Goal: Task Accomplishment & Management: Manage account settings

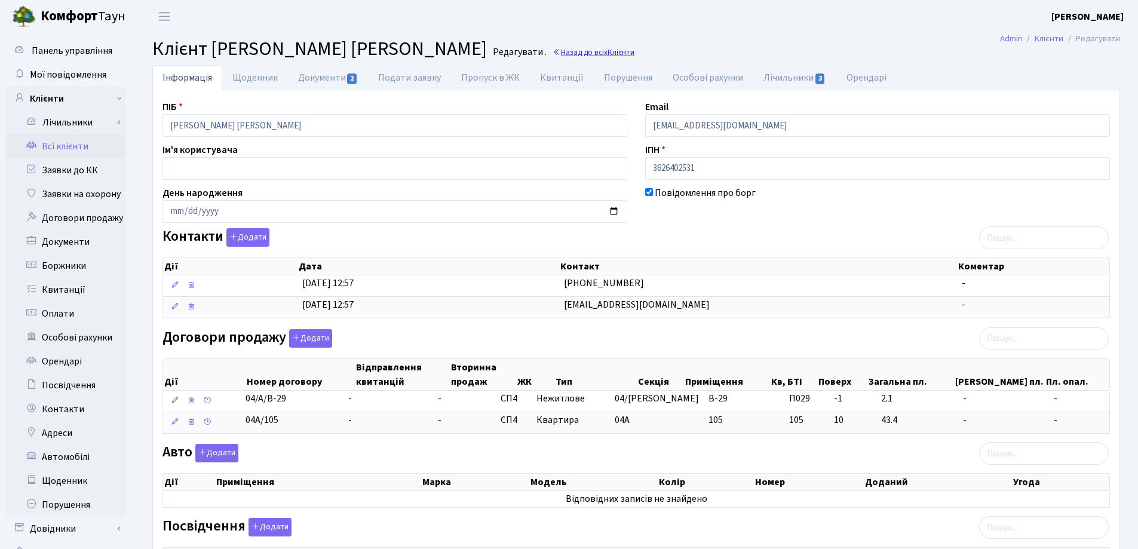
click at [576, 50] on link "Назад до всіх Клієнти" at bounding box center [593, 52] width 82 height 11
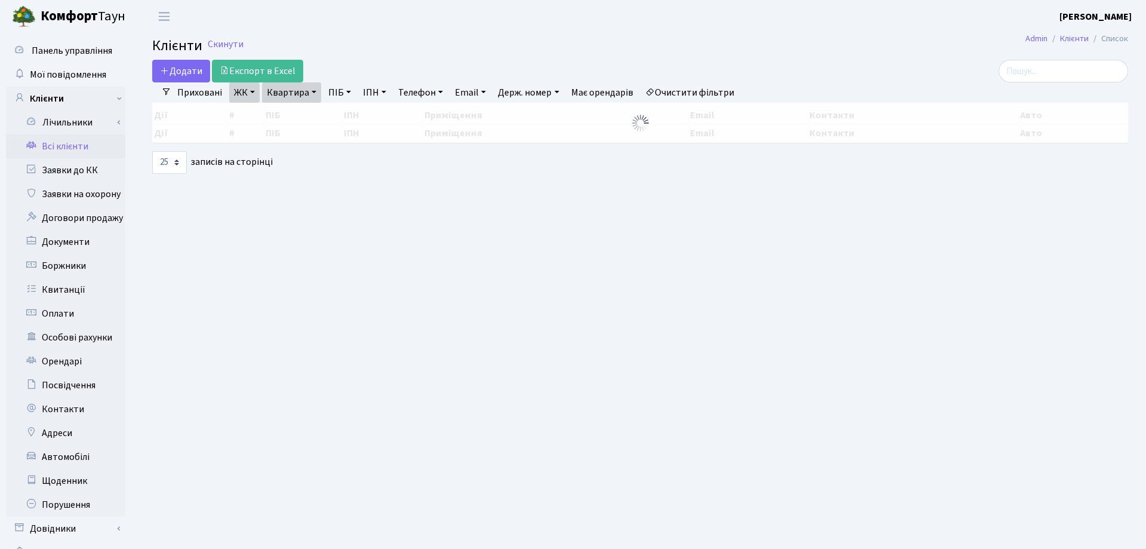
select select "25"
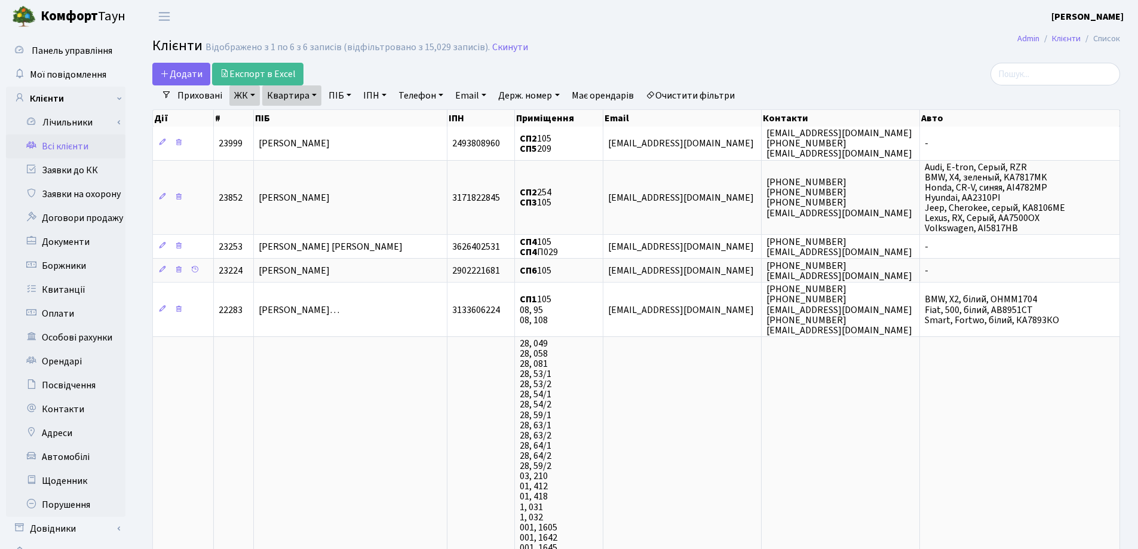
click at [315, 94] on link "Квартира" at bounding box center [291, 95] width 59 height 20
click at [340, 117] on icon at bounding box center [345, 119] width 10 height 10
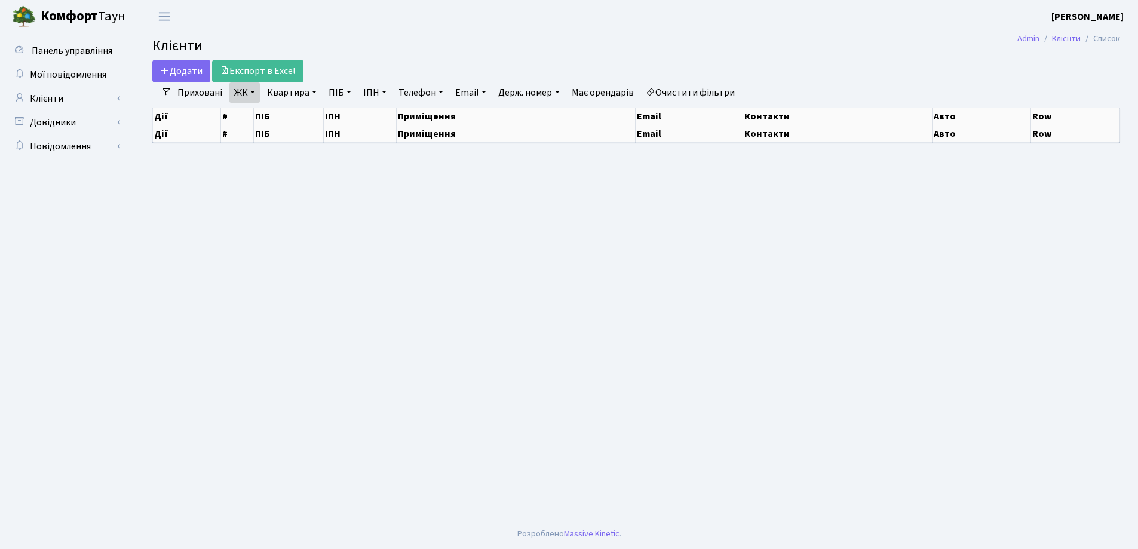
select select "25"
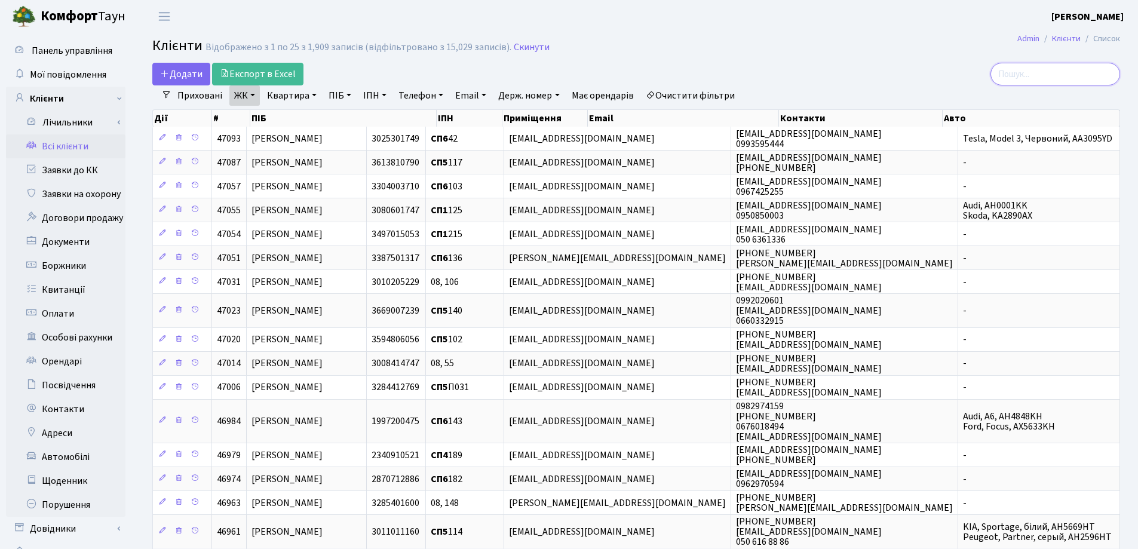
click at [1042, 77] on input "search" at bounding box center [1055, 74] width 130 height 23
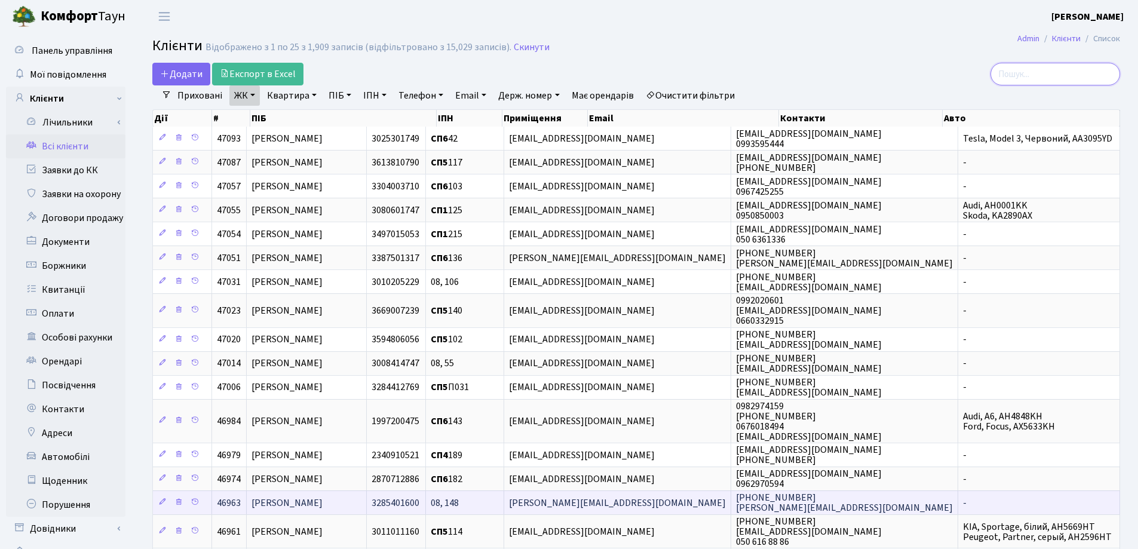
type input "Р"
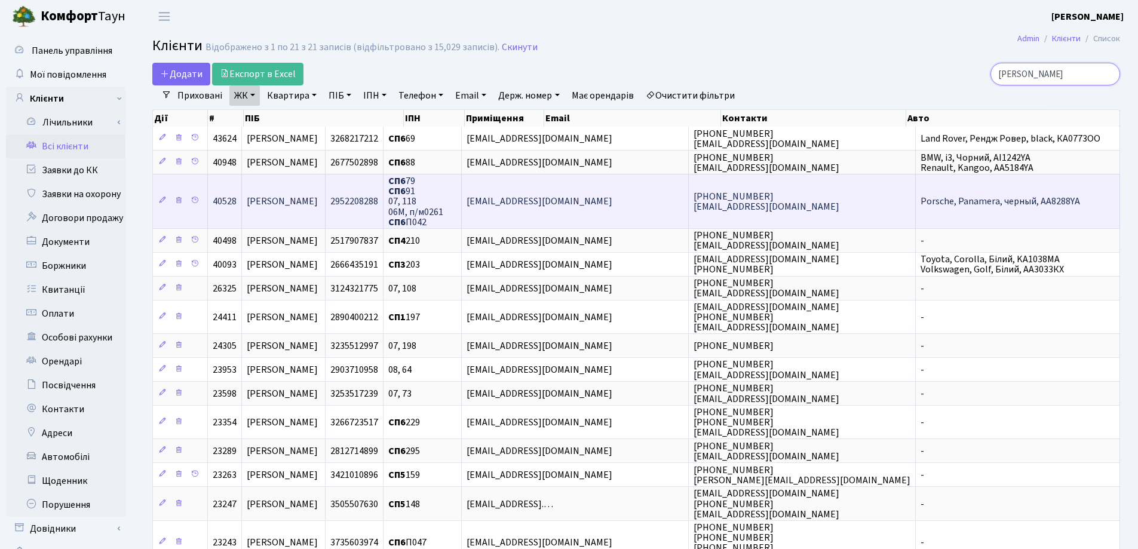
type input "Павло"
click at [318, 198] on span "Павлова Олена Олександрівна" at bounding box center [282, 201] width 71 height 13
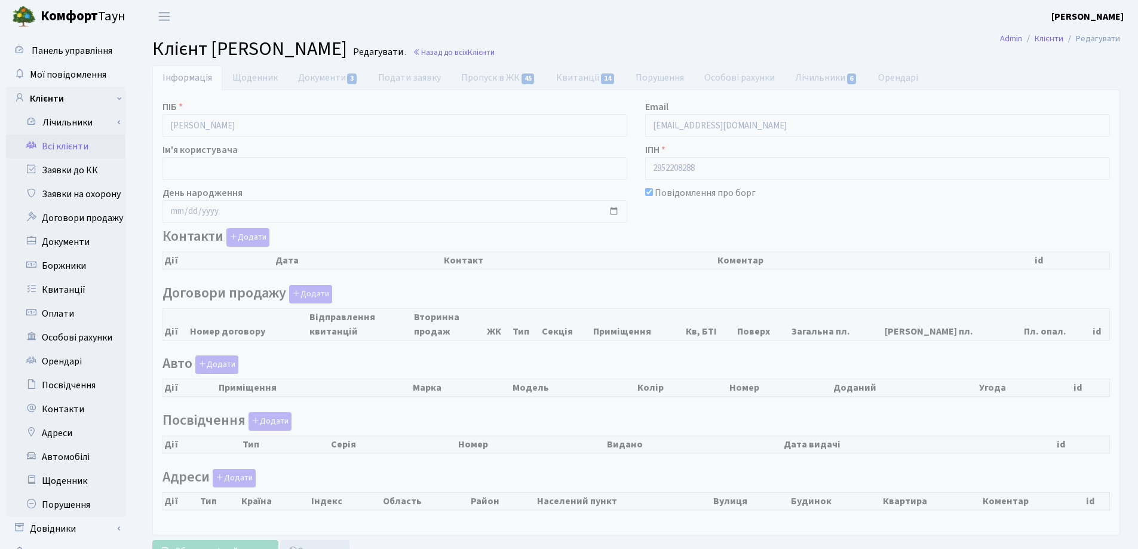
checkbox input "true"
select select "25"
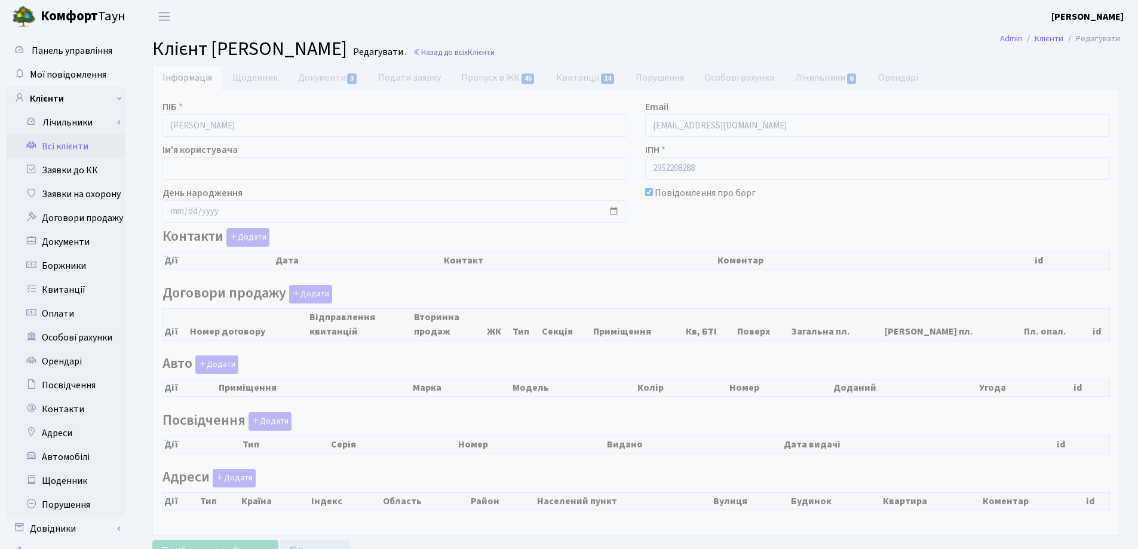
select select "25"
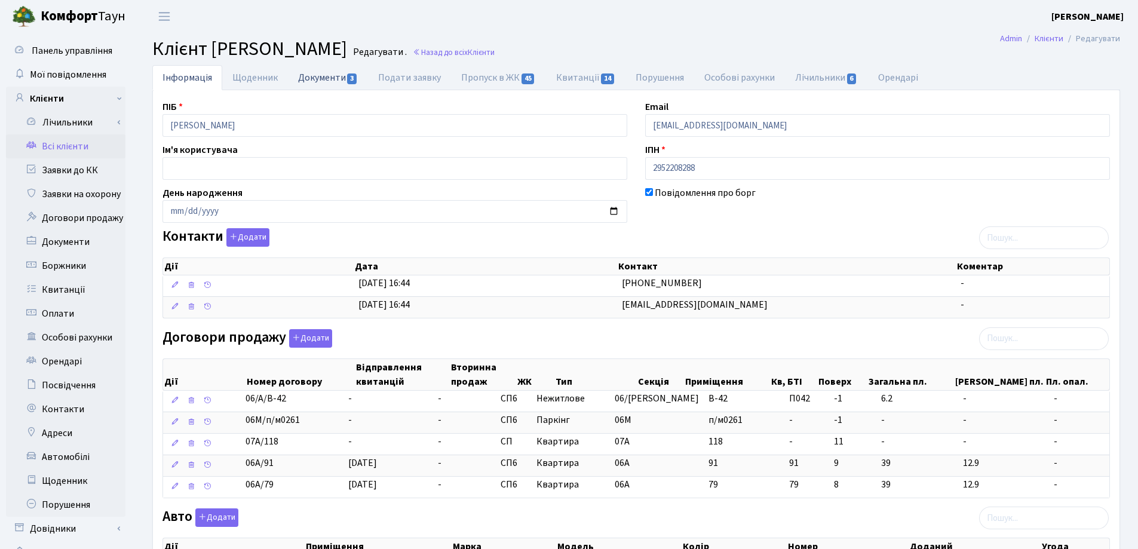
click at [311, 77] on link "Документи 3" at bounding box center [328, 77] width 80 height 24
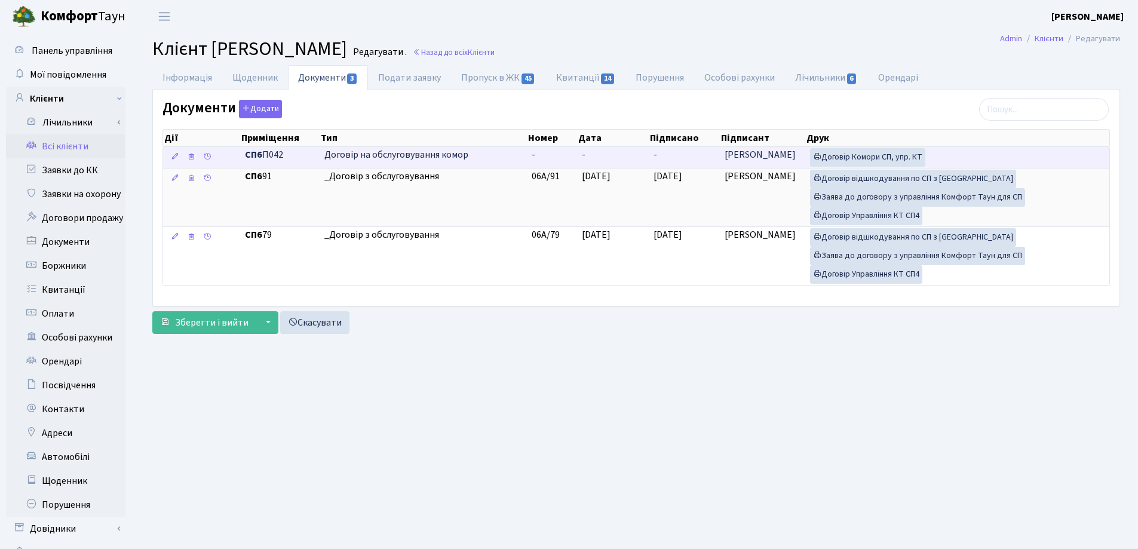
click at [573, 158] on td "-" at bounding box center [552, 157] width 51 height 21
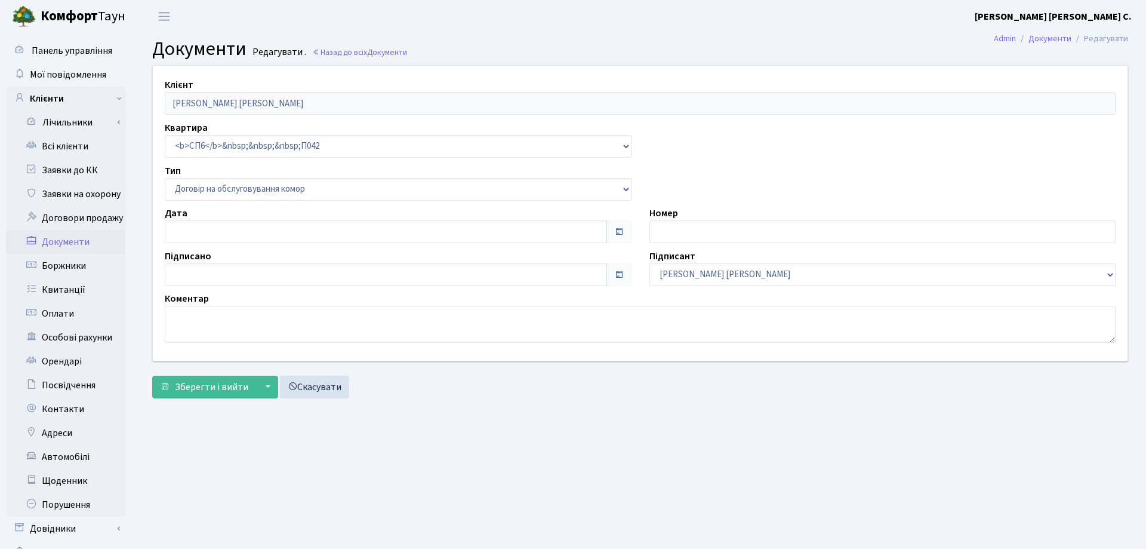
select select "309"
type input "[DATE]"
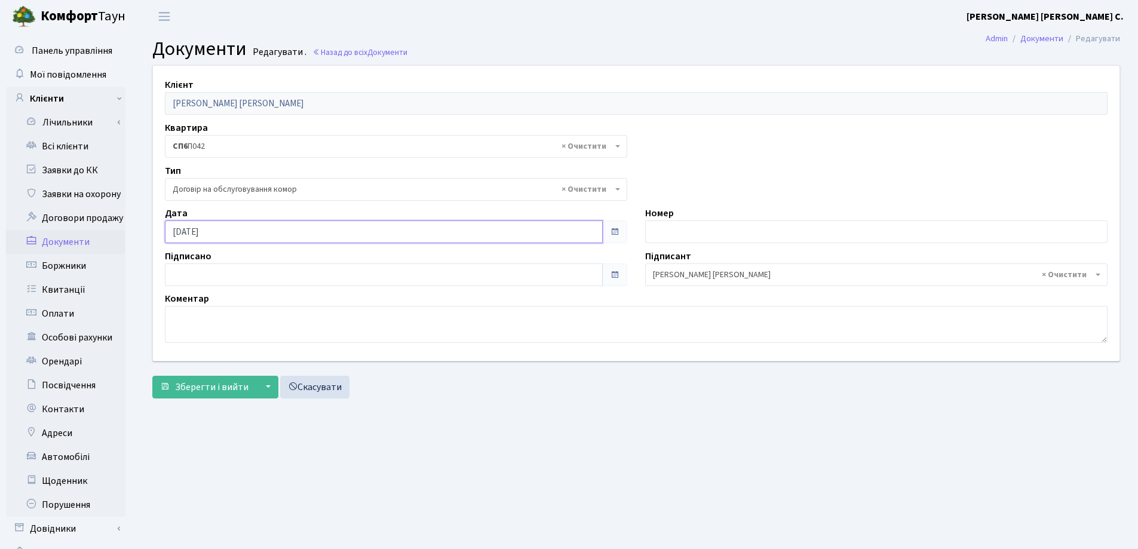
click at [367, 234] on input "[DATE]" at bounding box center [384, 231] width 438 height 23
click at [209, 379] on button "Зберегти і вийти" at bounding box center [204, 387] width 104 height 23
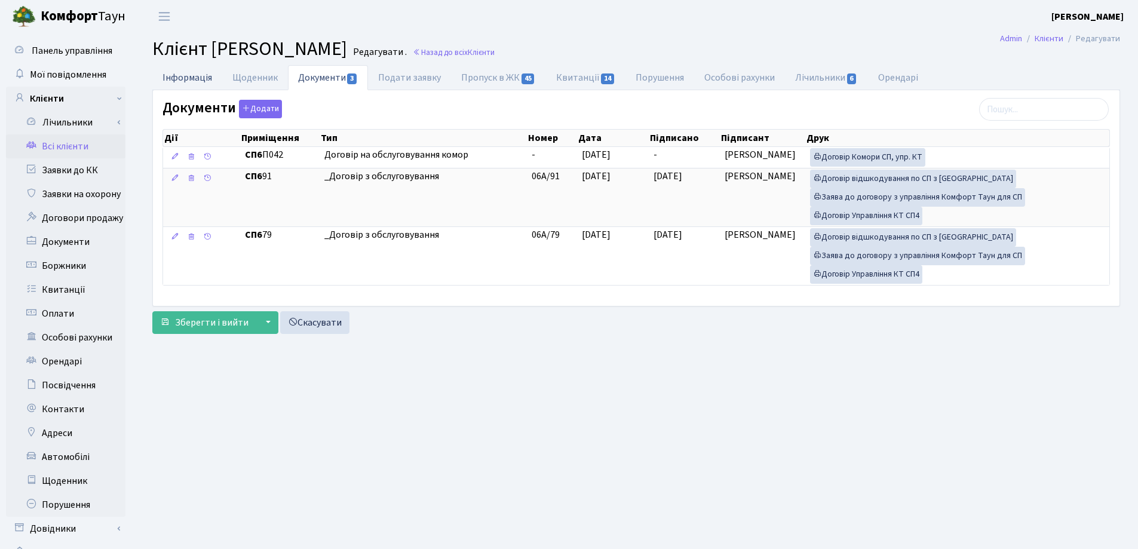
click at [201, 79] on link "Інформація" at bounding box center [187, 77] width 70 height 24
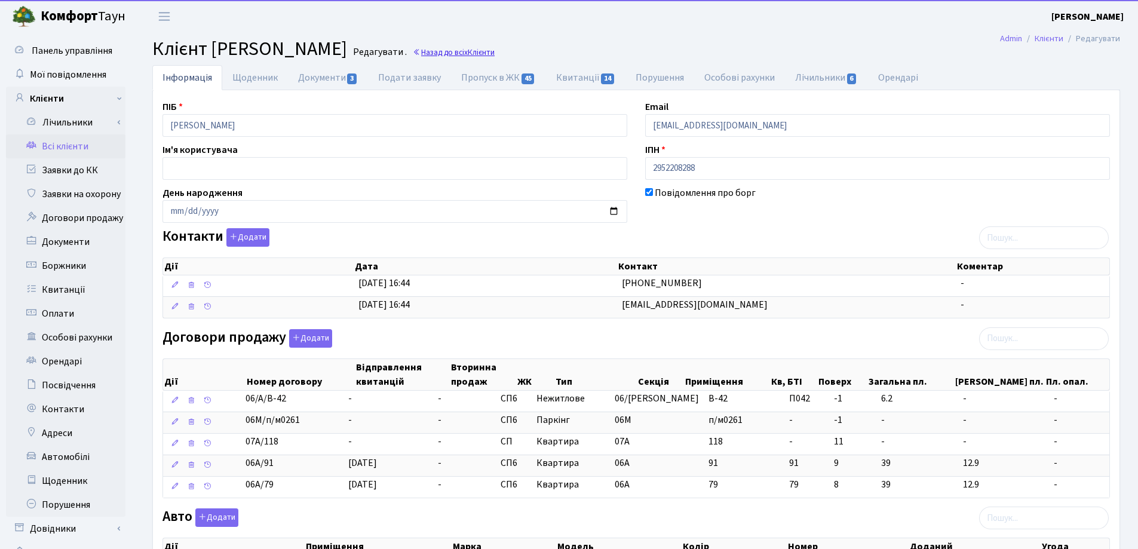
click at [494, 56] on link "Назад до всіх Клієнти" at bounding box center [454, 52] width 82 height 11
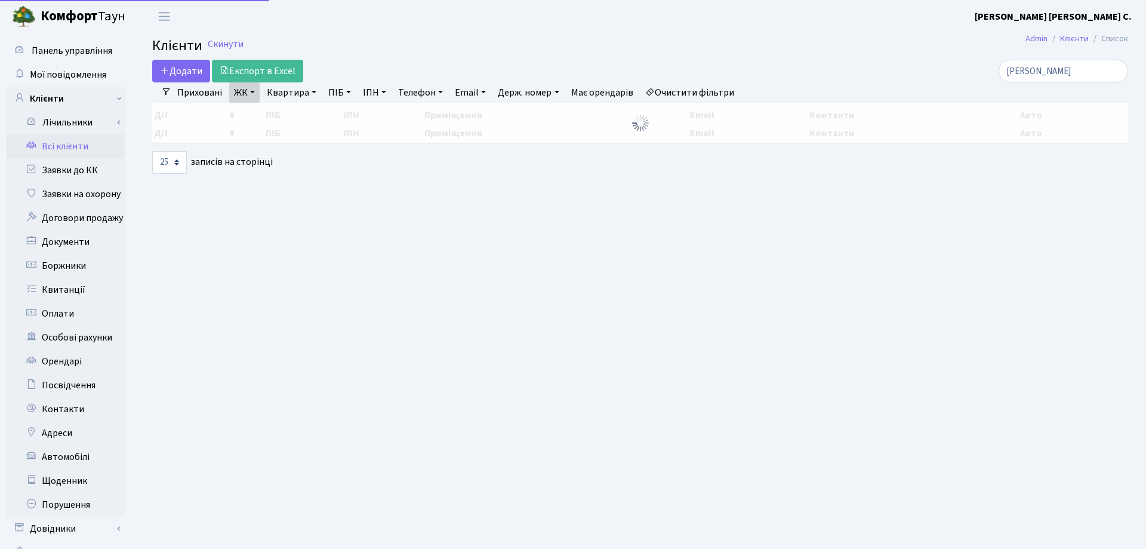
select select "25"
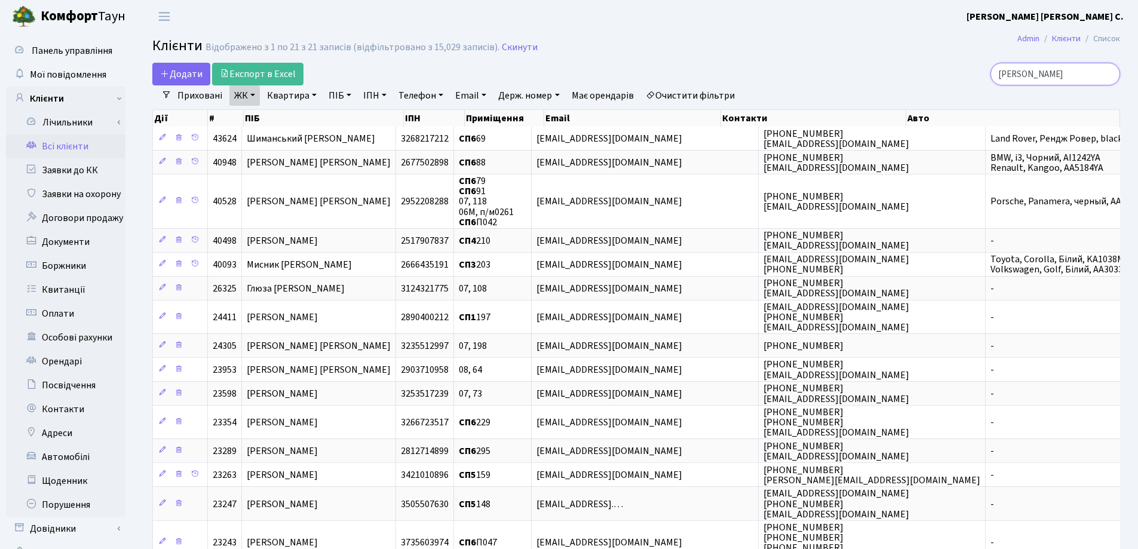
click at [1105, 73] on input "Павло" at bounding box center [1055, 74] width 130 height 23
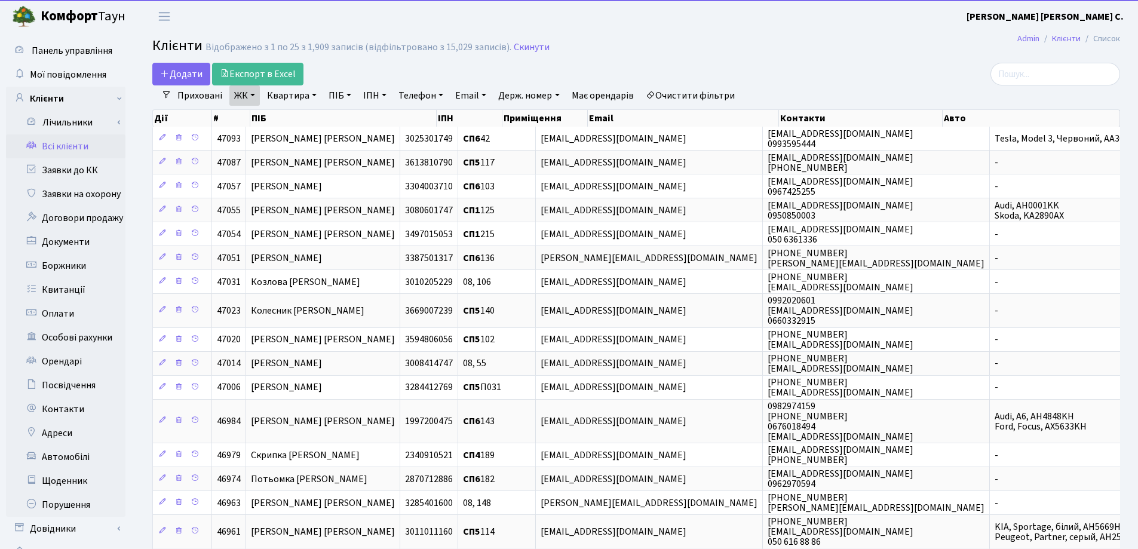
click at [312, 94] on link "Квартира" at bounding box center [291, 95] width 59 height 20
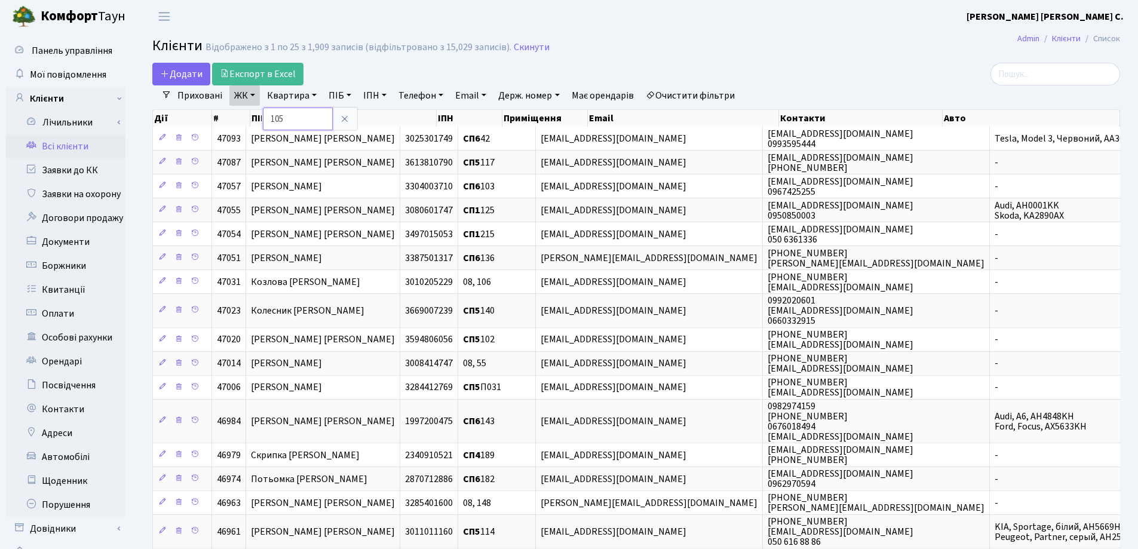
type input "105"
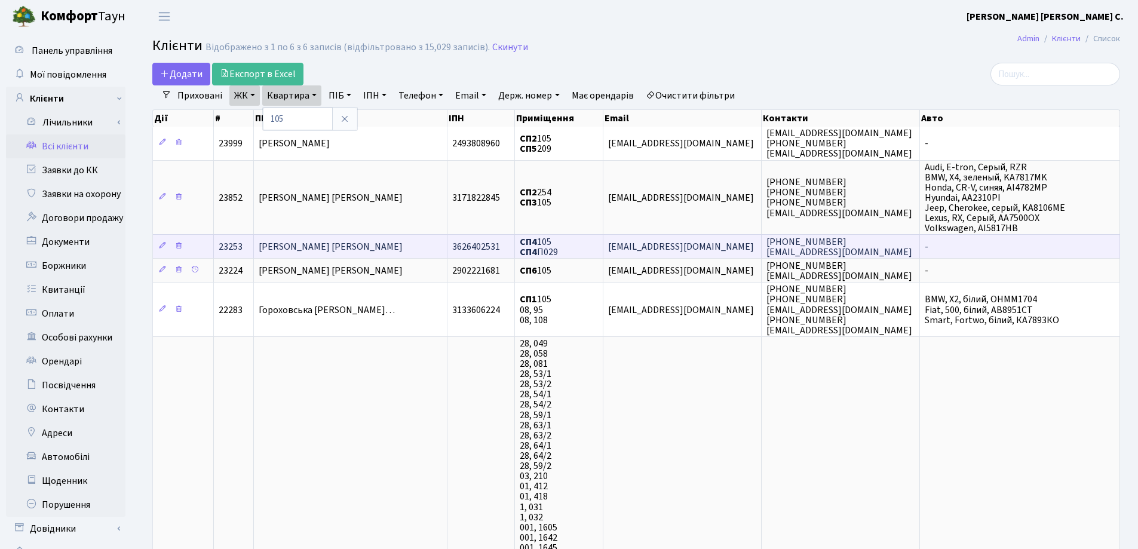
click at [377, 245] on span "Балякін Артур Олександрович" at bounding box center [331, 246] width 144 height 13
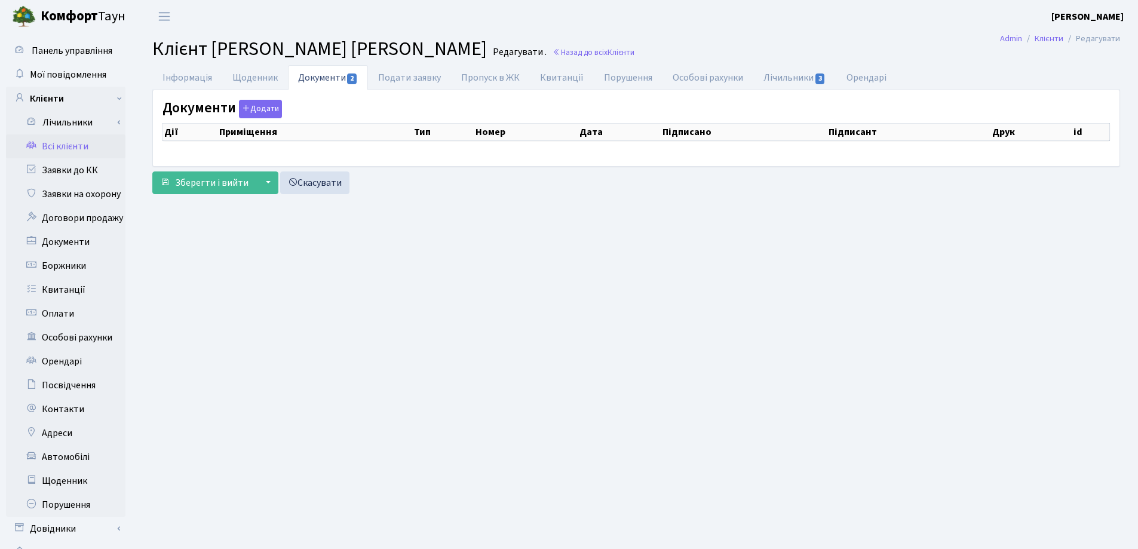
select select "25"
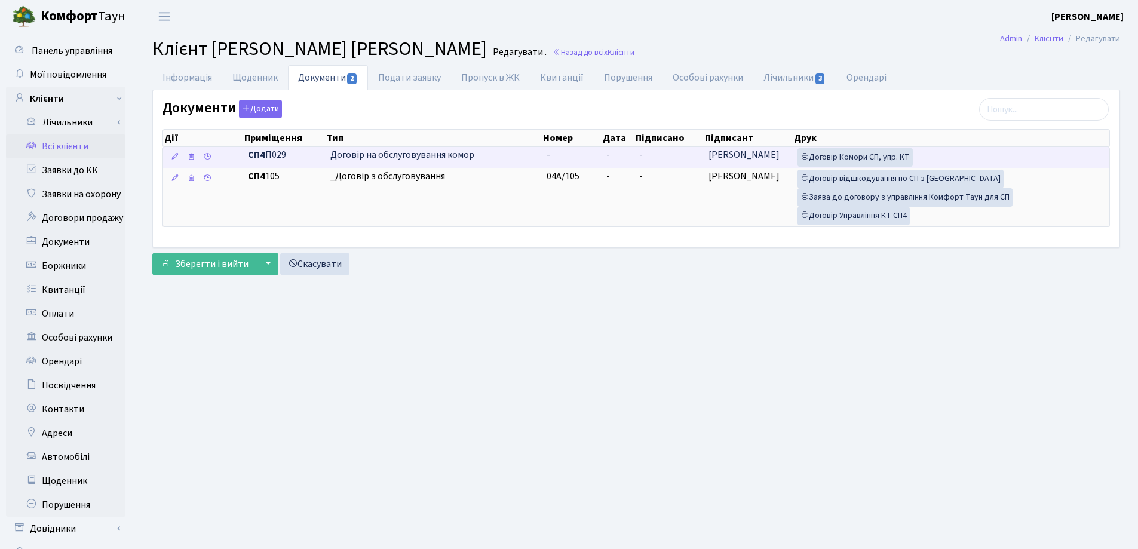
click at [617, 152] on td "-" at bounding box center [617, 157] width 33 height 21
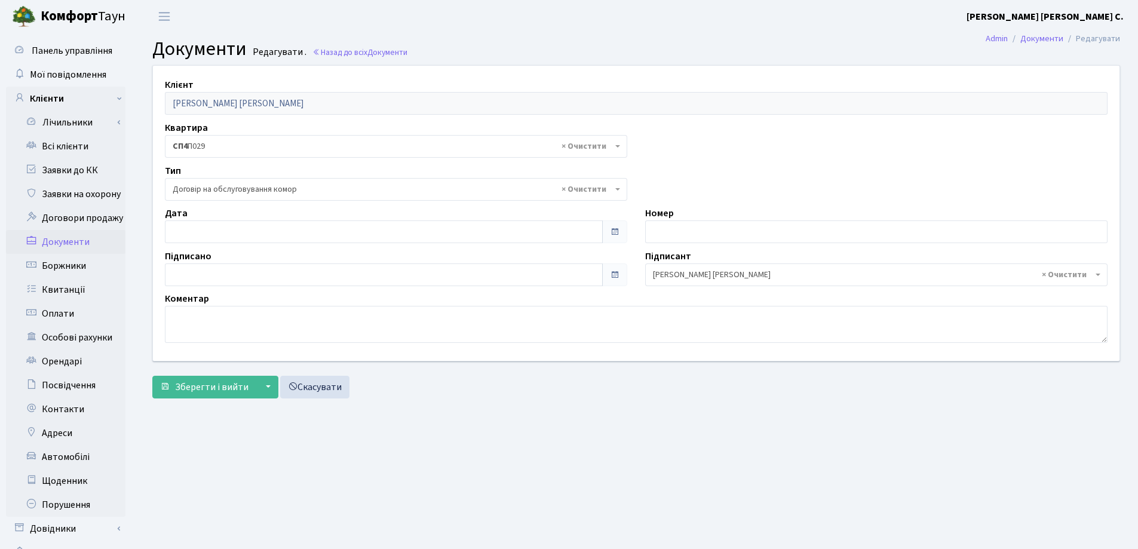
select select "309"
type input "03.10.2025"
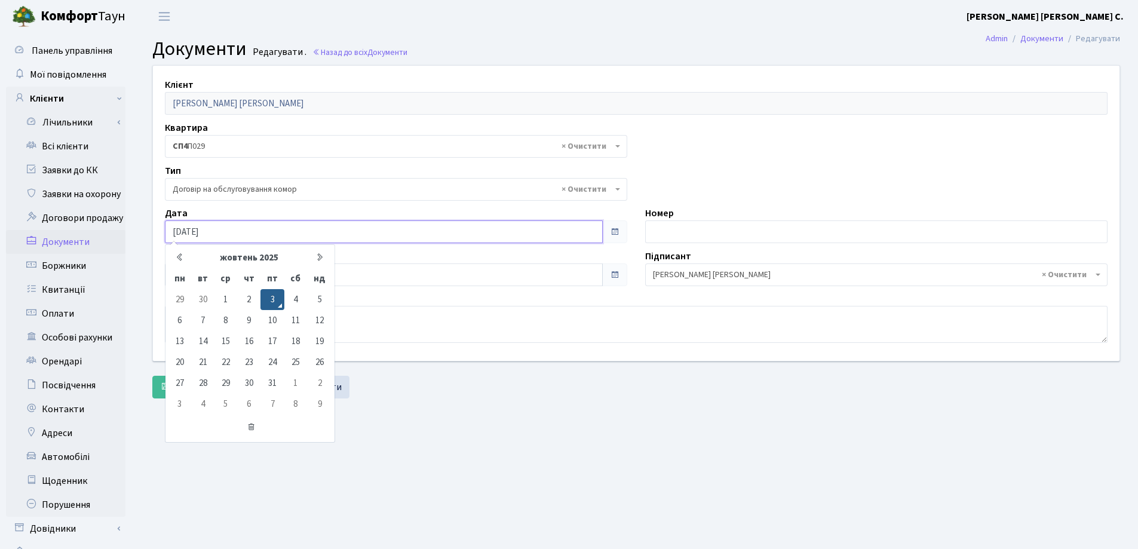
click at [260, 238] on input "03.10.2025" at bounding box center [384, 231] width 438 height 23
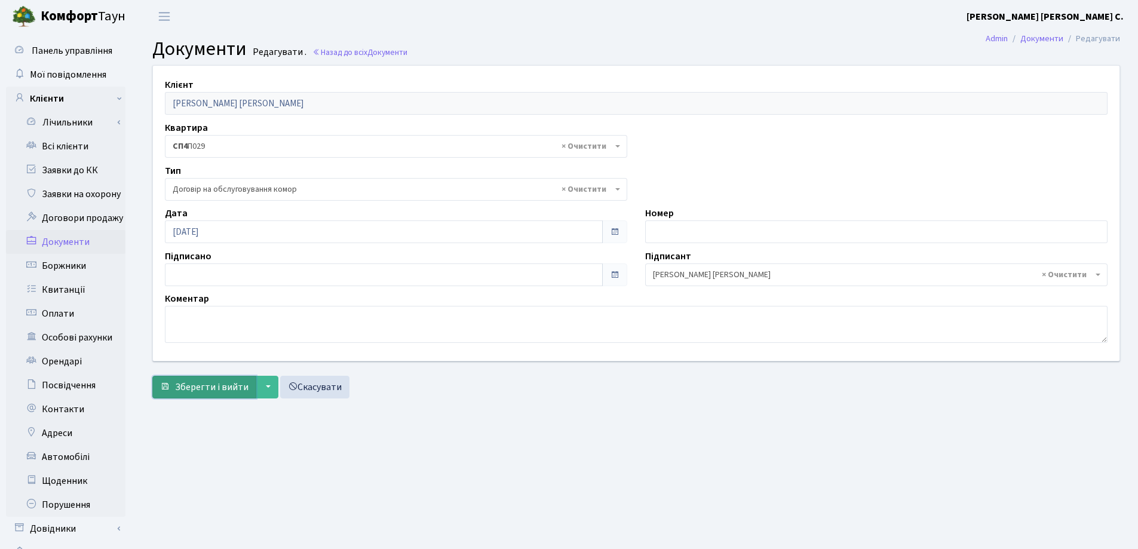
click at [205, 385] on span "Зберегти і вийти" at bounding box center [211, 386] width 73 height 13
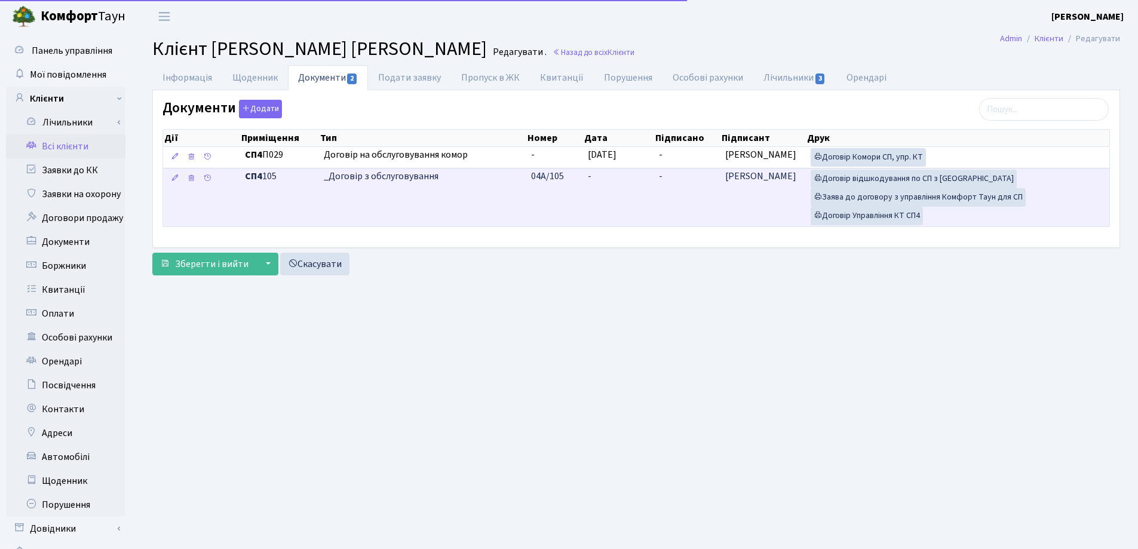
click at [591, 175] on td "-" at bounding box center [618, 197] width 71 height 59
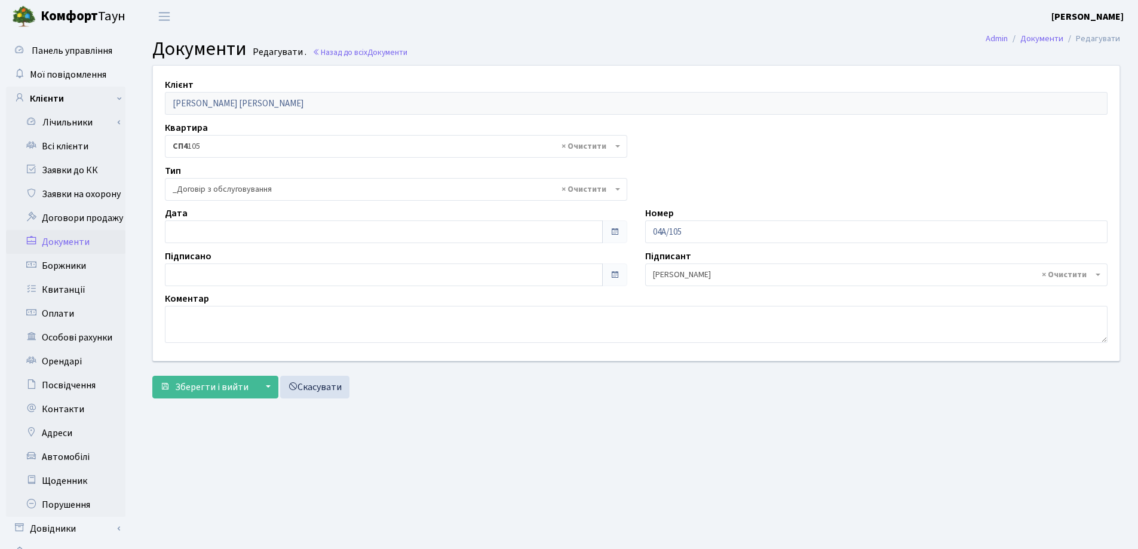
select select "289"
type input "[DATE]"
click at [290, 235] on input "03.10.2025" at bounding box center [384, 231] width 438 height 23
click at [202, 383] on span "Зберегти і вийти" at bounding box center [211, 386] width 73 height 13
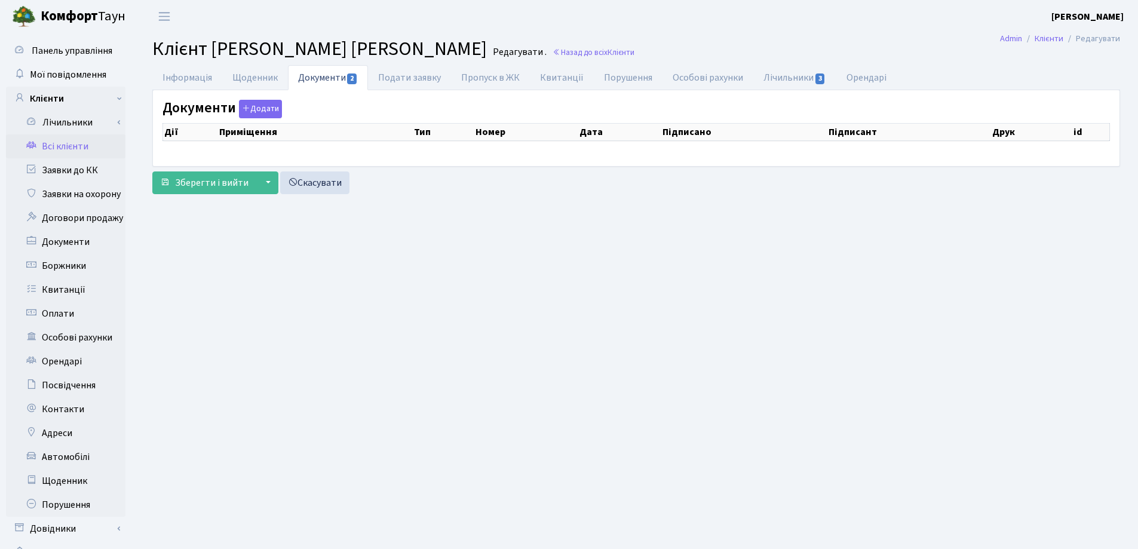
select select "25"
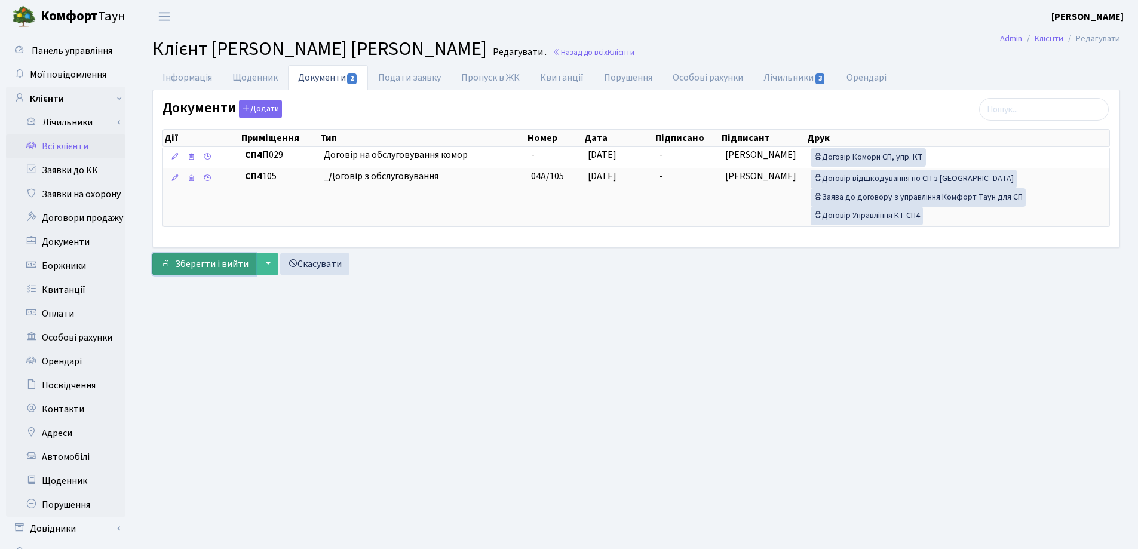
click at [221, 269] on span "Зберегти і вийти" at bounding box center [211, 263] width 73 height 13
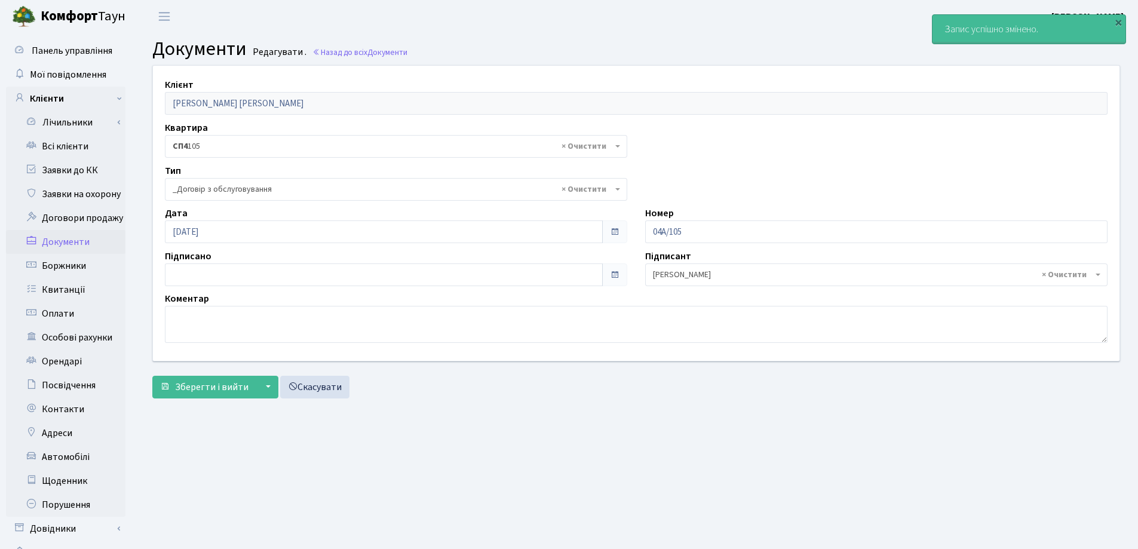
select select "289"
click at [73, 171] on link "Заявки до КК" at bounding box center [65, 170] width 119 height 24
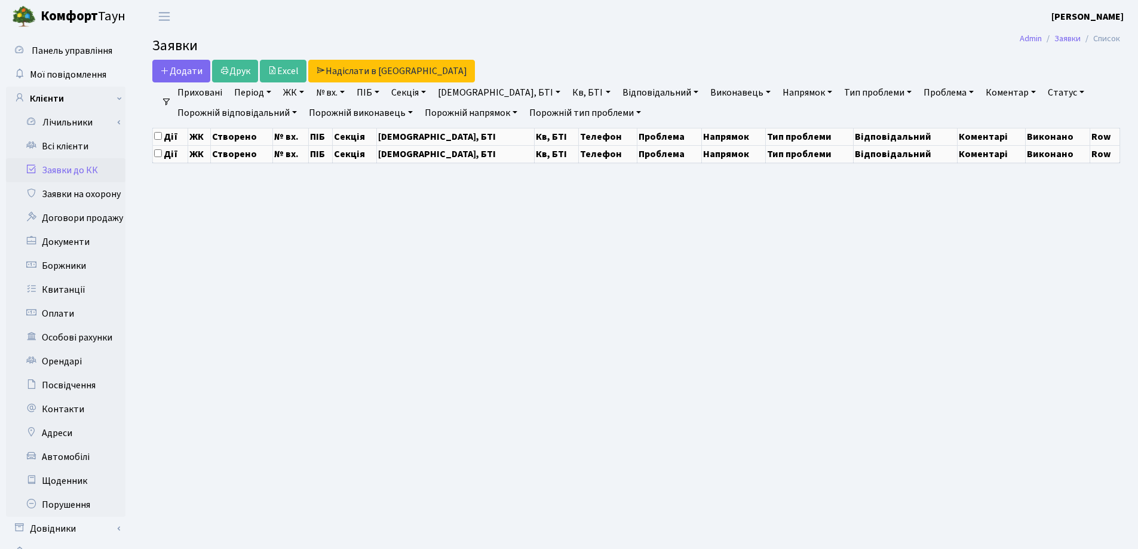
select select "25"
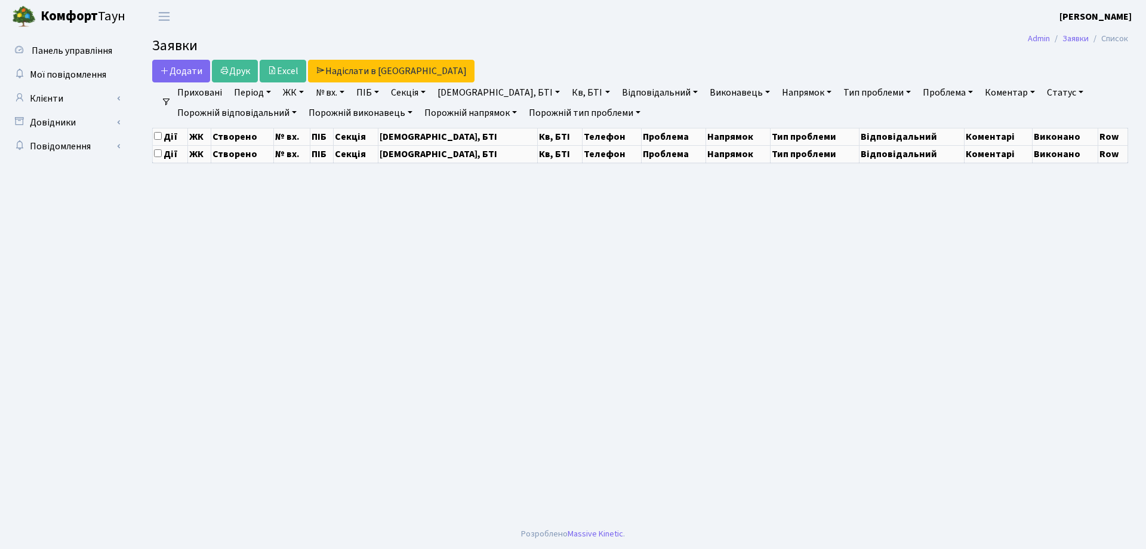
select select "25"
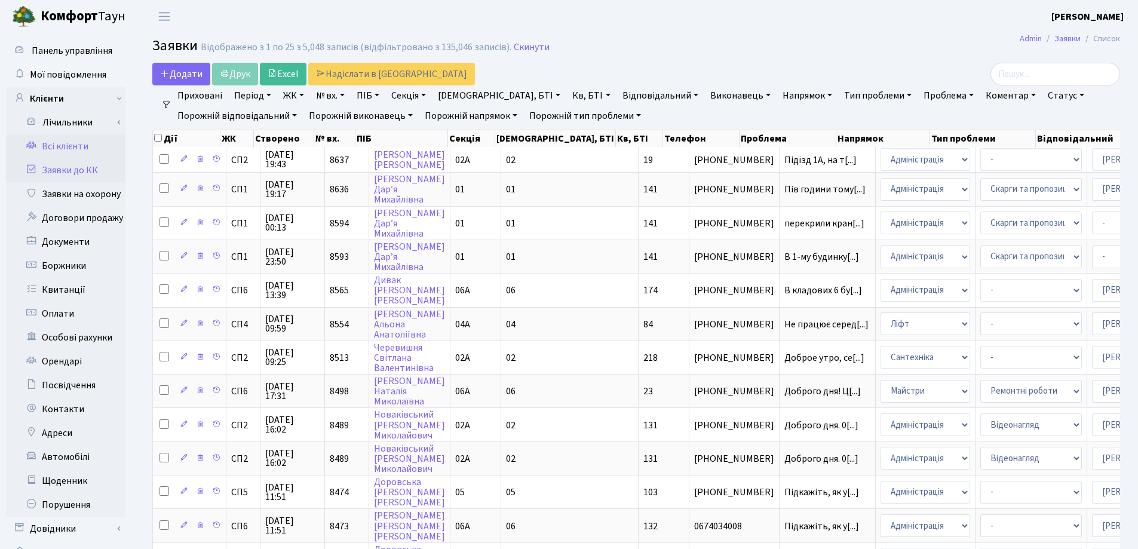
click at [90, 146] on link "Всі клієнти" at bounding box center [65, 146] width 119 height 24
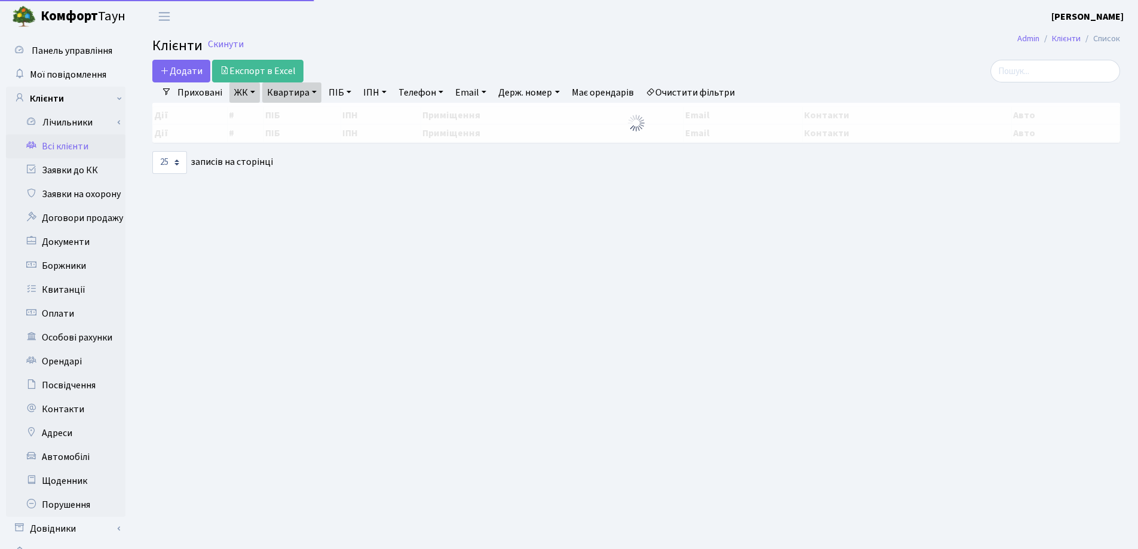
select select "25"
drag, startPoint x: 0, startPoint y: 0, endPoint x: 306, endPoint y: 106, distance: 323.7
click at [313, 91] on link "Квартира" at bounding box center [291, 92] width 59 height 20
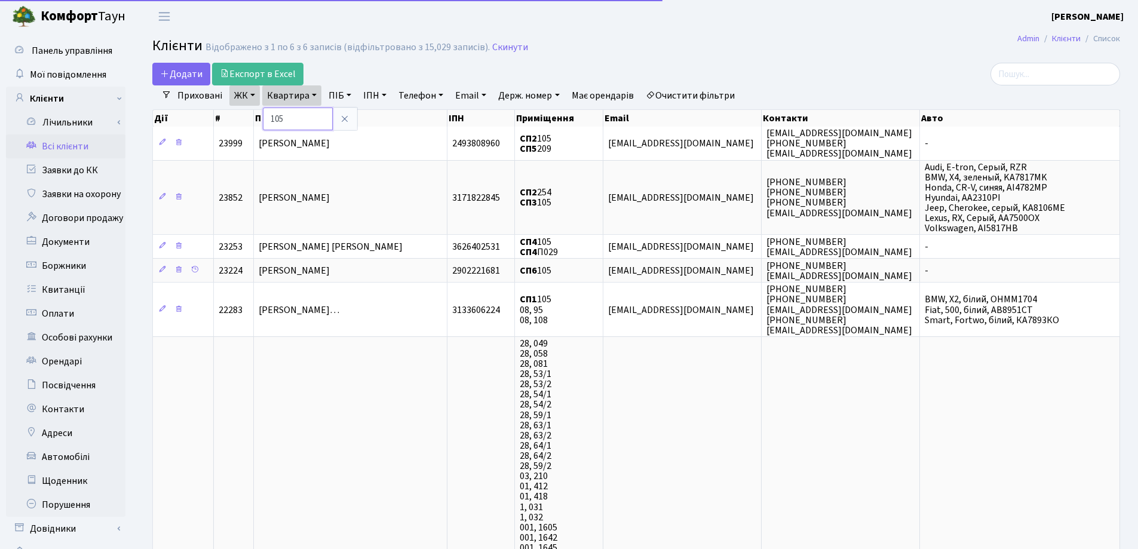
click at [300, 117] on input "105" at bounding box center [298, 118] width 70 height 23
type input "1"
type input "24"
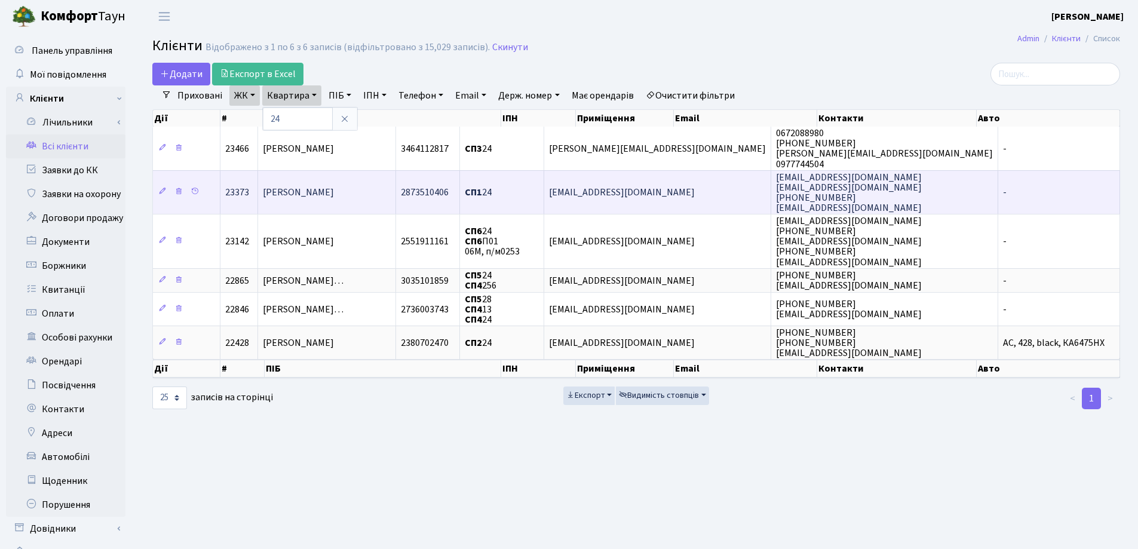
click at [395, 193] on td "Личук Олена Анатоліївна" at bounding box center [327, 192] width 139 height 44
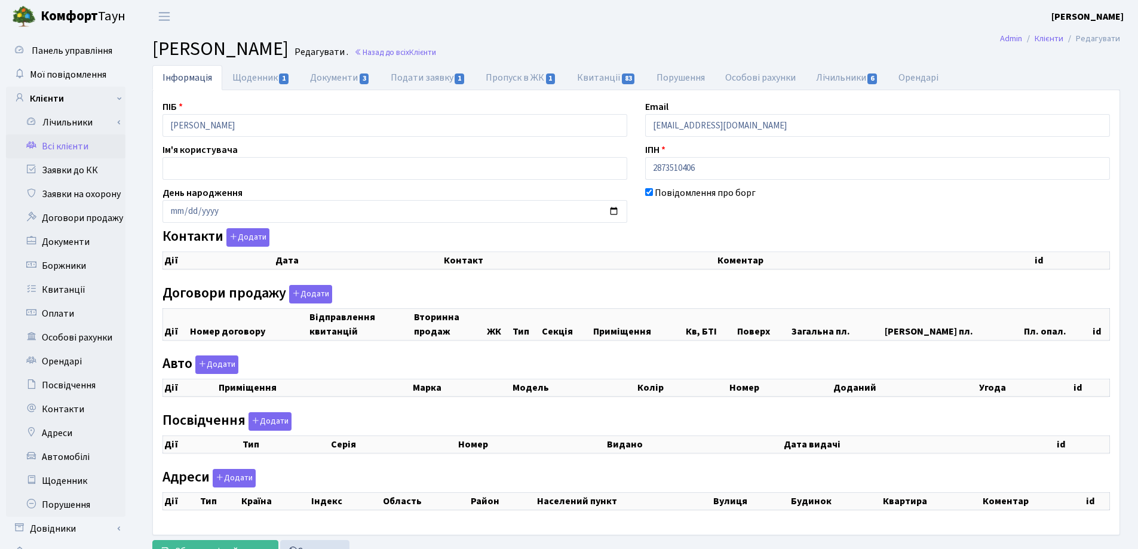
checkbox input "true"
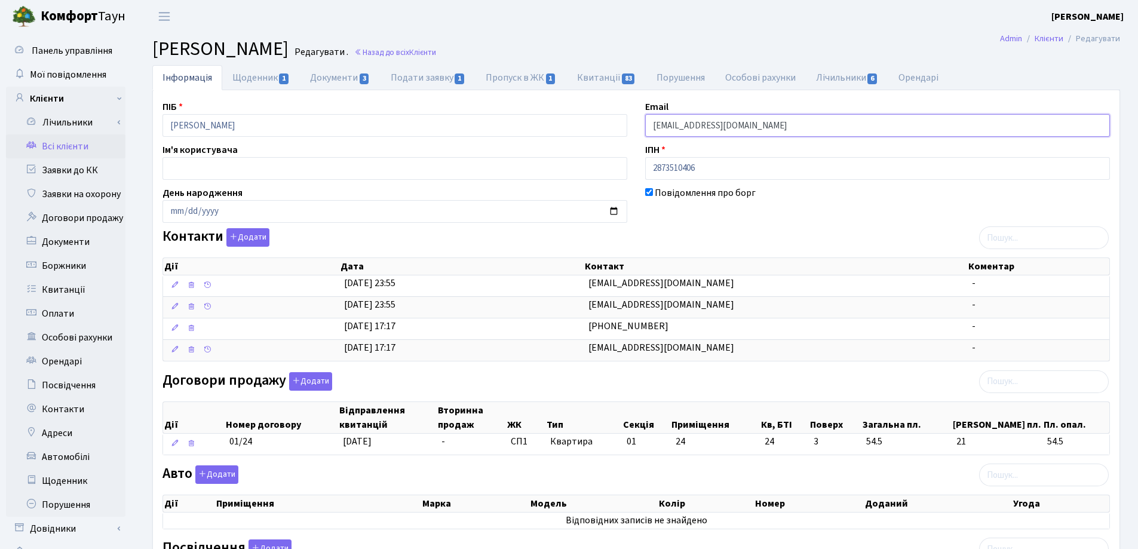
drag, startPoint x: 781, startPoint y: 124, endPoint x: 616, endPoint y: 123, distance: 165.4
click at [616, 123] on div "ПІБ Личук Олена Анатоліївна Email elenaluchyk@gmail.com Ім'я користувача ІПН 28…" at bounding box center [635, 431] width 965 height 662
click at [742, 26] on header "Комфорт Таун Лоскутова В. С. Мій обліковий запис Вийти" at bounding box center [569, 16] width 1138 height 33
click at [436, 54] on link "Назад до всіх Клієнти" at bounding box center [395, 52] width 82 height 11
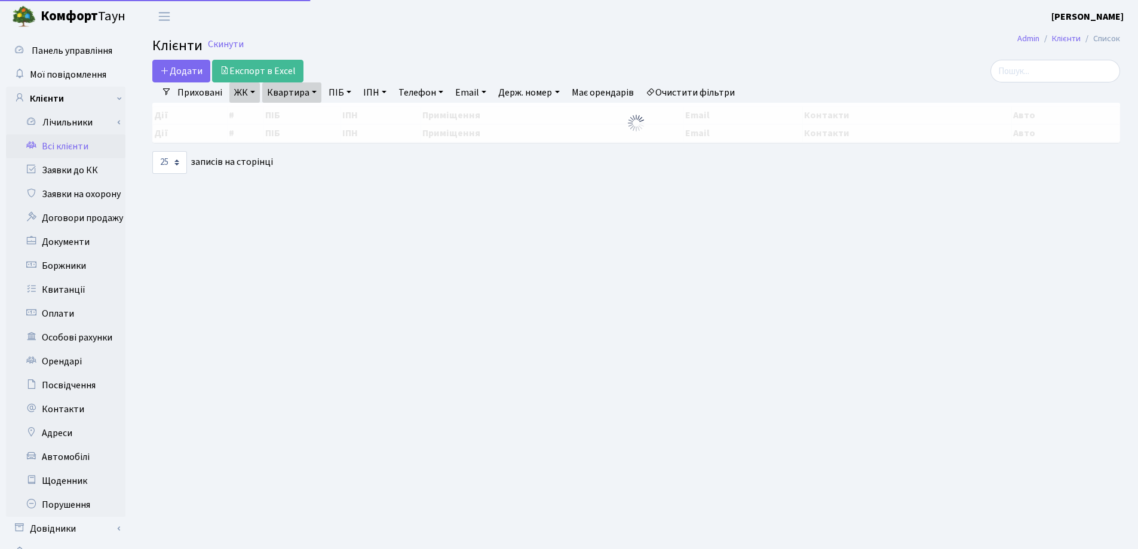
select select "25"
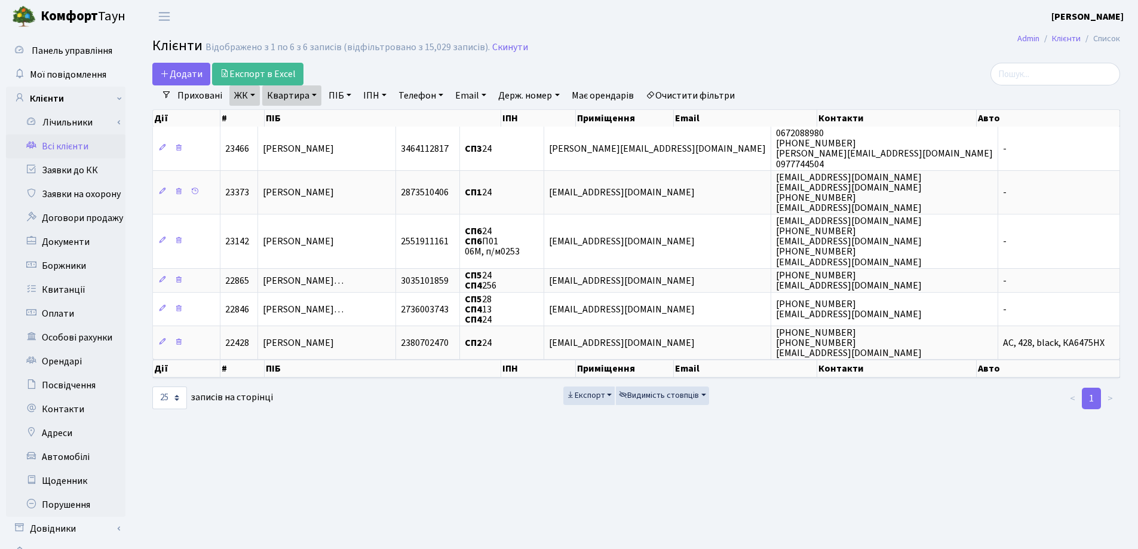
click at [313, 95] on link "Квартира" at bounding box center [291, 95] width 59 height 20
click at [342, 120] on icon at bounding box center [345, 119] width 10 height 10
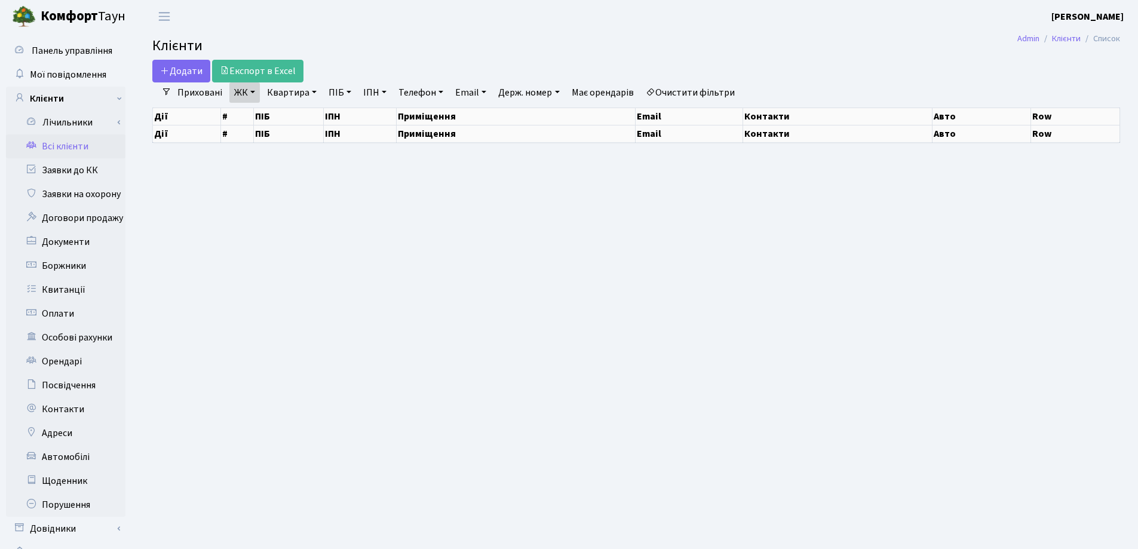
select select "25"
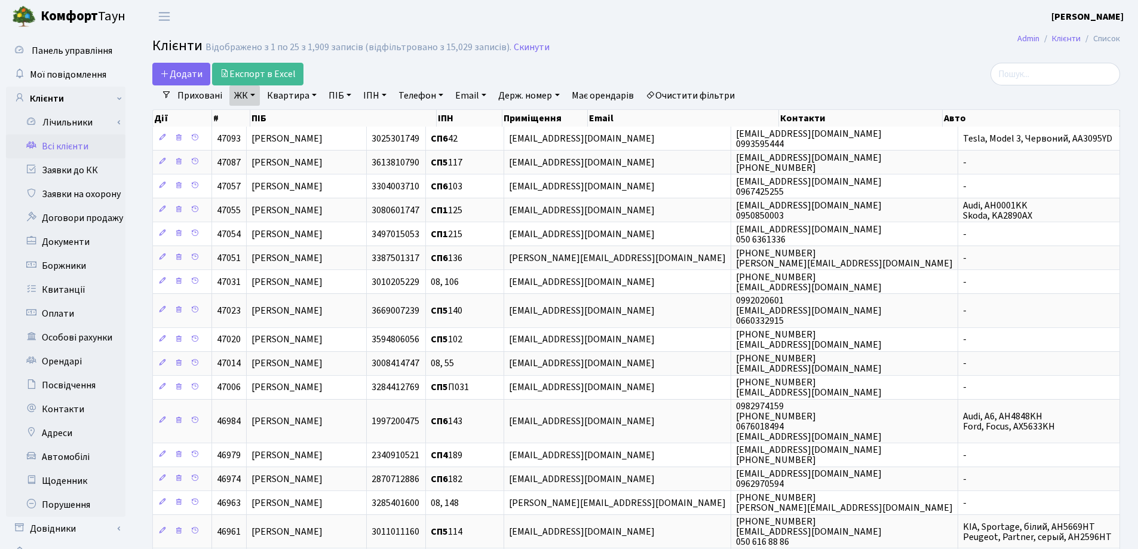
click at [315, 94] on link "Квартира" at bounding box center [291, 95] width 59 height 20
click at [311, 117] on input "text" at bounding box center [298, 118] width 70 height 23
type input "136"
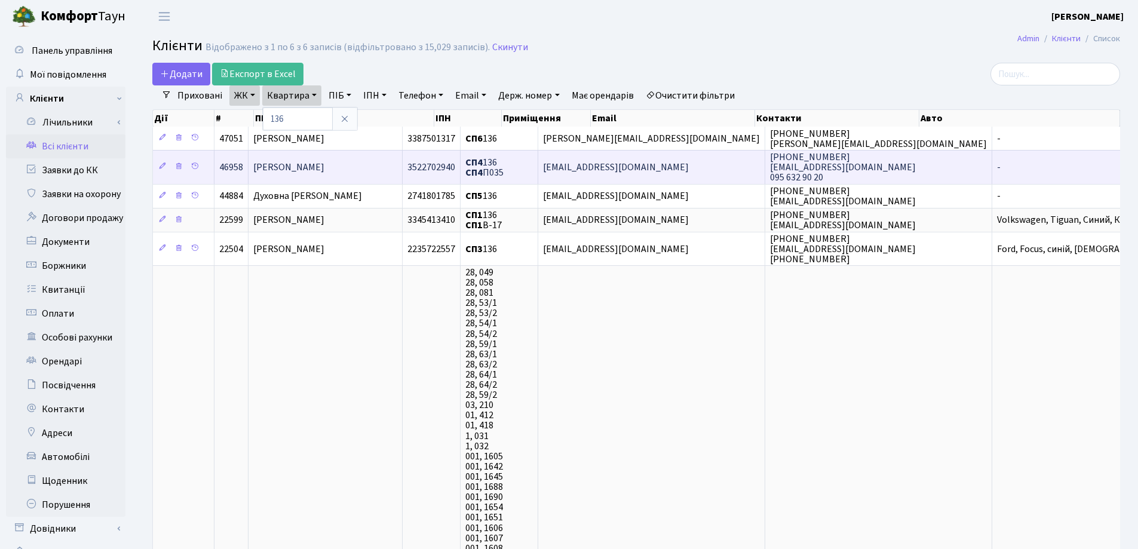
click at [397, 160] on td "Соломон Ірина Ігорівна" at bounding box center [325, 166] width 154 height 33
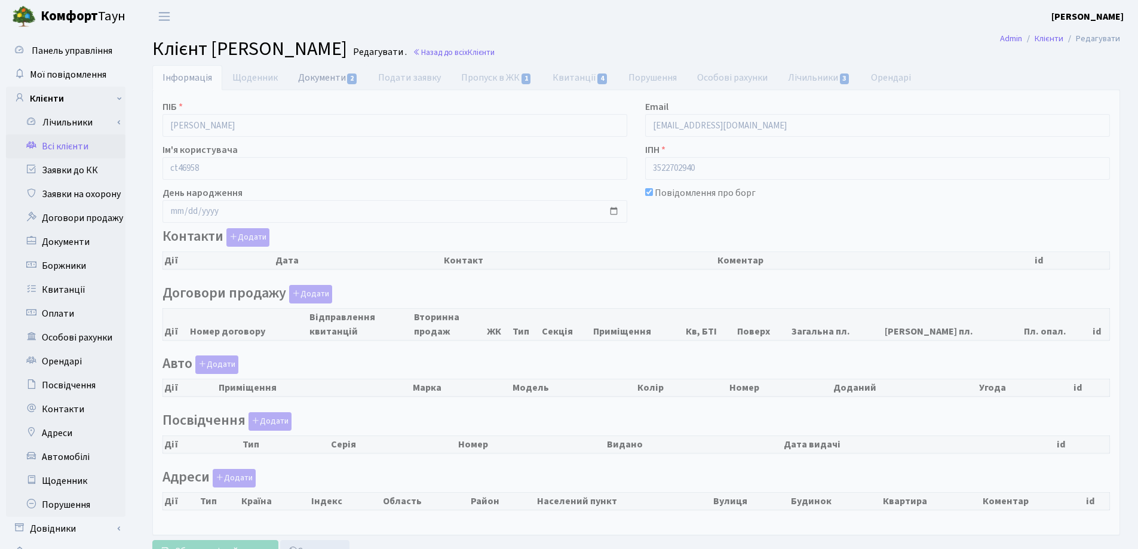
checkbox input "true"
select select "25"
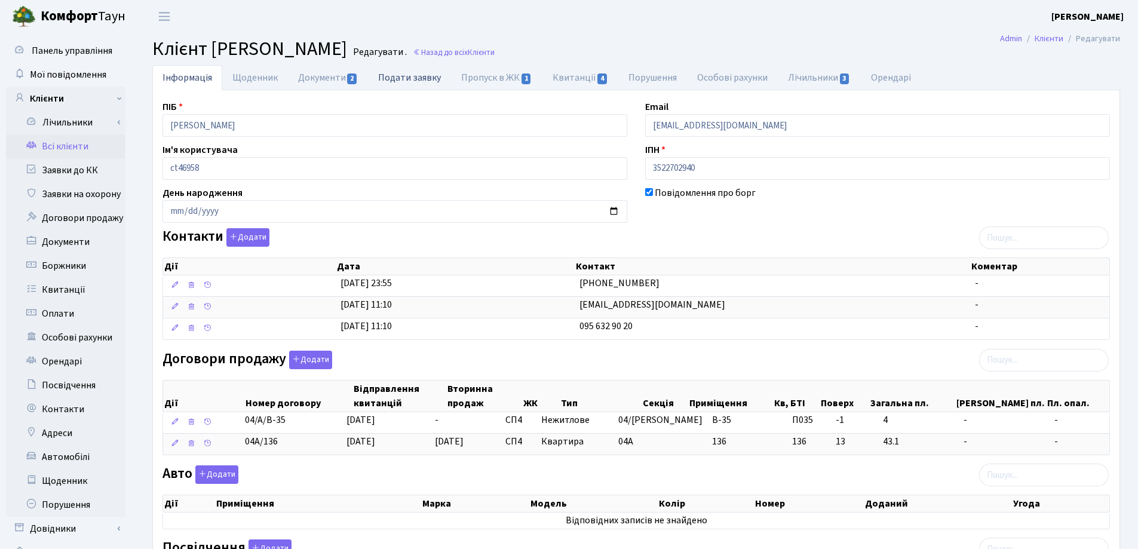
click at [393, 78] on link "Подати заявку" at bounding box center [409, 77] width 83 height 24
select select "25"
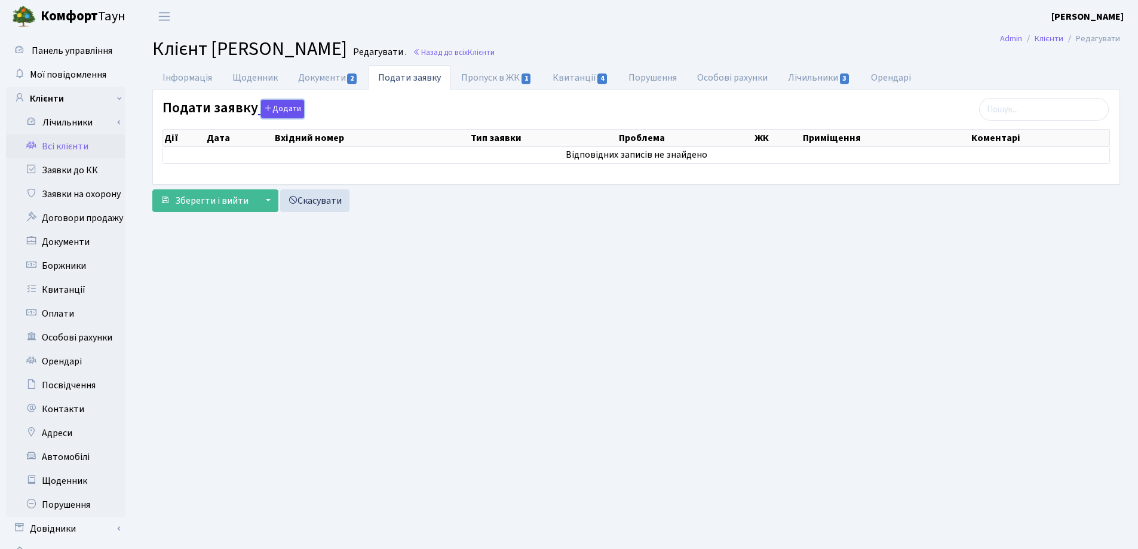
click at [278, 106] on button "Додати" at bounding box center [282, 109] width 43 height 19
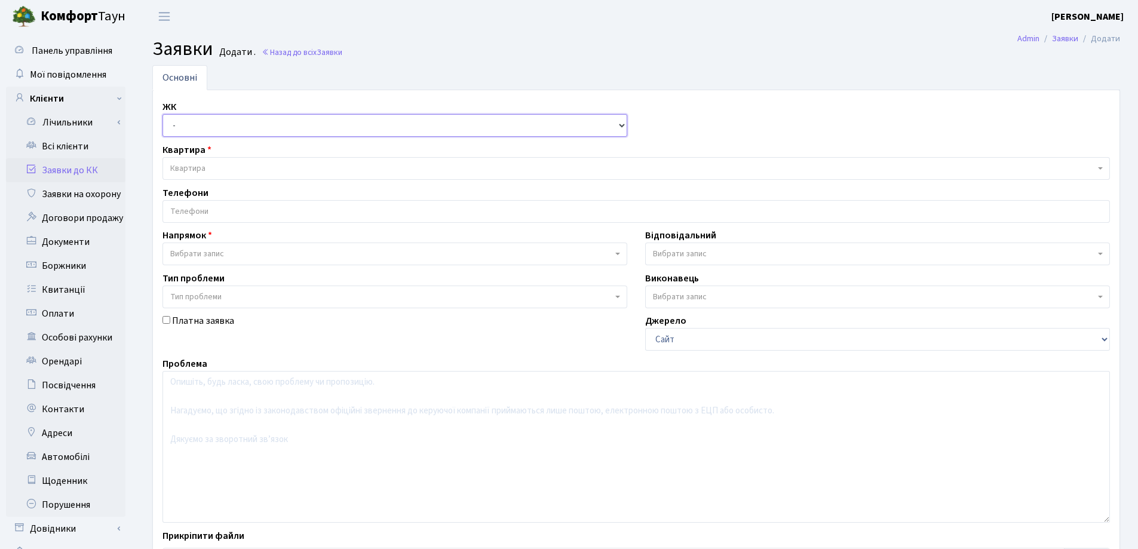
click at [262, 124] on select "- СП, Наддніпрянське шосе, 2а СП1, Столичне шосе, 1 СП2, Столичне шосе, 1А СП3,…" at bounding box center [394, 125] width 465 height 23
select select "325"
click at [162, 114] on select "- СП, Наддніпрянське шосе, 2а СП1, Столичне шосе, 1 СП2, Столичне шосе, 1А СП3,…" at bounding box center [394, 125] width 465 height 23
select select
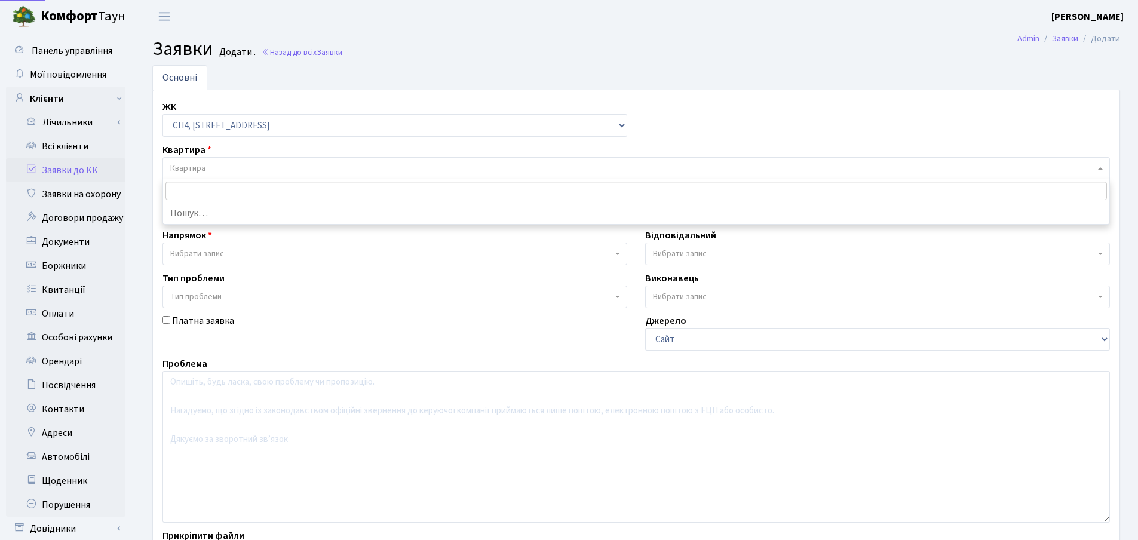
click at [255, 164] on span "Квартира" at bounding box center [632, 168] width 924 height 12
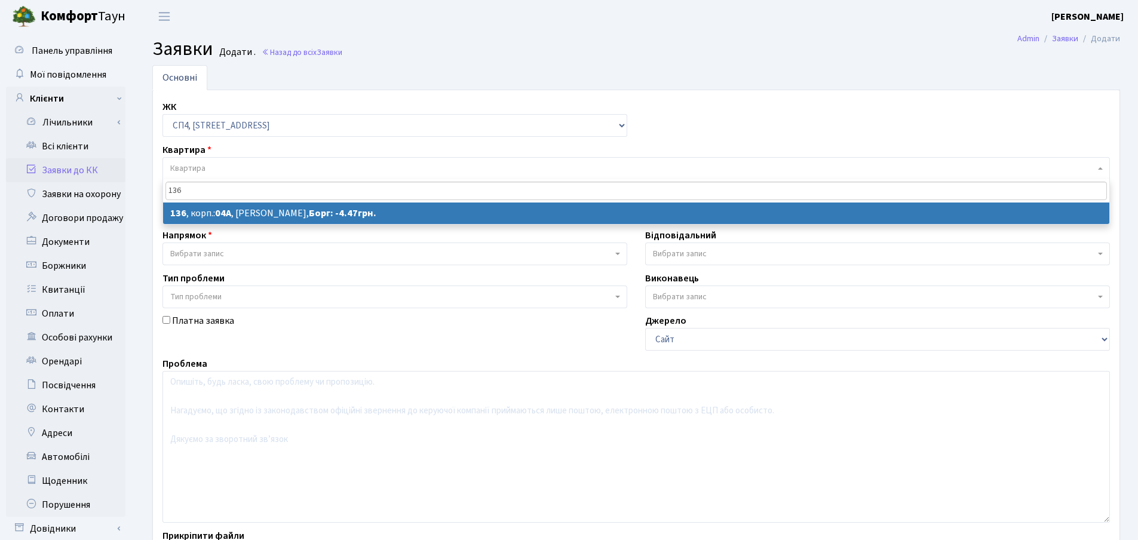
type input "136"
select select
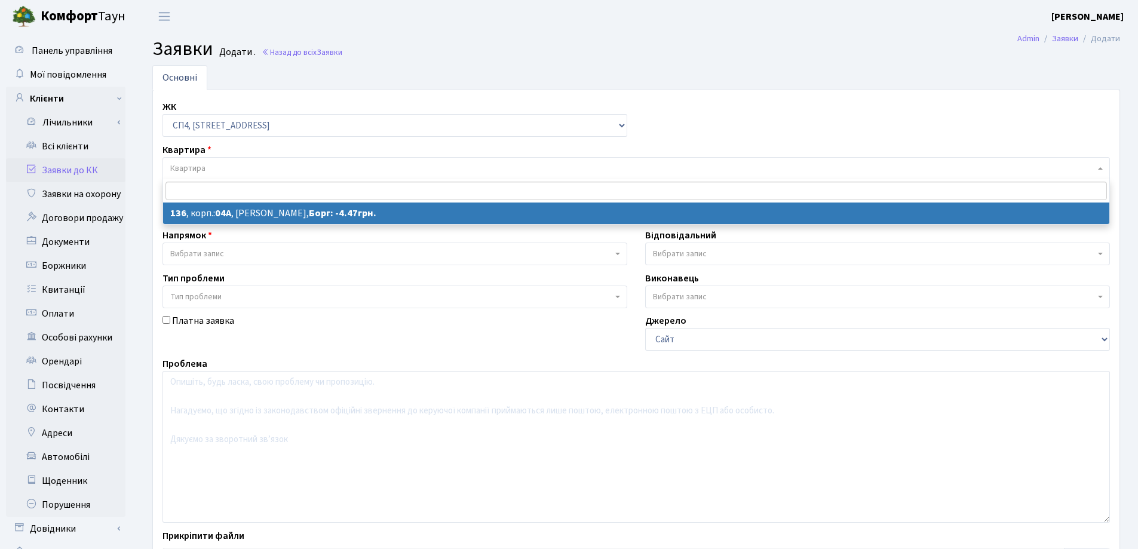
select select "21164"
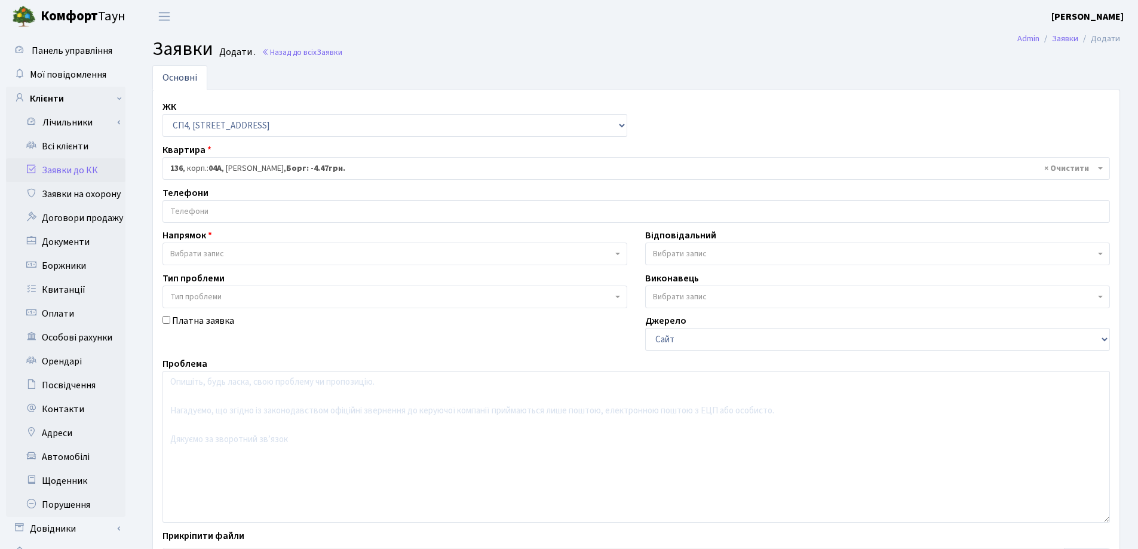
click at [283, 211] on input "search" at bounding box center [636, 211] width 946 height 21
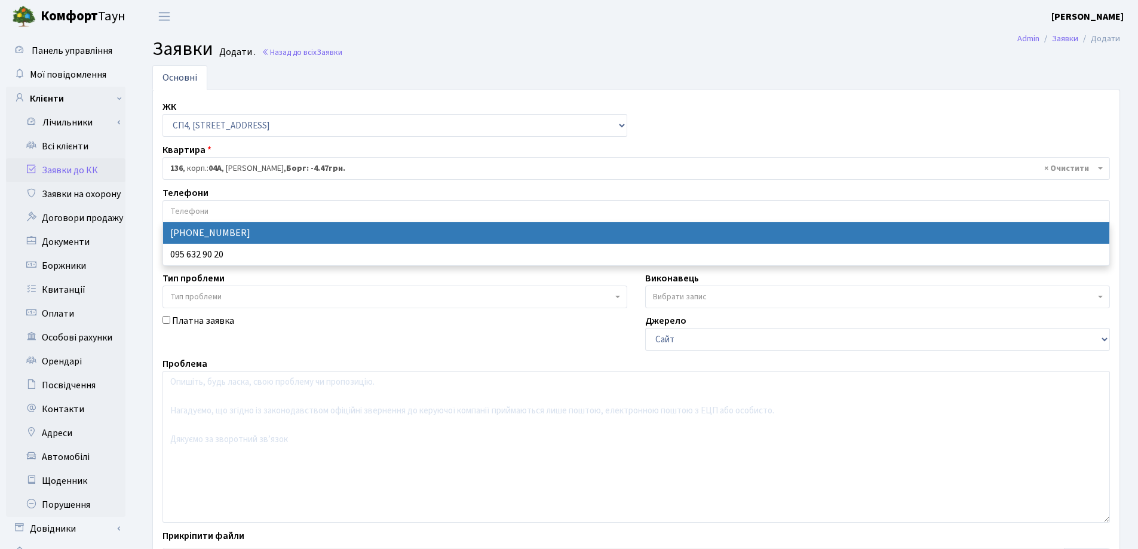
select select "135194"
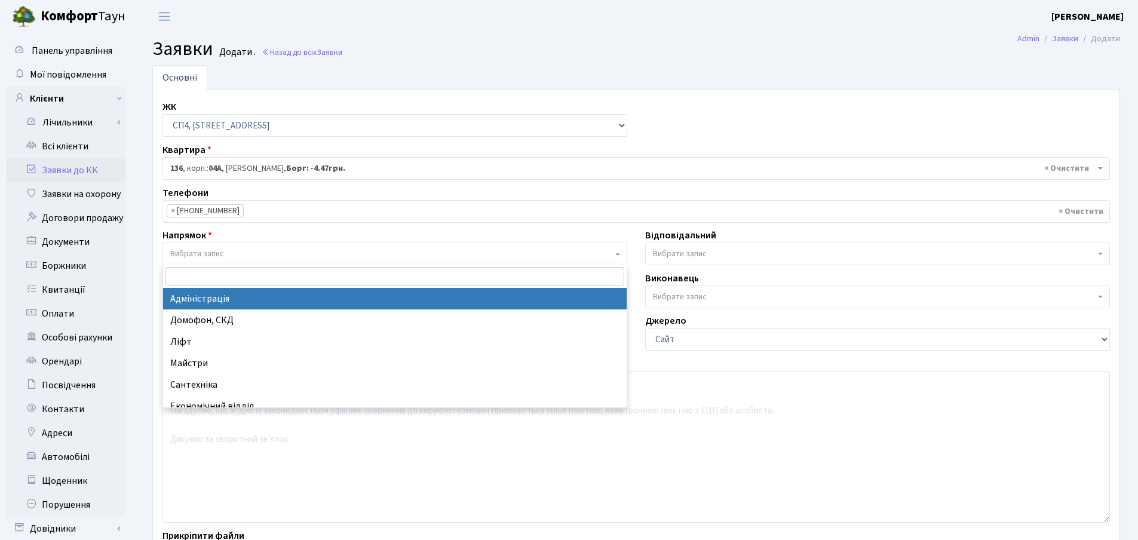
click at [281, 248] on span "Вибрати запис" at bounding box center [391, 254] width 442 height 12
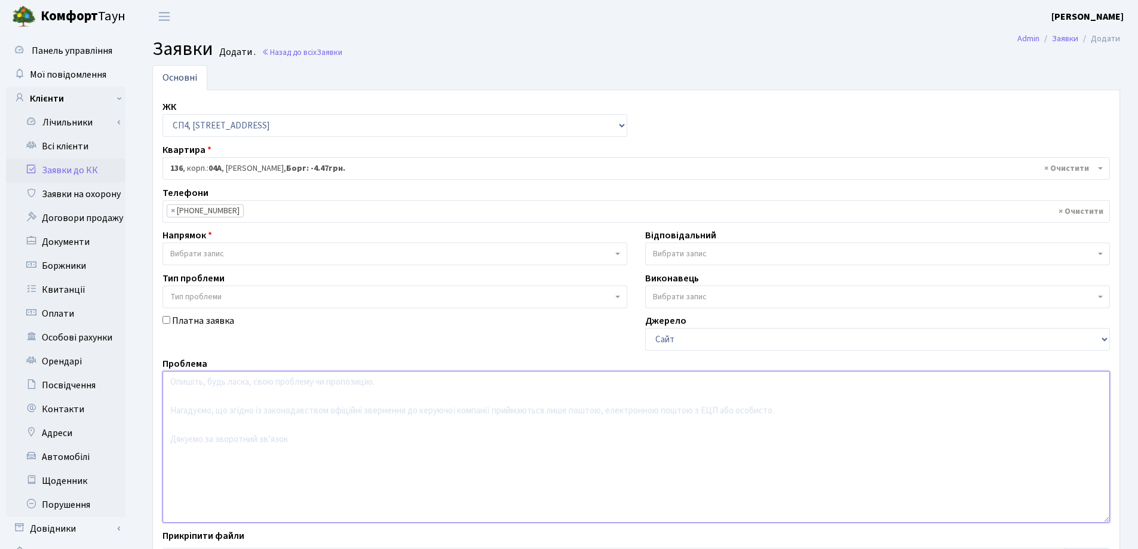
click at [332, 455] on textarea at bounding box center [635, 447] width 947 height 152
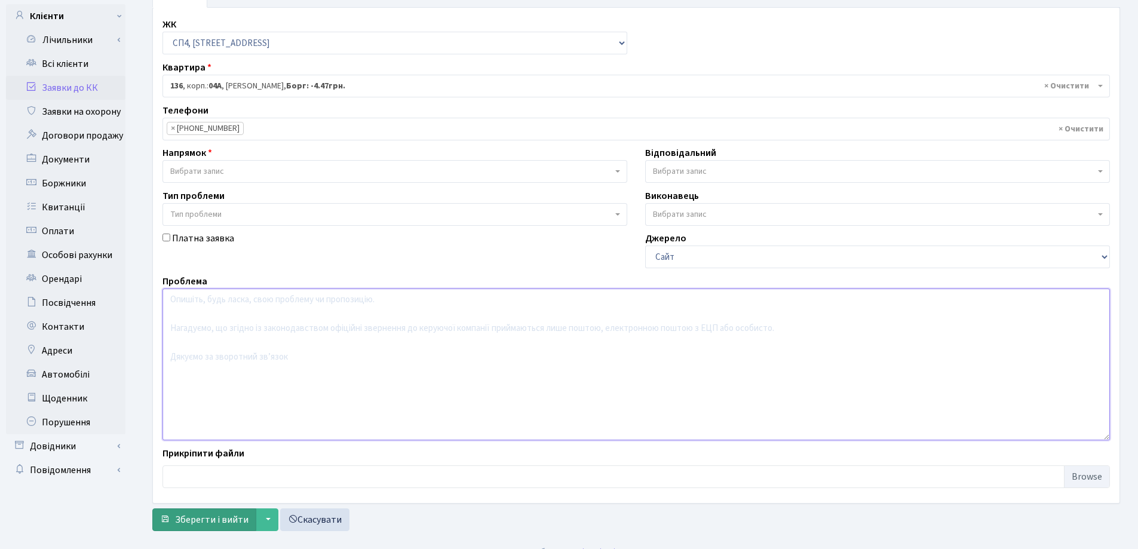
scroll to position [100, 0]
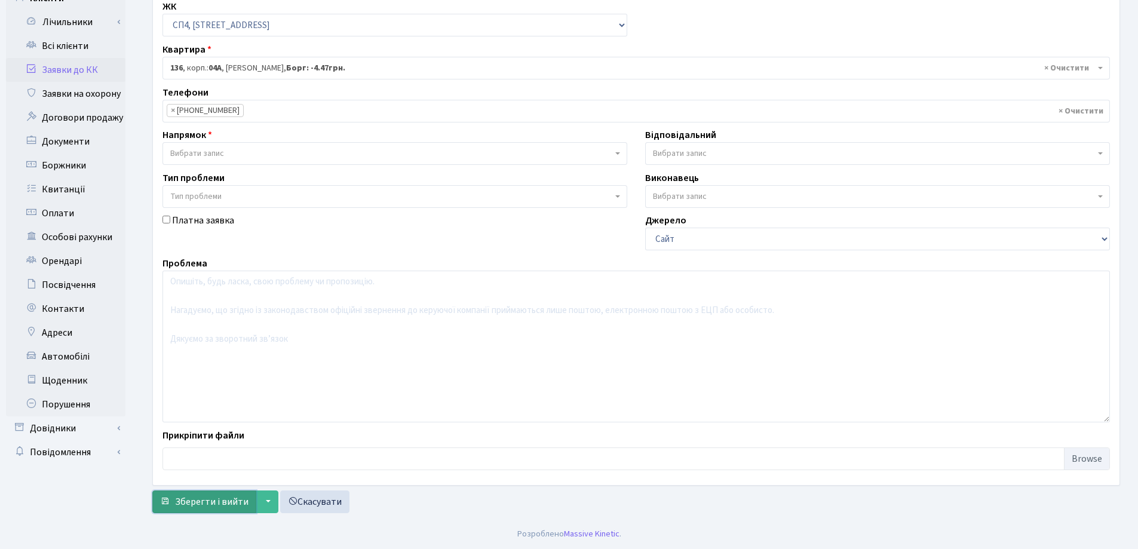
click at [212, 502] on span "Зберегти і вийти" at bounding box center [211, 501] width 73 height 13
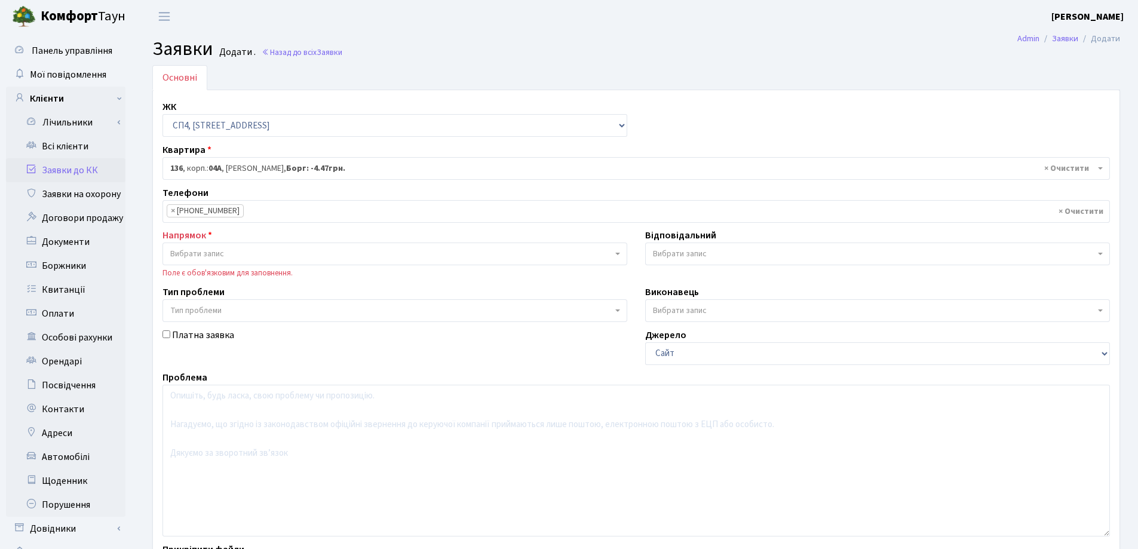
select select "21164"
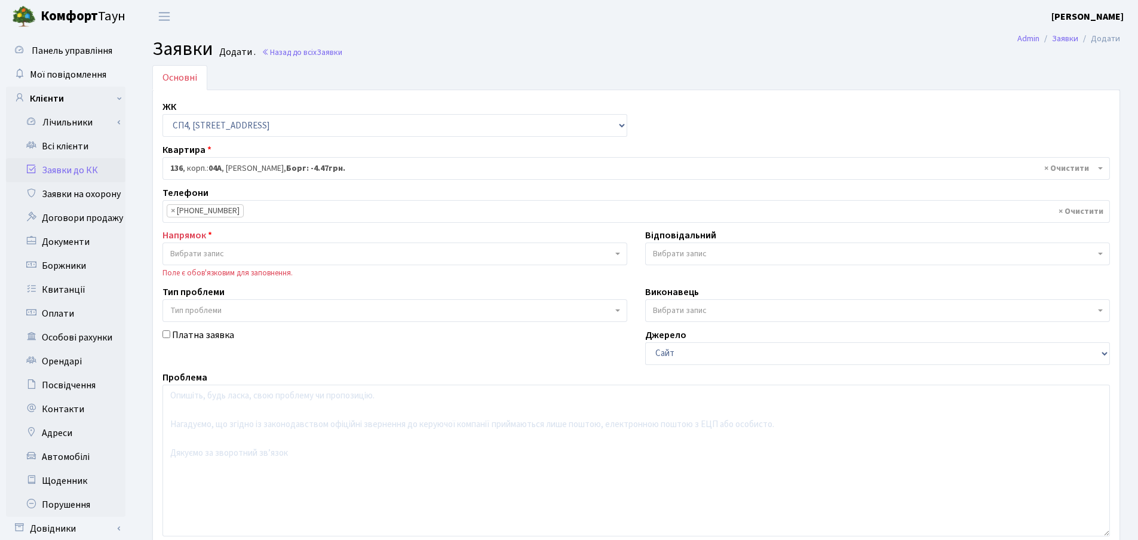
click at [226, 253] on span "Вибрати запис" at bounding box center [391, 254] width 442 height 12
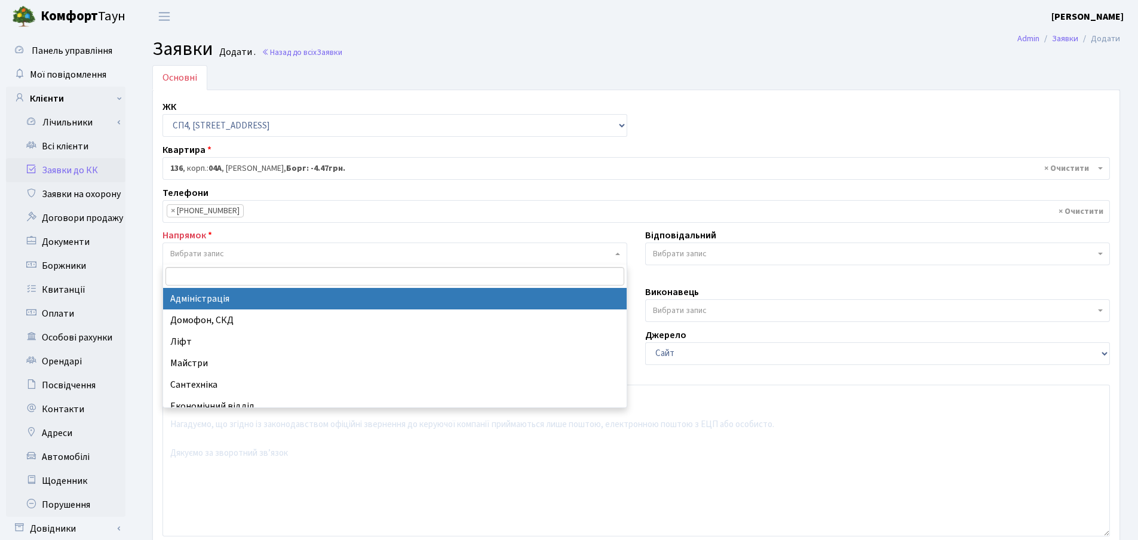
select select "5"
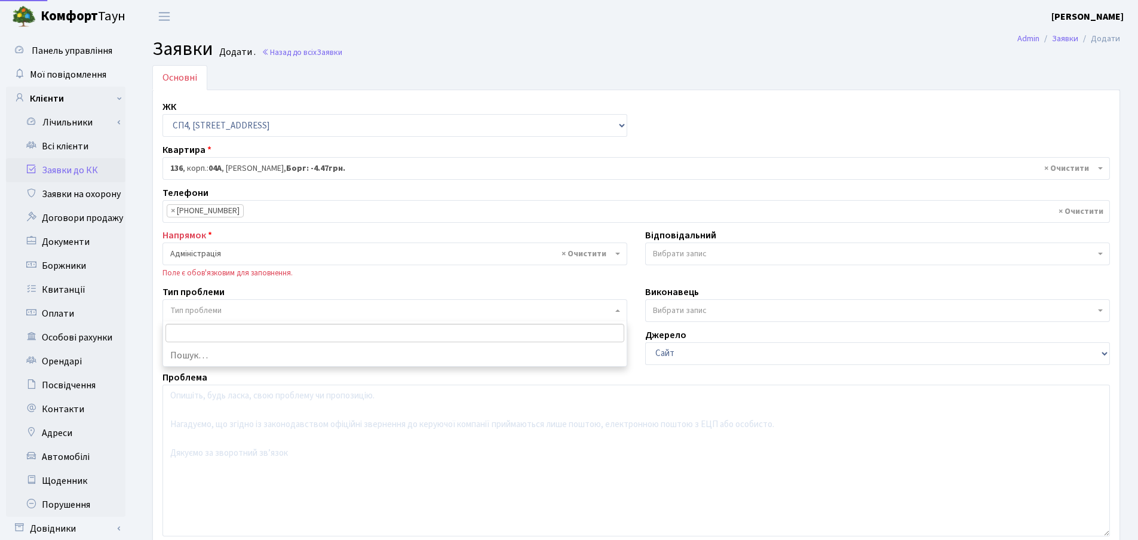
click at [236, 309] on span "Тип проблеми" at bounding box center [391, 311] width 442 height 12
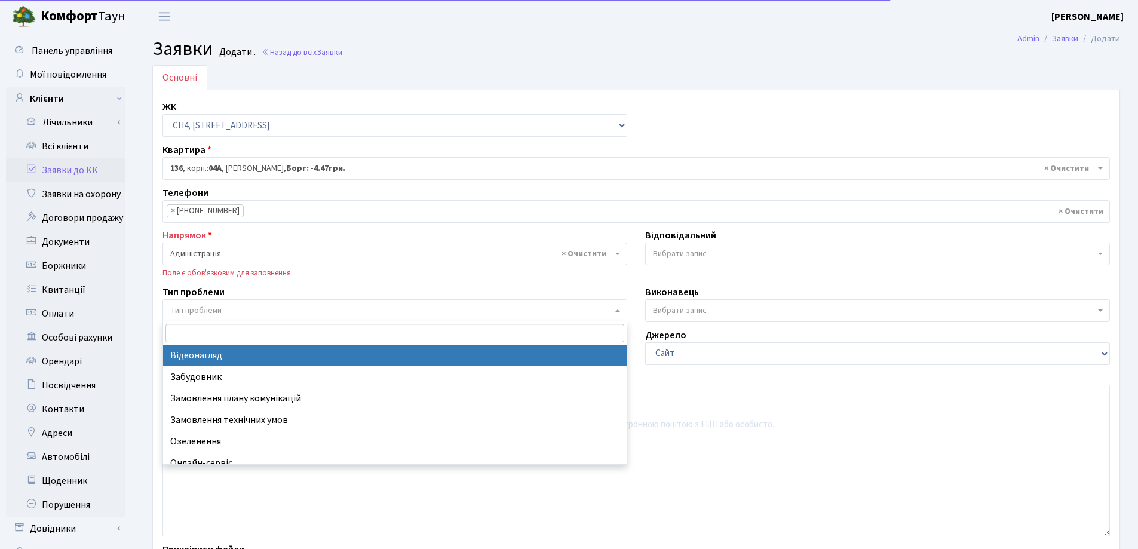
select select "45"
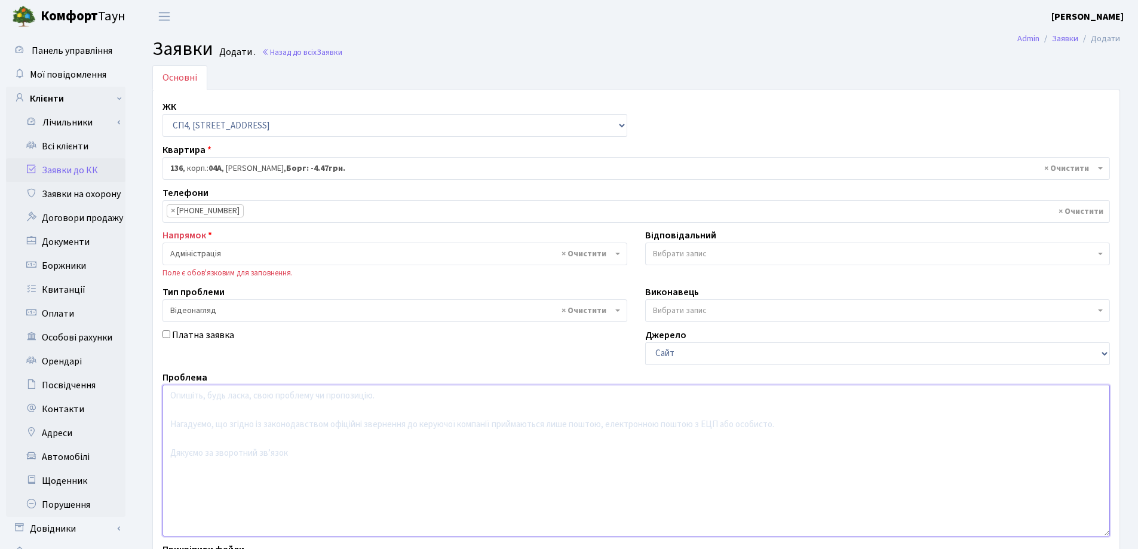
click at [224, 416] on textarea at bounding box center [635, 461] width 947 height 152
drag, startPoint x: 334, startPoint y: 399, endPoint x: 374, endPoint y: 442, distance: 58.3
click at [374, 442] on textarea "Дозвіл на перегляд камер відеоспостереження." at bounding box center [635, 461] width 947 height 152
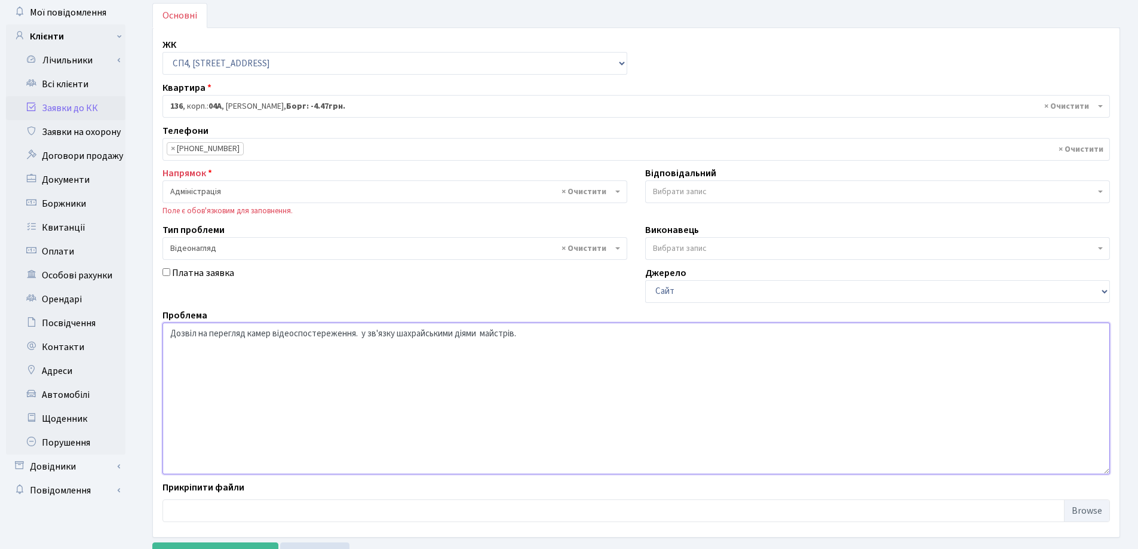
scroll to position [114, 0]
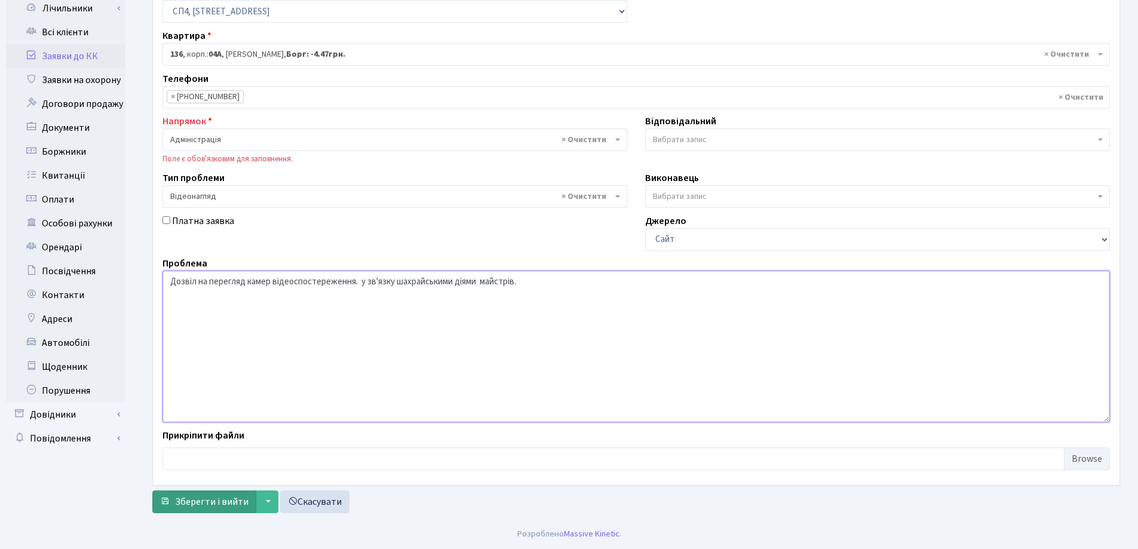
type textarea "Дозвіл на перегляд камер відеоспостереження. у зв'язку шахрайськими діями майст…"
click at [182, 500] on span "Зберегти і вийти" at bounding box center [211, 501] width 73 height 13
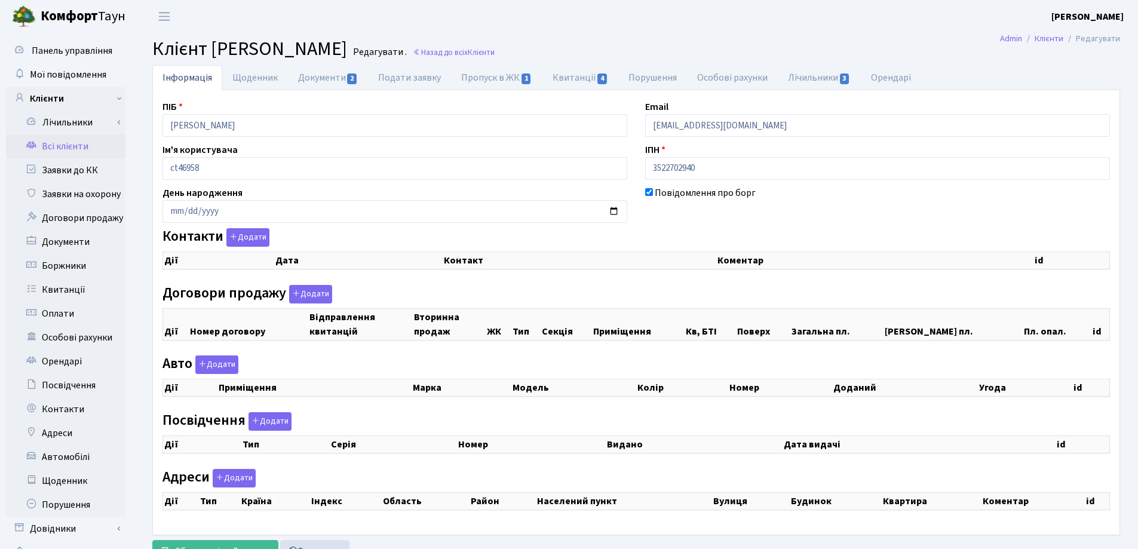
checkbox input "true"
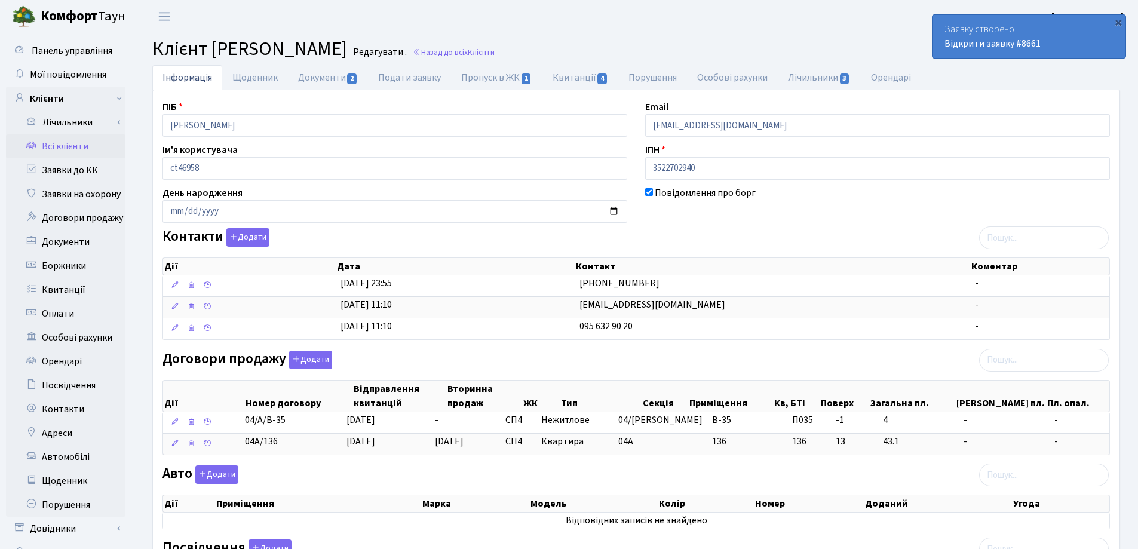
click at [834, 23] on header "[PERSON_NAME] [PERSON_NAME] Мій обліковий запис Вийти" at bounding box center [569, 16] width 1138 height 33
click at [1116, 21] on div "×" at bounding box center [1118, 22] width 12 height 12
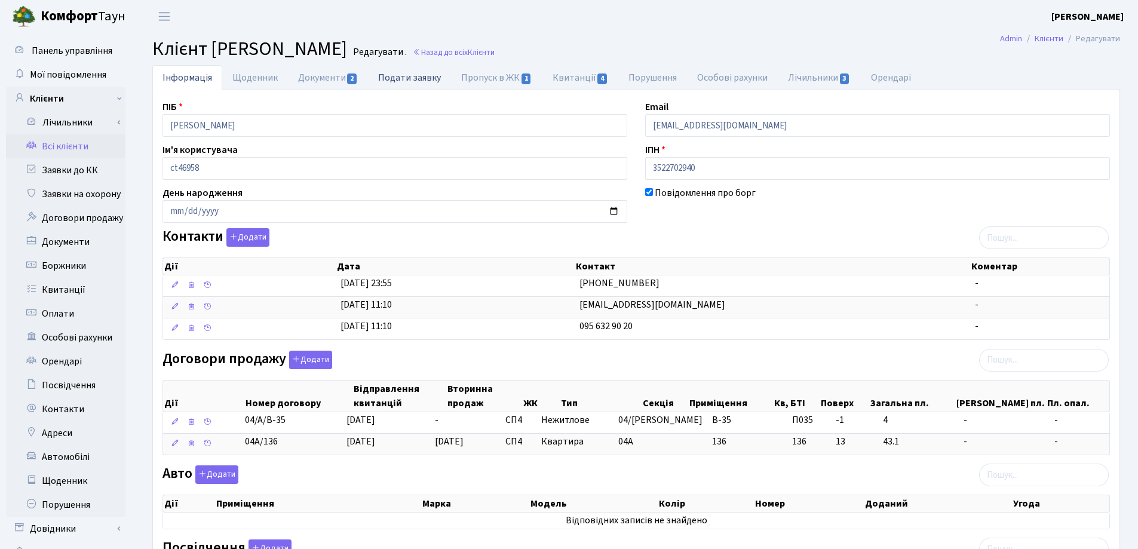
click at [416, 80] on link "Подати заявку" at bounding box center [409, 77] width 83 height 24
select select "25"
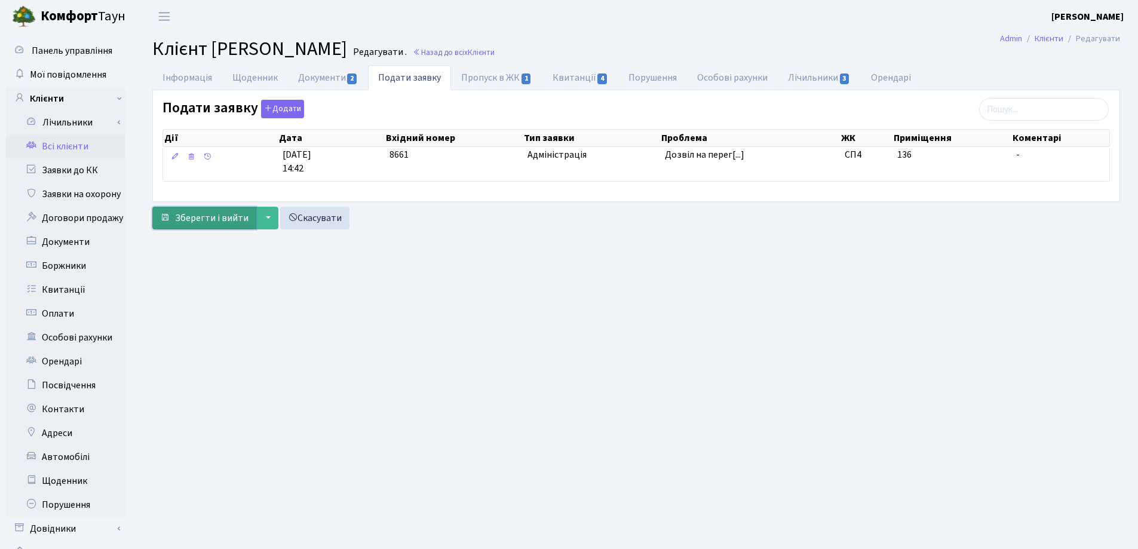
click at [201, 213] on span "Зберегти і вийти" at bounding box center [211, 217] width 73 height 13
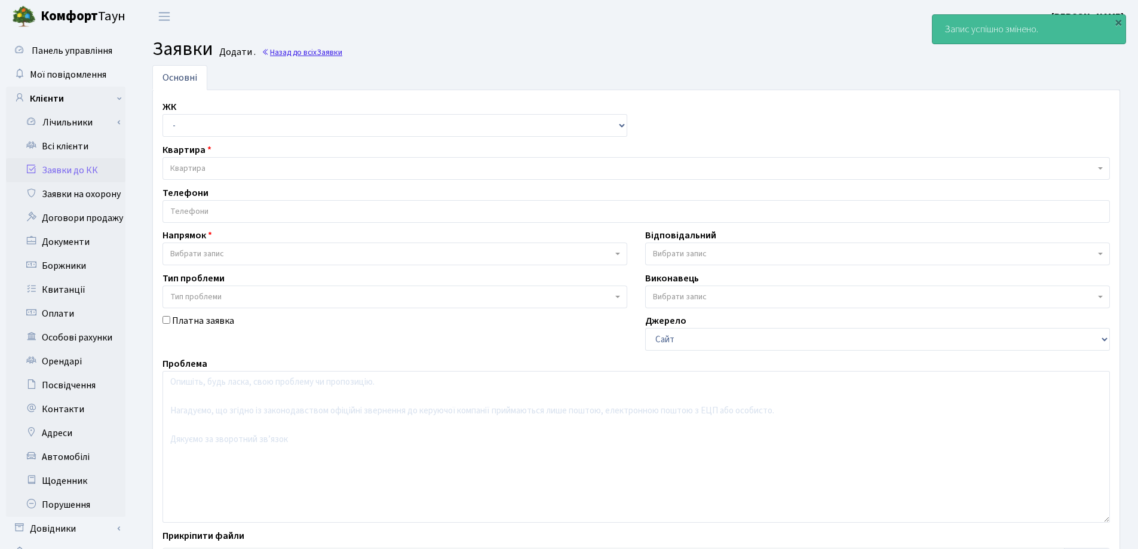
click at [327, 57] on span "Заявки" at bounding box center [329, 52] width 26 height 11
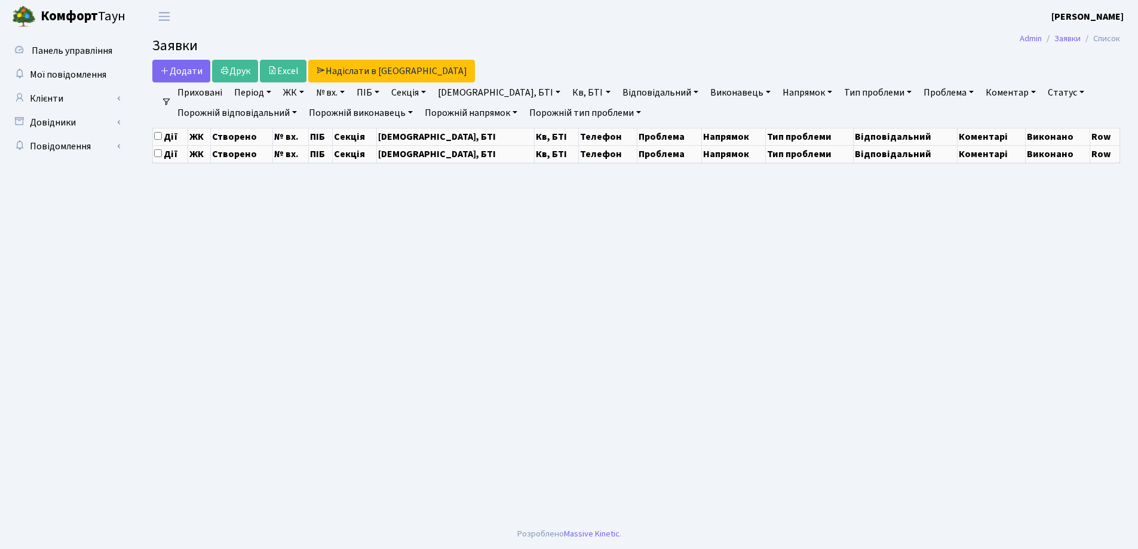
select select "25"
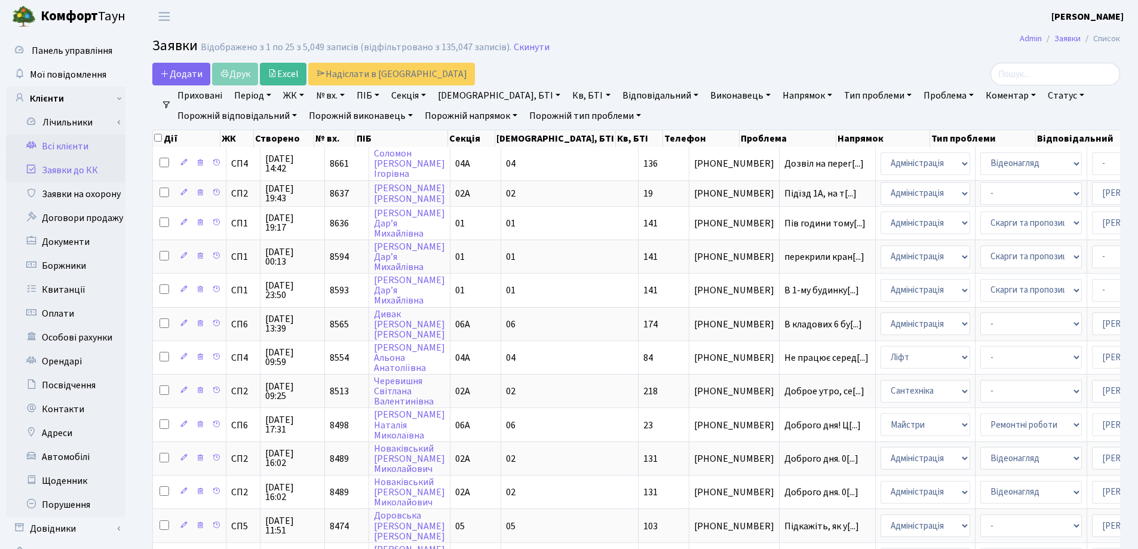
click at [76, 146] on link "Всі клієнти" at bounding box center [65, 146] width 119 height 24
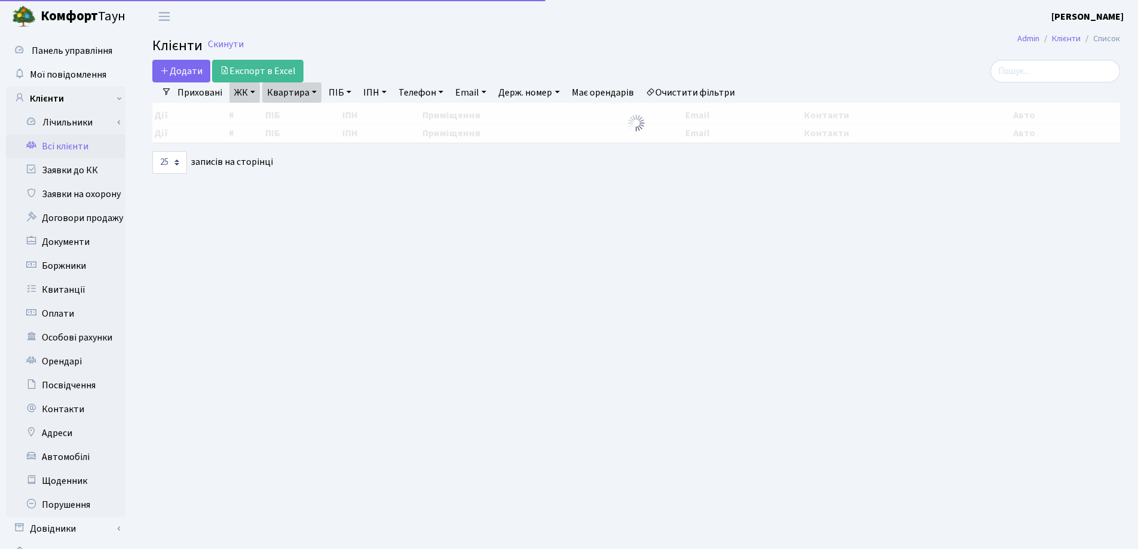
select select "25"
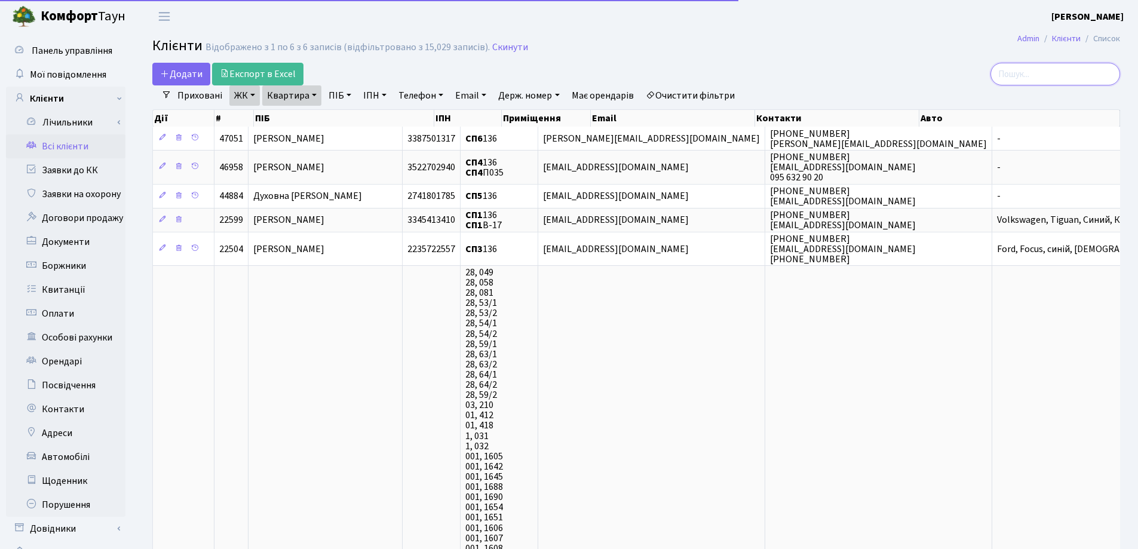
click at [1059, 70] on input "search" at bounding box center [1055, 74] width 130 height 23
click at [311, 94] on link "Квартира" at bounding box center [291, 95] width 59 height 20
click at [1034, 77] on input "search" at bounding box center [1055, 74] width 130 height 23
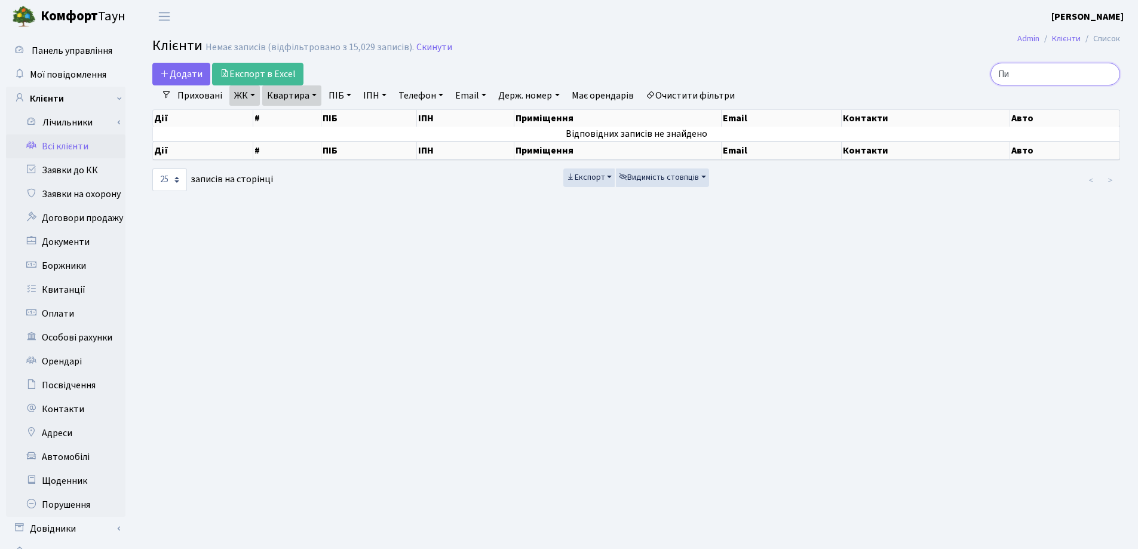
type input "П"
type input "Тимофєє"
click at [315, 94] on link "Квартира" at bounding box center [291, 95] width 59 height 20
click at [342, 115] on icon at bounding box center [345, 119] width 10 height 10
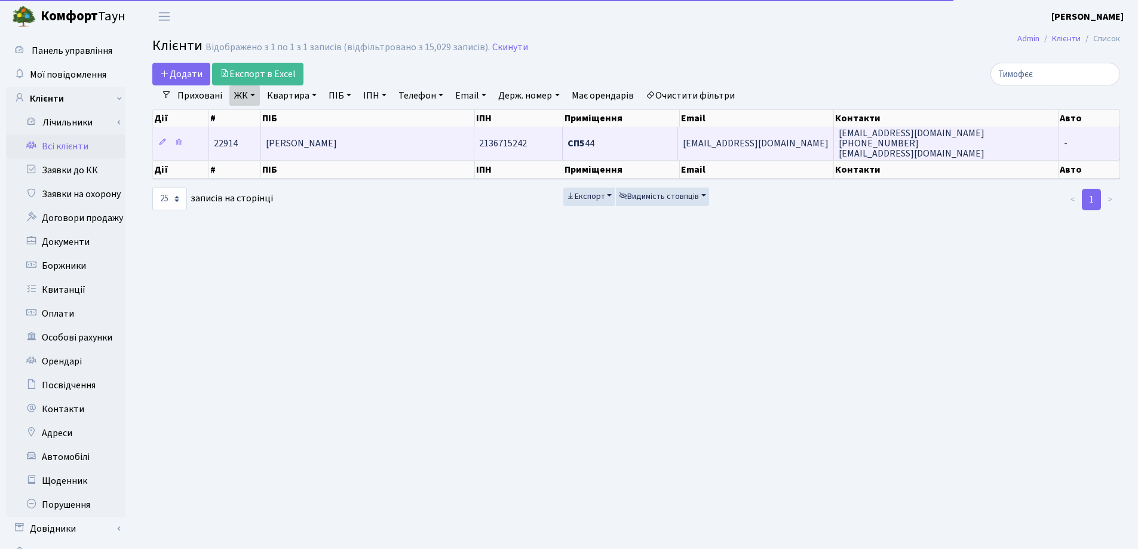
click at [423, 146] on td "Тимофєєва Галина Миколаівна" at bounding box center [367, 143] width 213 height 33
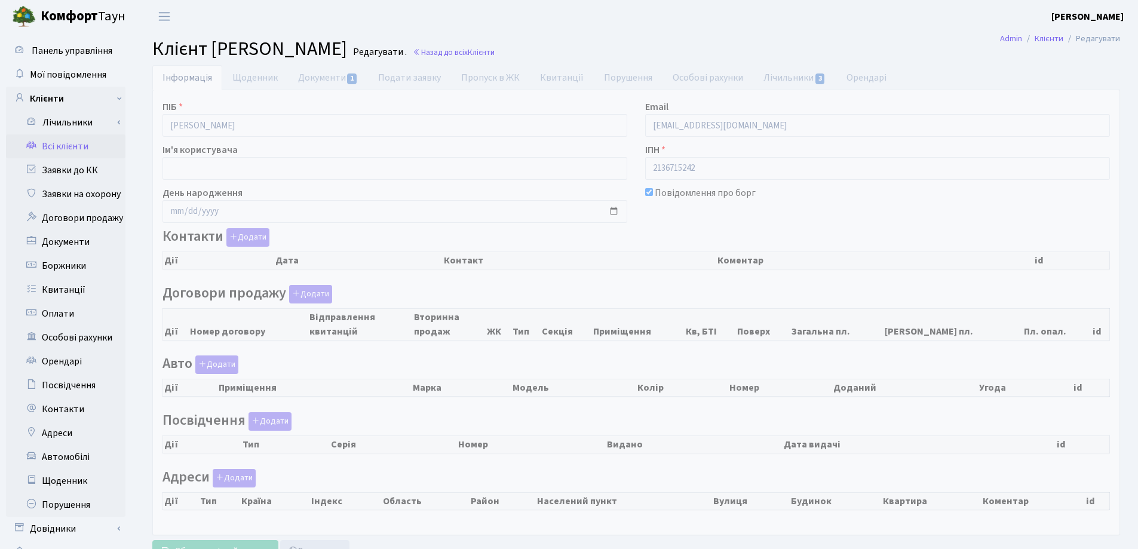
click at [327, 73] on link "Документи 1" at bounding box center [328, 77] width 80 height 25
checkbox input "true"
select select "25"
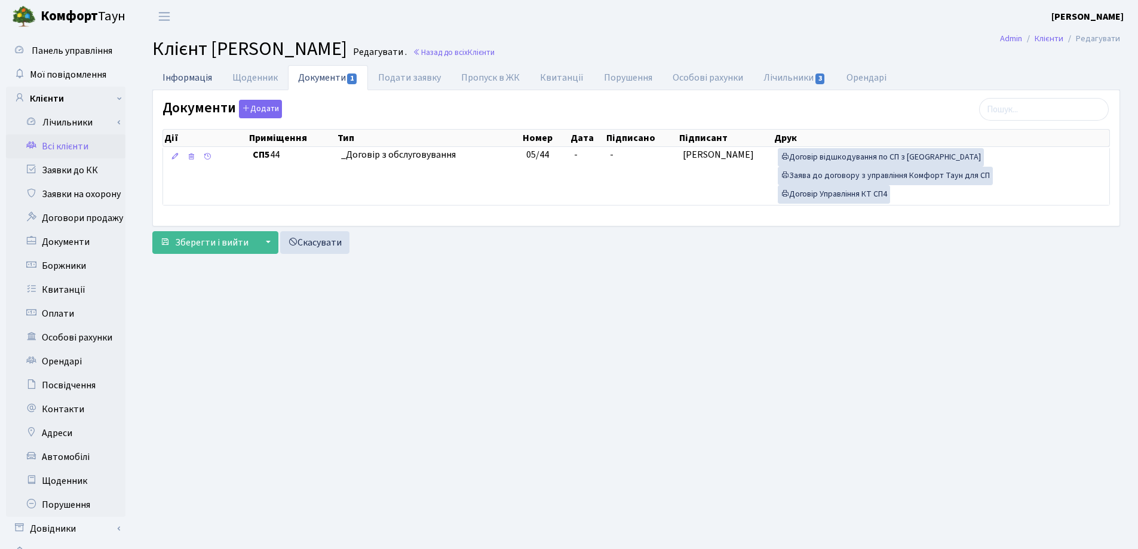
click at [176, 77] on link "Інформація" at bounding box center [187, 77] width 70 height 24
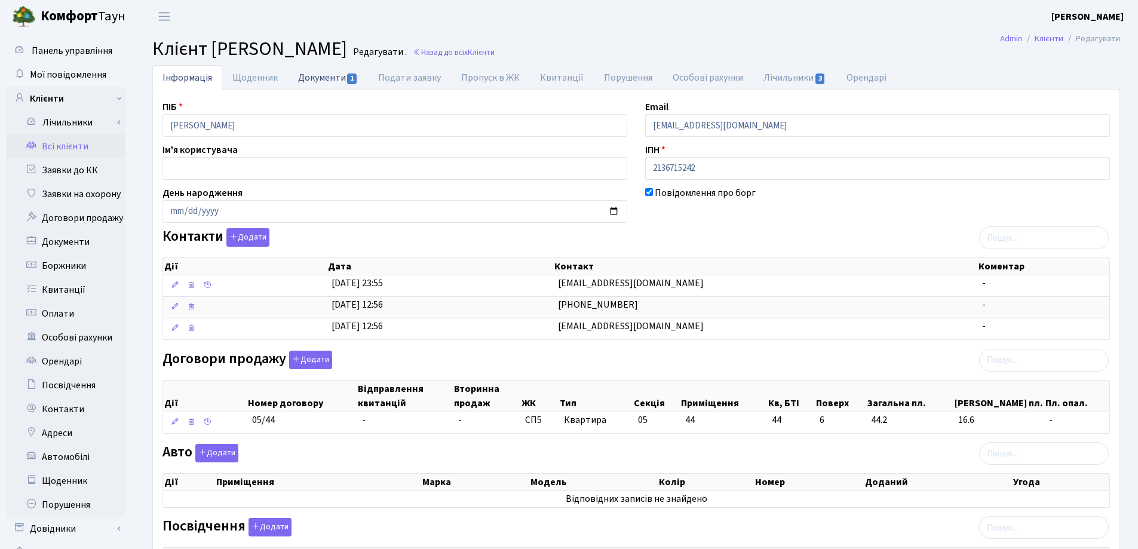
click at [314, 79] on link "Документи 1" at bounding box center [328, 77] width 80 height 24
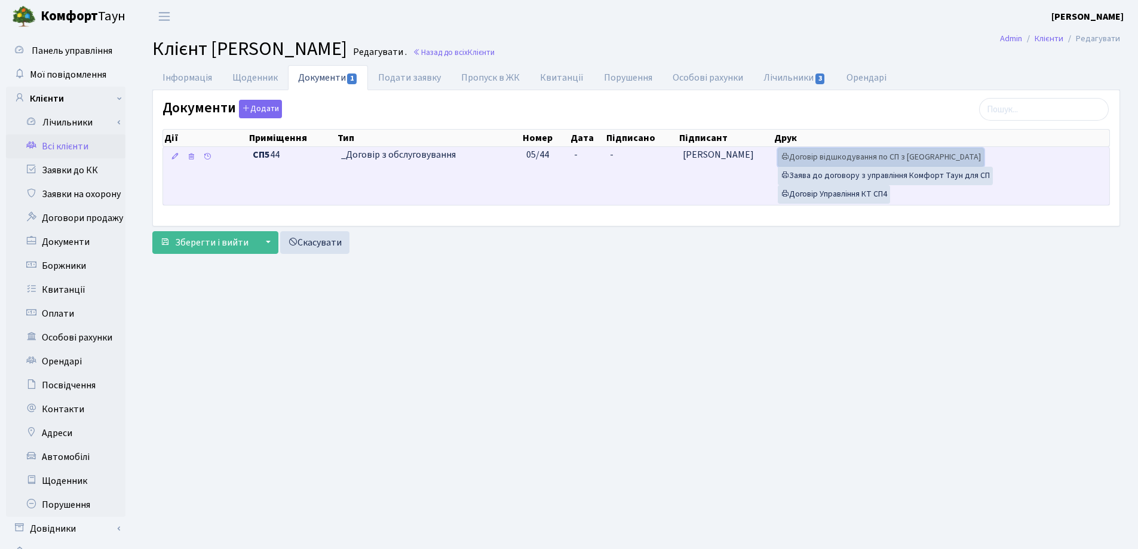
click at [816, 155] on link "Договір відшкодування по СП з Екві" at bounding box center [880, 157] width 206 height 19
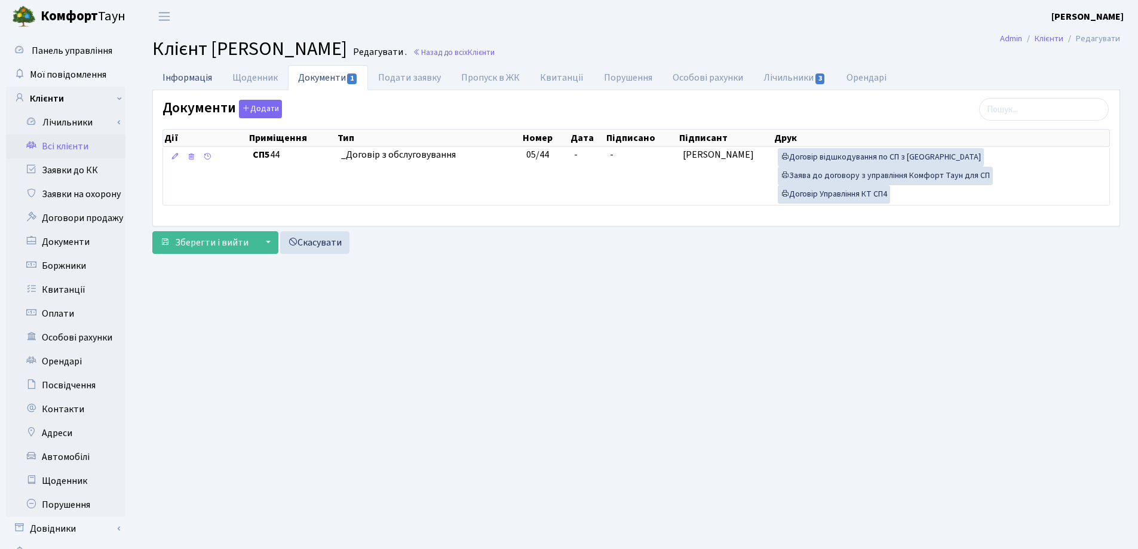
click at [193, 73] on link "Інформація" at bounding box center [187, 77] width 70 height 24
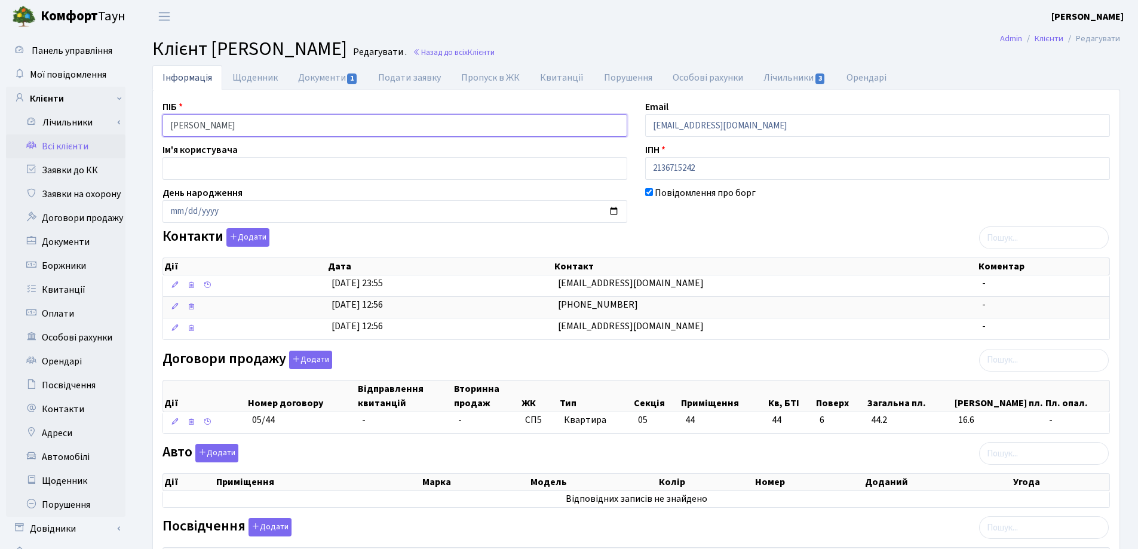
drag, startPoint x: 358, startPoint y: 125, endPoint x: 155, endPoint y: 128, distance: 202.4
click at [155, 128] on div "ПІБ Тимофєєва Галина Миколаівна" at bounding box center [394, 118] width 482 height 37
click at [860, 13] on header "Комфорт Таун Лоскутова В. С. Мій обліковий запис Вийти" at bounding box center [569, 16] width 1138 height 33
click at [324, 86] on link "Документи 1" at bounding box center [328, 77] width 80 height 24
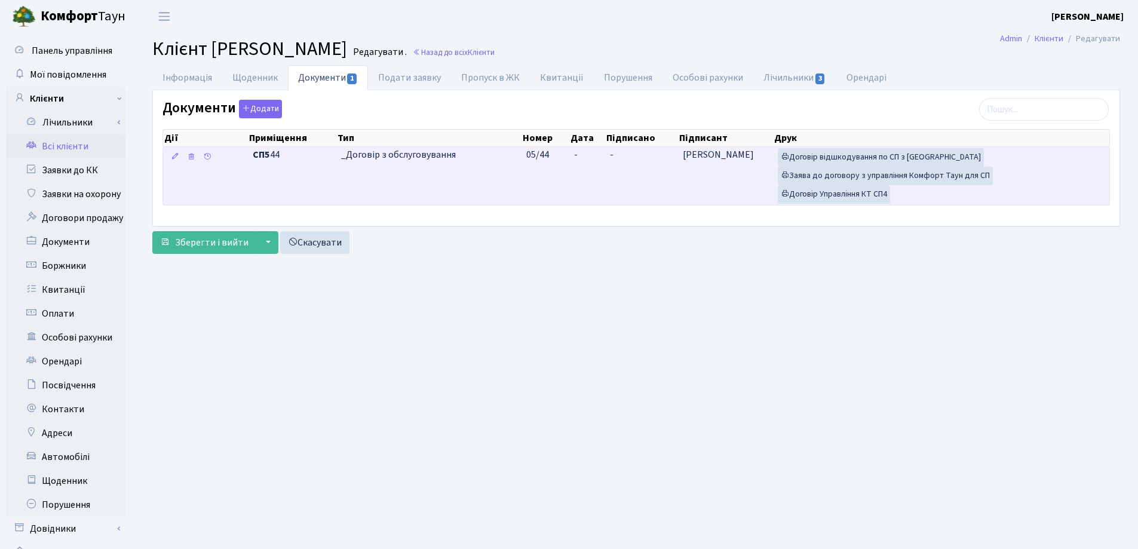
click at [579, 156] on td "-" at bounding box center [586, 176] width 35 height 58
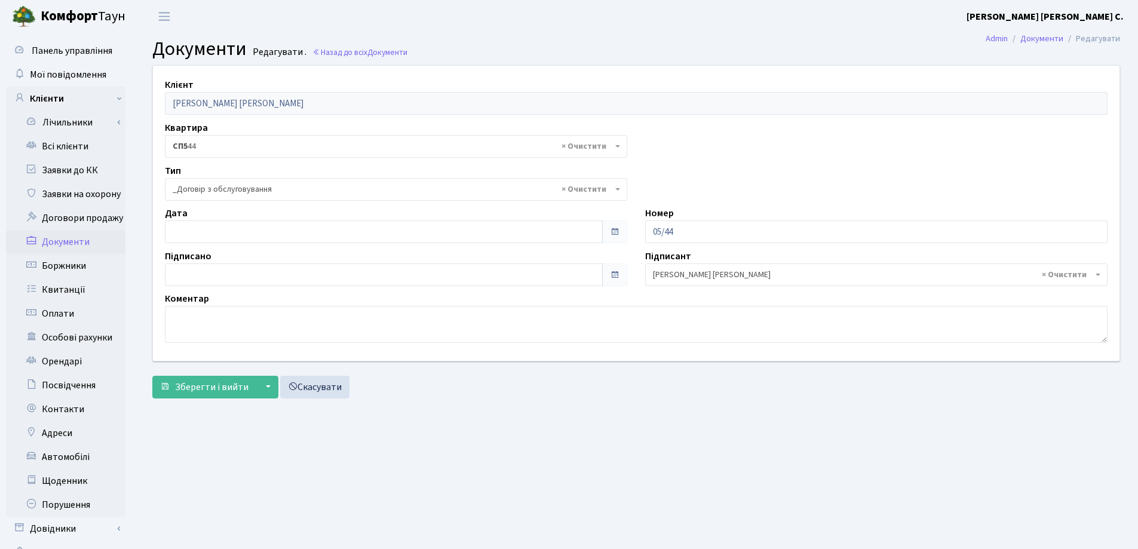
select select "289"
type input "[DATE]"
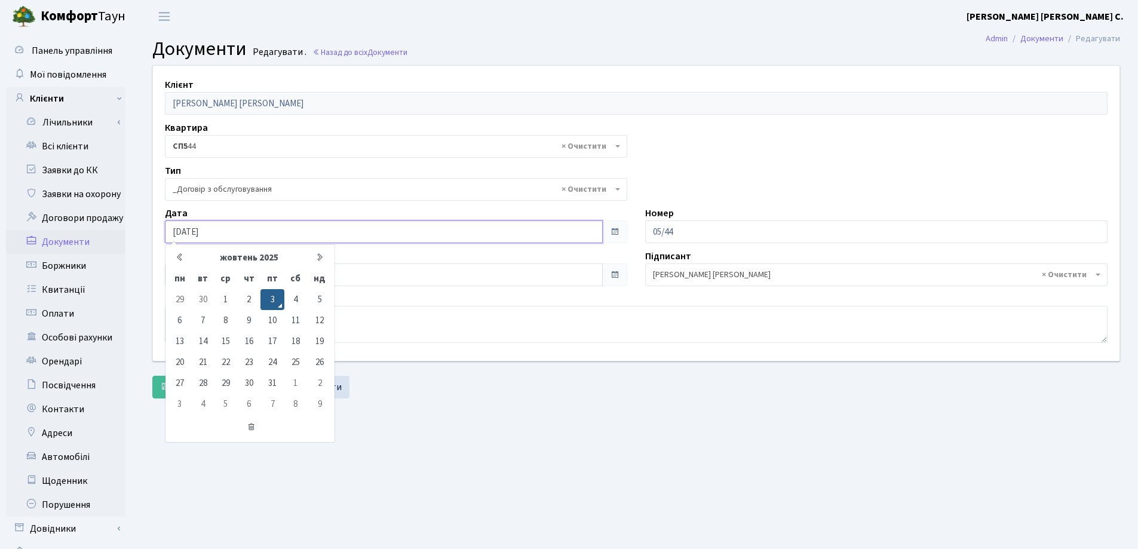
click at [355, 237] on input "[DATE]" at bounding box center [384, 231] width 438 height 23
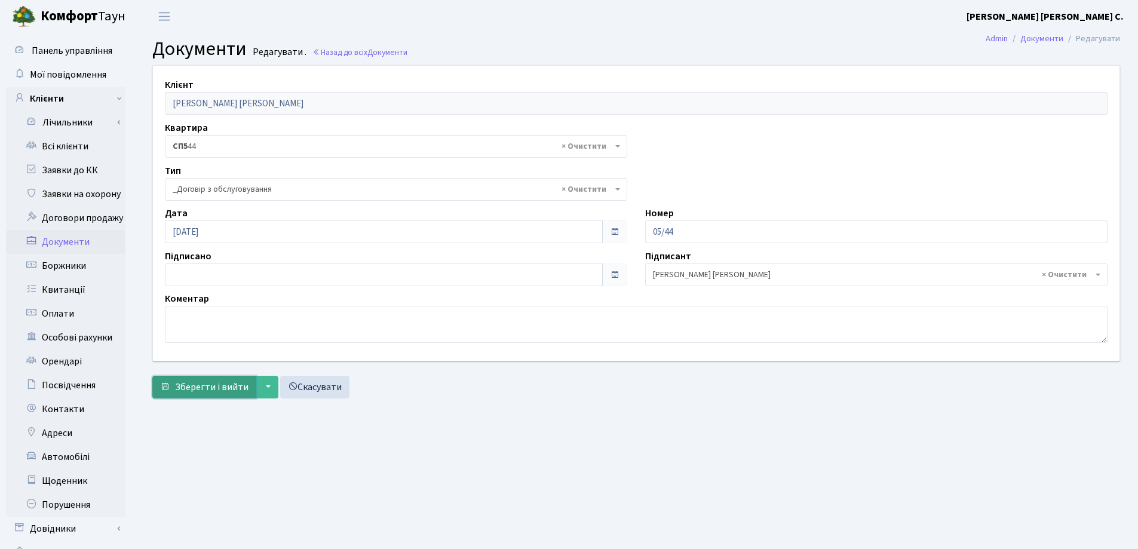
click at [232, 386] on span "Зберегти і вийти" at bounding box center [211, 386] width 73 height 13
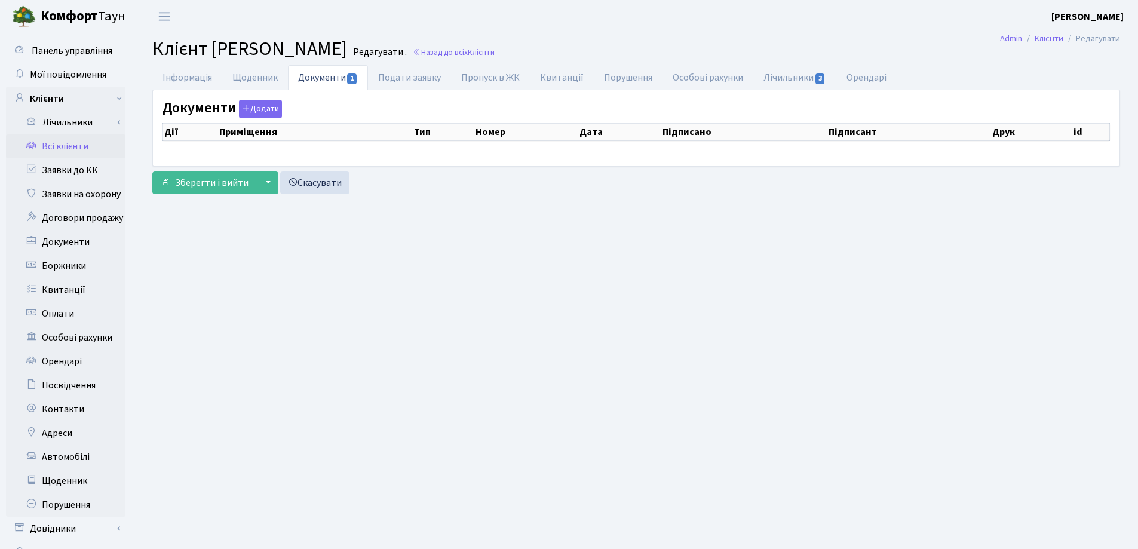
checkbox input "true"
select select "25"
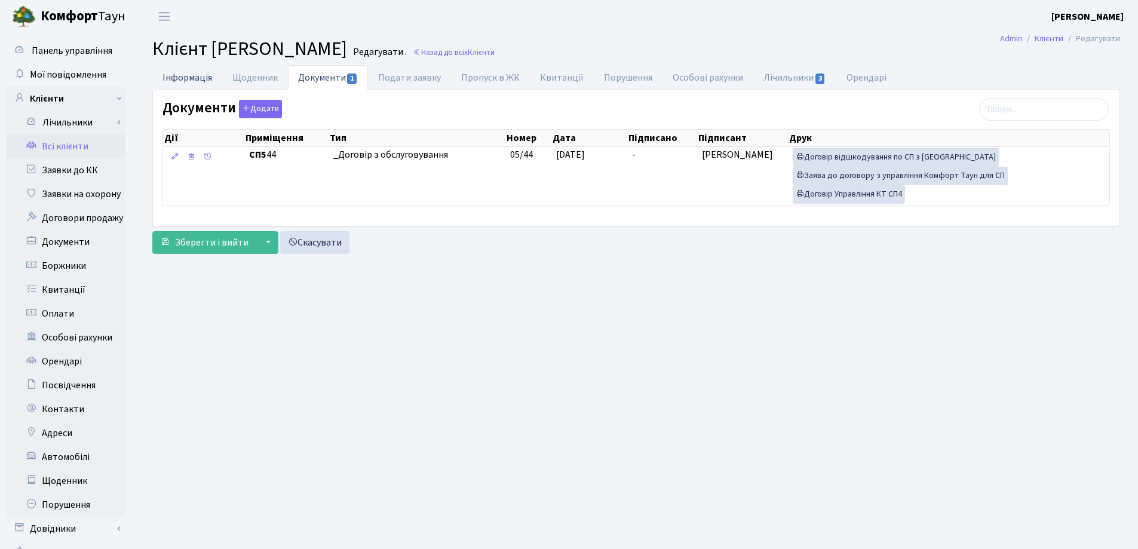
click at [185, 80] on link "Інформація" at bounding box center [187, 77] width 70 height 24
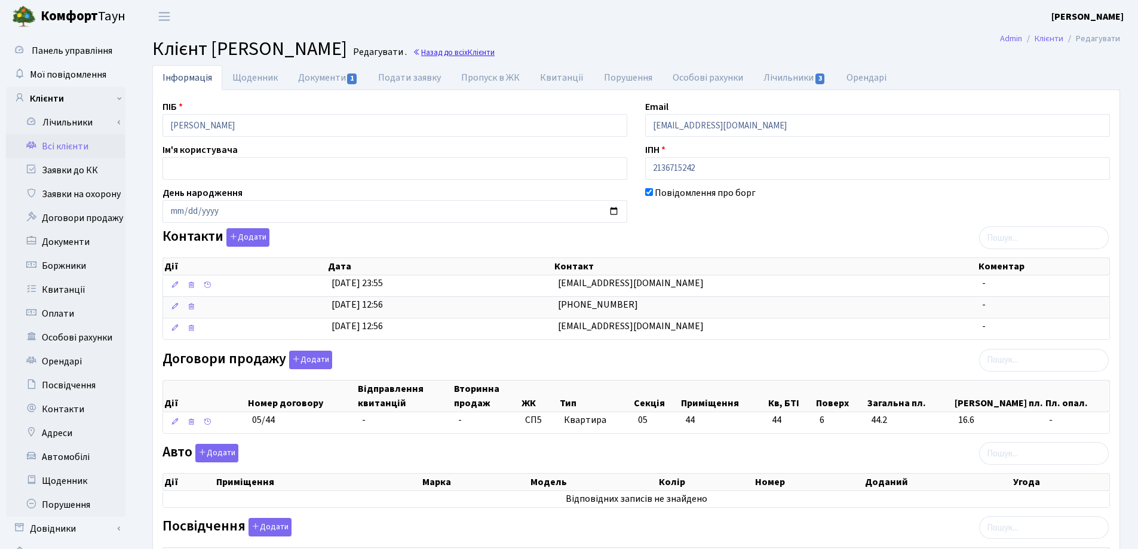
click at [494, 53] on link "Назад до всіх Клієнти" at bounding box center [454, 52] width 82 height 11
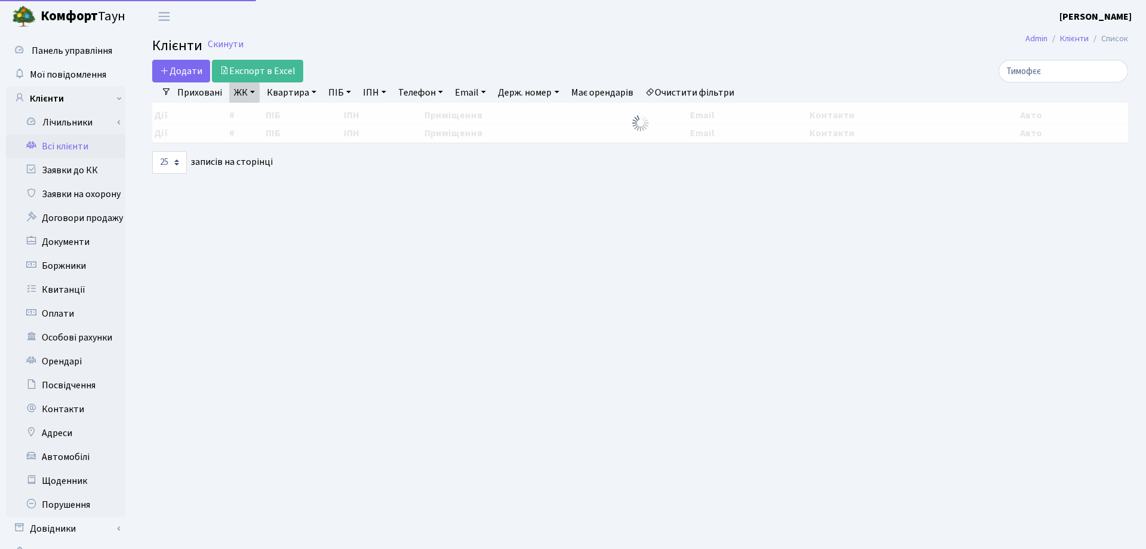
select select "25"
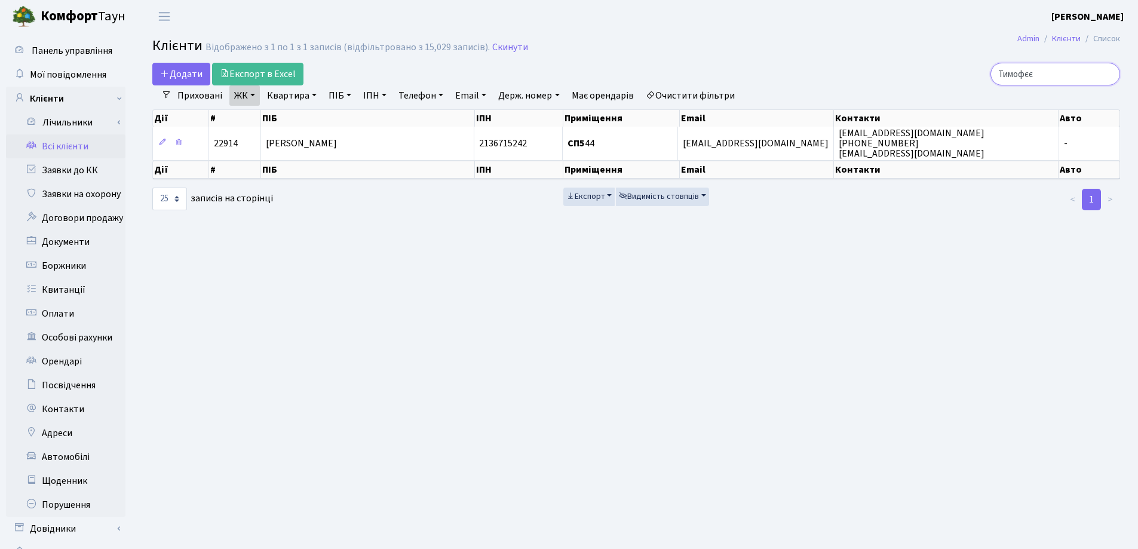
click at [1105, 75] on input "Тимофєє" at bounding box center [1055, 74] width 130 height 23
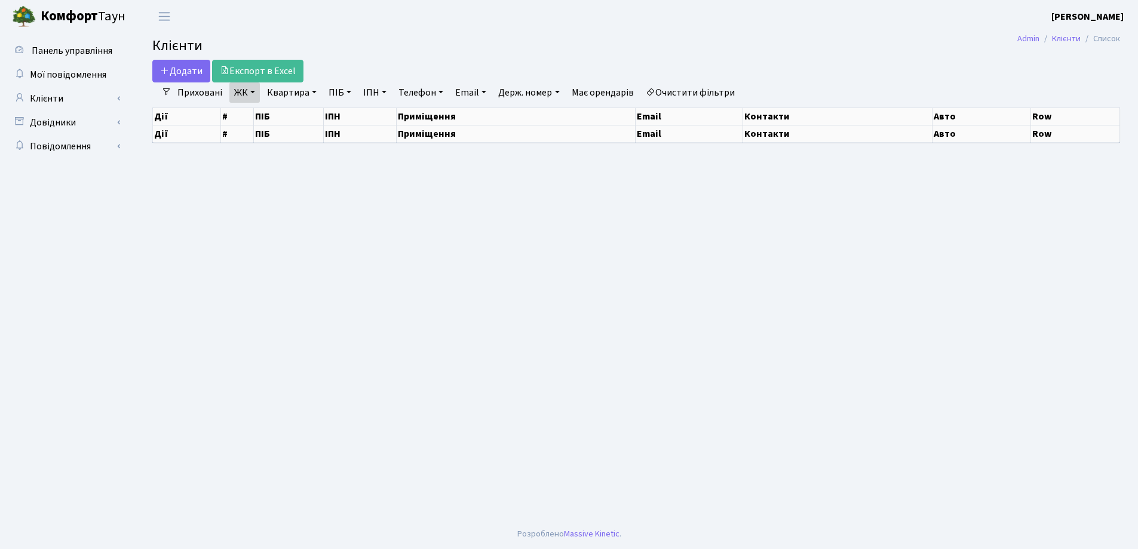
select select "25"
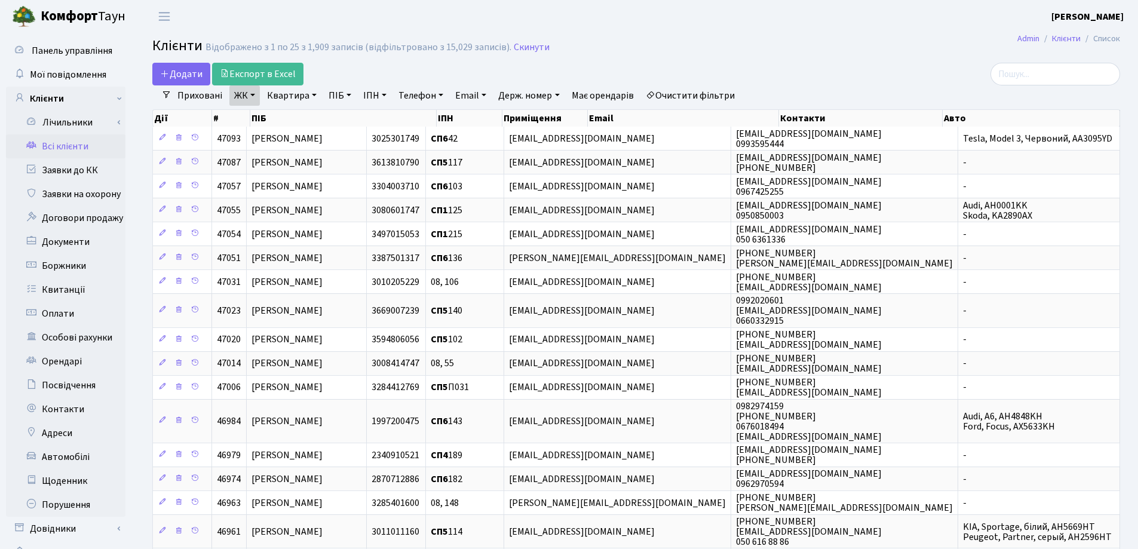
click at [312, 96] on link "Квартира" at bounding box center [291, 95] width 59 height 20
type input "105"
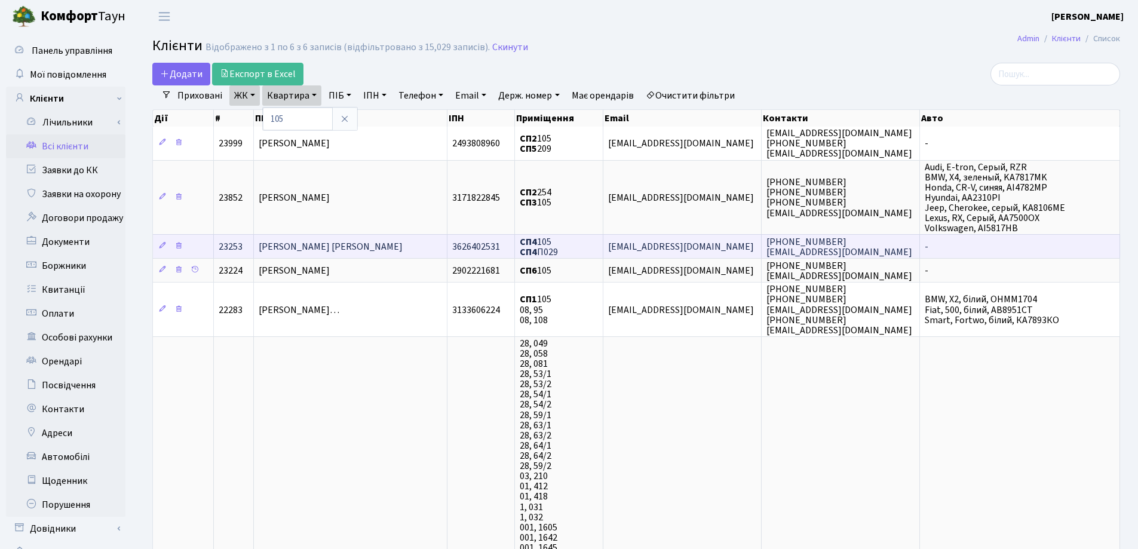
click at [395, 242] on td "[PERSON_NAME] [PERSON_NAME]" at bounding box center [350, 246] width 193 height 24
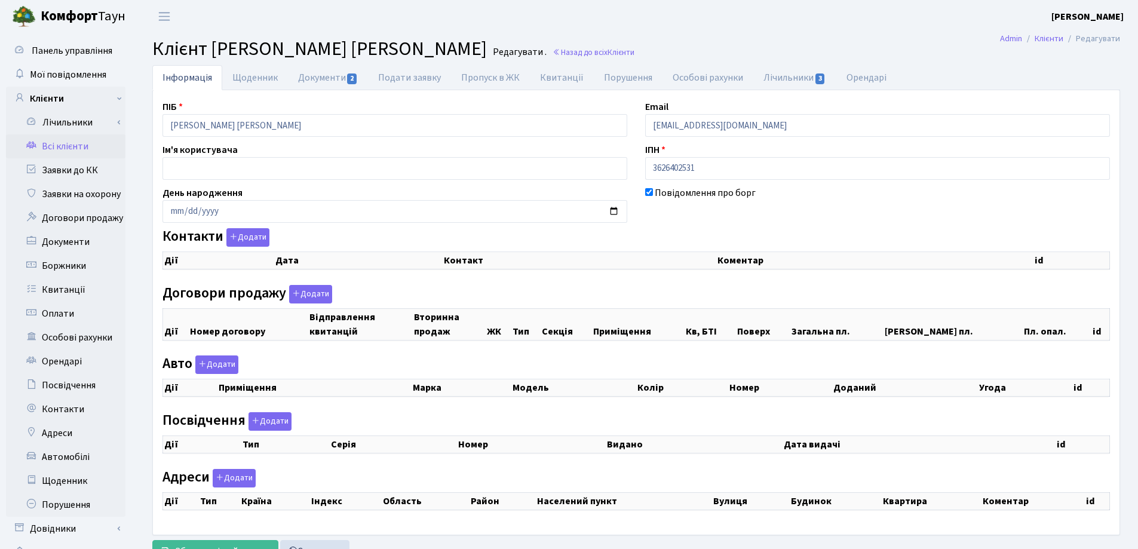
checkbox input "true"
select select "25"
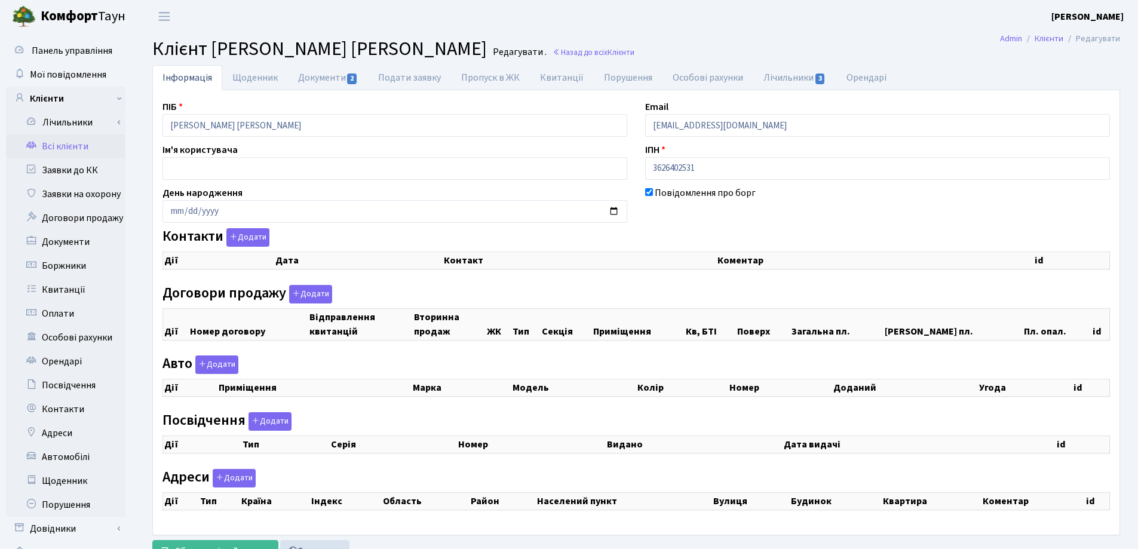
select select "25"
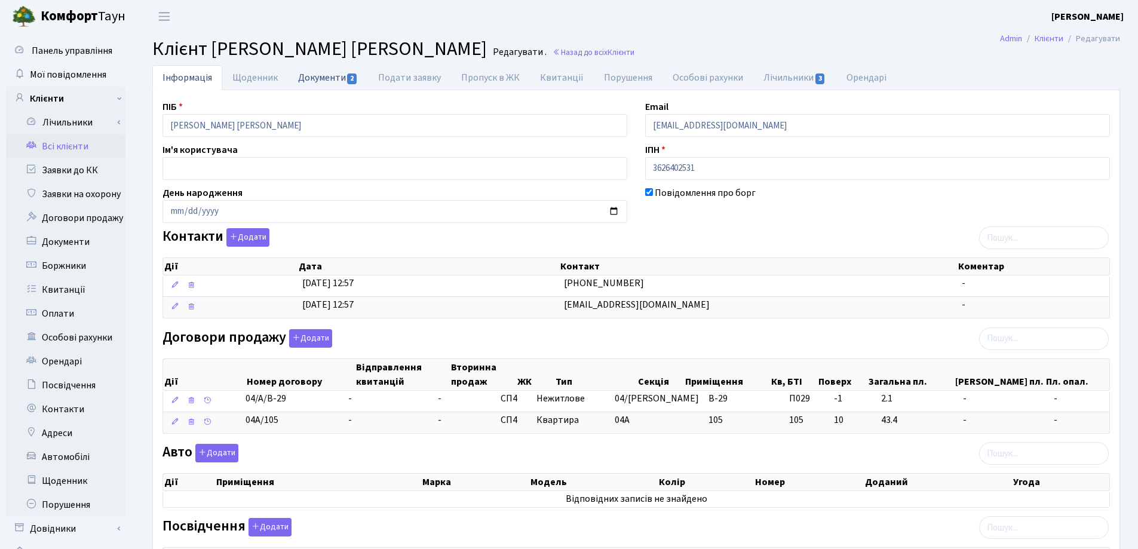
click at [310, 77] on link "Документи 2" at bounding box center [328, 77] width 80 height 24
select select "25"
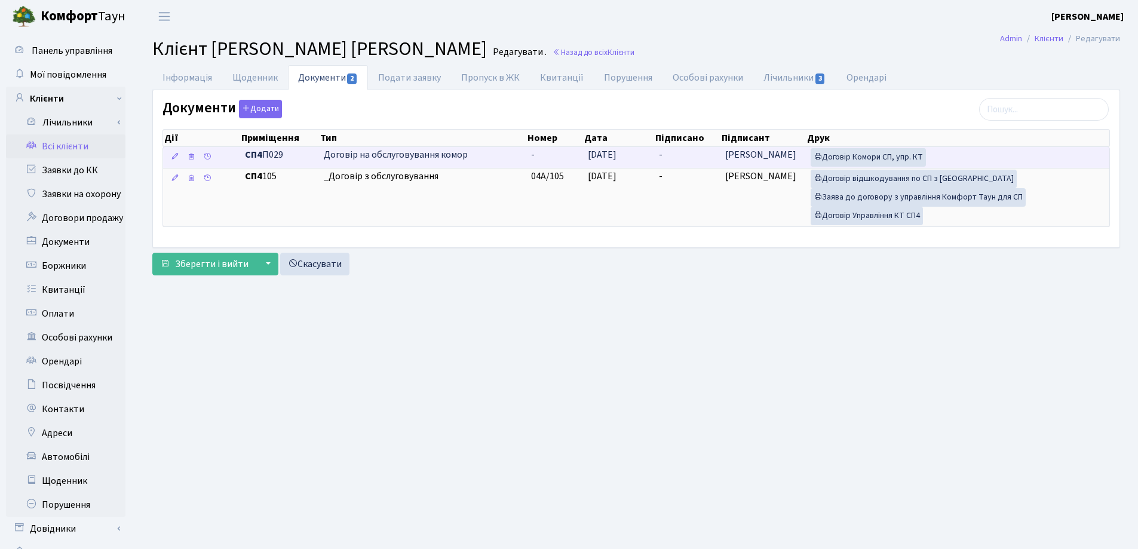
click at [669, 156] on td "-" at bounding box center [687, 157] width 66 height 21
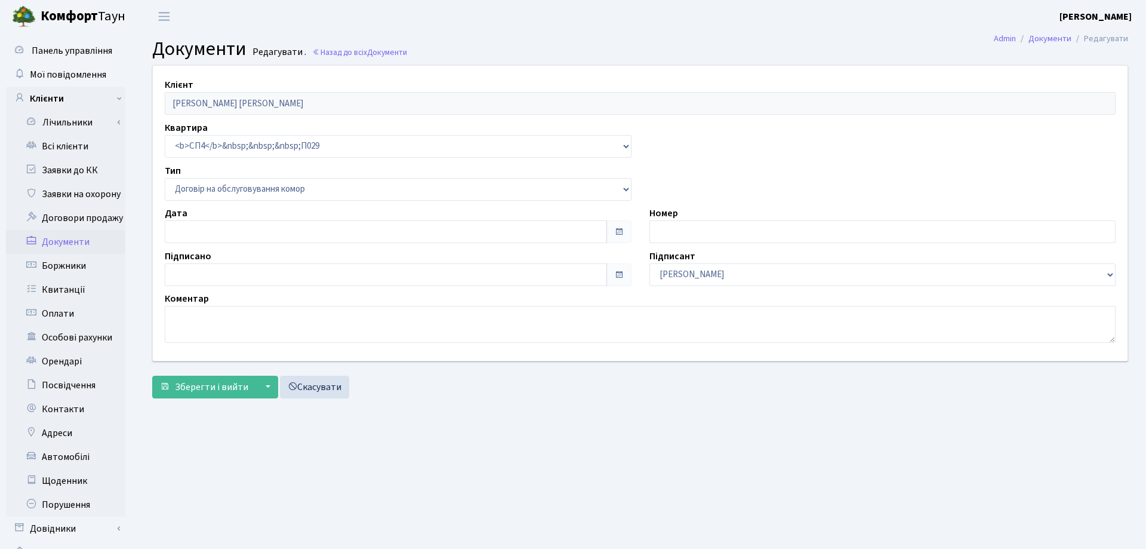
select select "309"
type input "[DATE]"
click at [369, 254] on div "Підписано" at bounding box center [396, 267] width 480 height 37
type input "[DATE]"
click at [369, 275] on input "[DATE]" at bounding box center [384, 274] width 438 height 23
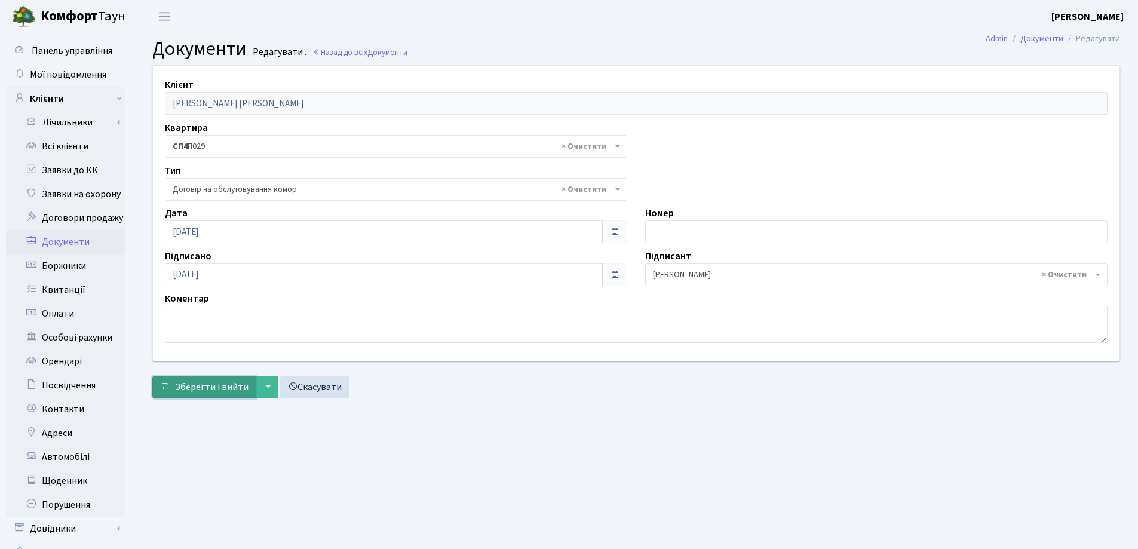
click at [222, 383] on span "Зберегти і вийти" at bounding box center [211, 386] width 73 height 13
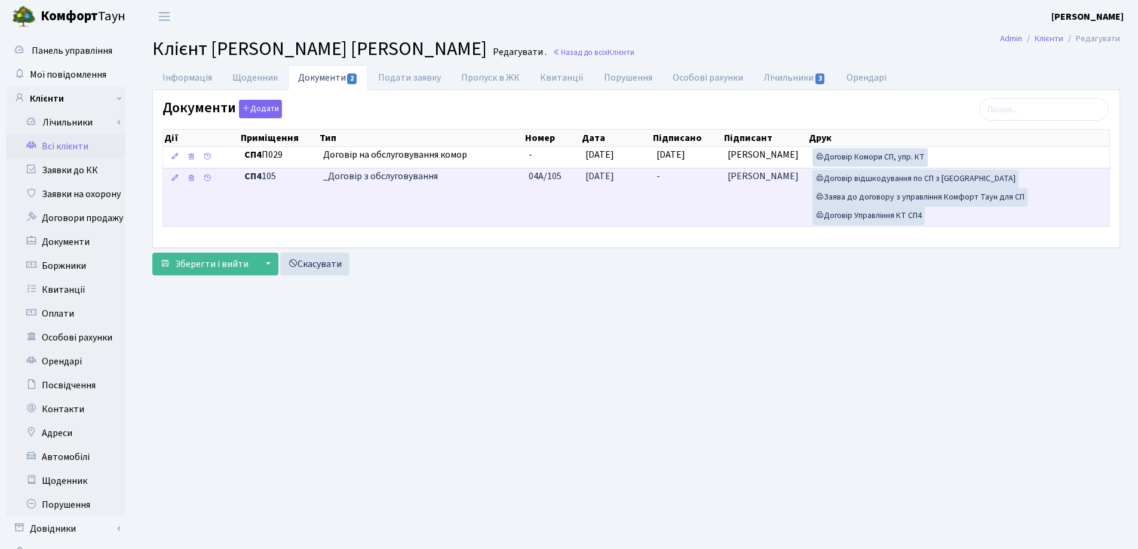
click at [665, 178] on td "-" at bounding box center [686, 197] width 71 height 59
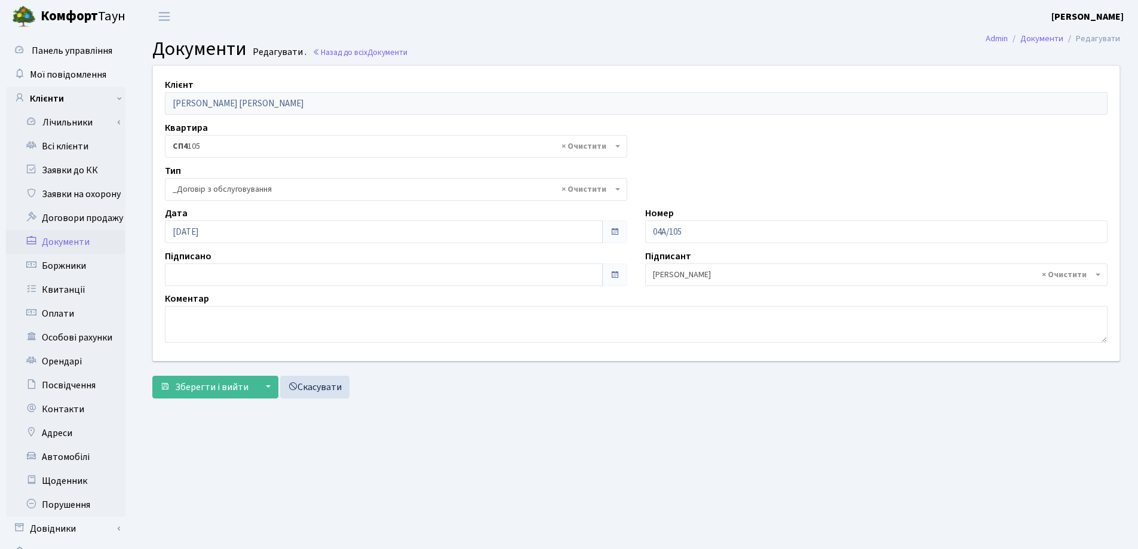
select select "289"
type input "[DATE]"
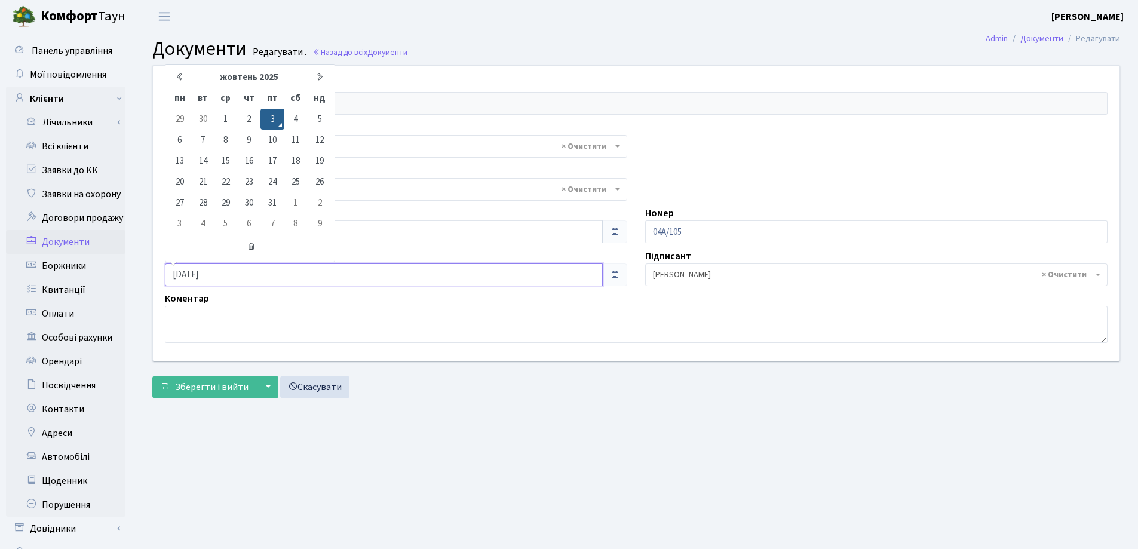
click at [371, 270] on input "[DATE]" at bounding box center [384, 274] width 438 height 23
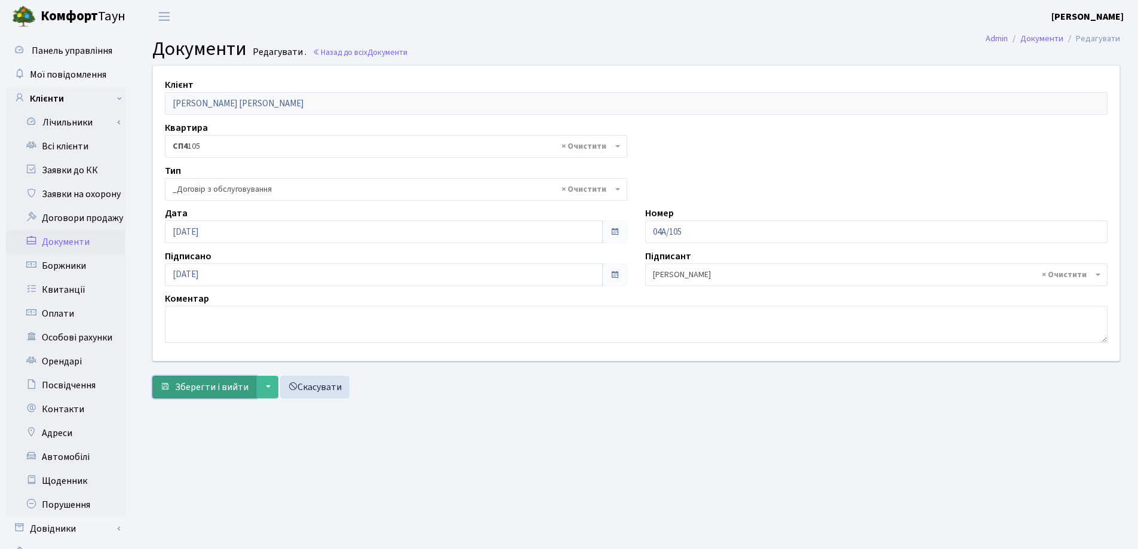
click at [230, 379] on button "Зберегти і вийти" at bounding box center [204, 387] width 104 height 23
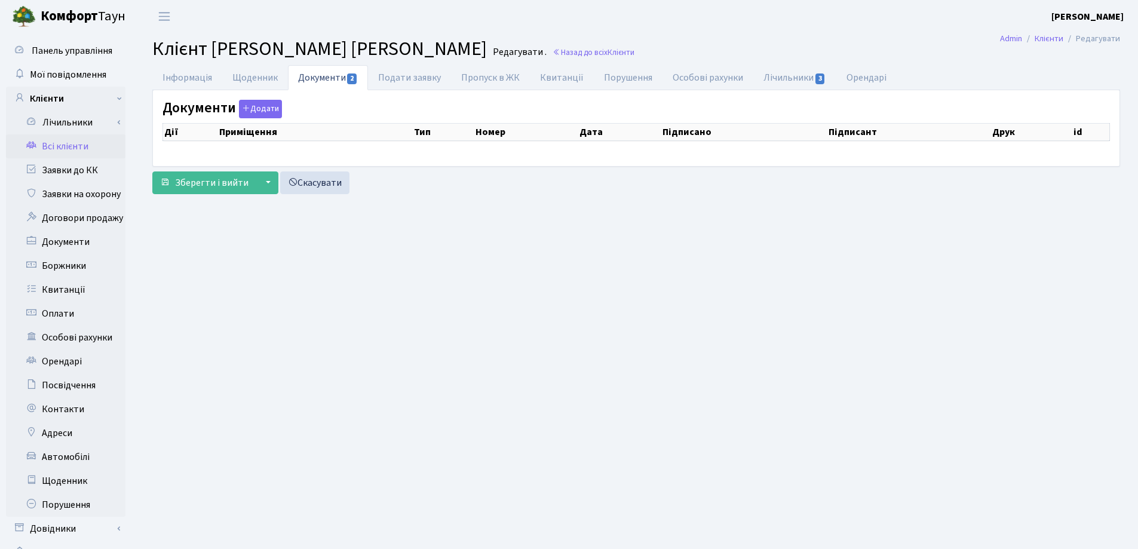
select select "25"
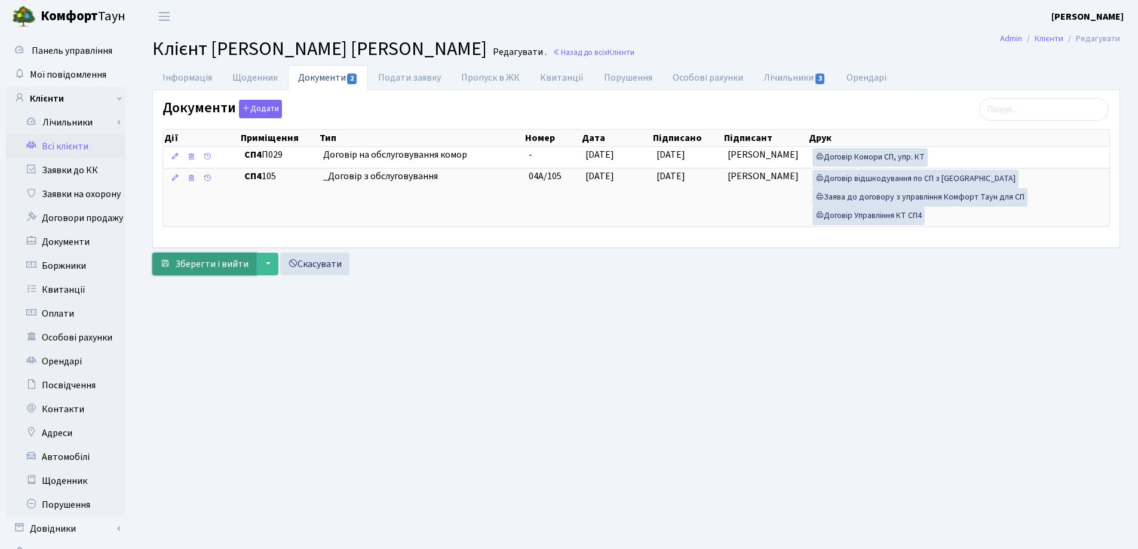
click at [230, 263] on span "Зберегти і вийти" at bounding box center [211, 263] width 73 height 13
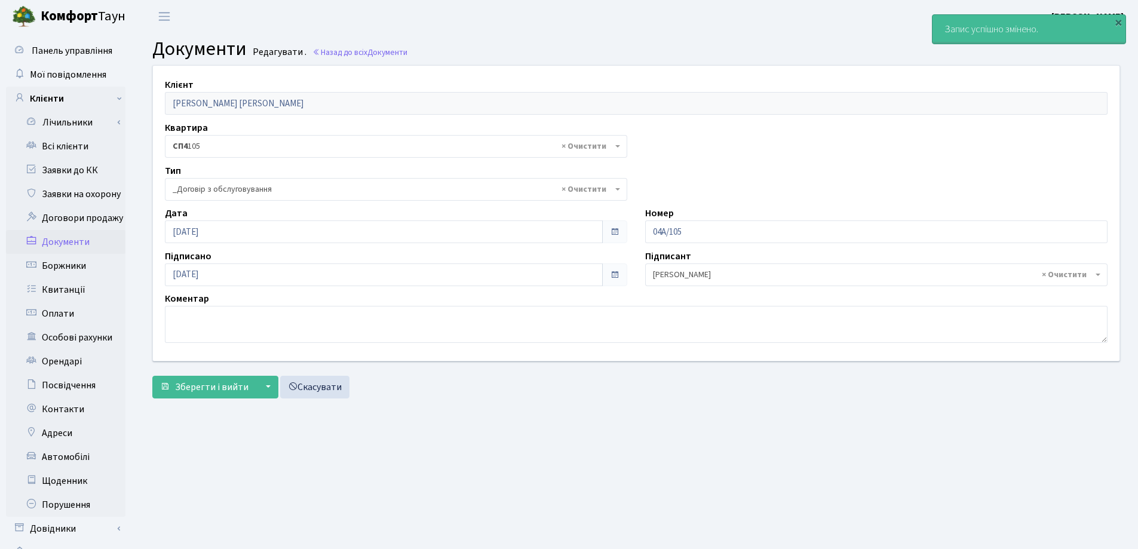
select select "289"
click at [65, 149] on link "Всі клієнти" at bounding box center [65, 146] width 119 height 24
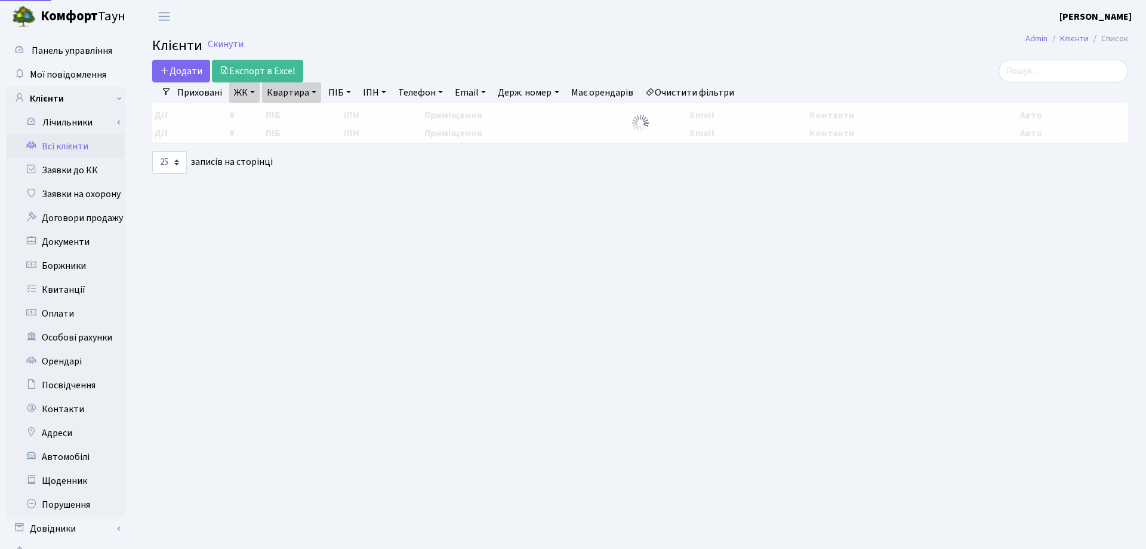
select select "25"
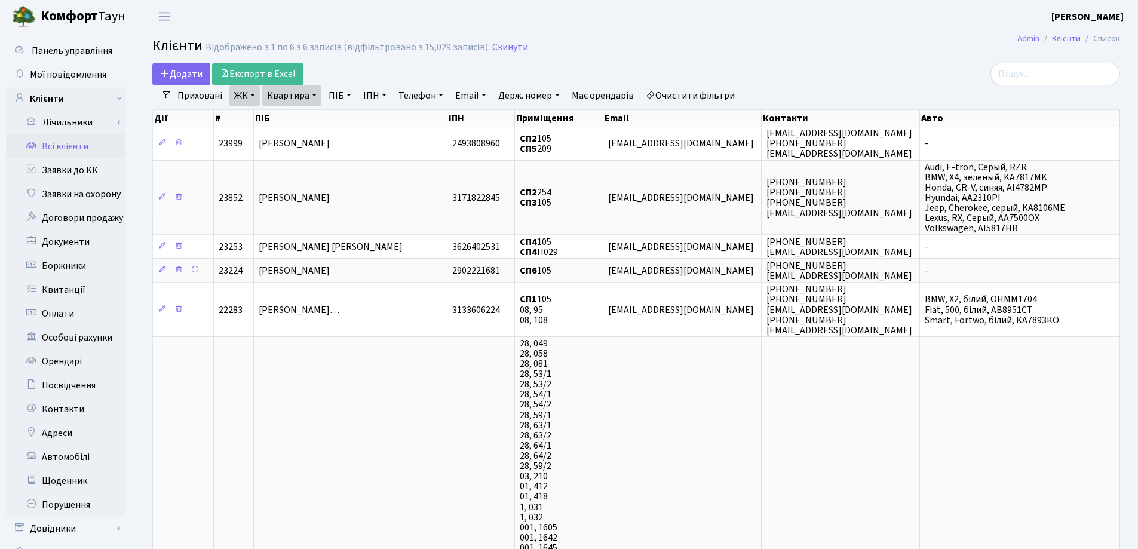
click at [314, 94] on link "Квартира" at bounding box center [291, 95] width 59 height 20
click at [345, 117] on icon at bounding box center [345, 119] width 10 height 10
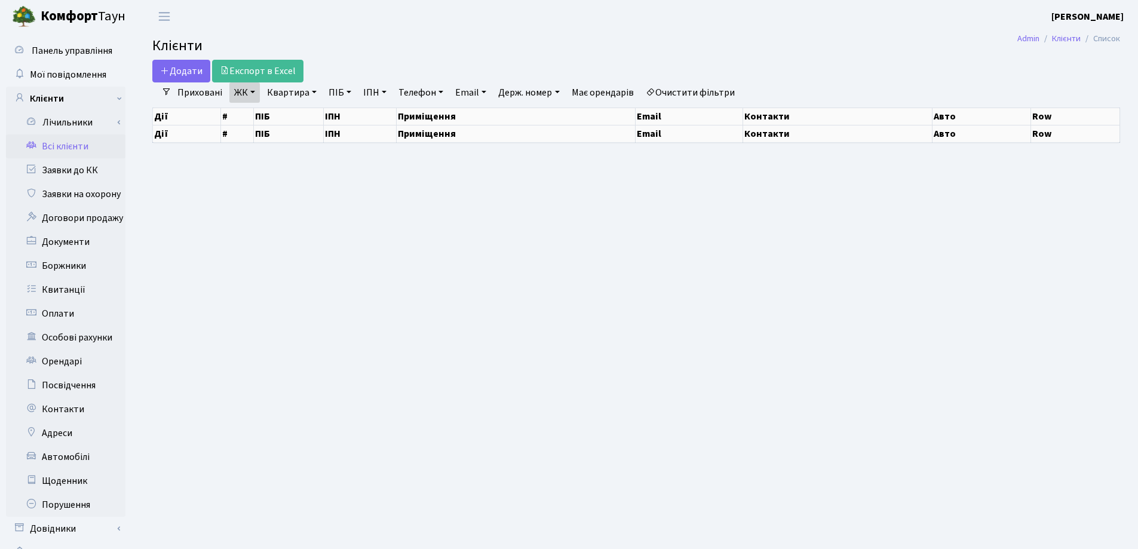
select select "25"
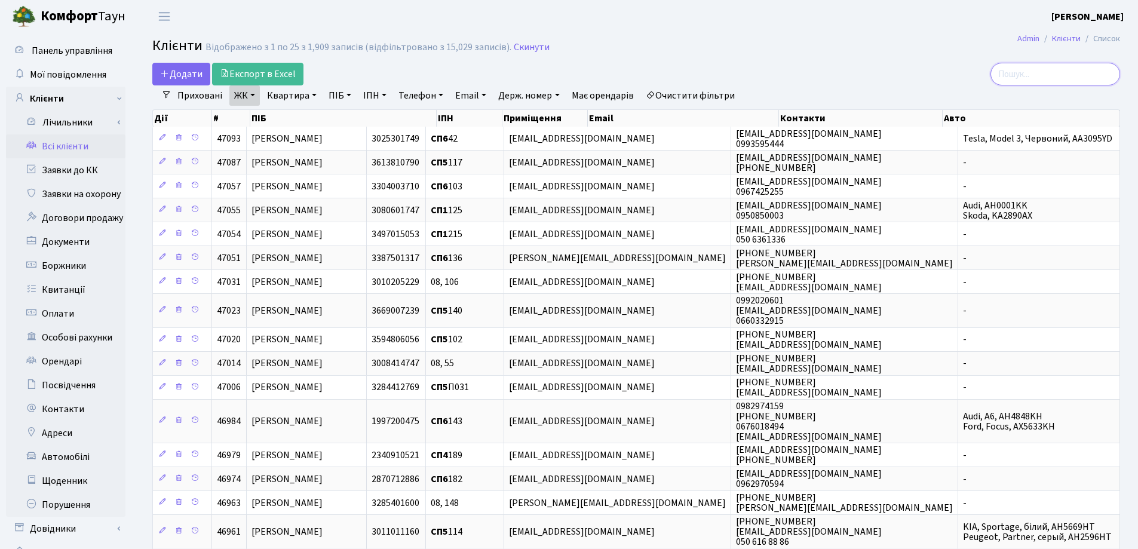
click at [1047, 77] on input "search" at bounding box center [1055, 74] width 130 height 23
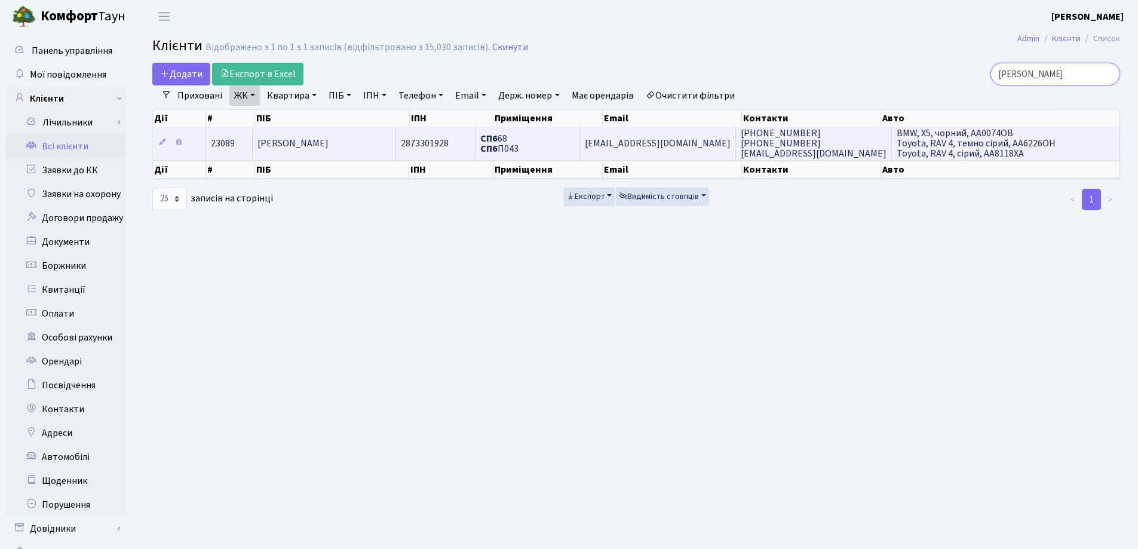
type input "[PERSON_NAME]"
click at [328, 149] on span "[PERSON_NAME]" at bounding box center [292, 143] width 71 height 13
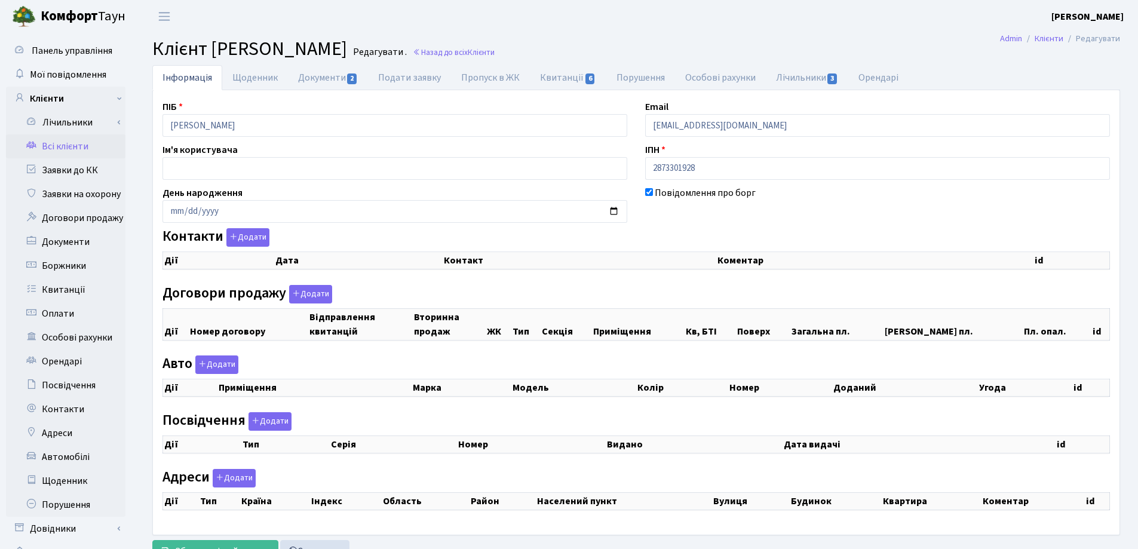
checkbox input "true"
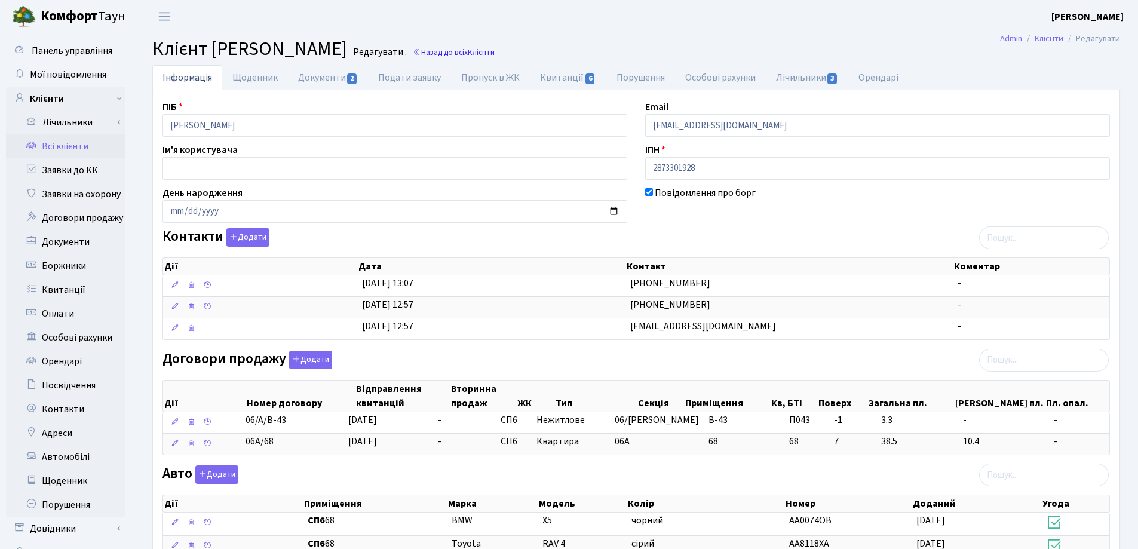
click at [494, 55] on link "Назад до всіх Клієнти" at bounding box center [454, 52] width 82 height 11
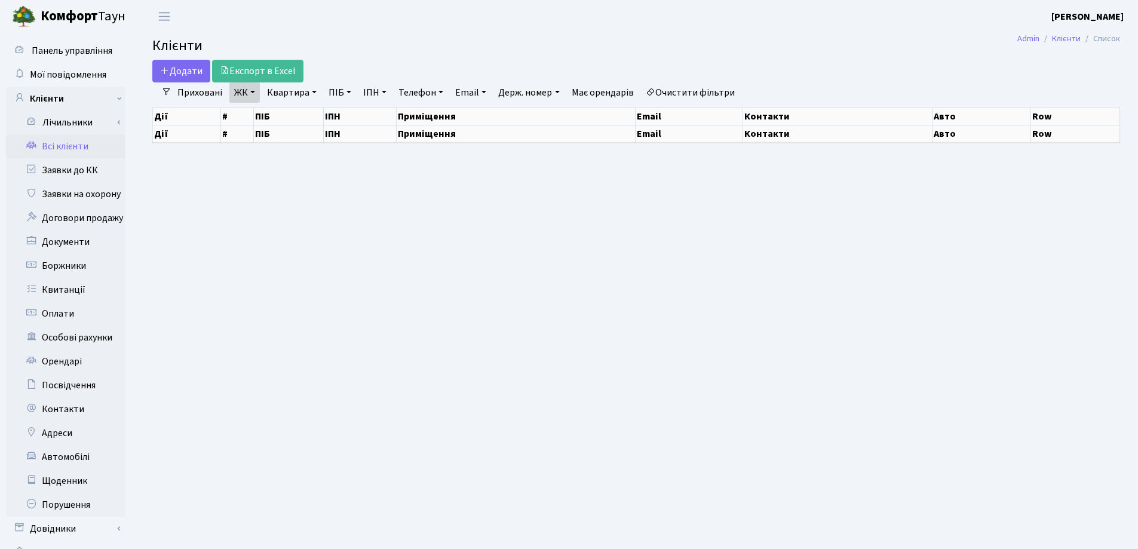
select select "25"
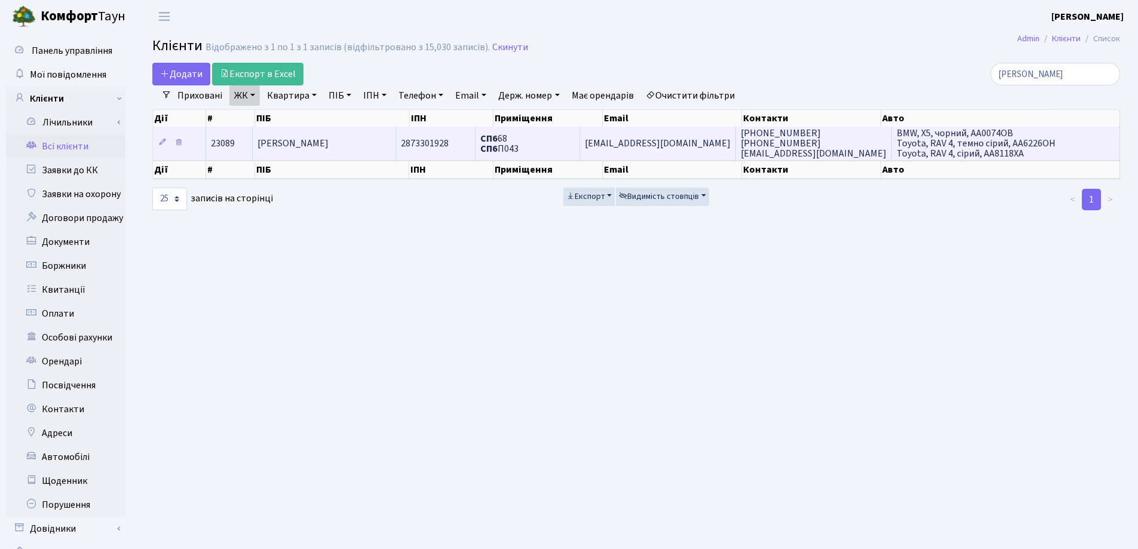
click at [357, 150] on td "Лукша Алла Вікторівна" at bounding box center [324, 143] width 143 height 33
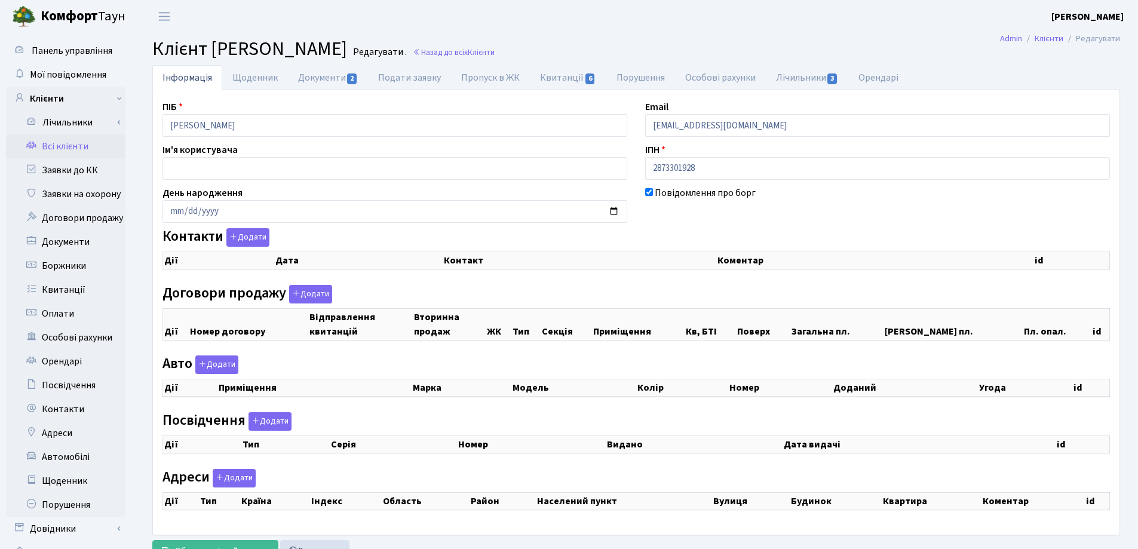
select select "25"
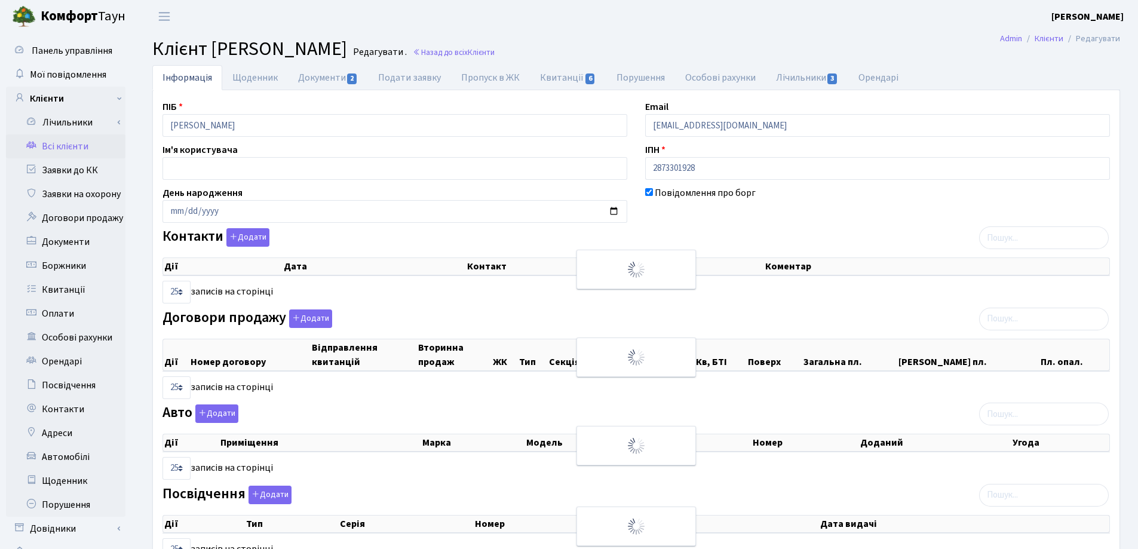
checkbox input "true"
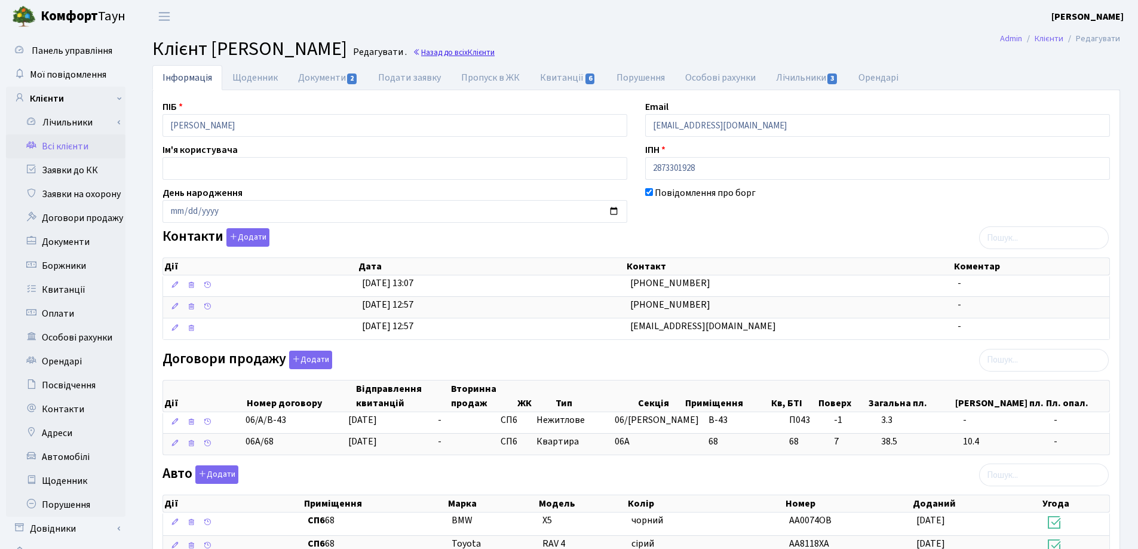
click at [494, 57] on link "Назад до всіх Клієнти" at bounding box center [454, 52] width 82 height 11
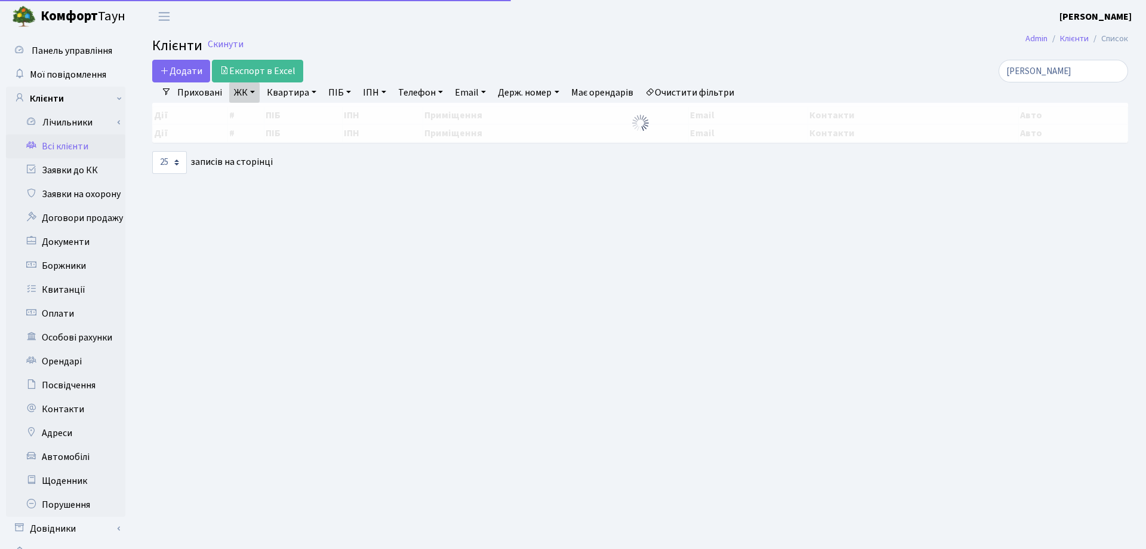
select select "25"
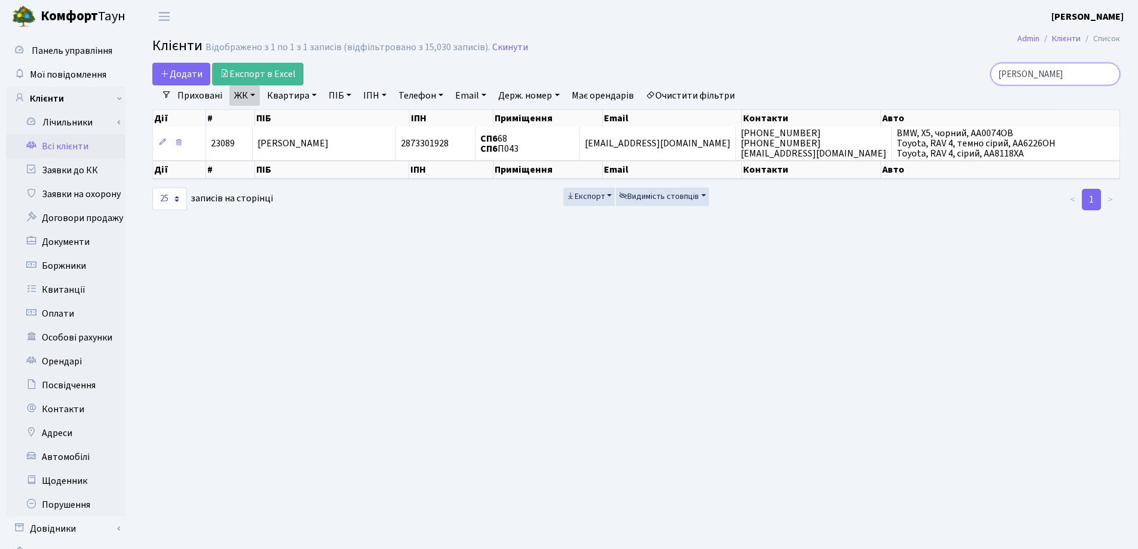
click at [1108, 74] on input "Лукша" at bounding box center [1055, 74] width 130 height 23
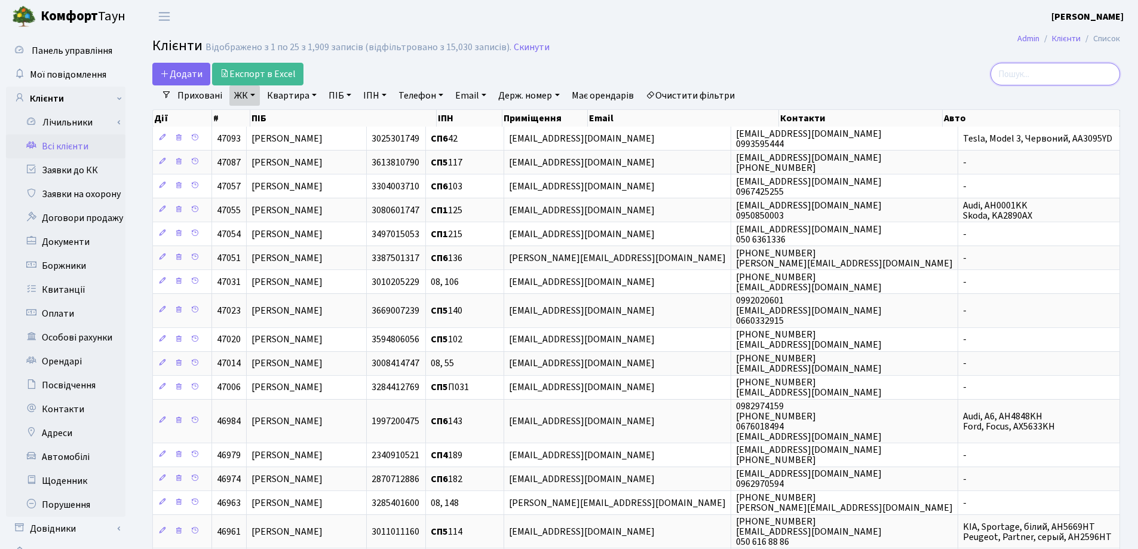
click at [1042, 74] on input "search" at bounding box center [1055, 74] width 130 height 23
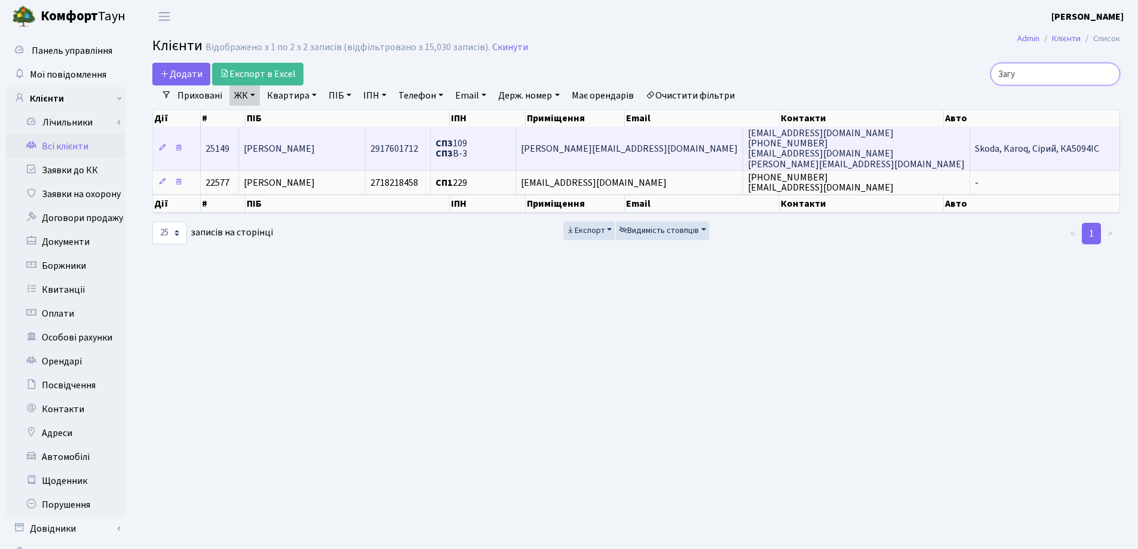
type input "Загу"
click at [366, 159] on td "Загурський Роман Станіславович" at bounding box center [302, 148] width 127 height 43
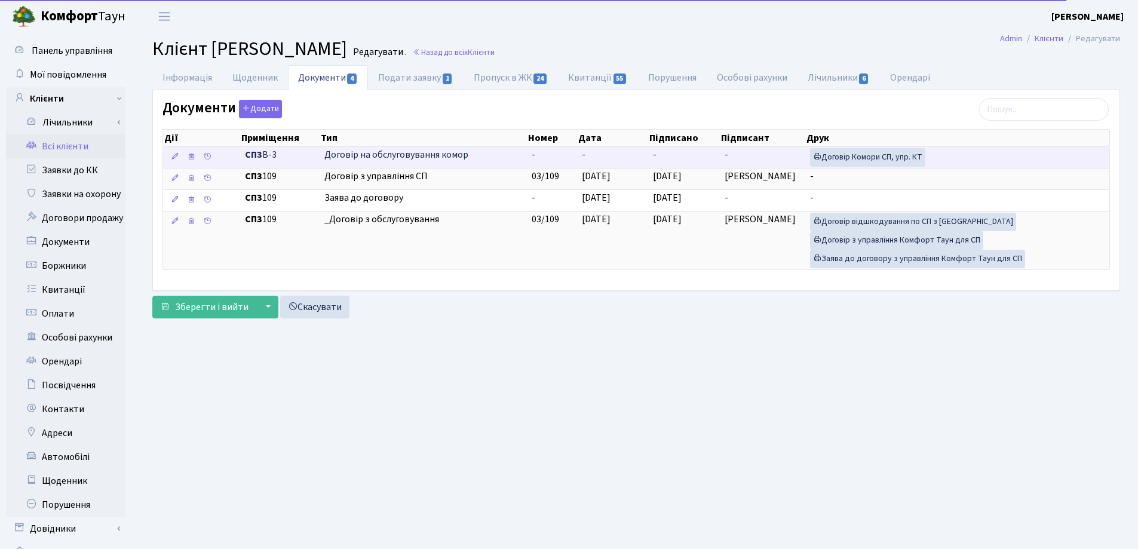
click at [612, 155] on td "-" at bounding box center [613, 157] width 72 height 21
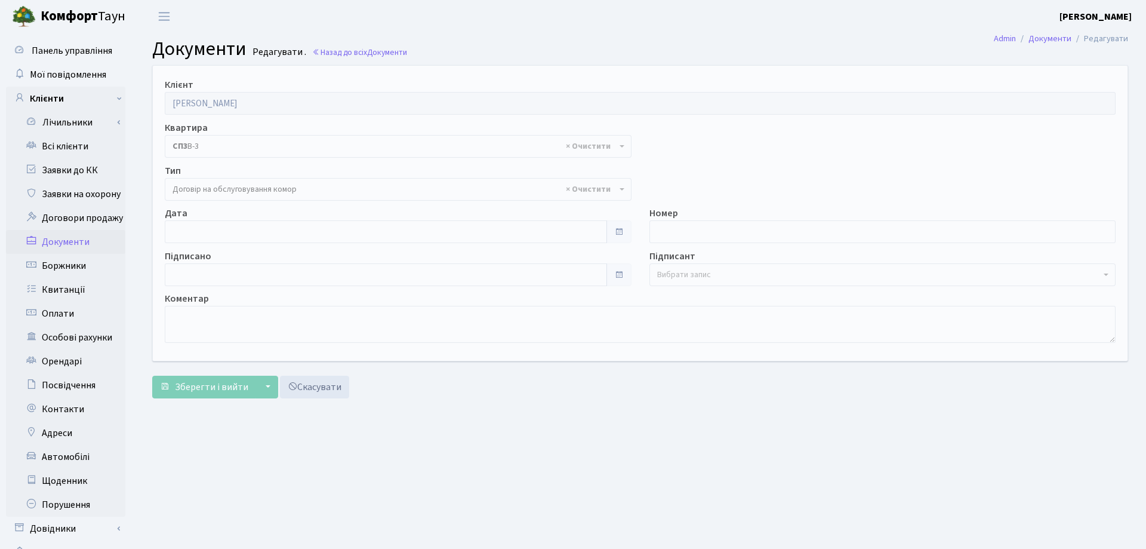
select select "309"
type input "[DATE]"
click at [204, 225] on input "[DATE]" at bounding box center [384, 231] width 438 height 23
click at [195, 386] on span "Зберегти і вийти" at bounding box center [211, 386] width 73 height 13
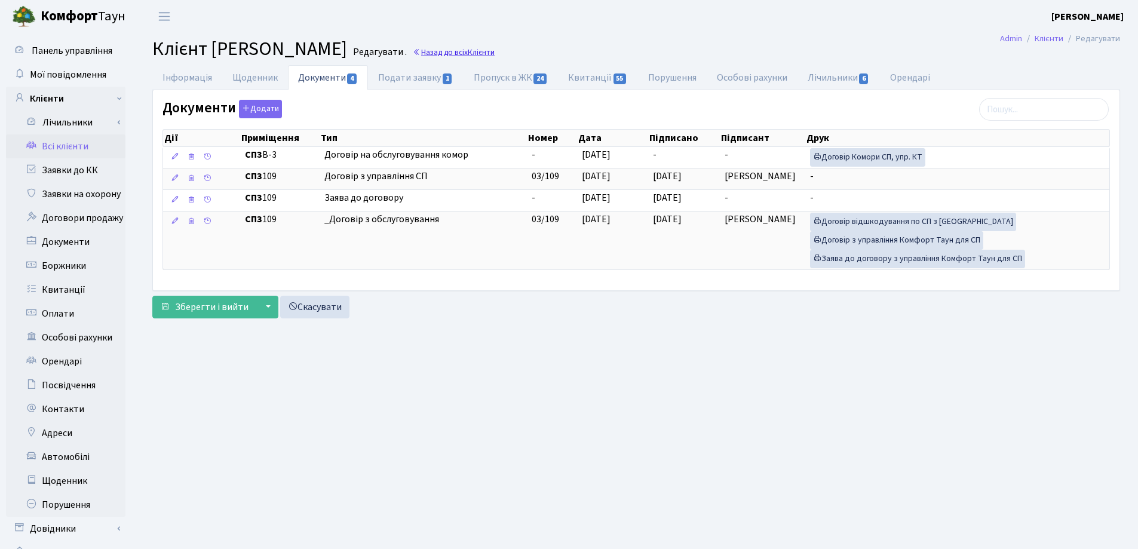
click at [494, 48] on link "Назад до всіх Клієнти" at bounding box center [454, 52] width 82 height 11
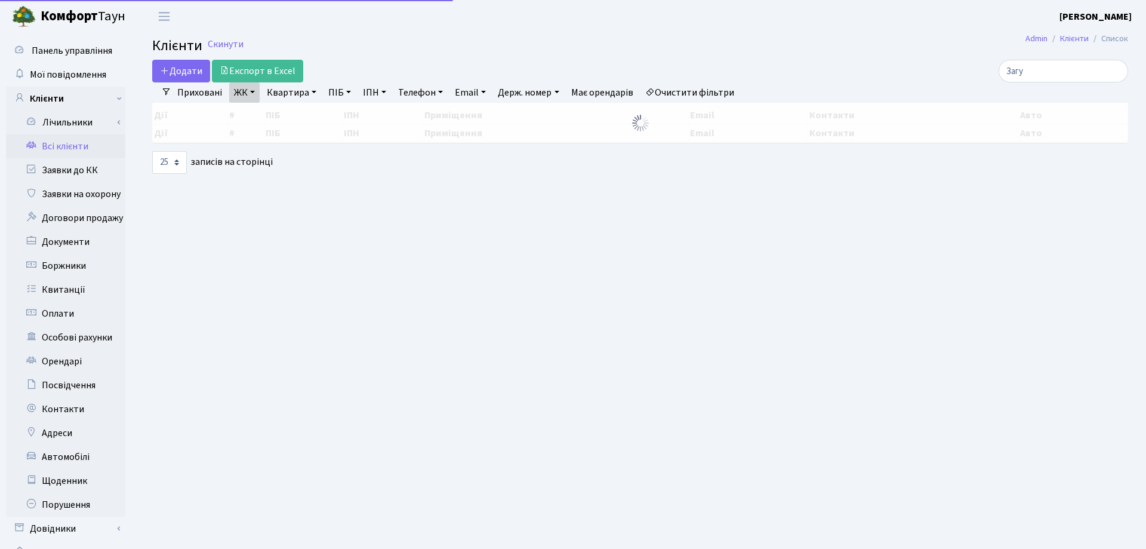
select select "25"
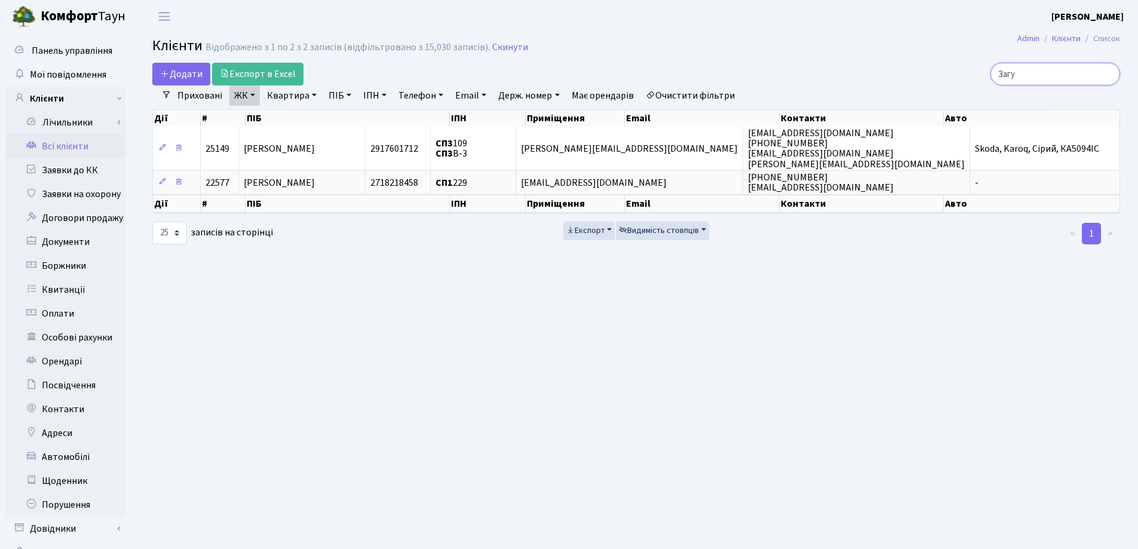
click at [1104, 72] on input "Загу" at bounding box center [1055, 74] width 130 height 23
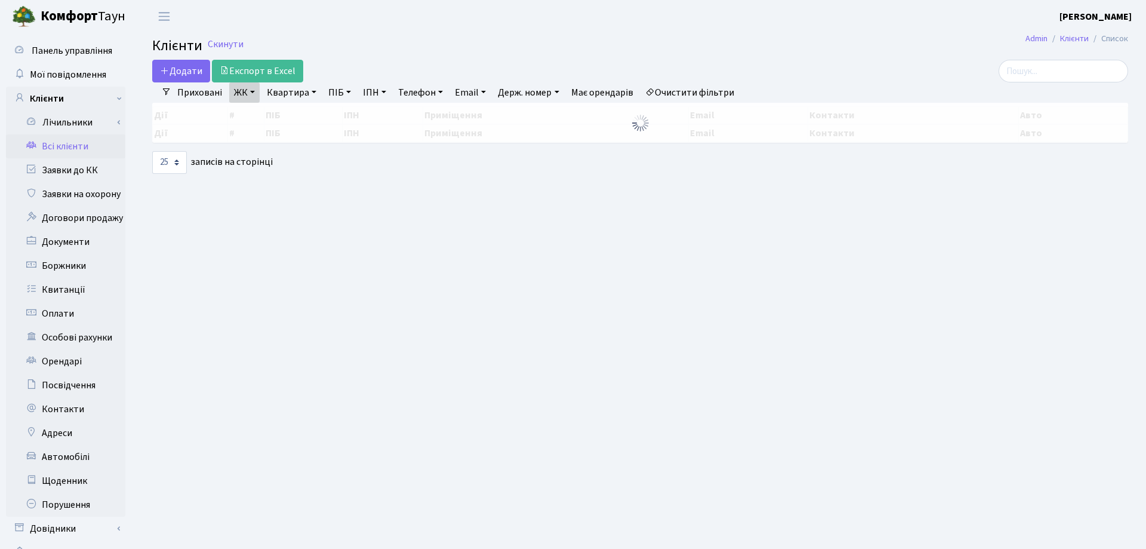
select select "25"
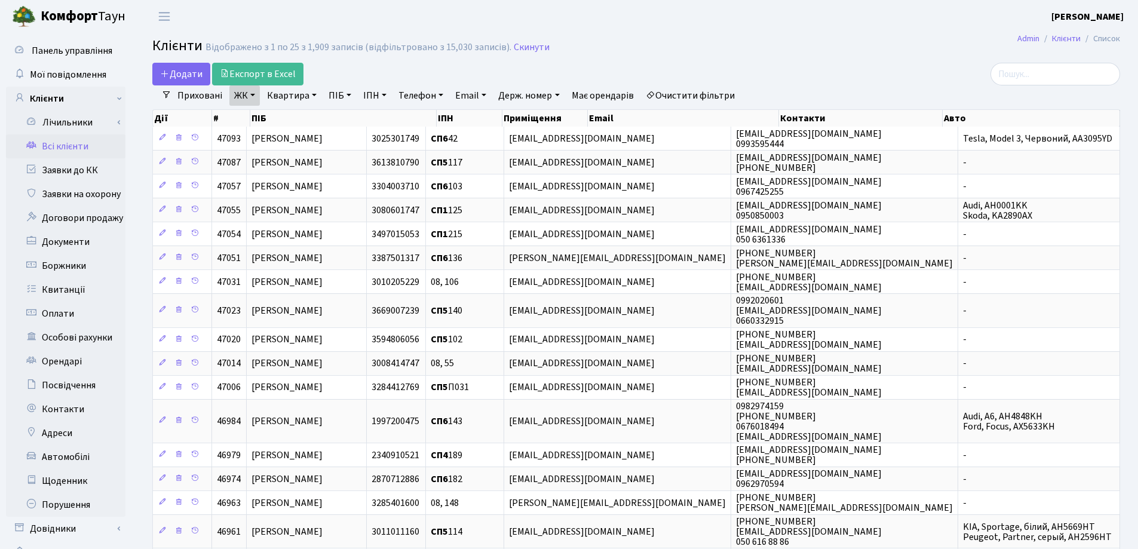
click at [1028, 59] on main "Admin Клієнти Список Клієнти Відображено з 1 по 25 з 1,909 записів (відфільтров…" at bounding box center [635, 438] width 1003 height 810
click at [1030, 72] on input "search" at bounding box center [1055, 74] width 130 height 23
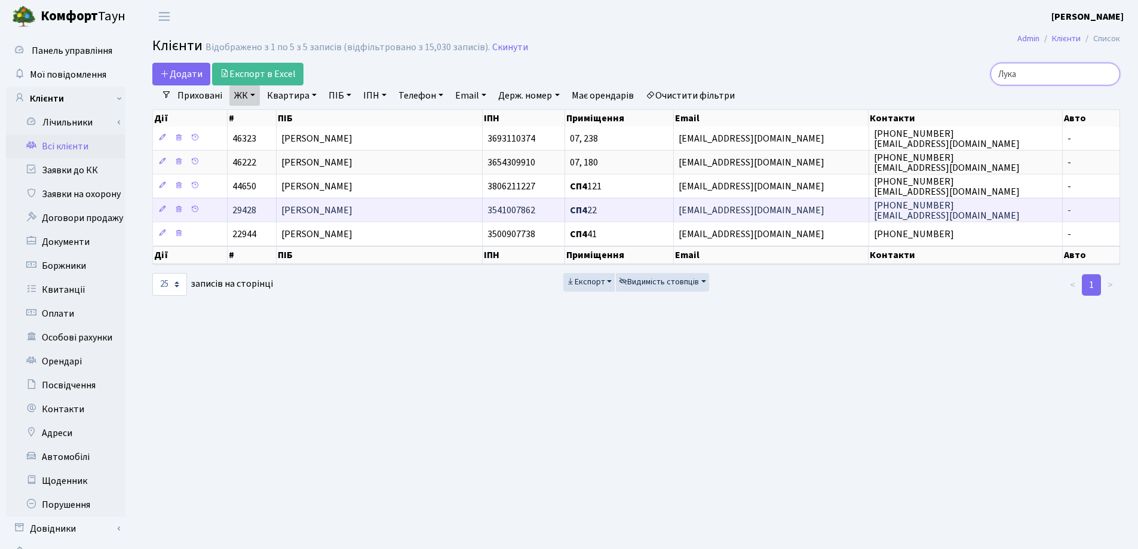
type input "Лука"
click at [435, 215] on td "Лукашук Катерина Віталіївна" at bounding box center [379, 210] width 206 height 24
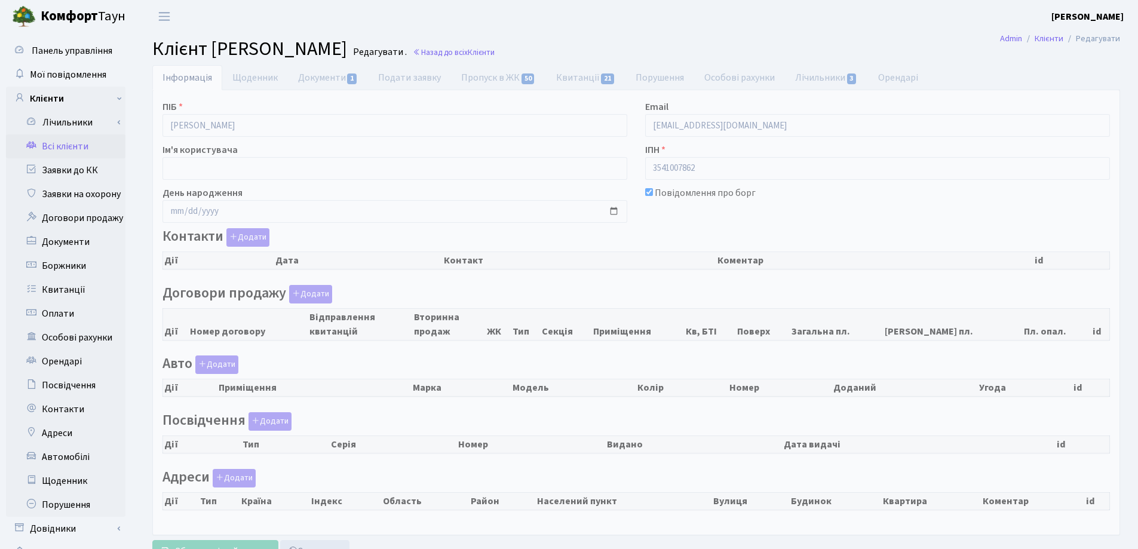
checkbox input "true"
select select "25"
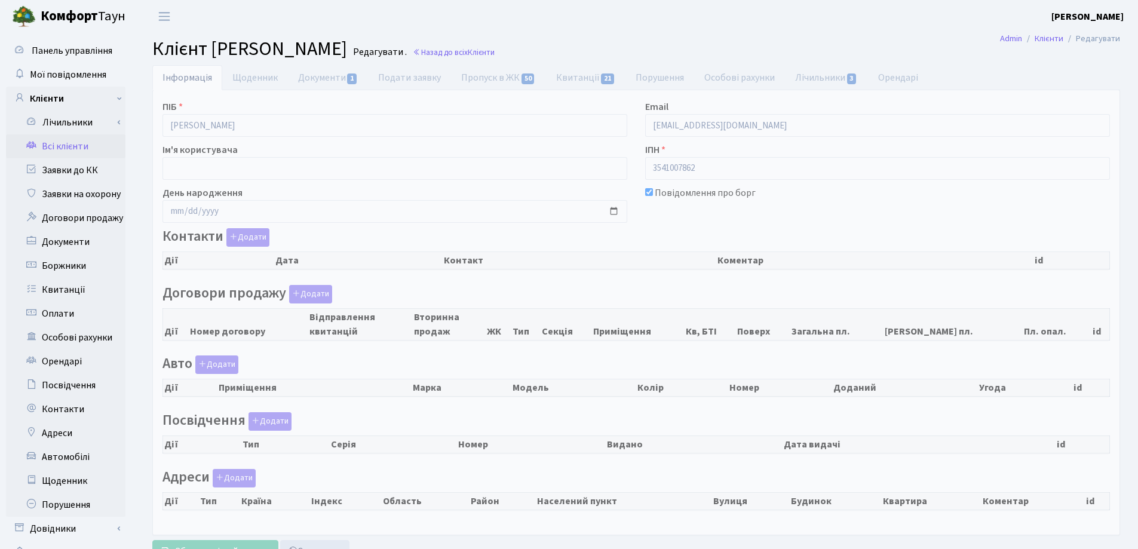
select select "25"
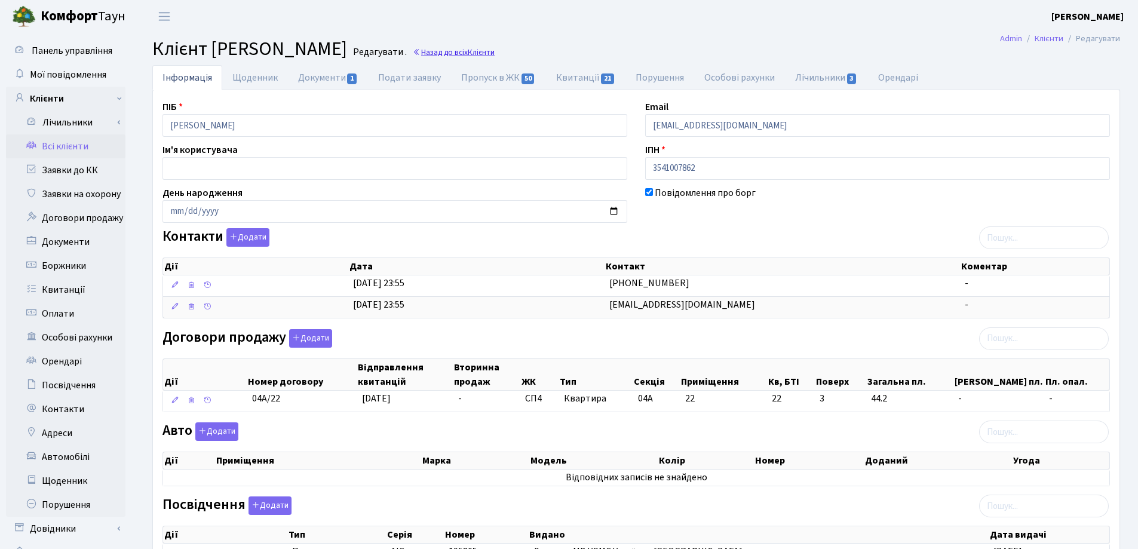
click at [494, 51] on span "Клієнти" at bounding box center [481, 52] width 27 height 11
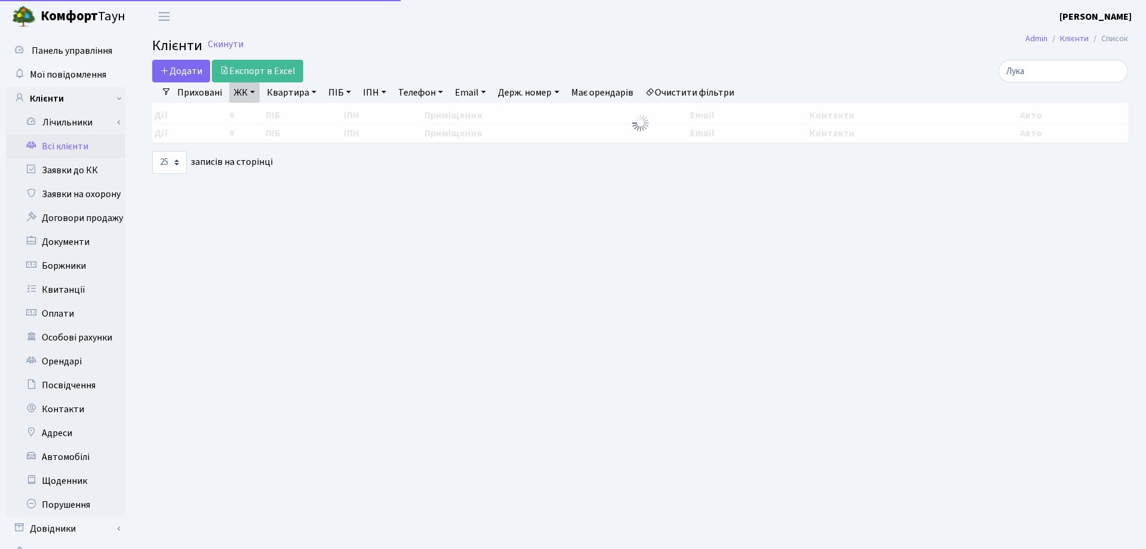
select select "25"
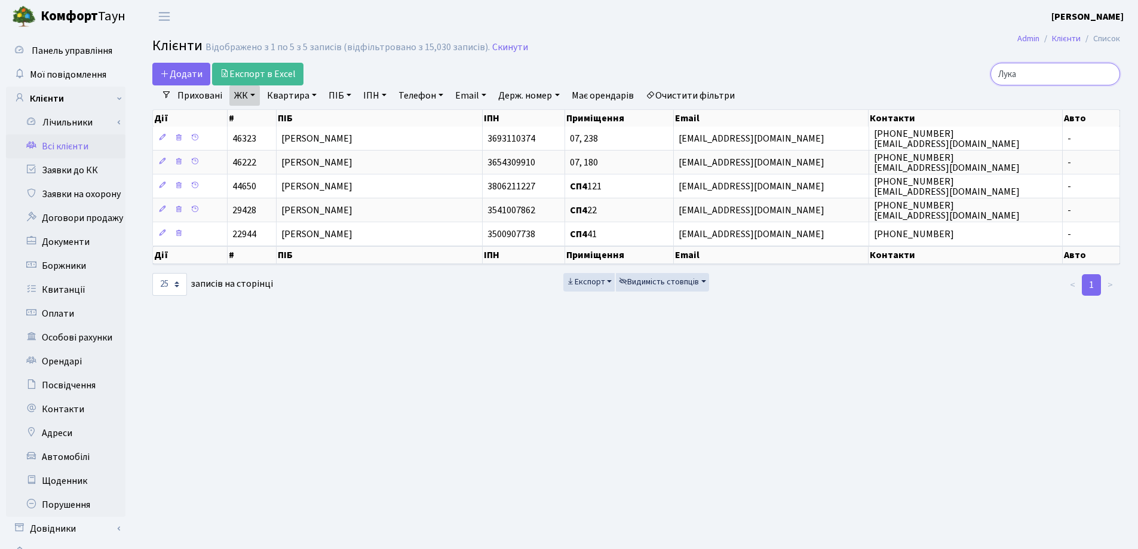
click at [1060, 77] on input "Лука" at bounding box center [1055, 74] width 130 height 23
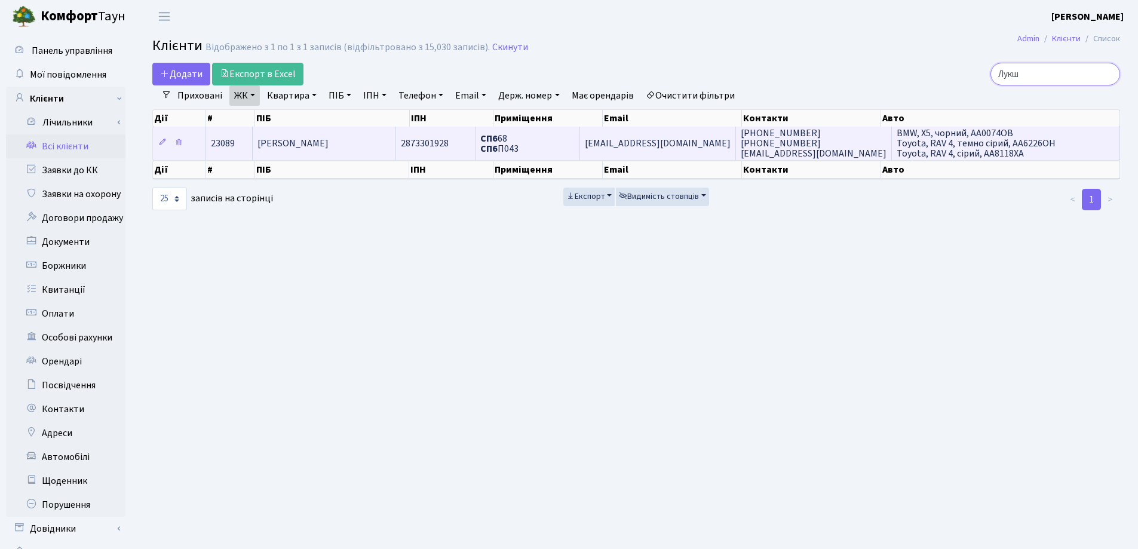
type input "Лукш"
click at [387, 142] on td "[PERSON_NAME]" at bounding box center [324, 143] width 143 height 33
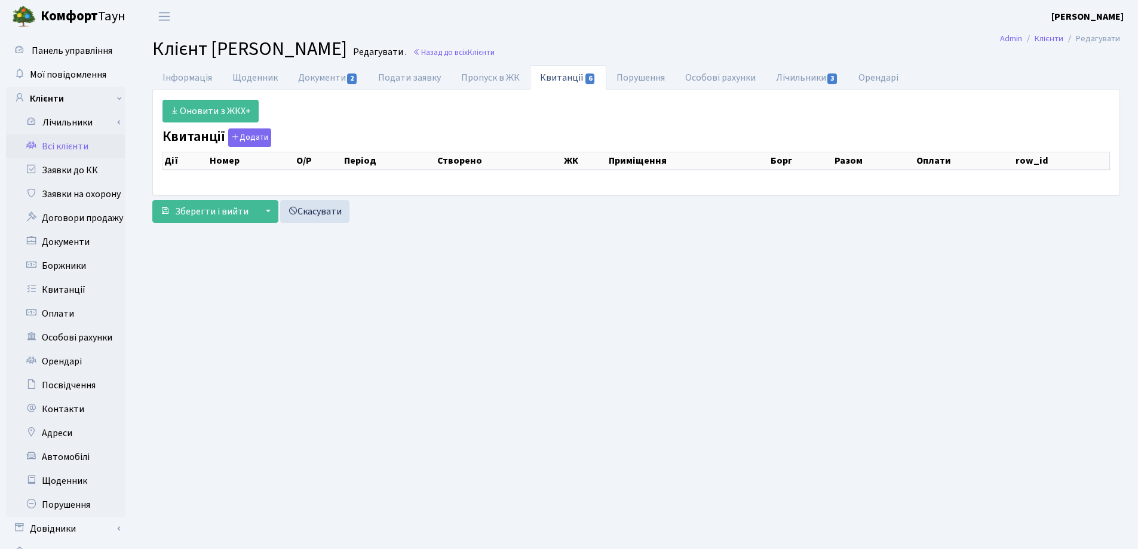
select select "25"
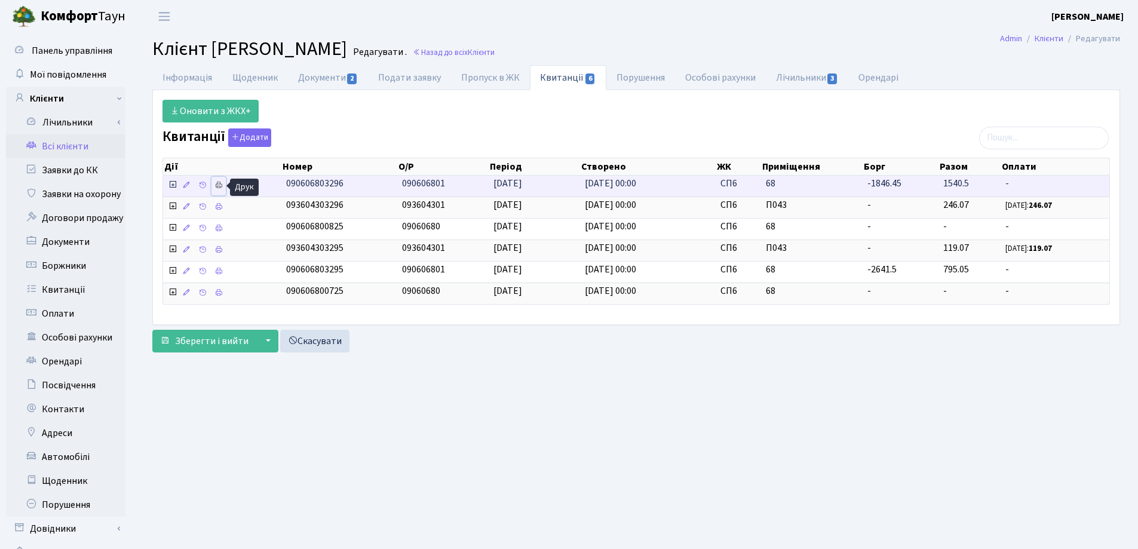
click at [218, 186] on icon at bounding box center [218, 185] width 8 height 8
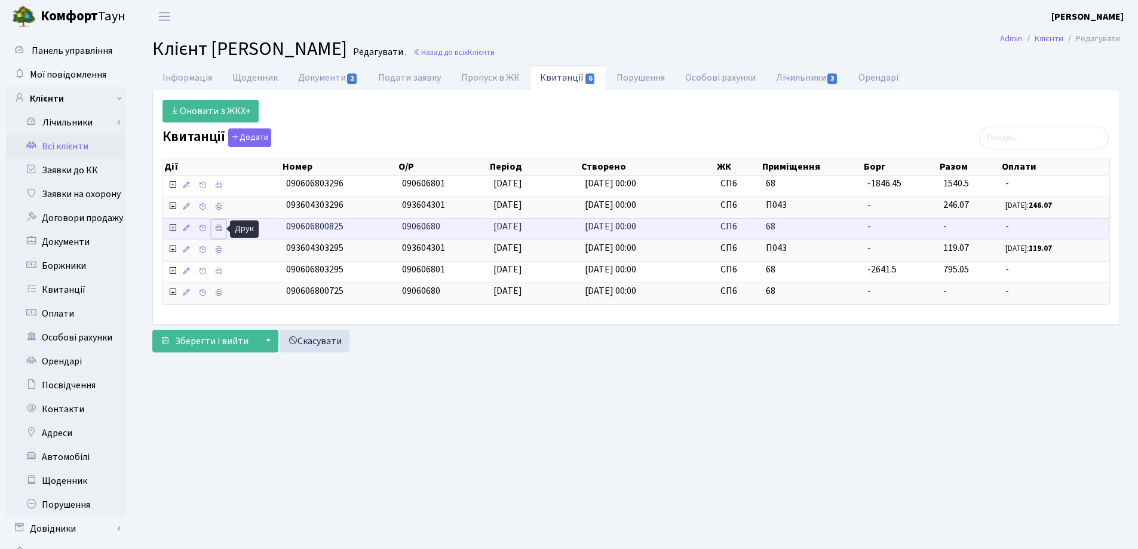
click at [217, 228] on icon at bounding box center [218, 228] width 8 height 8
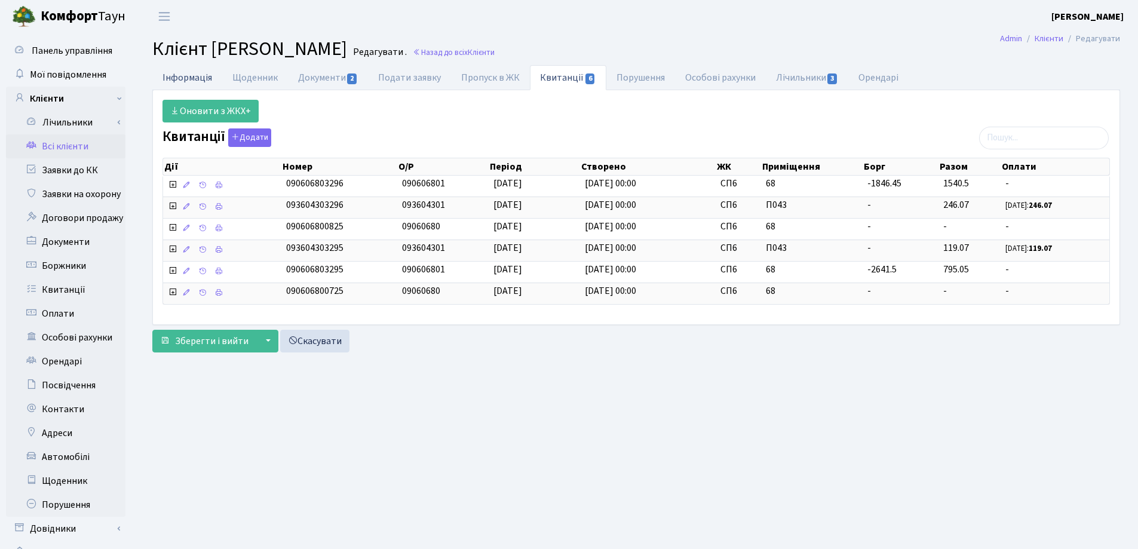
click at [184, 82] on link "Інформація" at bounding box center [187, 77] width 70 height 24
select select "25"
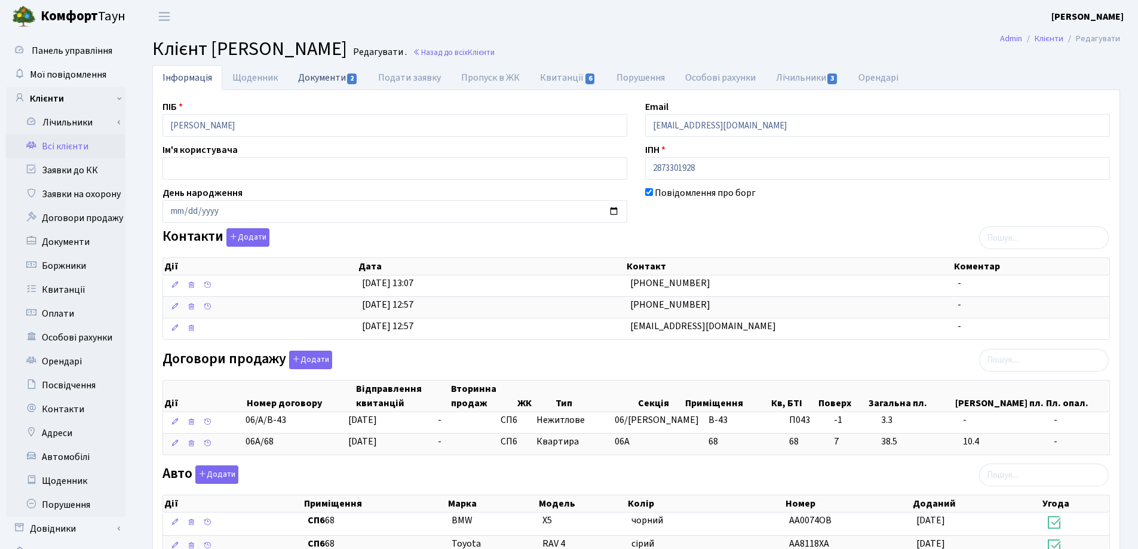
click at [316, 79] on link "Документи 2" at bounding box center [328, 77] width 80 height 24
select select "25"
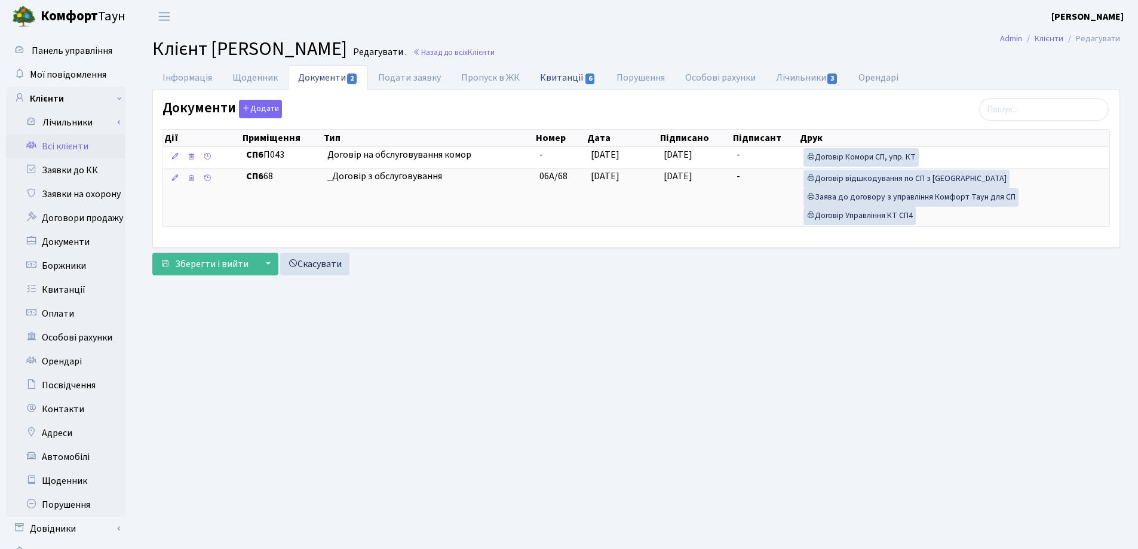
click at [556, 74] on link "Квитанції 6" at bounding box center [568, 77] width 76 height 24
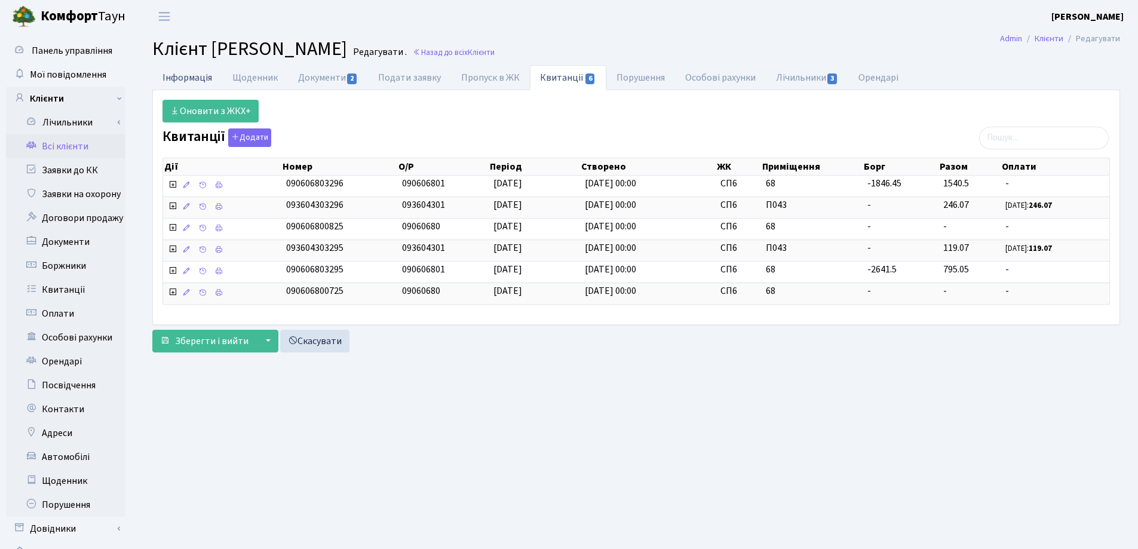
click at [181, 73] on link "Інформація" at bounding box center [187, 77] width 70 height 24
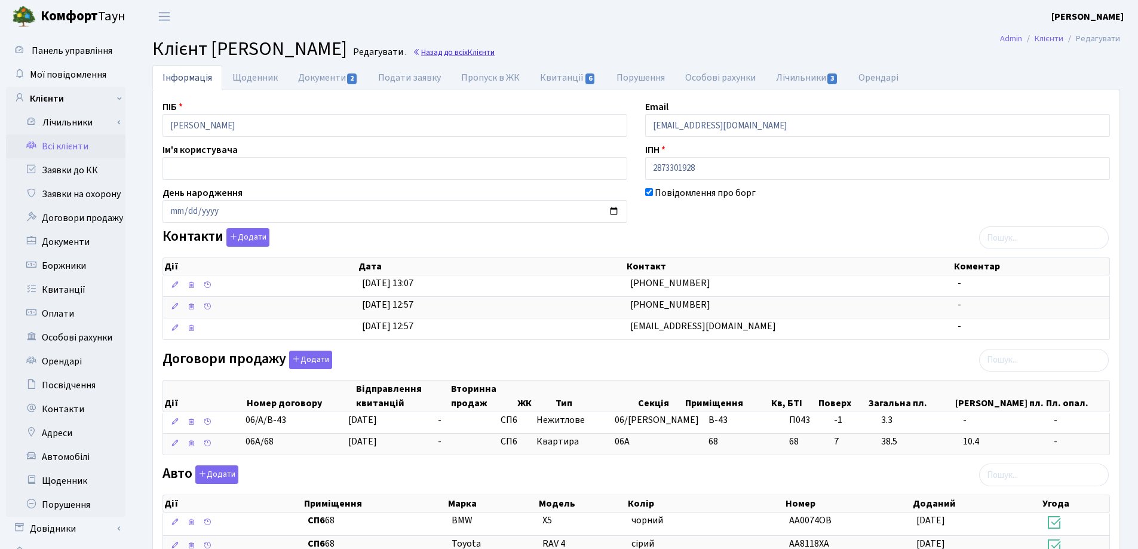
click at [494, 57] on link "Назад до всіх Клієнти" at bounding box center [454, 52] width 82 height 11
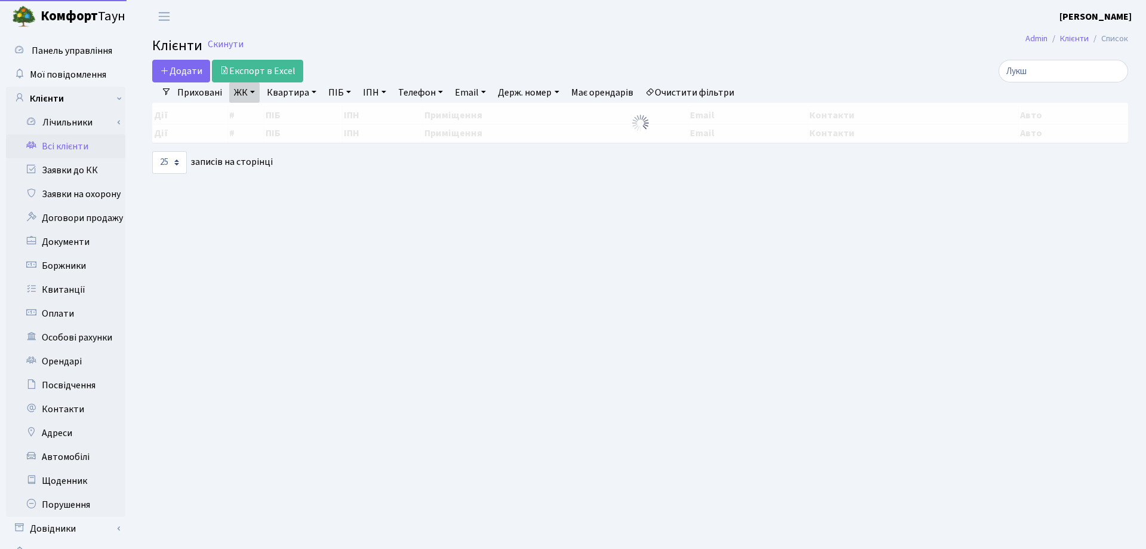
select select "25"
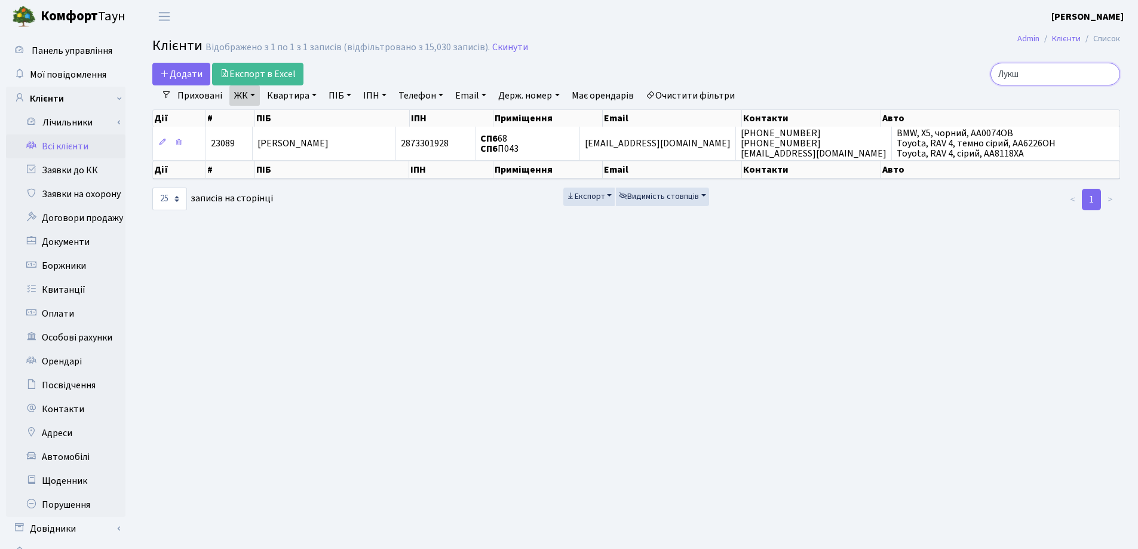
click at [1109, 74] on input "Лукш" at bounding box center [1055, 74] width 130 height 23
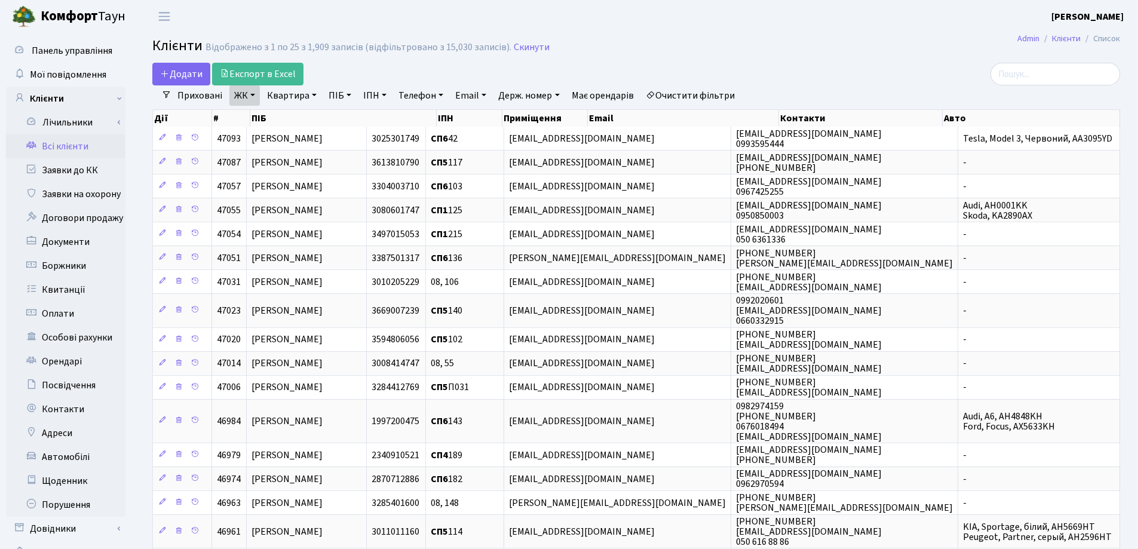
click at [804, 85] on div "Приховані ЖК СП, [STREET_ADDRESS] [STREET_ADDRESS] [STREET_ADDRESS] [STREET_ADD…" at bounding box center [640, 95] width 939 height 20
click at [56, 145] on link "Всі клієнти" at bounding box center [65, 146] width 119 height 24
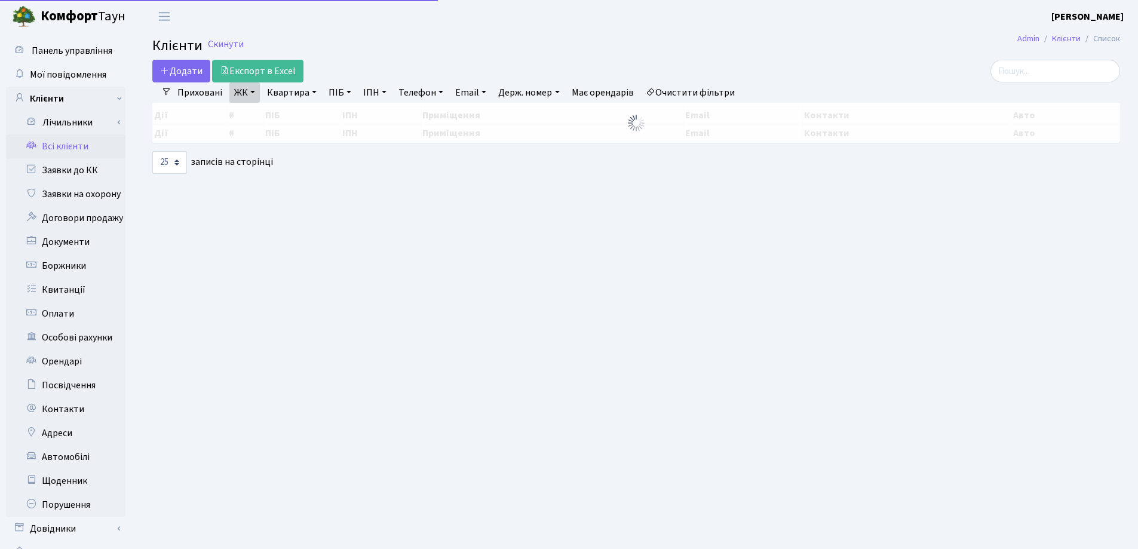
select select "25"
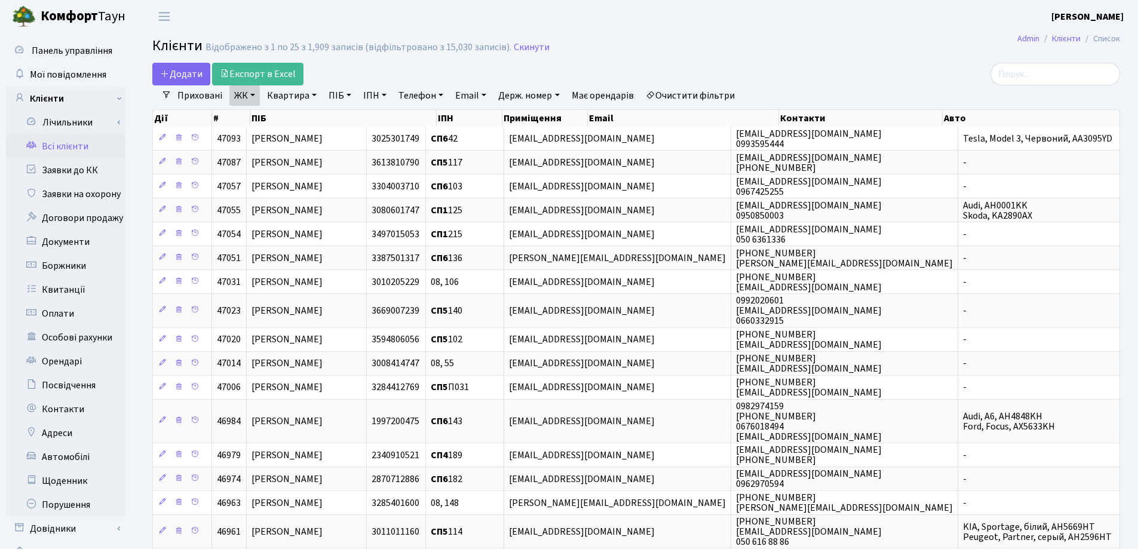
click at [315, 96] on link "Квартира" at bounding box center [291, 95] width 59 height 20
click at [312, 113] on input "text" at bounding box center [298, 118] width 70 height 23
type input "24"
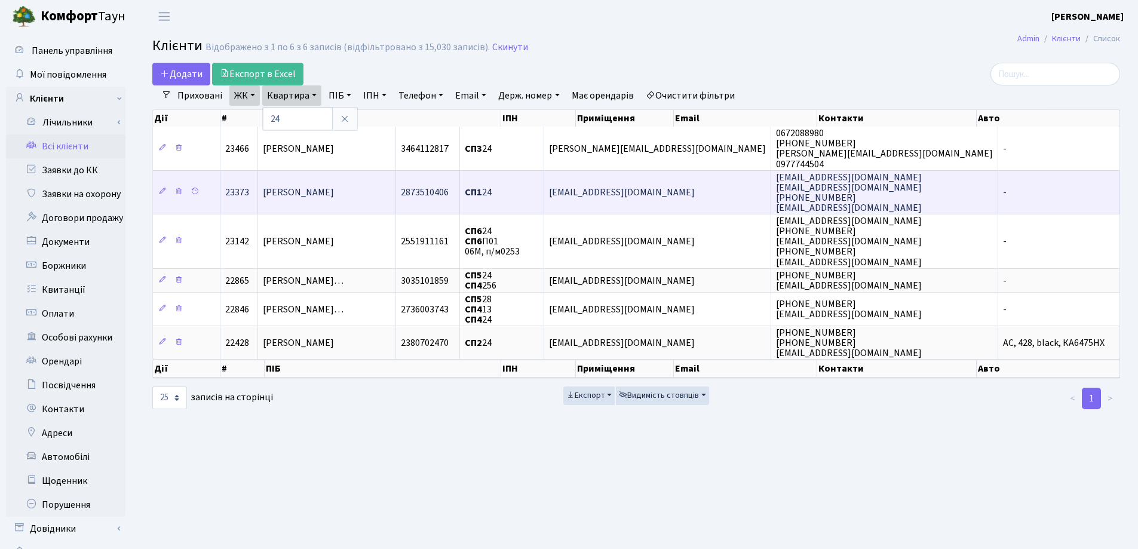
click at [396, 194] on td "Личук Олена Анатоліївна" at bounding box center [327, 192] width 139 height 44
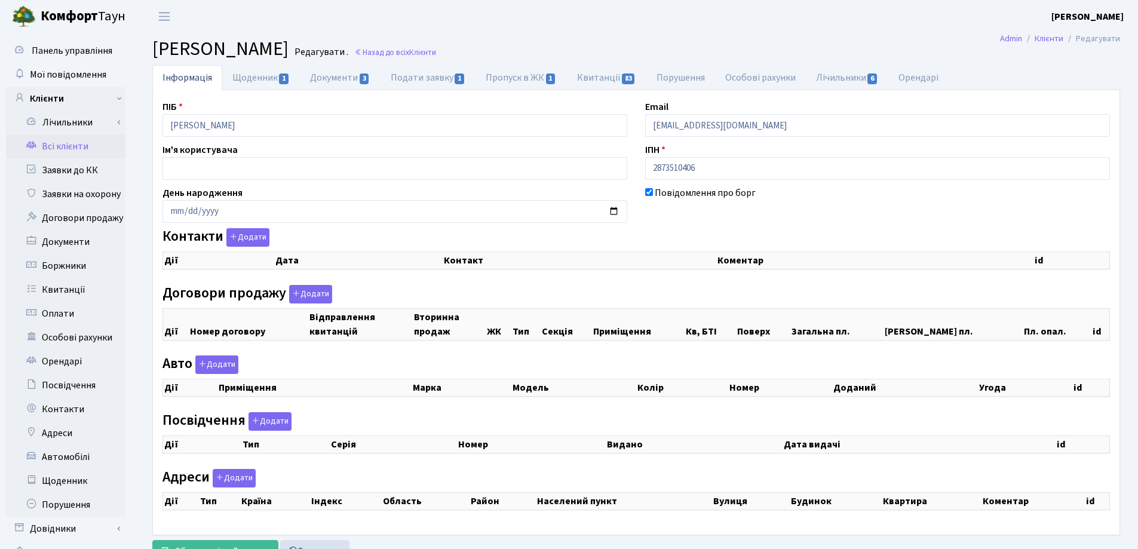
checkbox input "true"
select select "25"
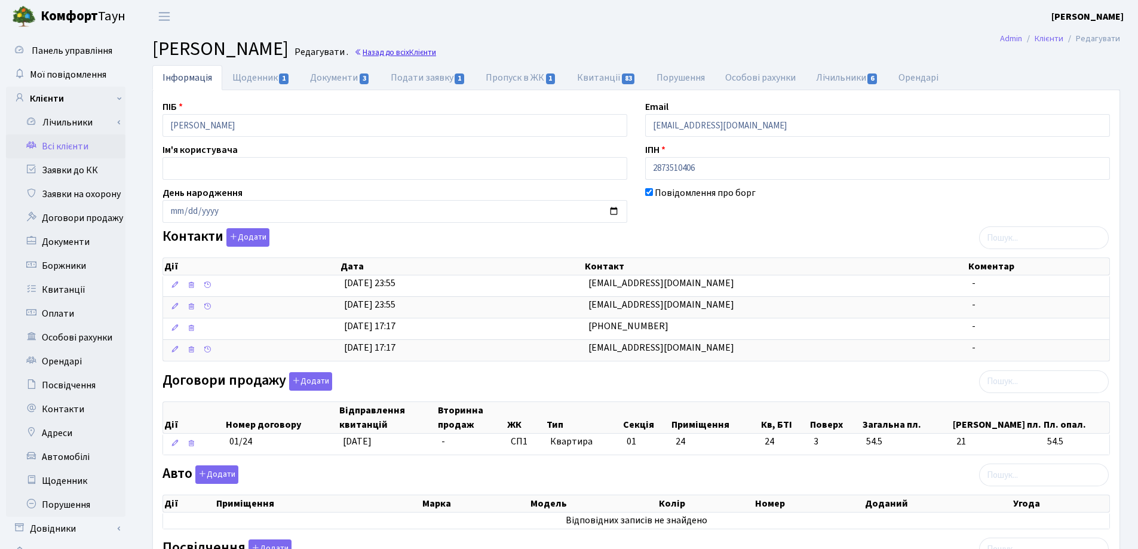
click at [436, 52] on link "Назад до всіх Клієнти" at bounding box center [395, 52] width 82 height 11
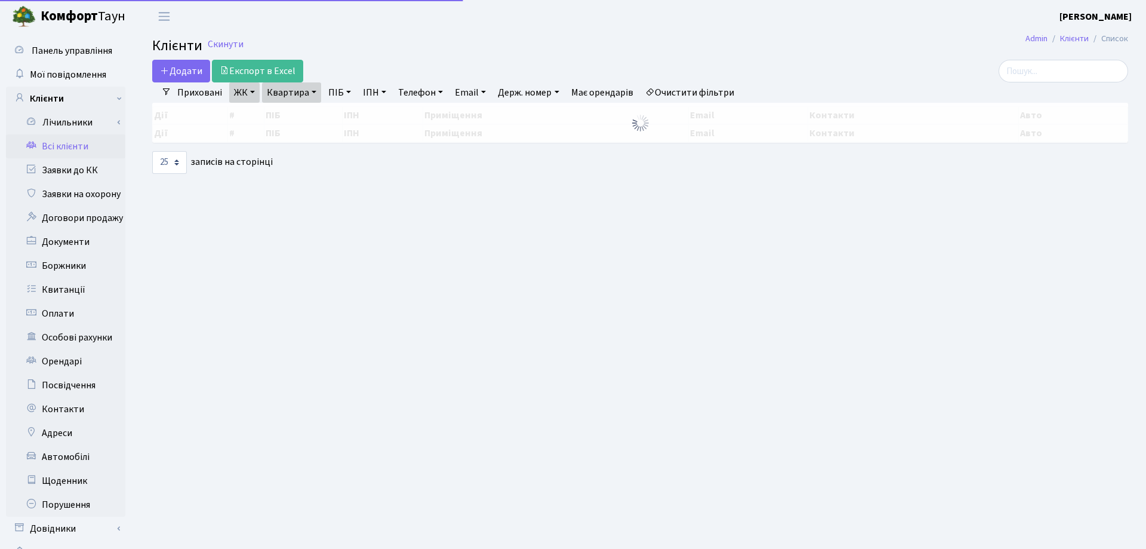
select select "25"
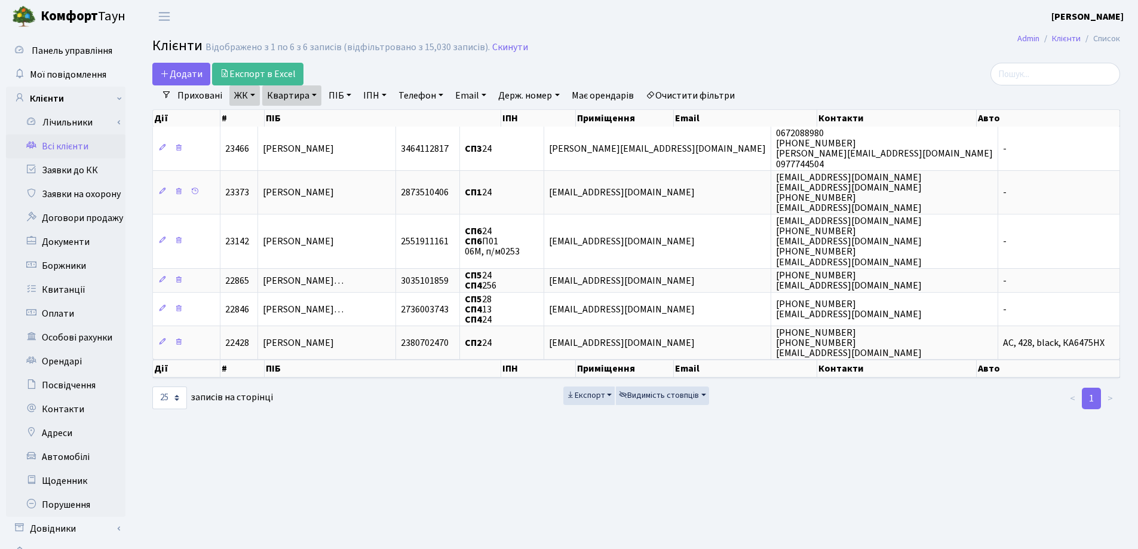
click at [316, 93] on link "Квартира" at bounding box center [291, 95] width 59 height 20
click at [343, 116] on icon at bounding box center [345, 119] width 10 height 10
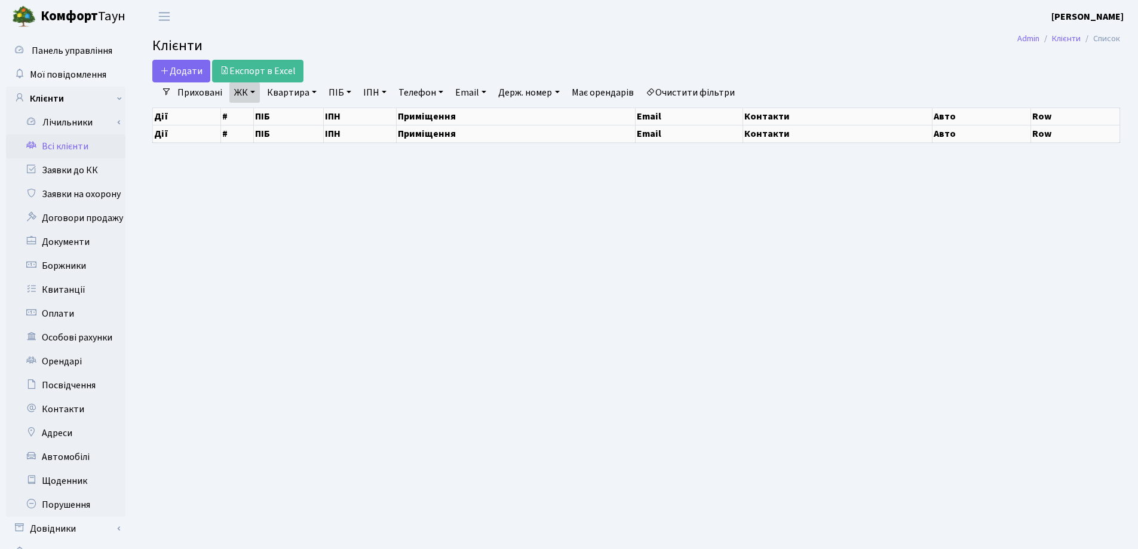
select select "25"
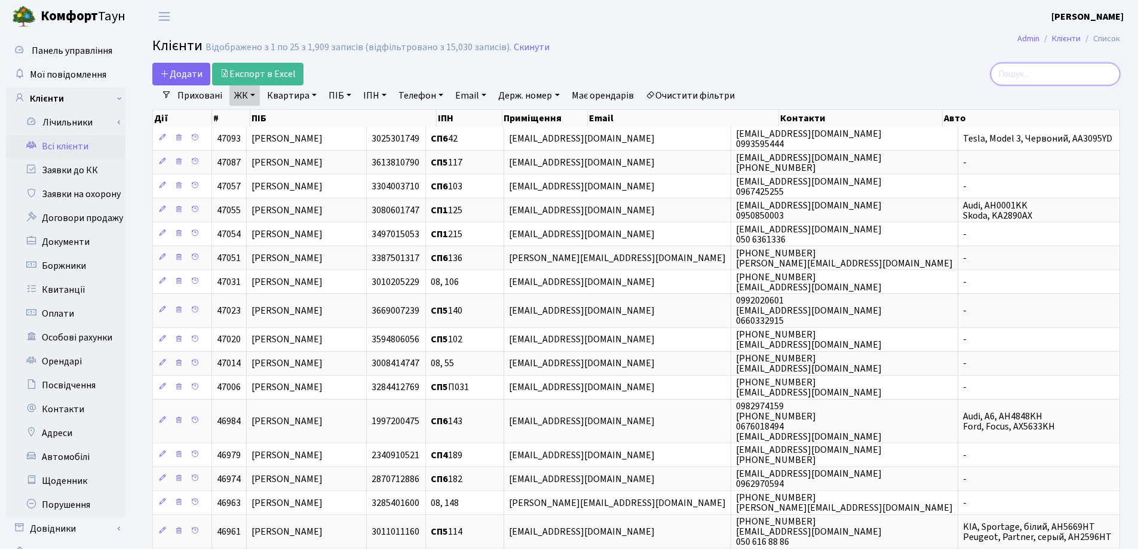
click at [1070, 73] on input "search" at bounding box center [1055, 74] width 130 height 23
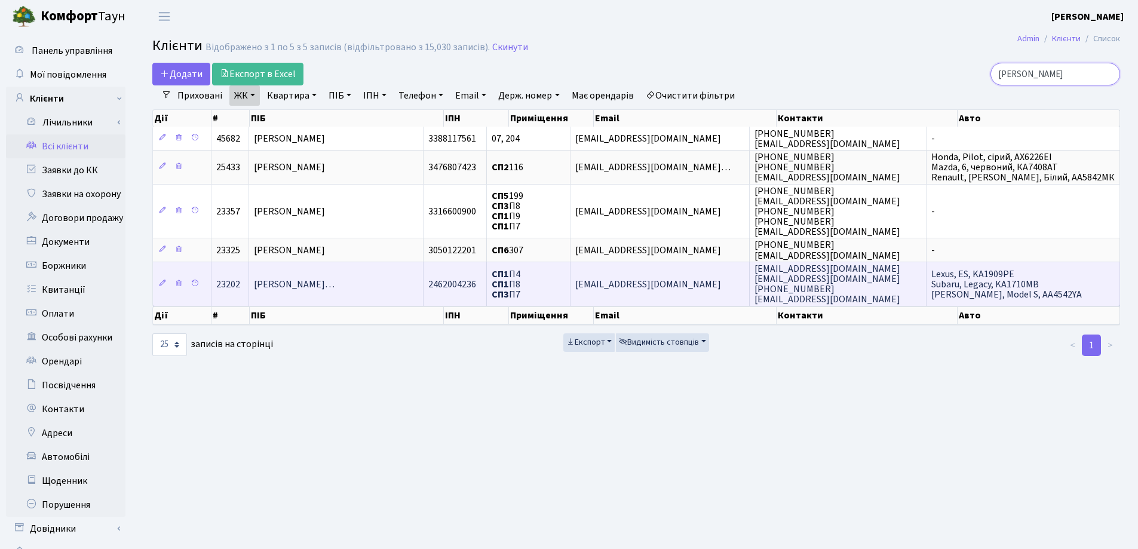
type input "Соколов"
click at [326, 282] on span "Соколовський Валерій Валентинови…" at bounding box center [294, 284] width 81 height 13
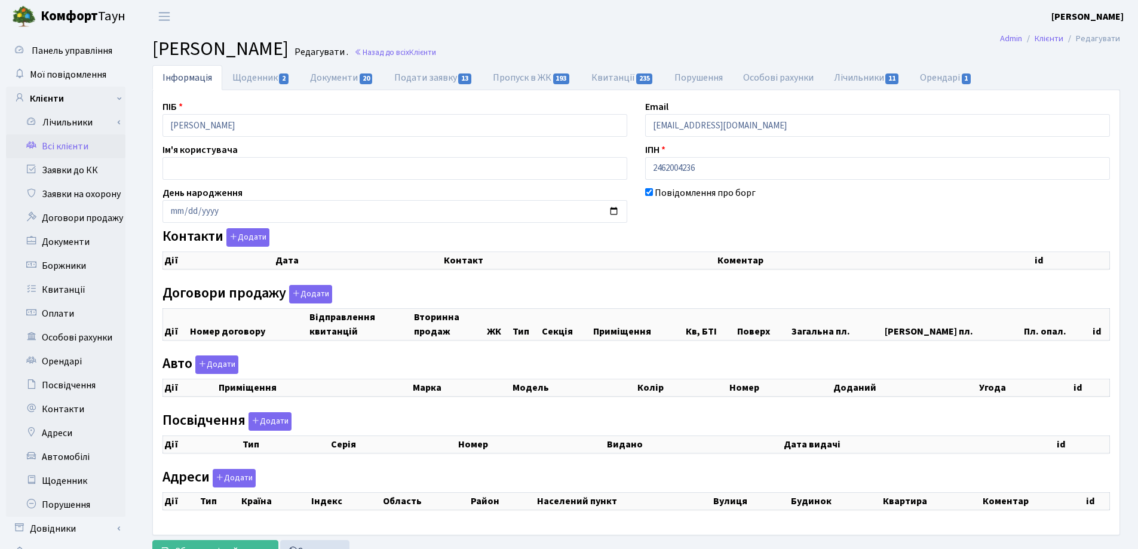
checkbox input "true"
select select "25"
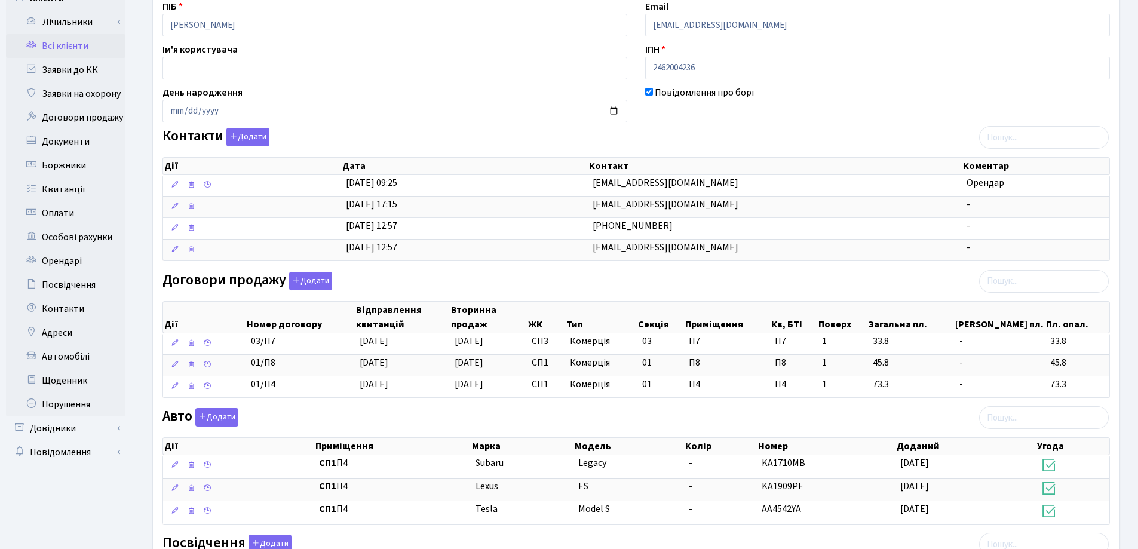
scroll to position [119, 0]
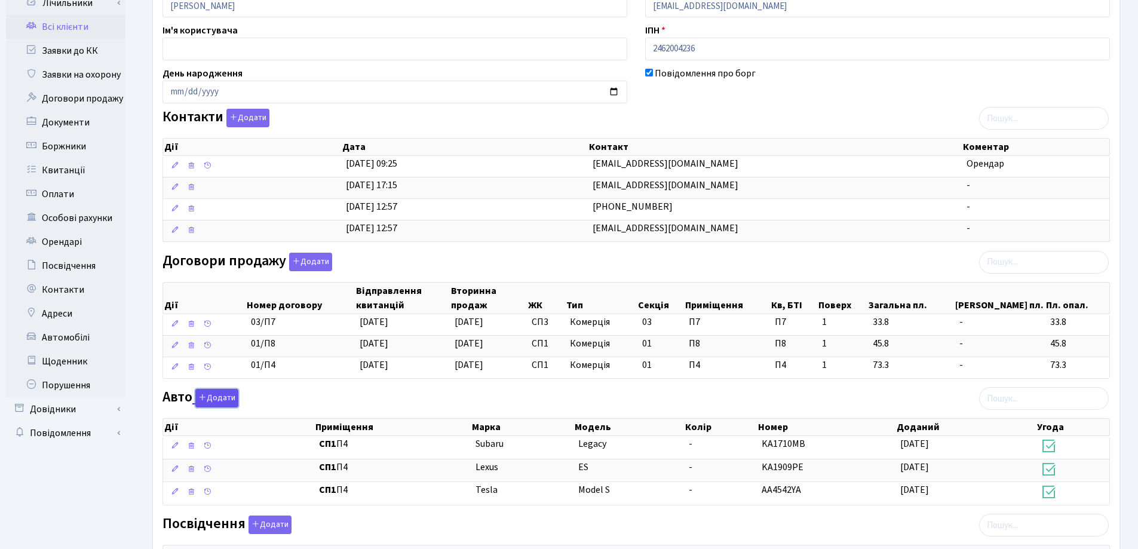
click at [213, 396] on button "Додати" at bounding box center [216, 398] width 43 height 19
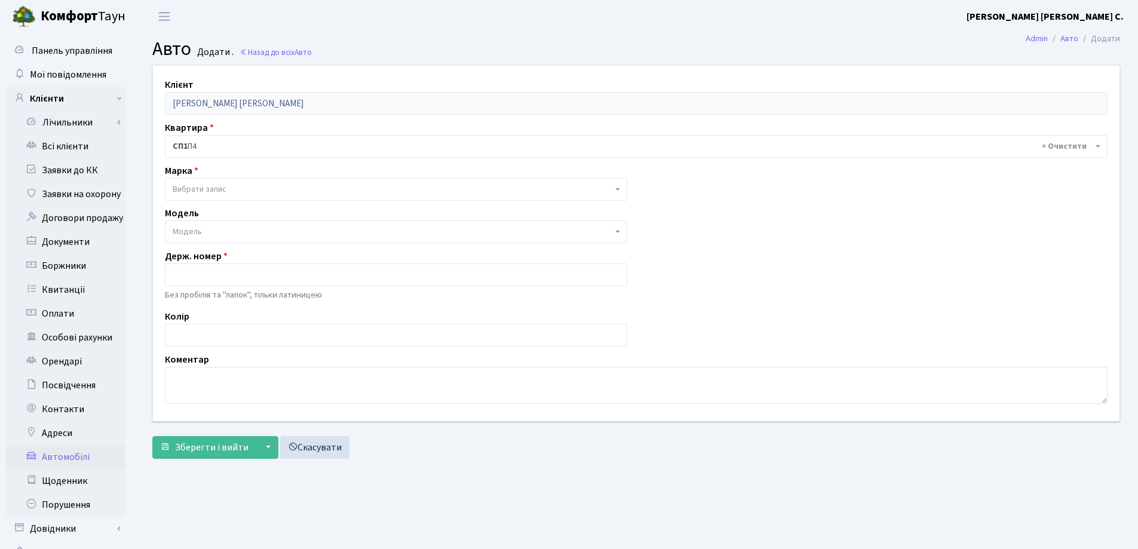
click at [262, 186] on span "Вибрати запис" at bounding box center [392, 189] width 439 height 12
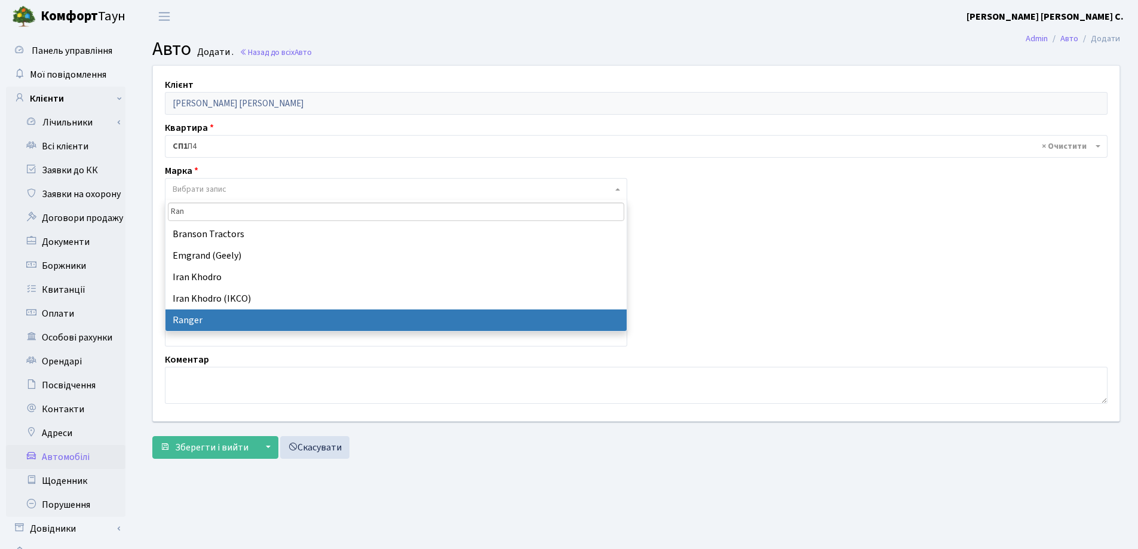
type input "Ran"
select select "247"
select select
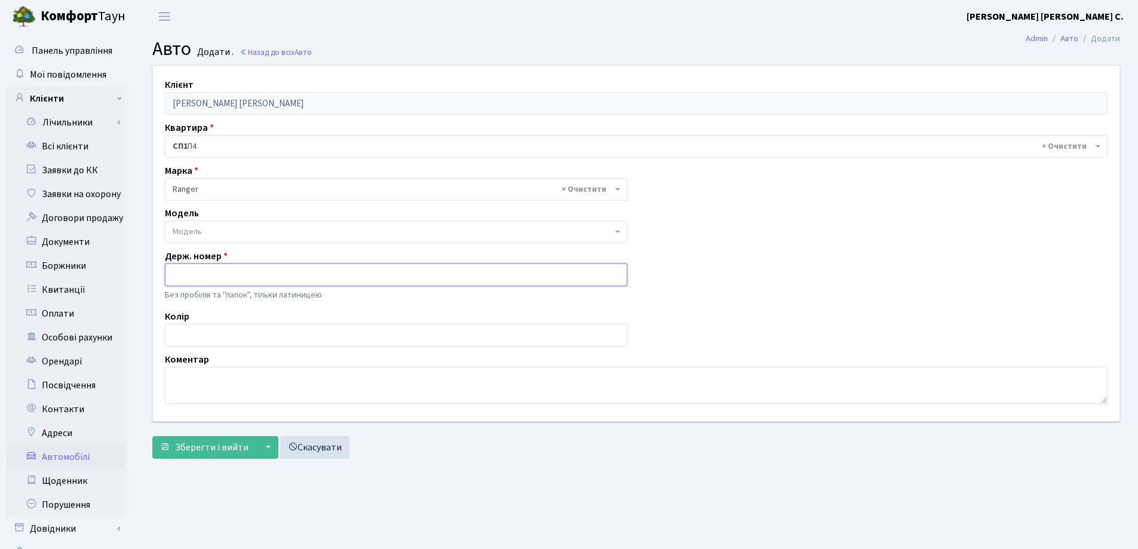
click at [252, 268] on input "text" at bounding box center [396, 274] width 462 height 23
type input "1327MHP"
click at [208, 331] on input "text" at bounding box center [396, 335] width 462 height 23
type input "Чорний"
click at [189, 450] on span "Зберегти і вийти" at bounding box center [211, 447] width 73 height 13
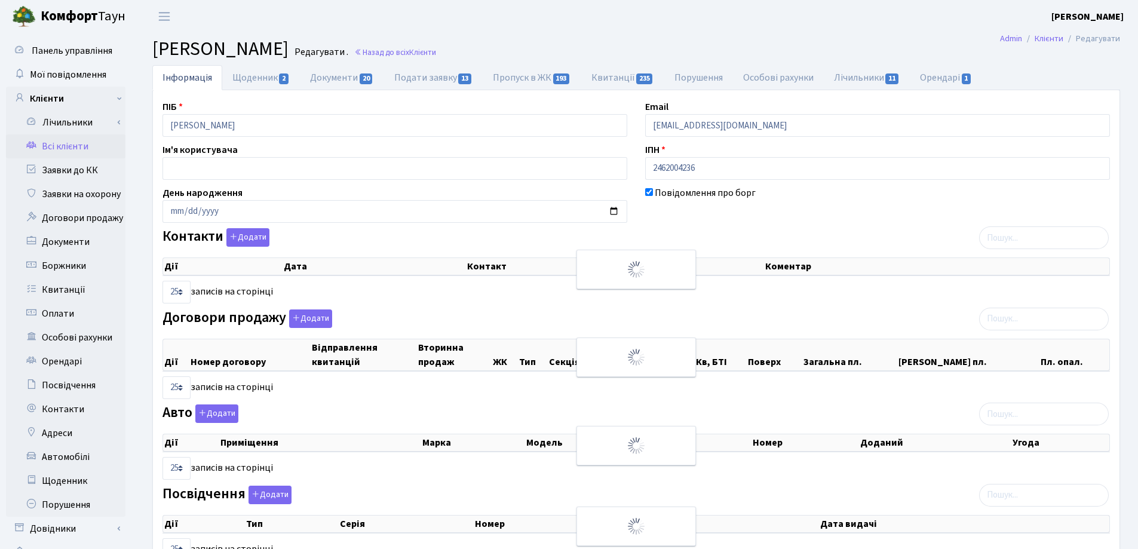
select select "25"
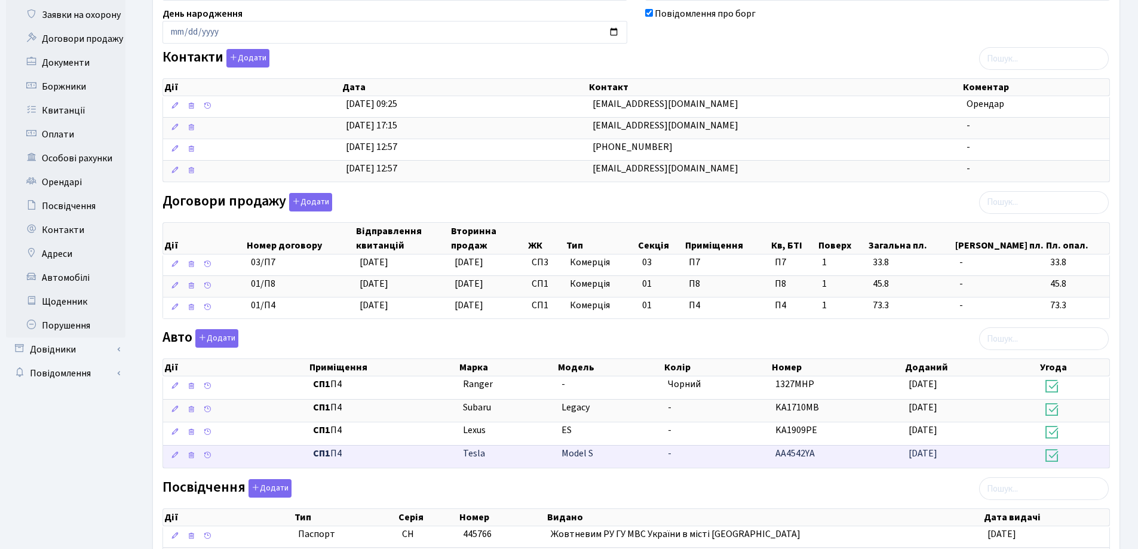
scroll to position [384, 0]
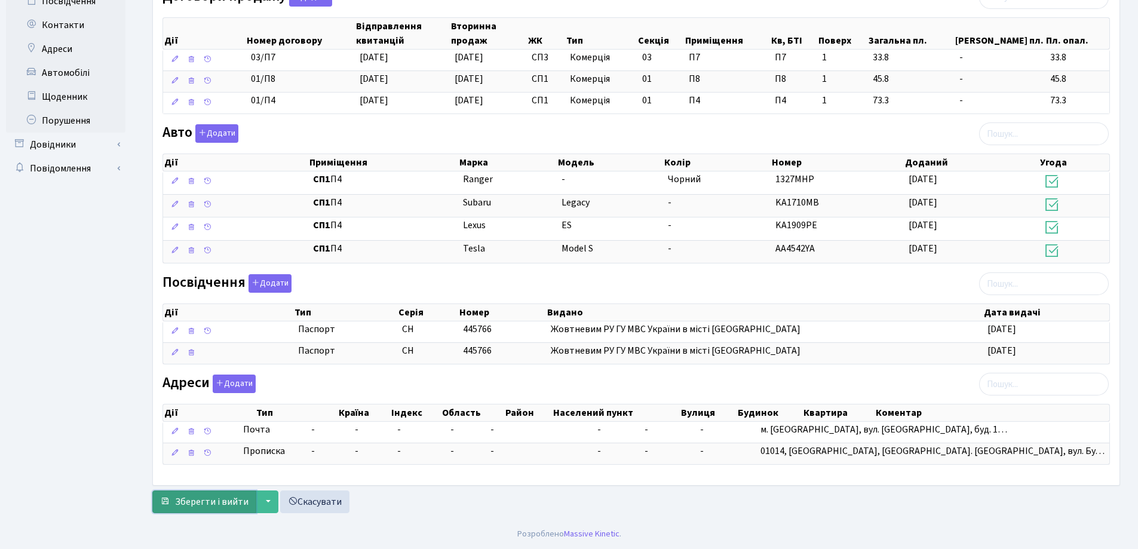
click at [199, 499] on span "Зберегти і вийти" at bounding box center [211, 501] width 73 height 13
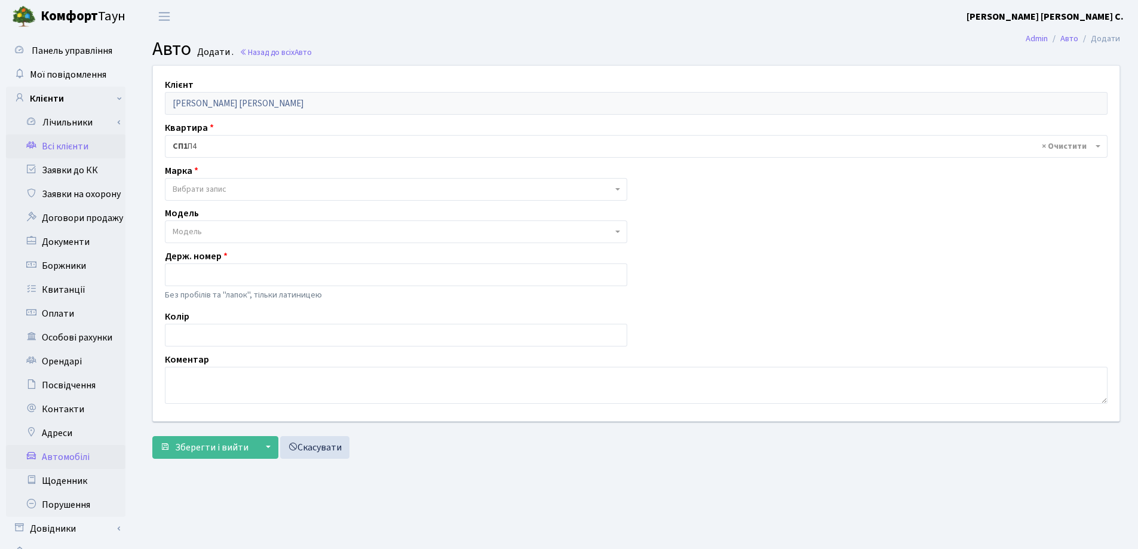
click at [69, 144] on link "Всі клієнти" at bounding box center [65, 146] width 119 height 24
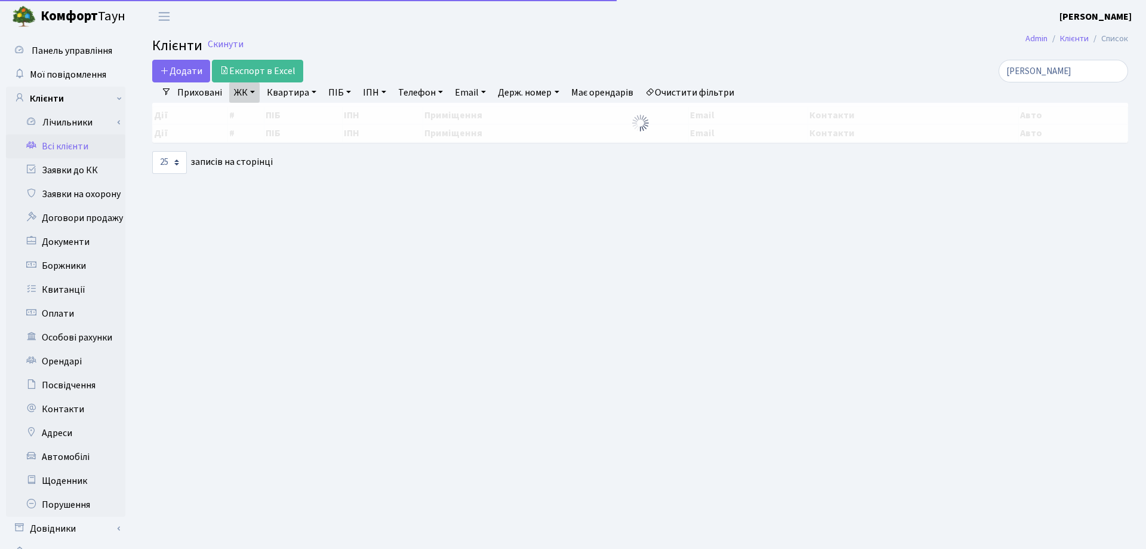
select select "25"
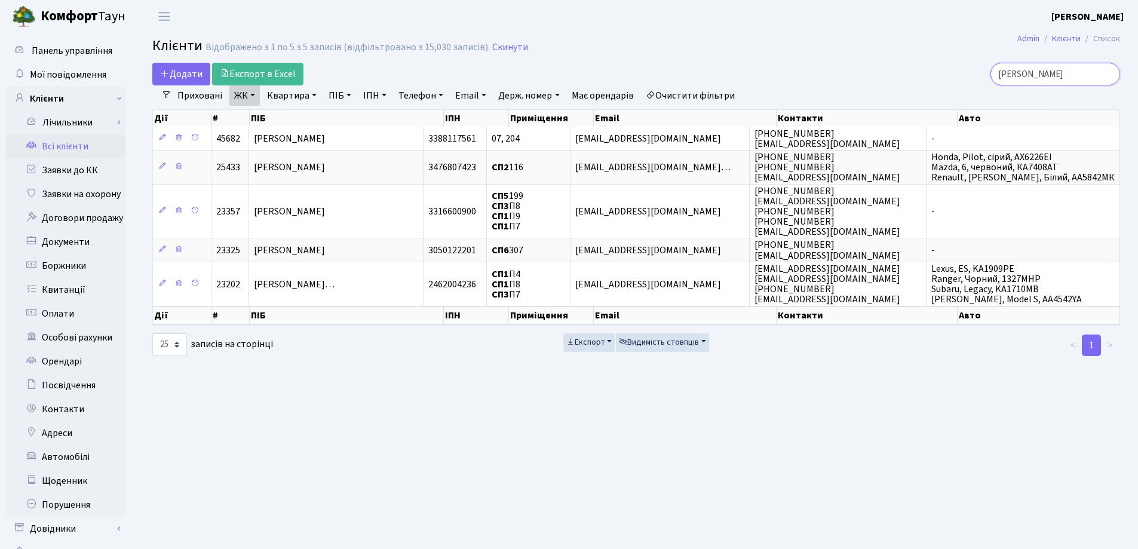
click at [1108, 75] on input "Соколов" at bounding box center [1055, 74] width 130 height 23
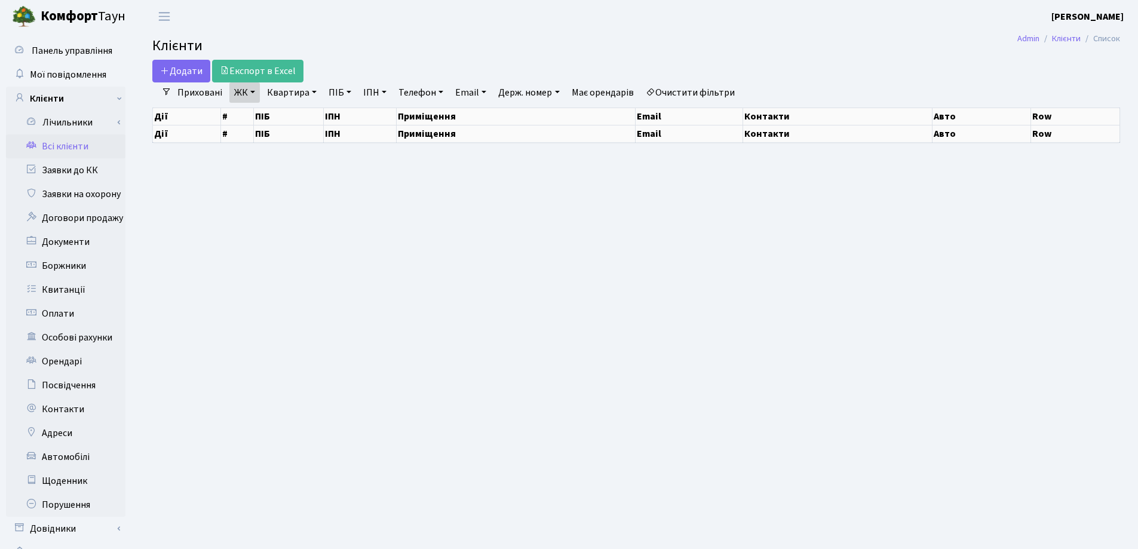
select select "25"
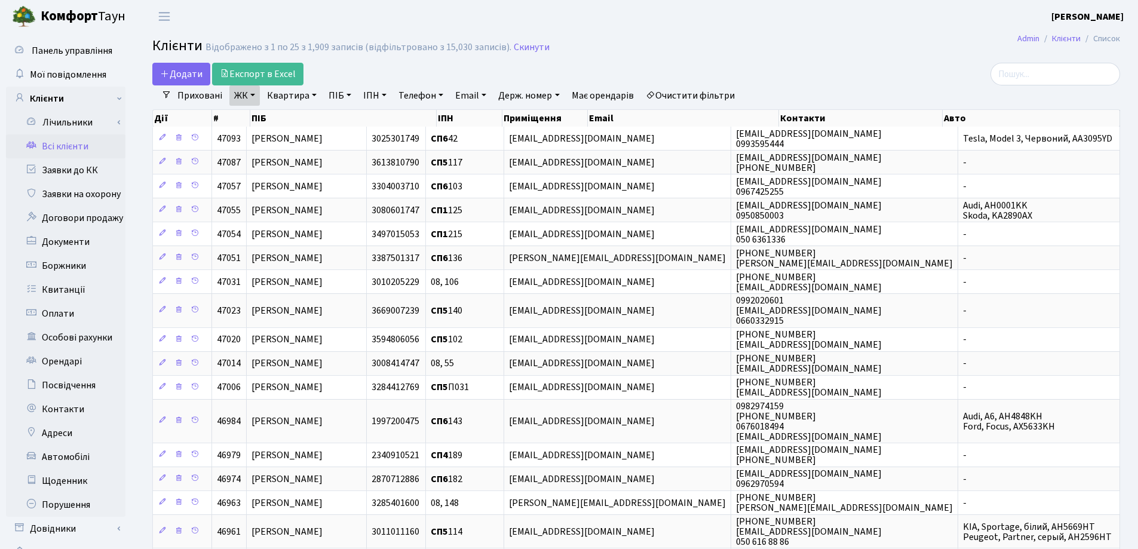
drag, startPoint x: 313, startPoint y: 94, endPoint x: 313, endPoint y: 113, distance: 19.7
click at [313, 94] on link "Квартира" at bounding box center [291, 95] width 59 height 20
click at [313, 113] on input "text" at bounding box center [298, 118] width 70 height 23
type input "44"
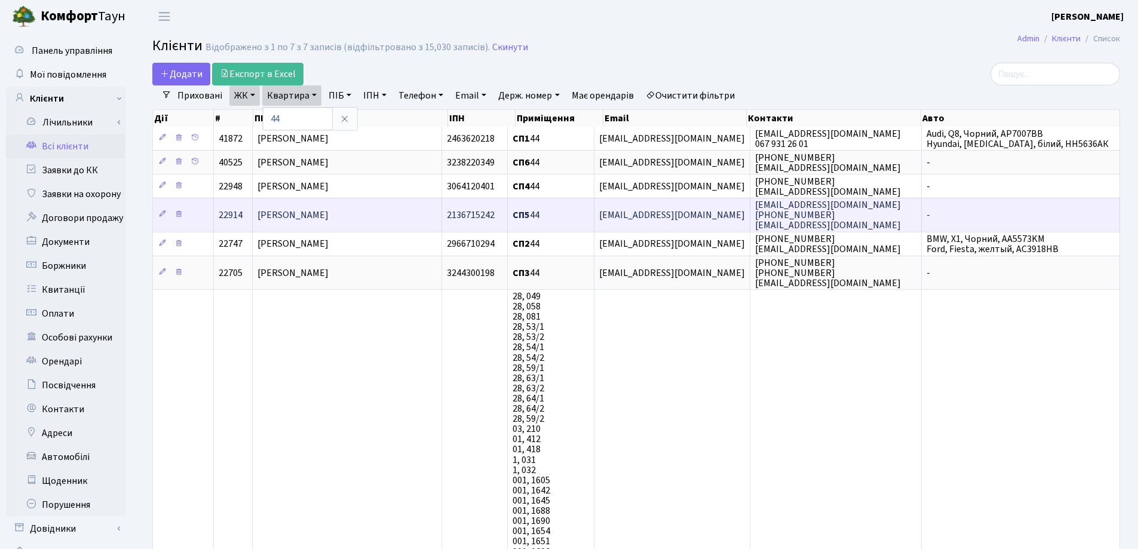
click at [392, 214] on td "[PERSON_NAME]" at bounding box center [347, 214] width 189 height 33
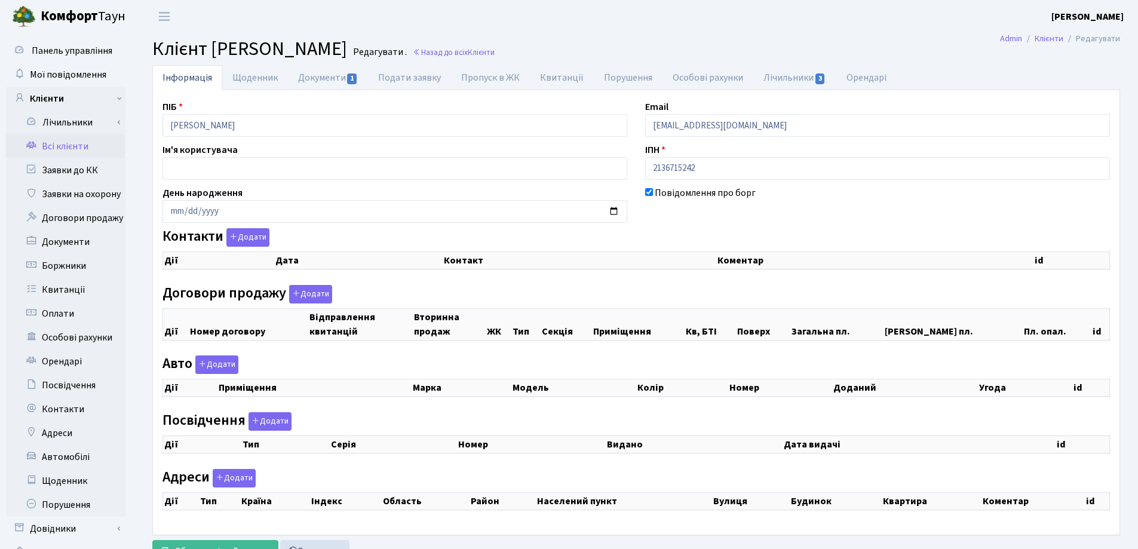
checkbox input "true"
select select "25"
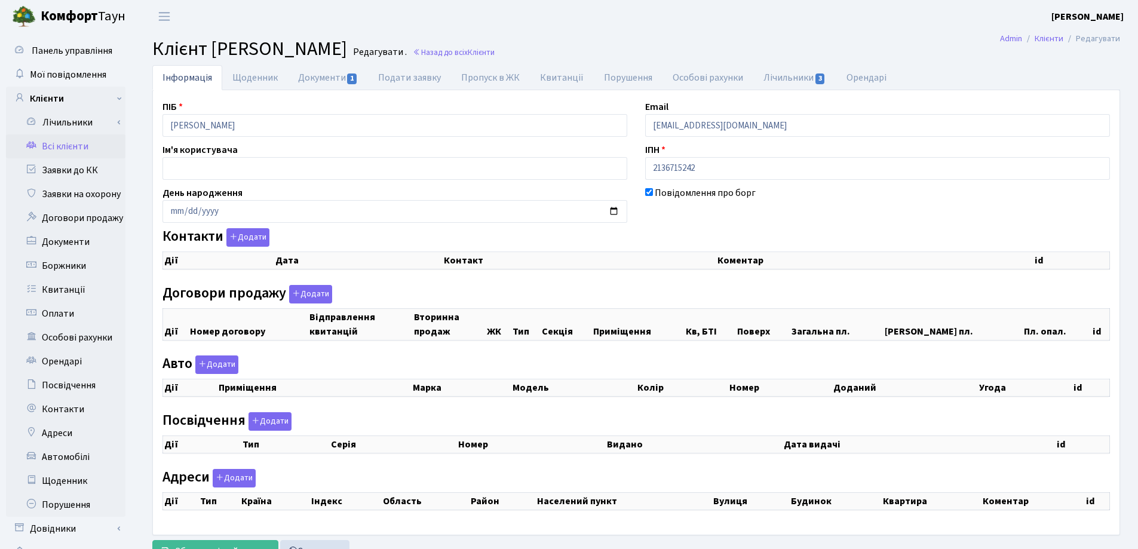
select select "25"
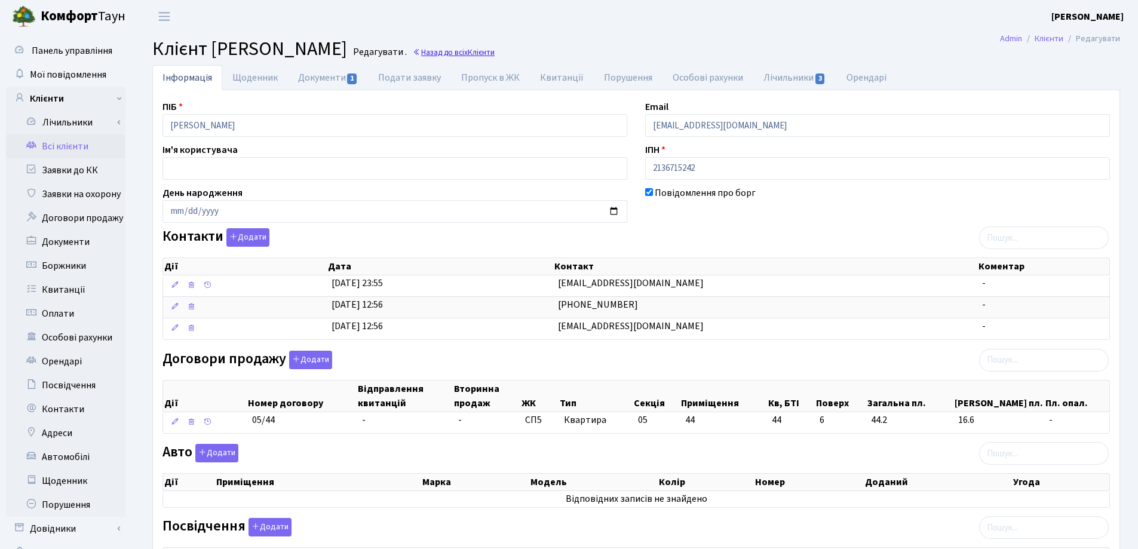
click at [494, 52] on link "Назад до всіх Клієнти" at bounding box center [454, 52] width 82 height 11
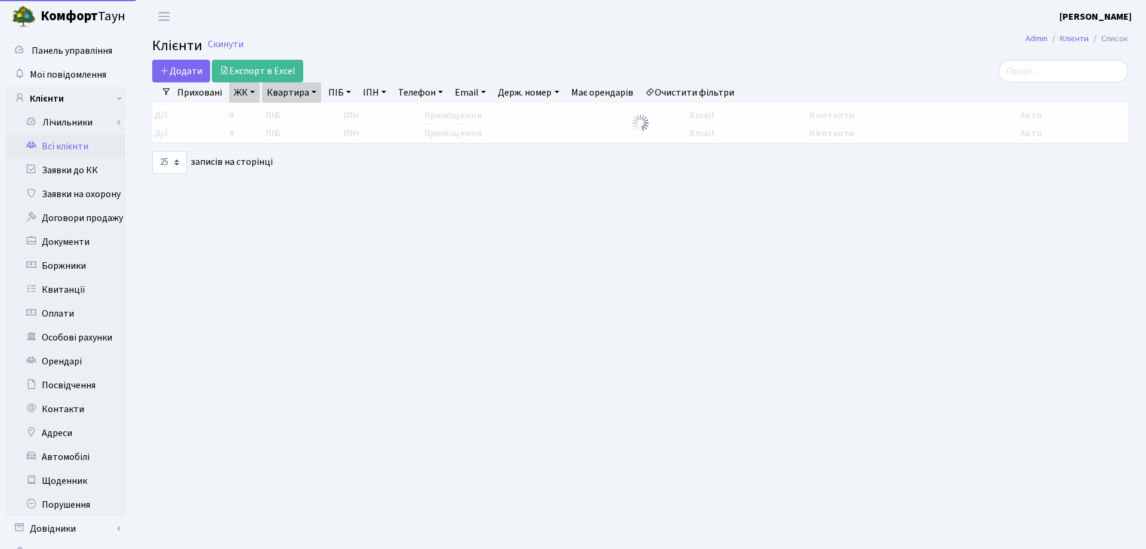
select select "25"
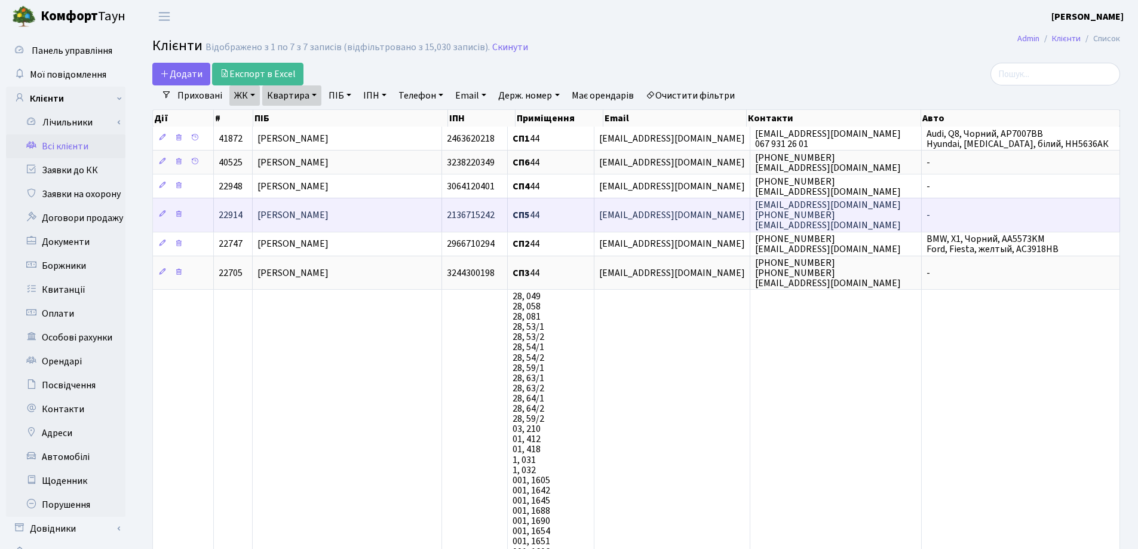
click at [328, 214] on span "[PERSON_NAME]" at bounding box center [292, 214] width 71 height 13
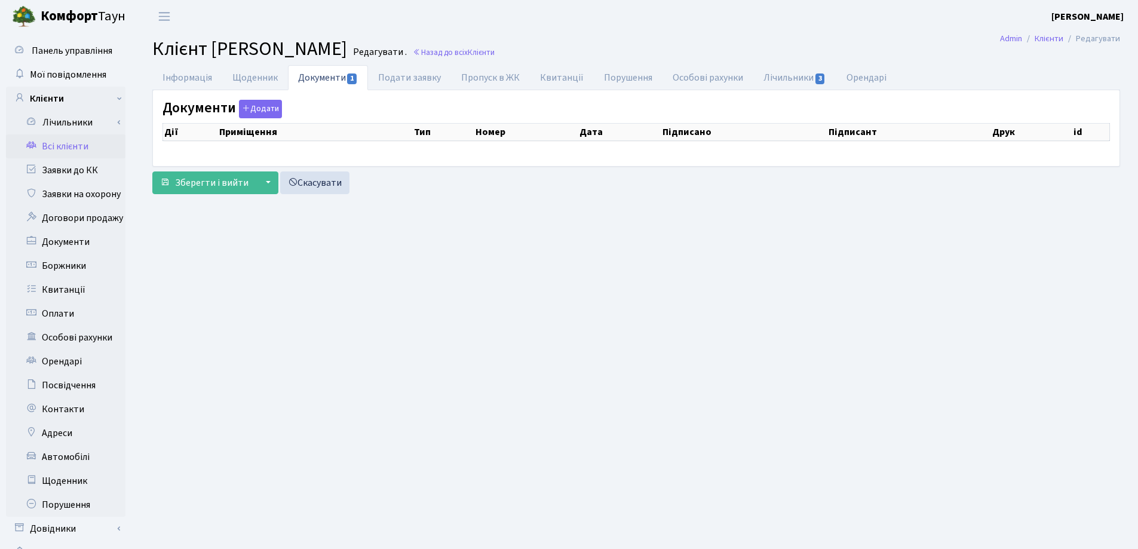
checkbox input "true"
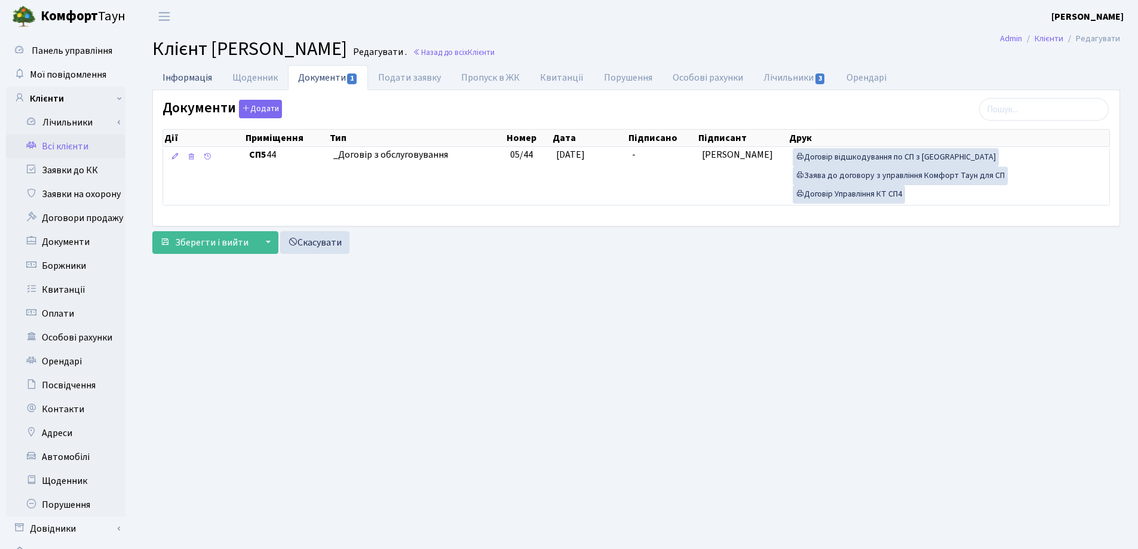
click at [168, 78] on link "Інформація" at bounding box center [187, 77] width 70 height 24
select select "25"
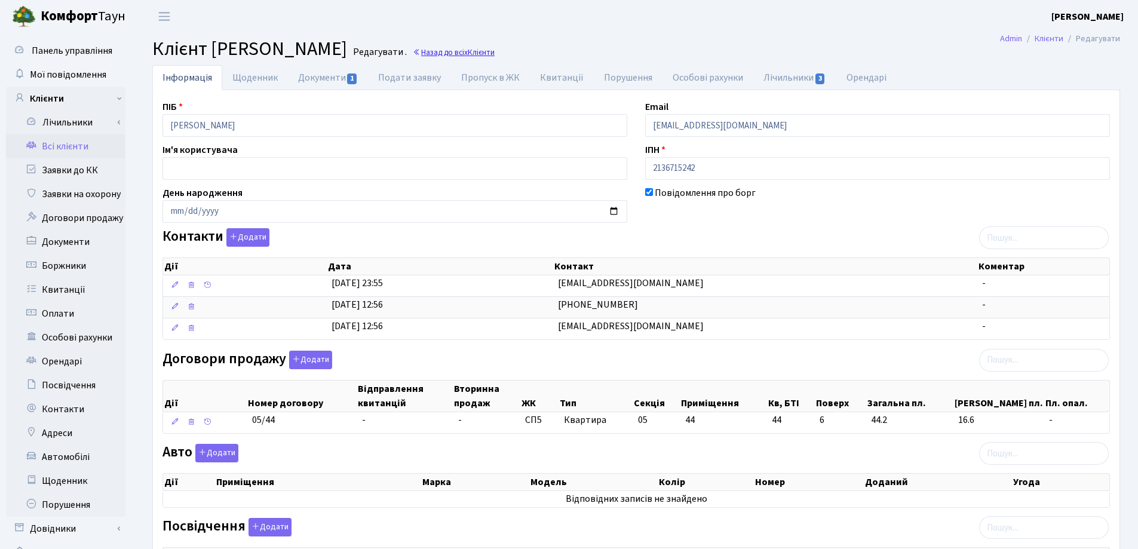
click at [494, 54] on link "Назад до всіх Клієнти" at bounding box center [454, 52] width 82 height 11
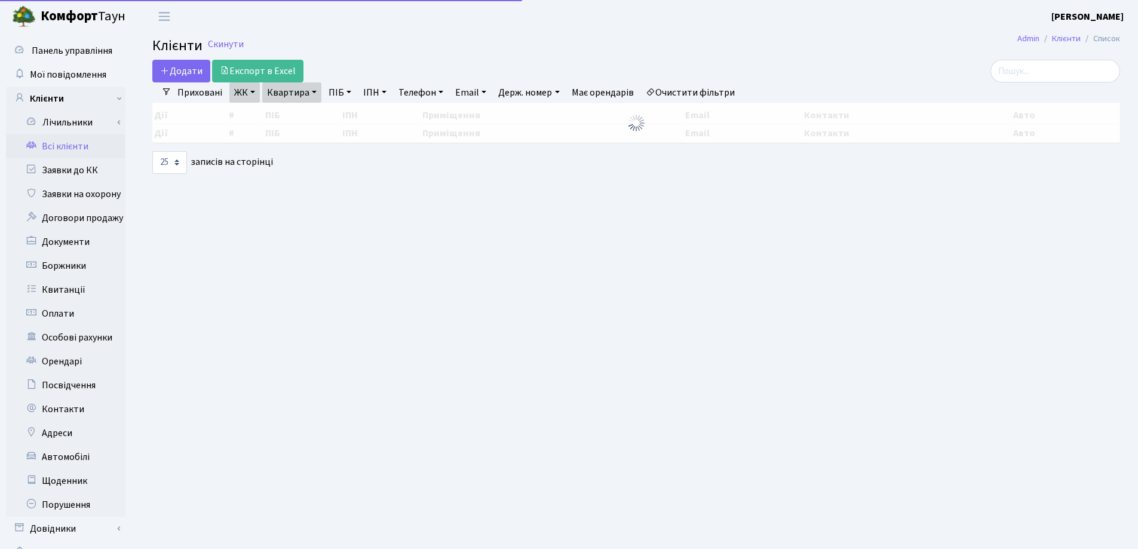
select select "25"
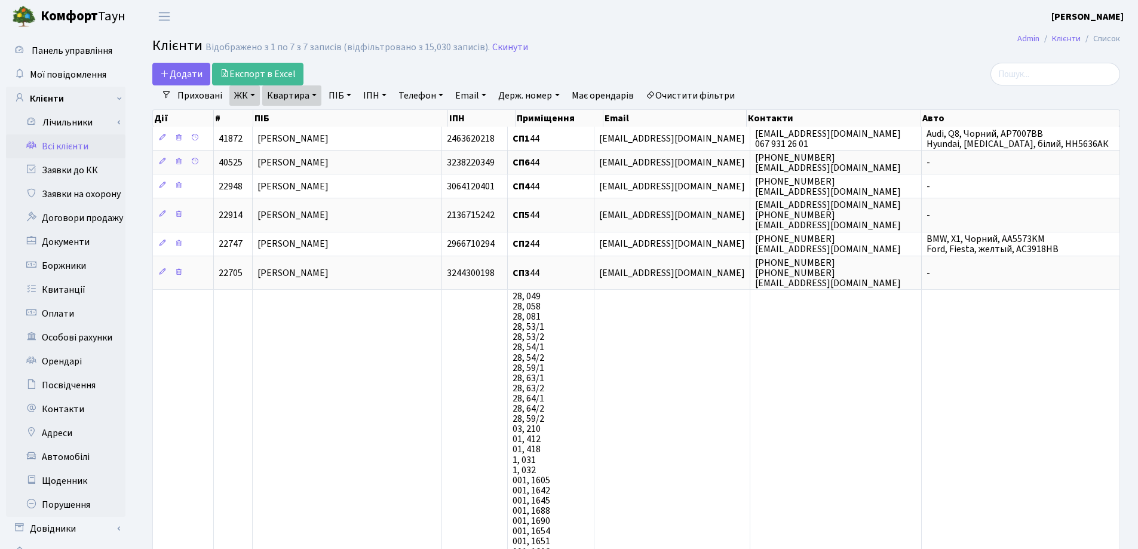
click at [315, 94] on link "Квартира" at bounding box center [291, 95] width 59 height 20
click at [315, 104] on link "Квартира" at bounding box center [291, 95] width 59 height 20
drag, startPoint x: 315, startPoint y: 93, endPoint x: 316, endPoint y: 106, distance: 13.2
click at [314, 93] on link "Квартира" at bounding box center [291, 95] width 59 height 20
click at [319, 118] on input "44" at bounding box center [298, 118] width 70 height 23
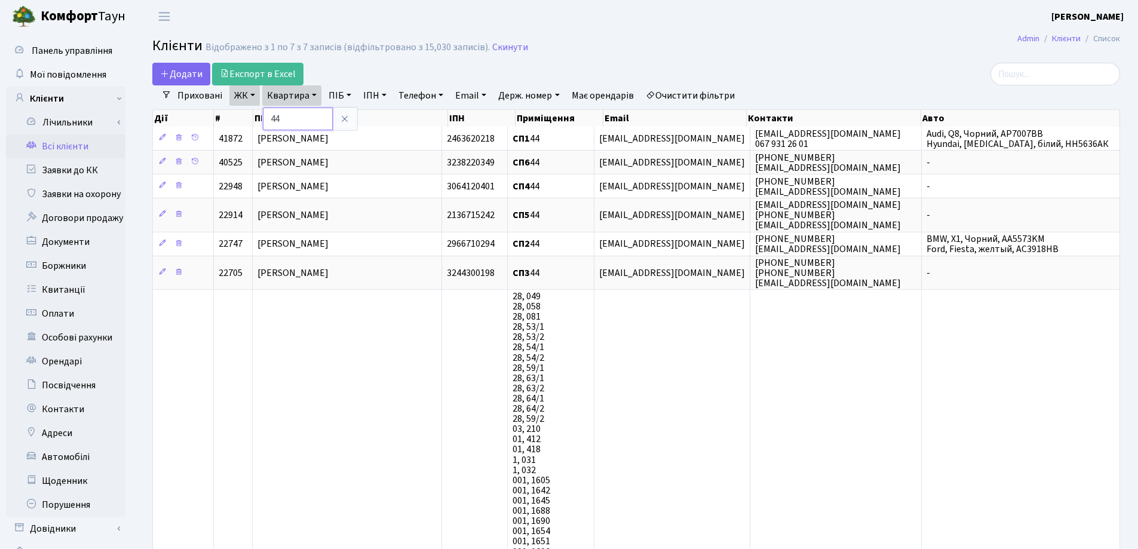
type input "4"
type input "299"
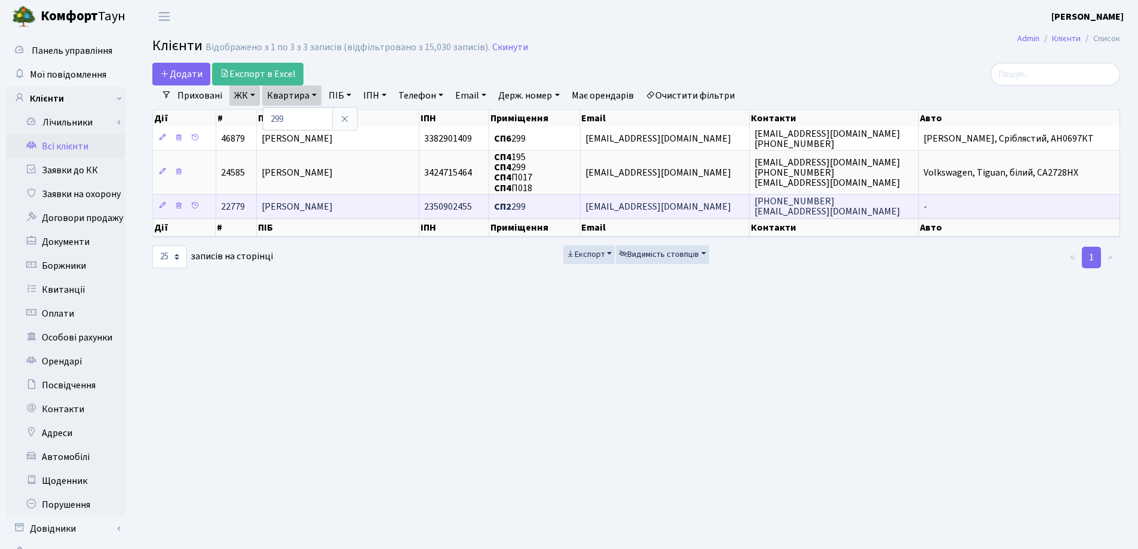
click at [333, 205] on span "[PERSON_NAME]" at bounding box center [297, 206] width 71 height 13
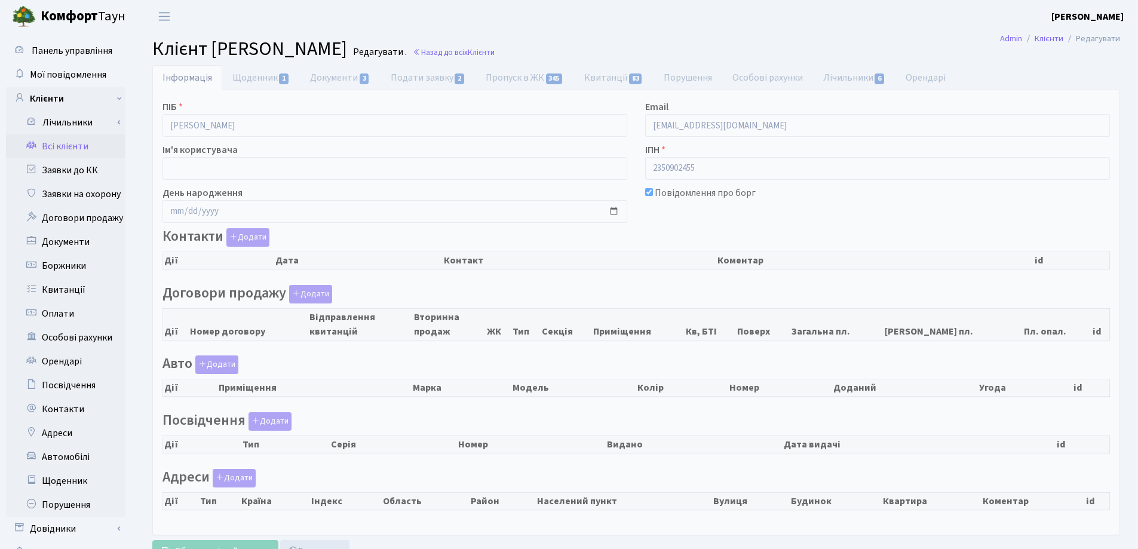
checkbox input "true"
select select "25"
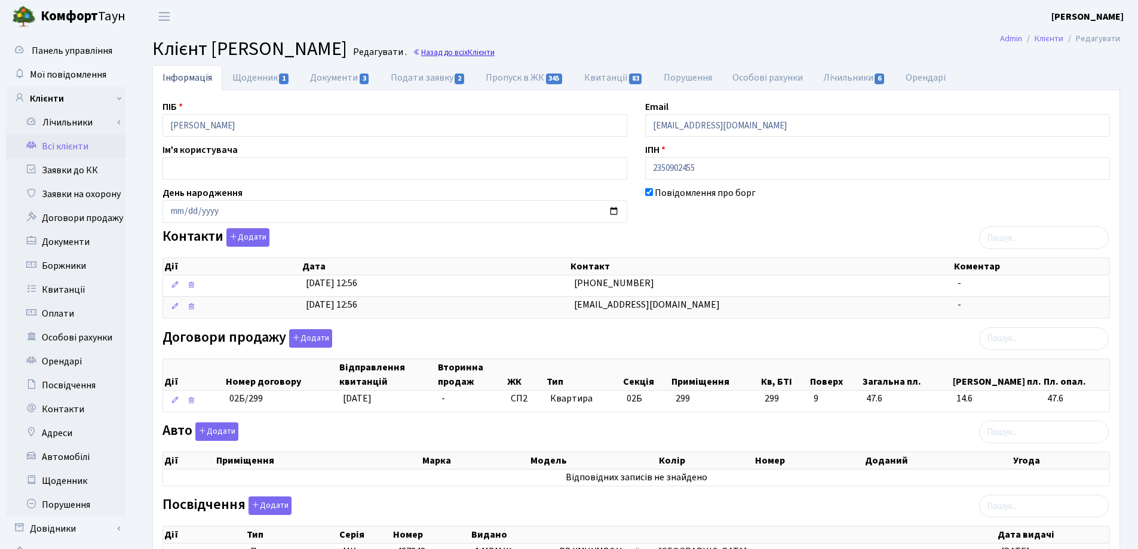
click at [494, 48] on link "Назад до всіх Клієнти" at bounding box center [454, 52] width 82 height 11
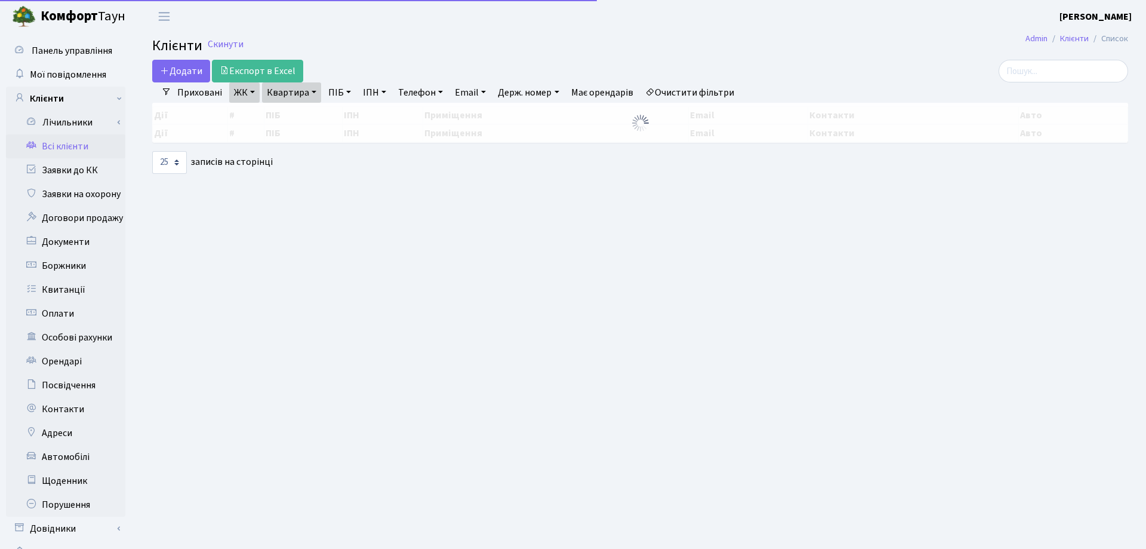
select select "25"
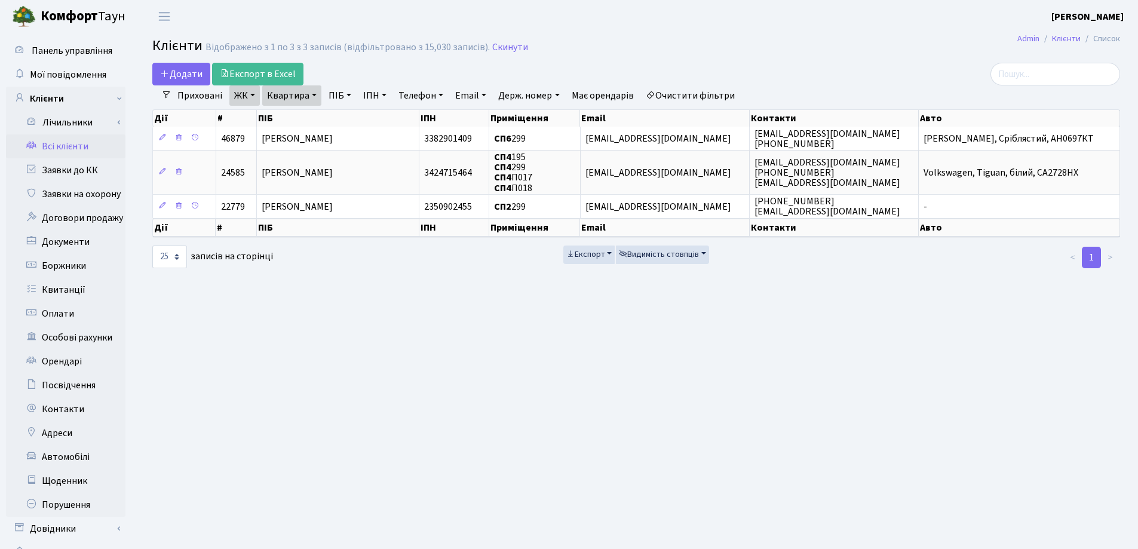
click at [315, 96] on link "Квартира" at bounding box center [291, 95] width 59 height 20
click at [344, 120] on icon at bounding box center [345, 119] width 10 height 10
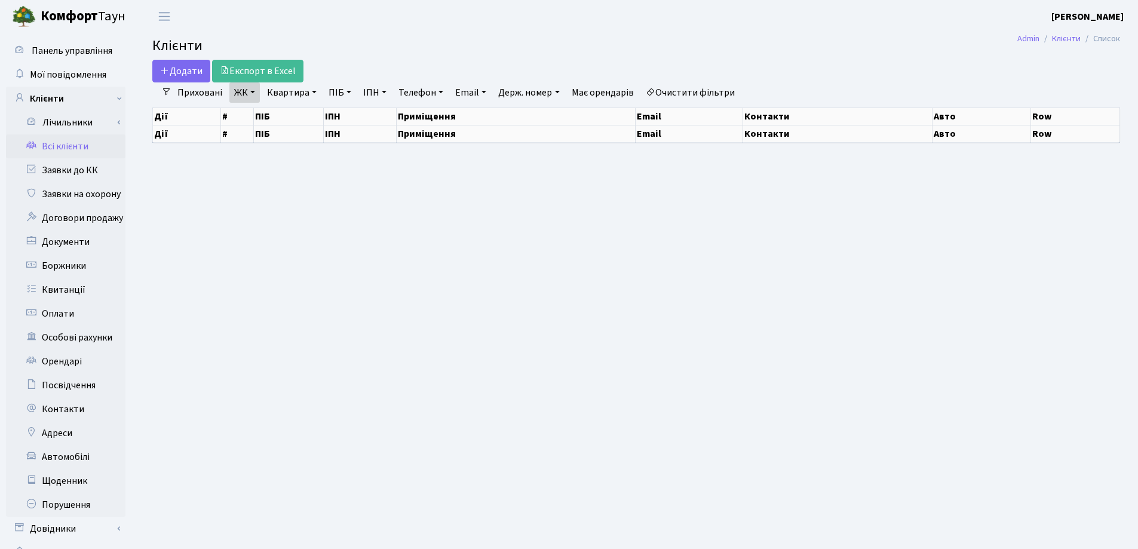
select select "25"
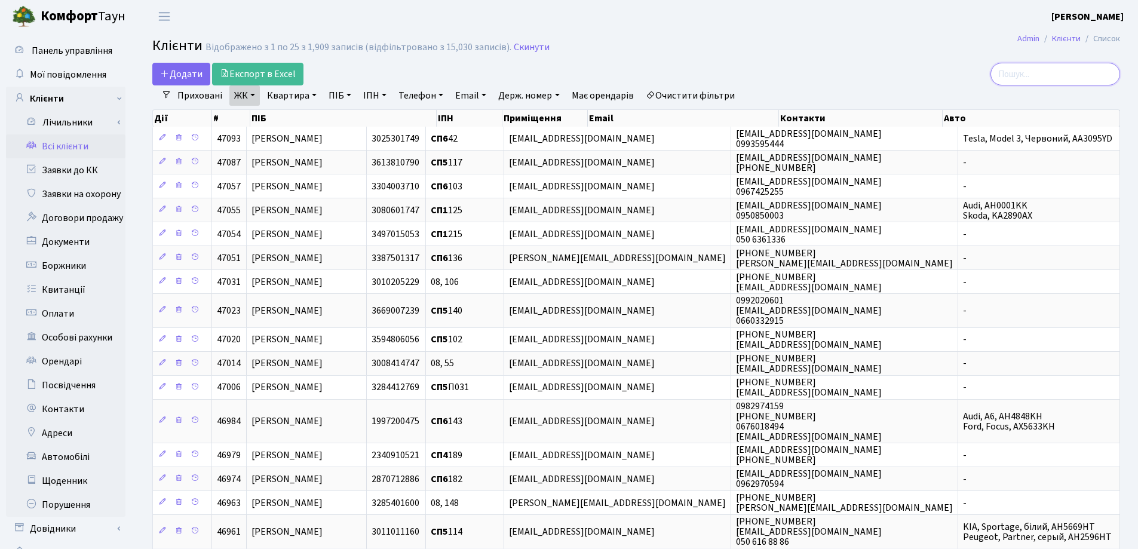
click at [1024, 76] on input "search" at bounding box center [1055, 74] width 130 height 23
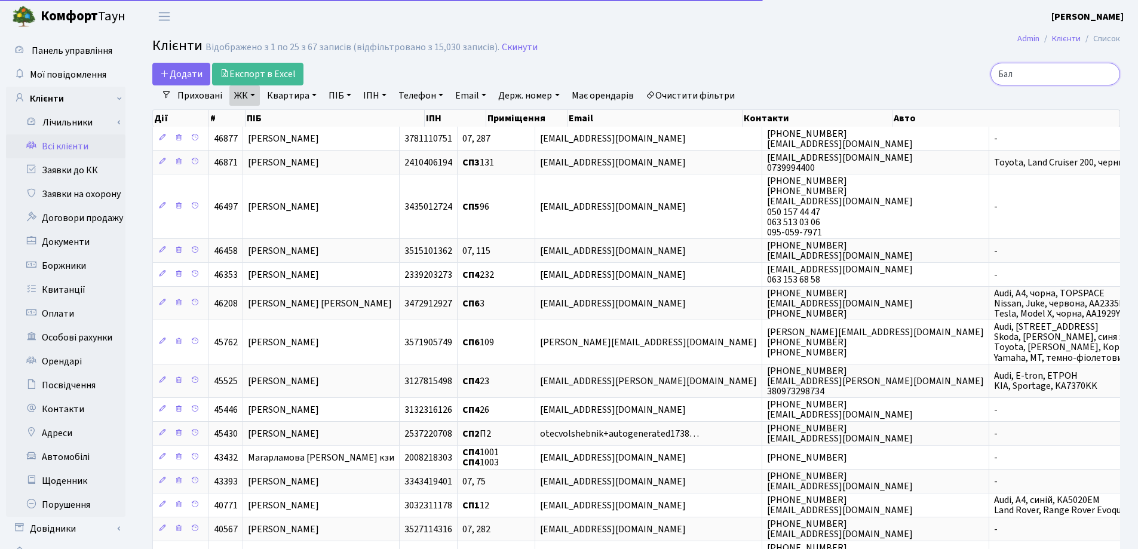
type input "Бала"
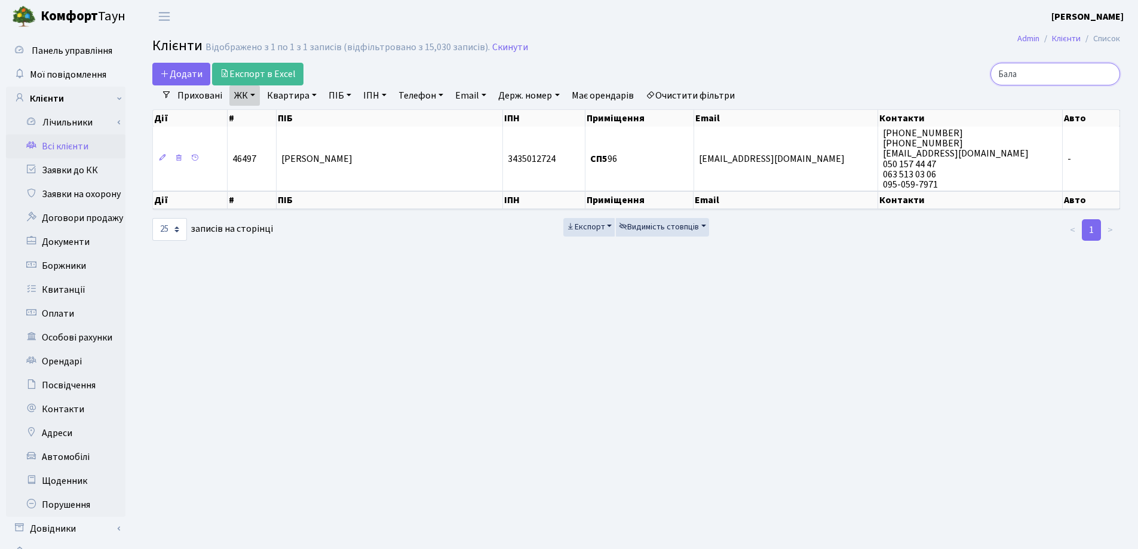
click at [1105, 73] on input "Бала" at bounding box center [1055, 74] width 130 height 23
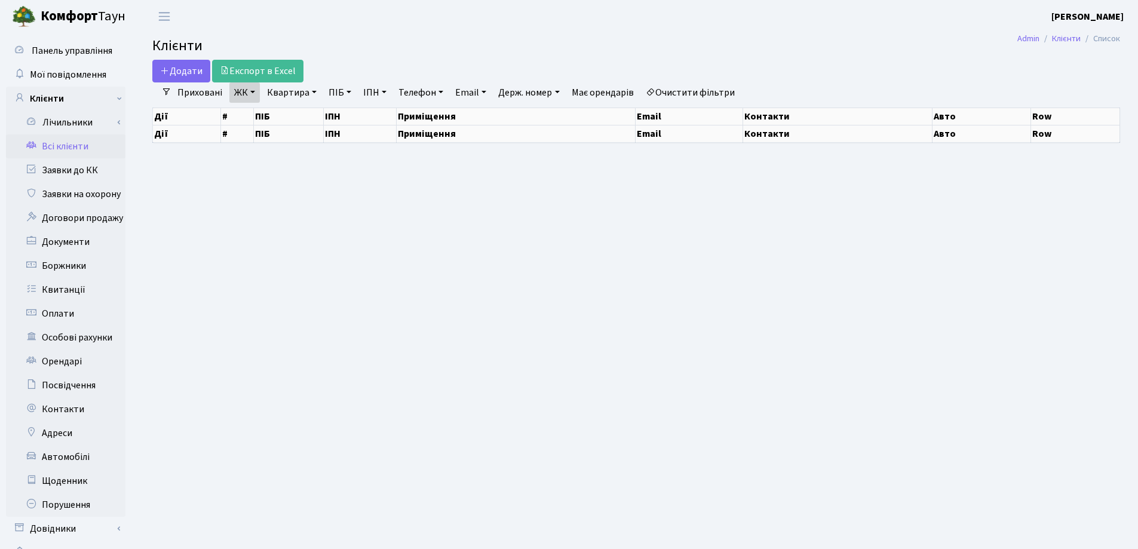
select select "25"
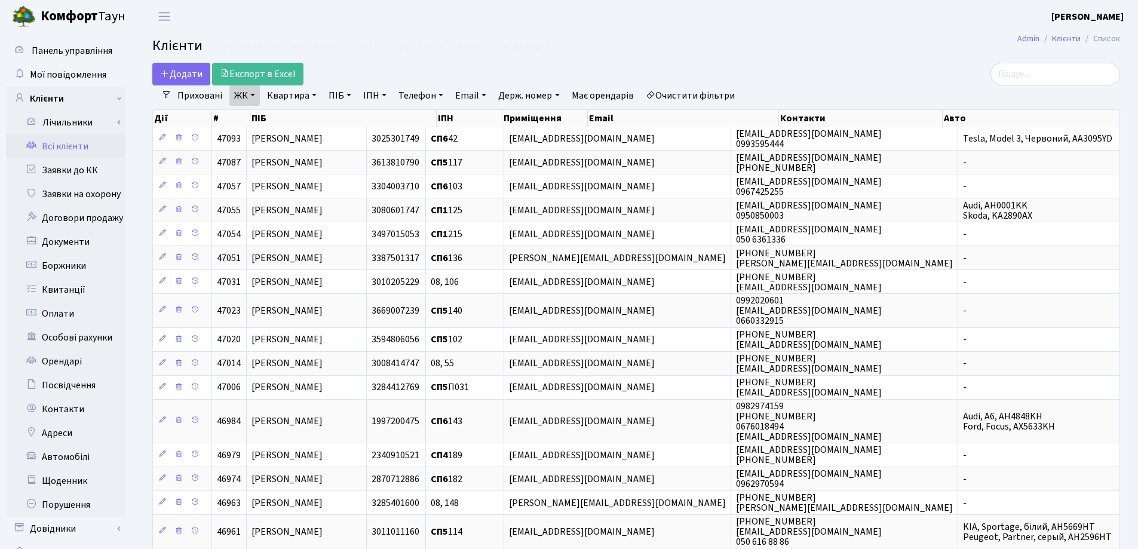
click at [314, 93] on link "Квартира" at bounding box center [291, 95] width 59 height 20
type input "105"
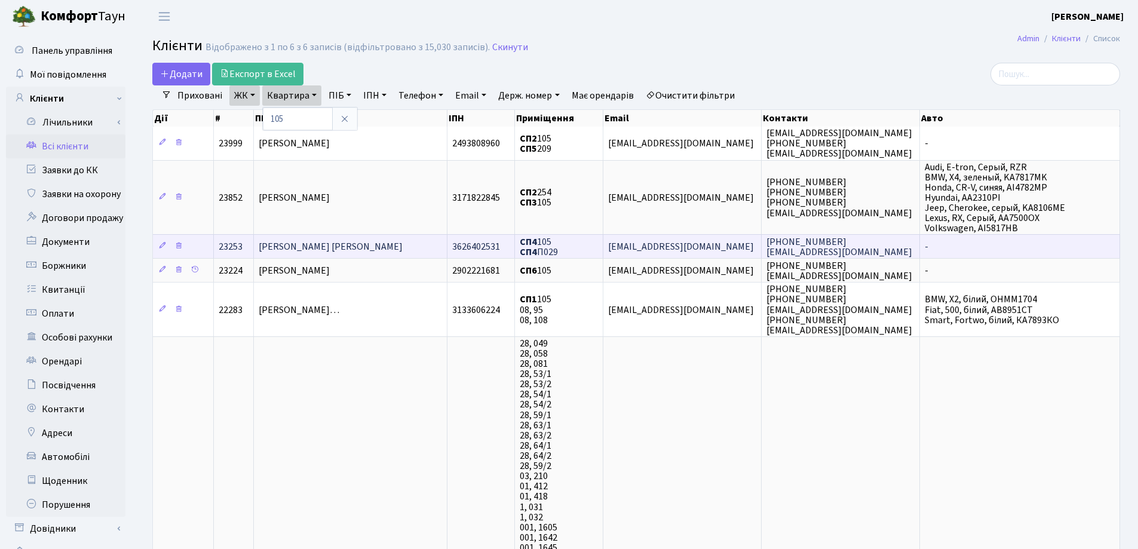
click at [305, 244] on span "[PERSON_NAME] [PERSON_NAME]" at bounding box center [331, 246] width 144 height 13
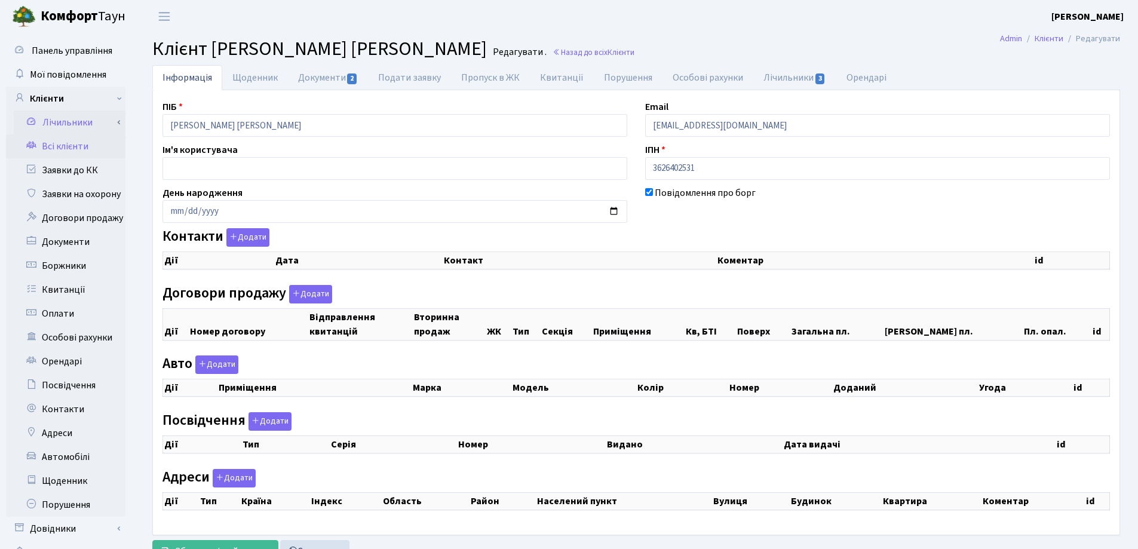
click at [108, 122] on div "Панель управління Мої повідомлення Клієнти Лічильники Показання" at bounding box center [569, 301] width 1138 height 537
checkbox input "true"
select select "25"
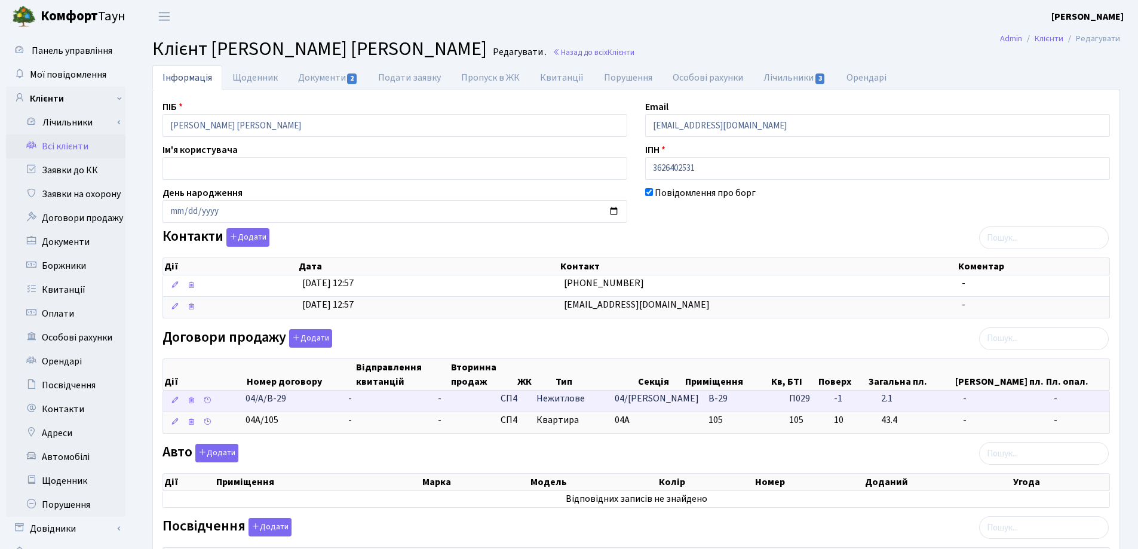
drag, startPoint x: 311, startPoint y: 398, endPoint x: 250, endPoint y: 393, distance: 61.7
click at [253, 393] on td "04/А/В-29" at bounding box center [292, 401] width 103 height 21
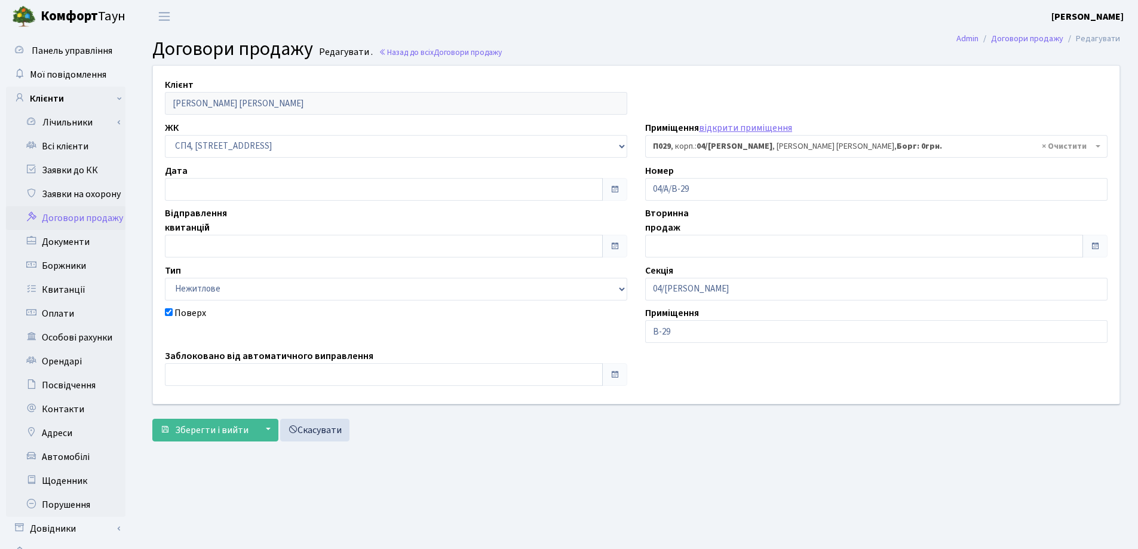
select select "21359"
drag, startPoint x: 731, startPoint y: 188, endPoint x: 610, endPoint y: 180, distance: 120.9
click at [610, 180] on div "Клієнт Балякін Артур Олександрович ЖК - СП, Наддніпрянське шосе, 2а СП1, Столич…" at bounding box center [636, 234] width 984 height 337
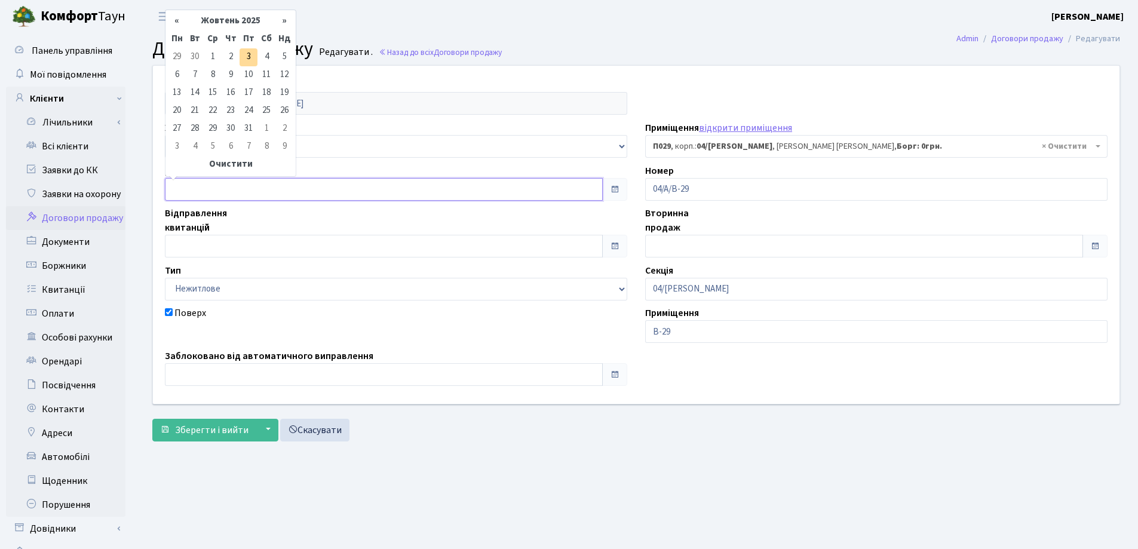
click at [195, 183] on input "text" at bounding box center [384, 189] width 438 height 23
type input "03.10.2025"
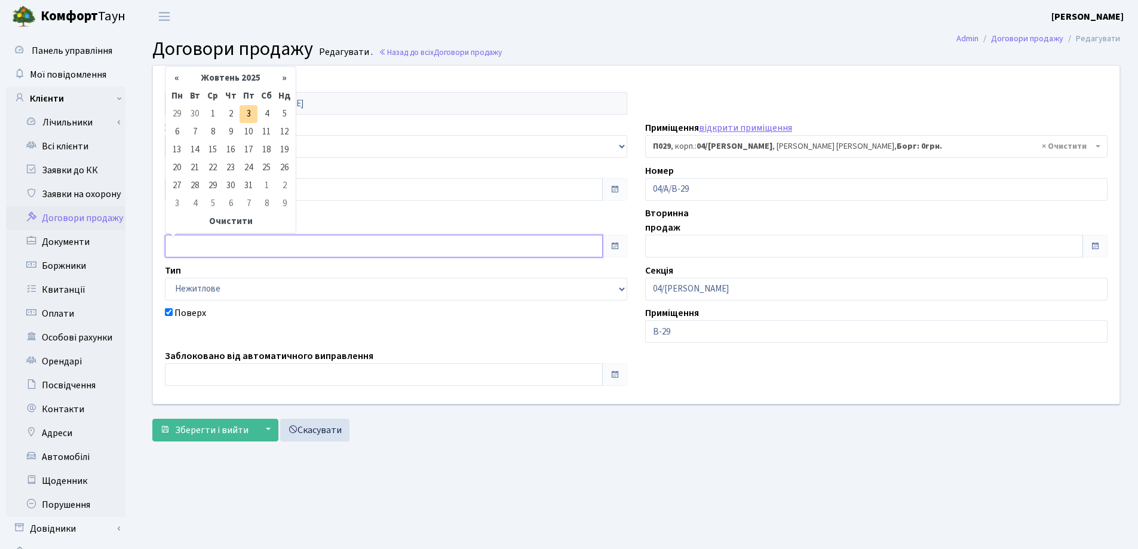
click at [209, 244] on input "text" at bounding box center [384, 246] width 438 height 23
type input "[DATE]"
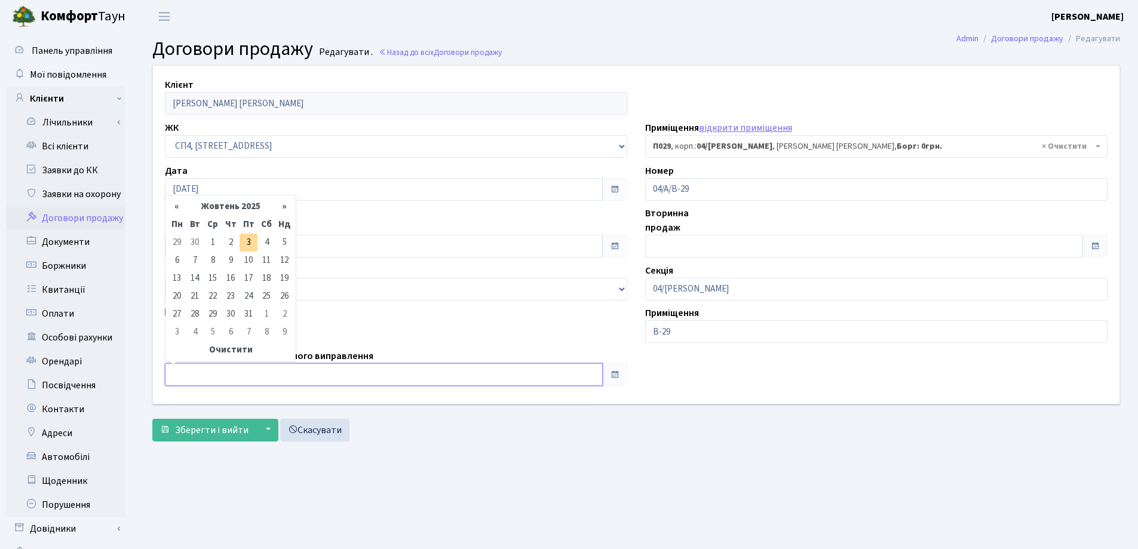
click at [202, 366] on input "text" at bounding box center [384, 374] width 438 height 23
type input "[DATE]"
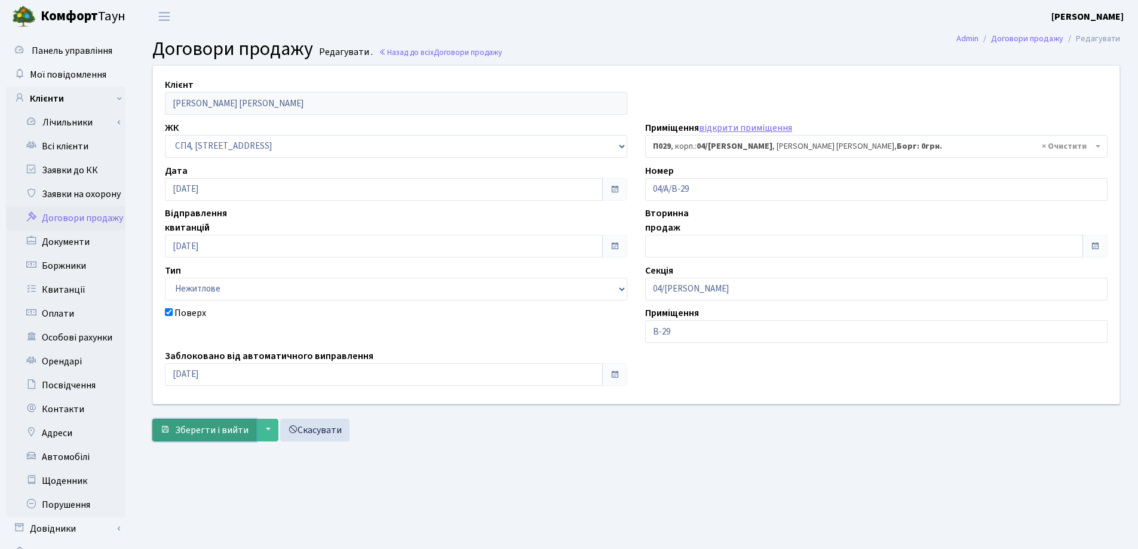
click at [188, 432] on span "Зберегти і вийти" at bounding box center [211, 429] width 73 height 13
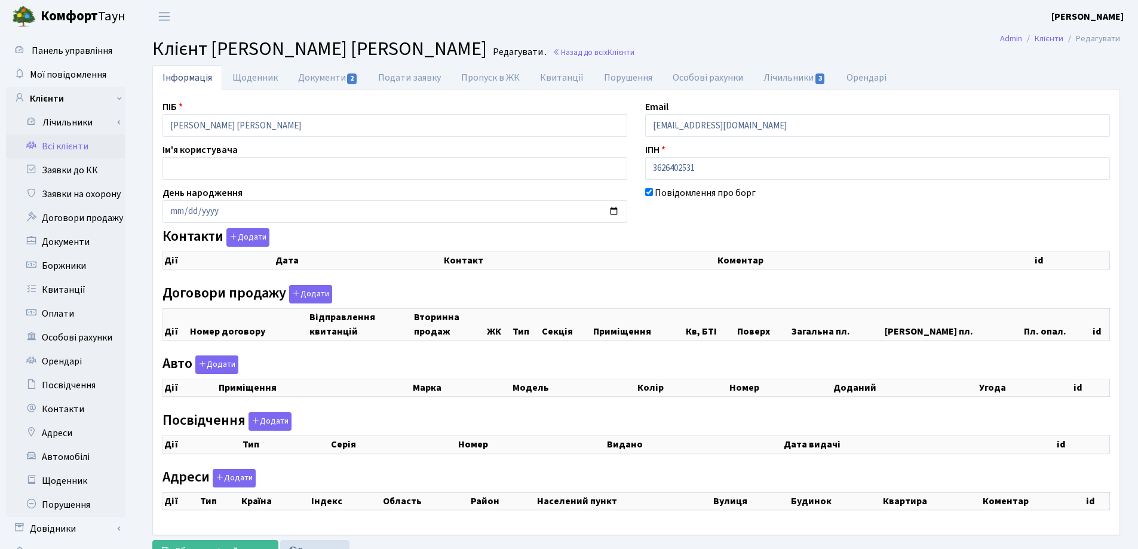
checkbox input "true"
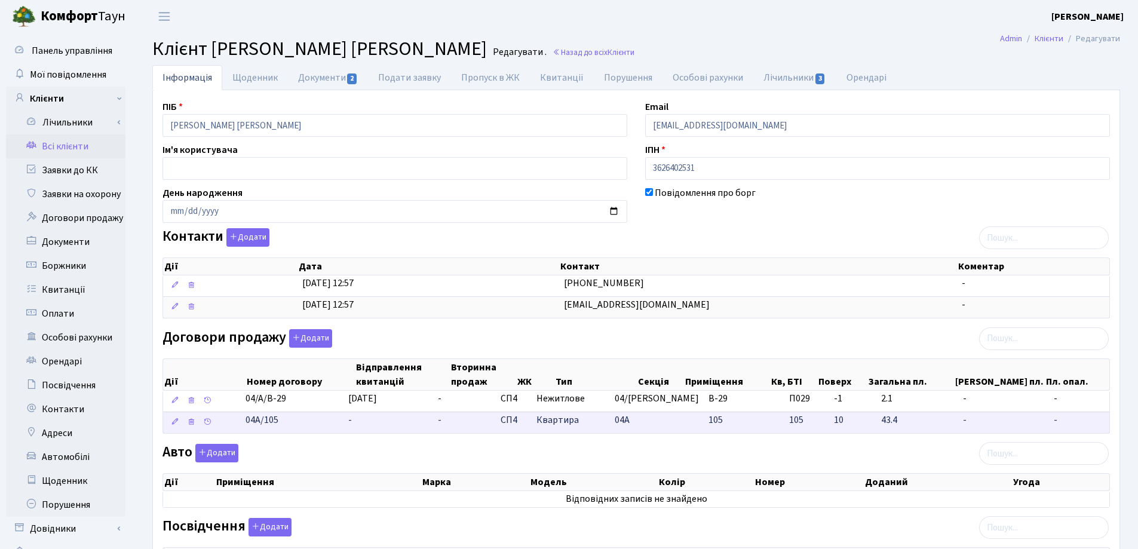
click at [377, 427] on td "-" at bounding box center [388, 421] width 90 height 21
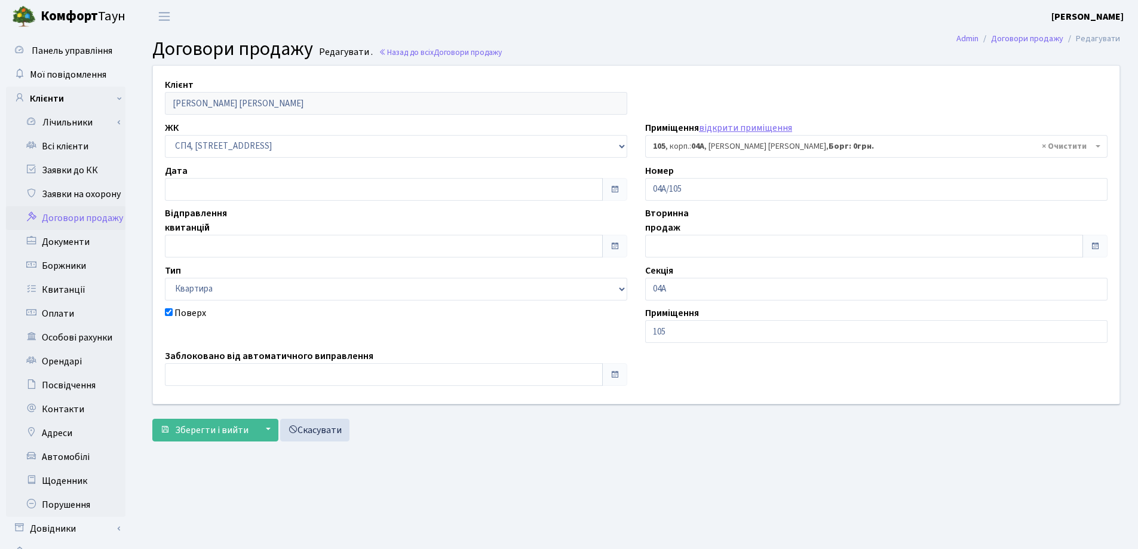
select select "21133"
click at [253, 186] on input "text" at bounding box center [384, 189] width 438 height 23
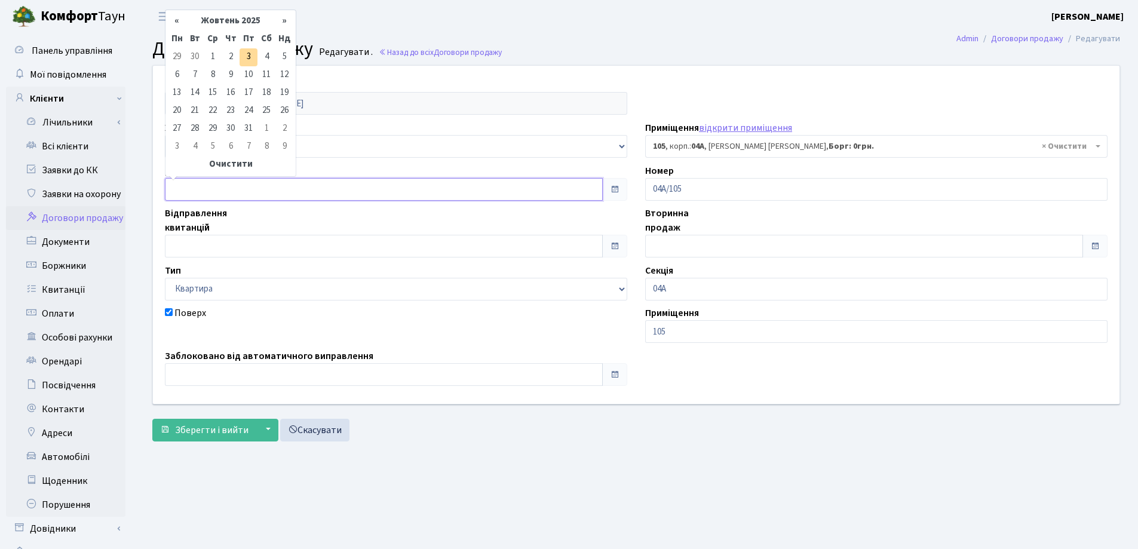
type input "[DATE]"
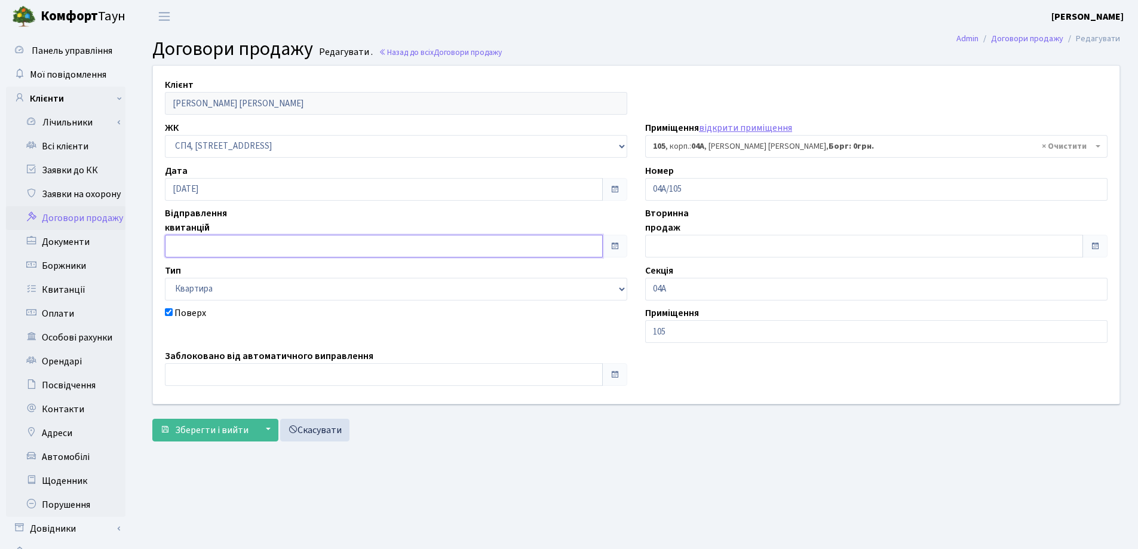
click at [251, 241] on input "text" at bounding box center [384, 246] width 438 height 23
type input "[DATE]"
click at [246, 371] on input "text" at bounding box center [384, 374] width 438 height 23
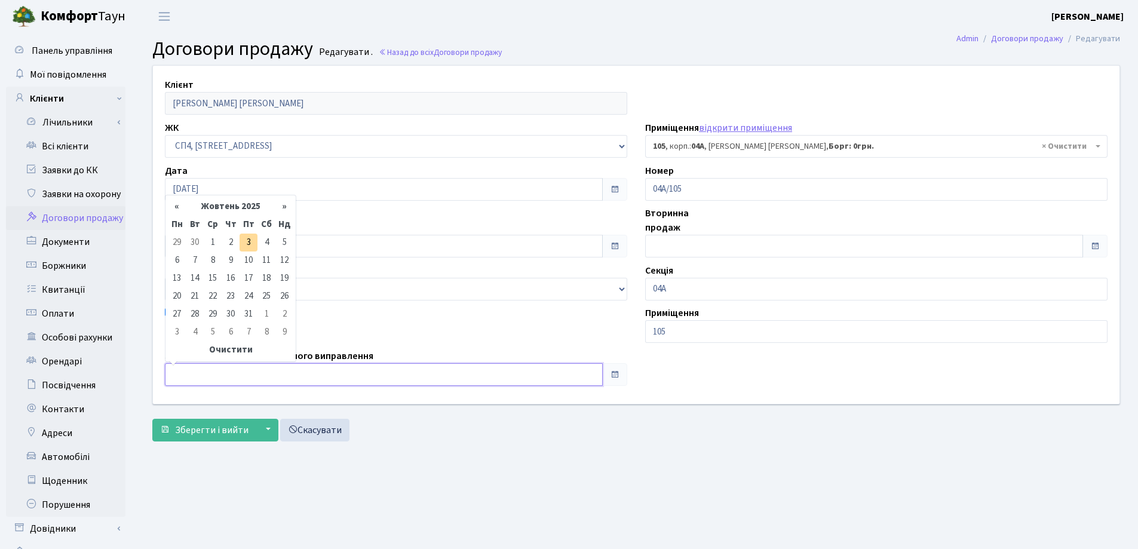
type input "[DATE]"
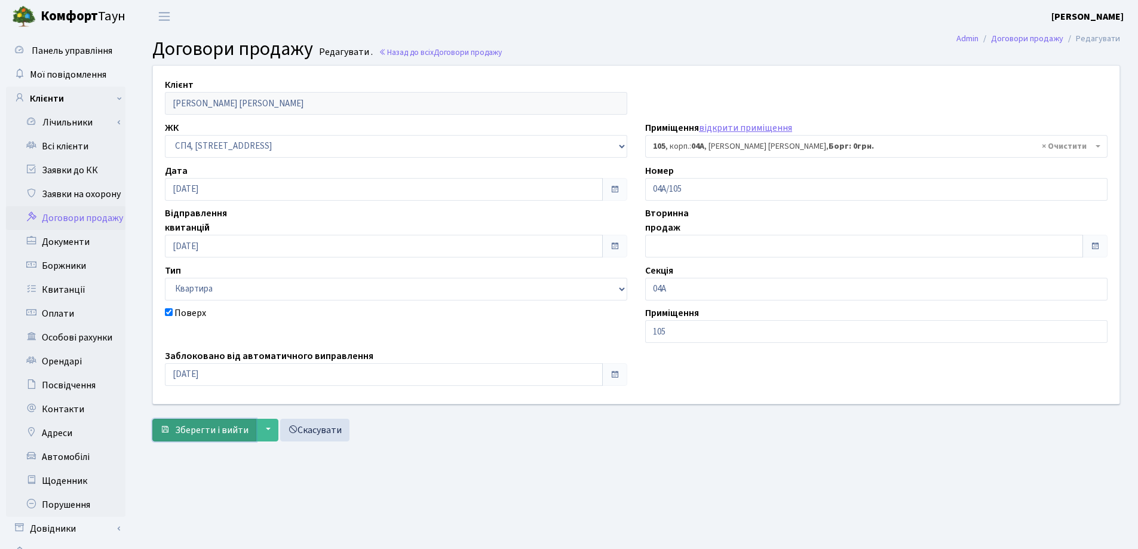
click at [220, 423] on span "Зберегти і вийти" at bounding box center [211, 429] width 73 height 13
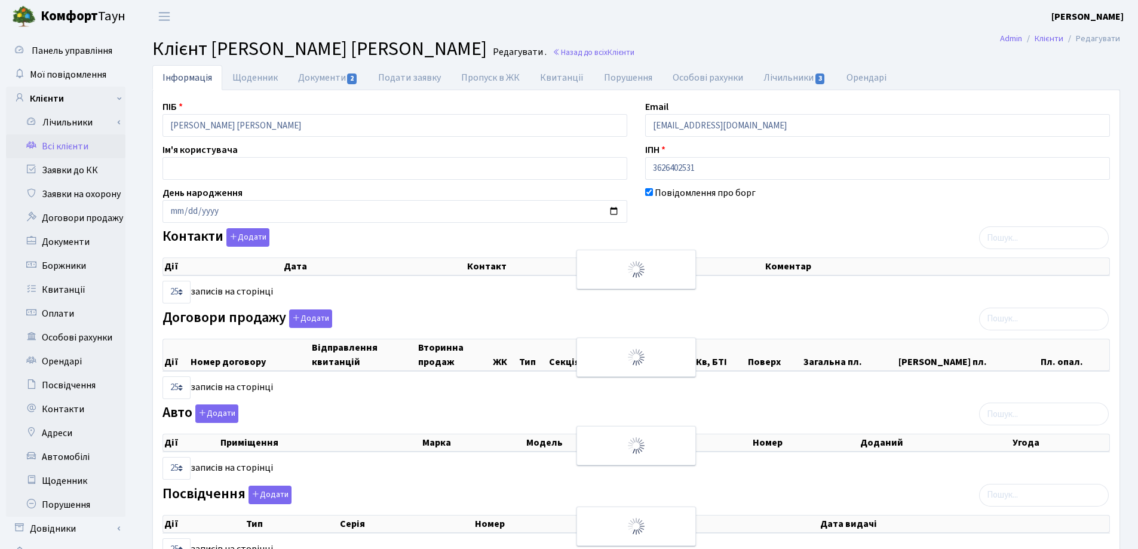
select select "25"
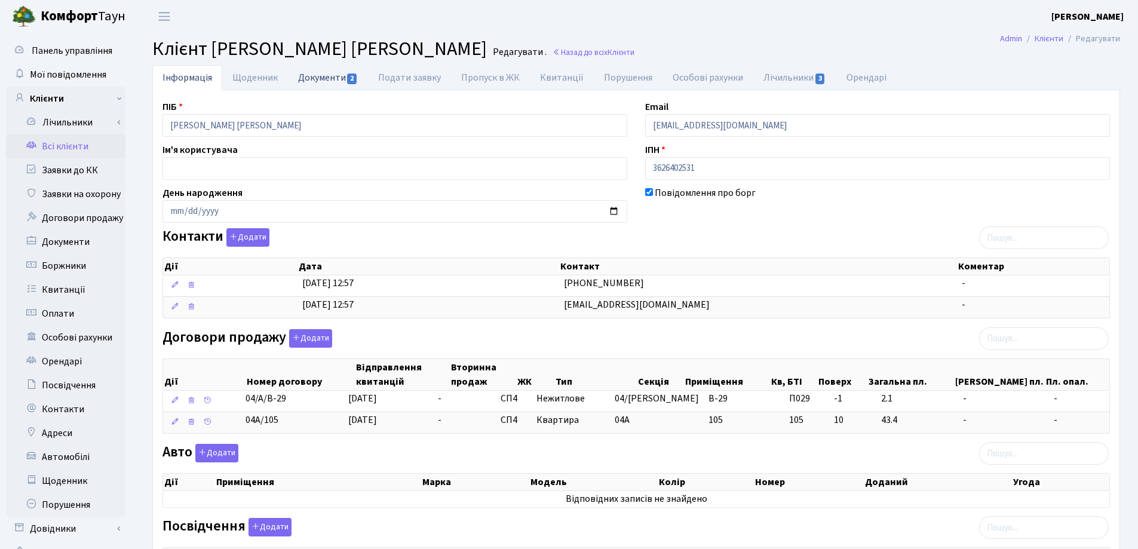
click at [303, 79] on link "Документи 2" at bounding box center [328, 77] width 80 height 24
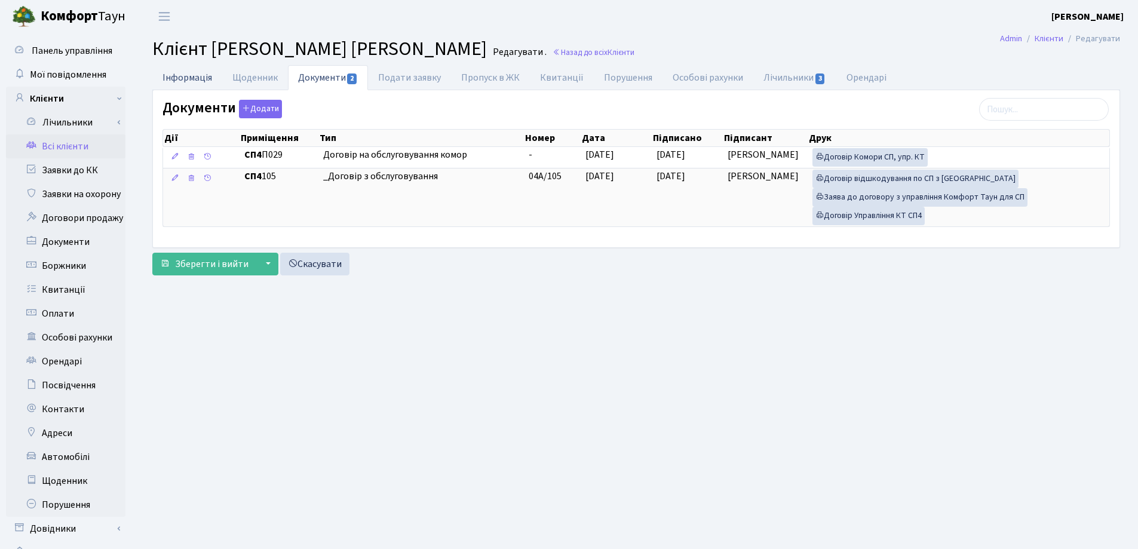
click at [175, 75] on link "Інформація" at bounding box center [187, 77] width 70 height 24
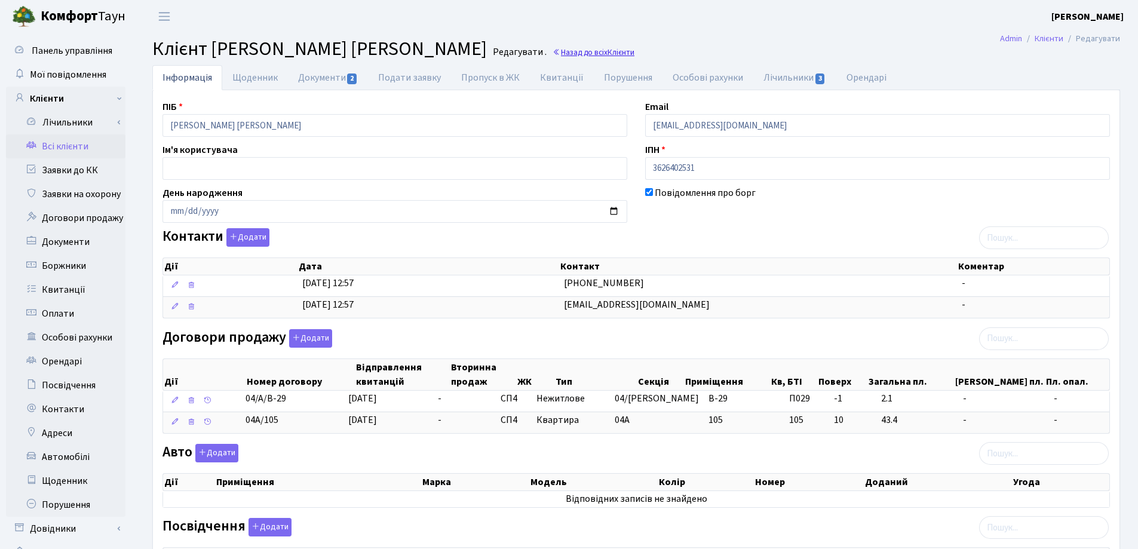
click at [585, 53] on link "Назад до всіх Клієнти" at bounding box center [593, 52] width 82 height 11
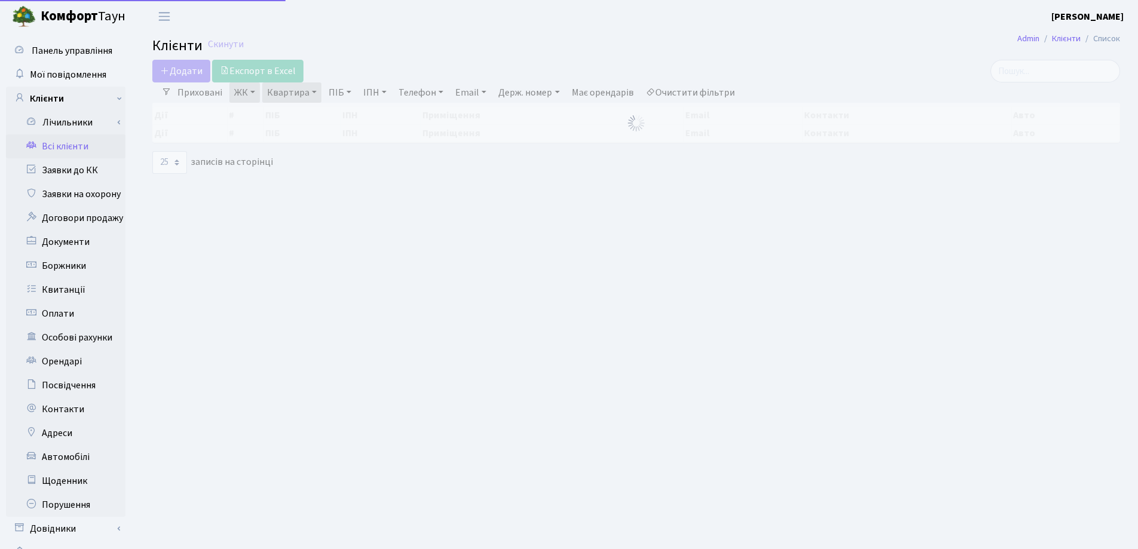
select select "25"
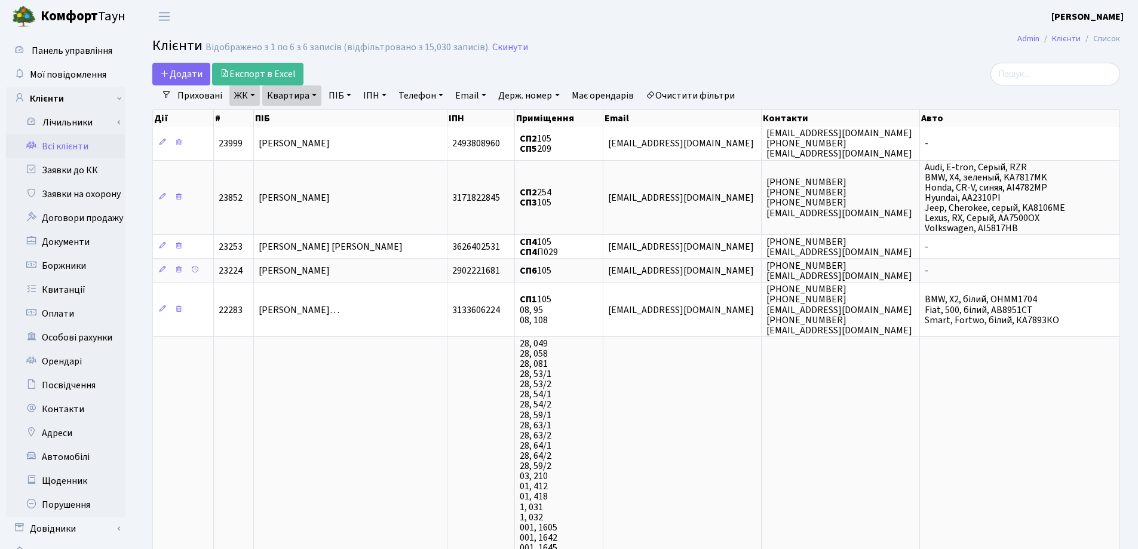
click at [315, 93] on link "Квартира" at bounding box center [291, 95] width 59 height 20
click at [343, 117] on icon at bounding box center [345, 119] width 10 height 10
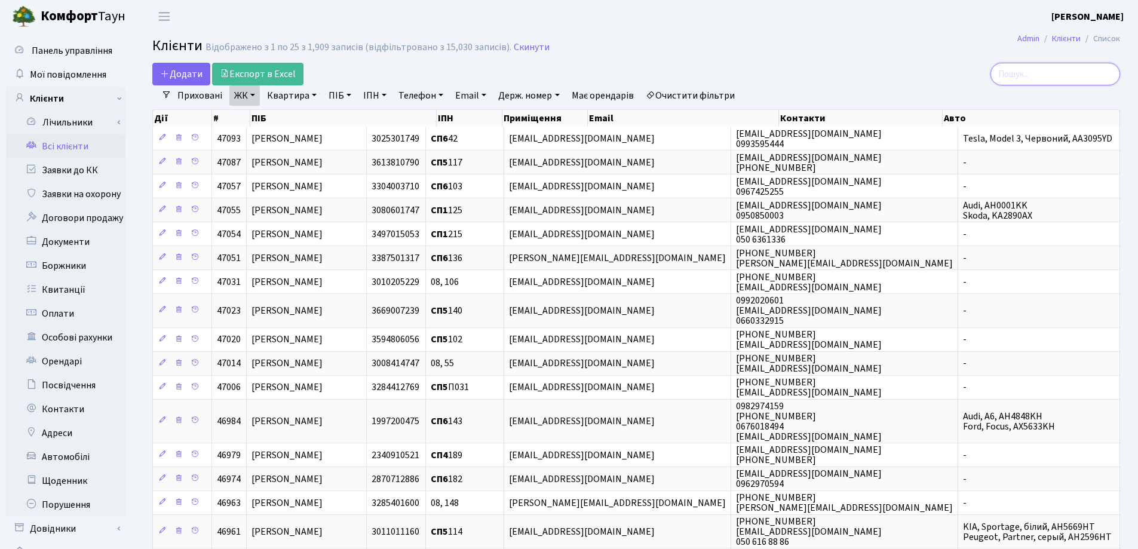
click at [1035, 70] on input "search" at bounding box center [1055, 74] width 130 height 23
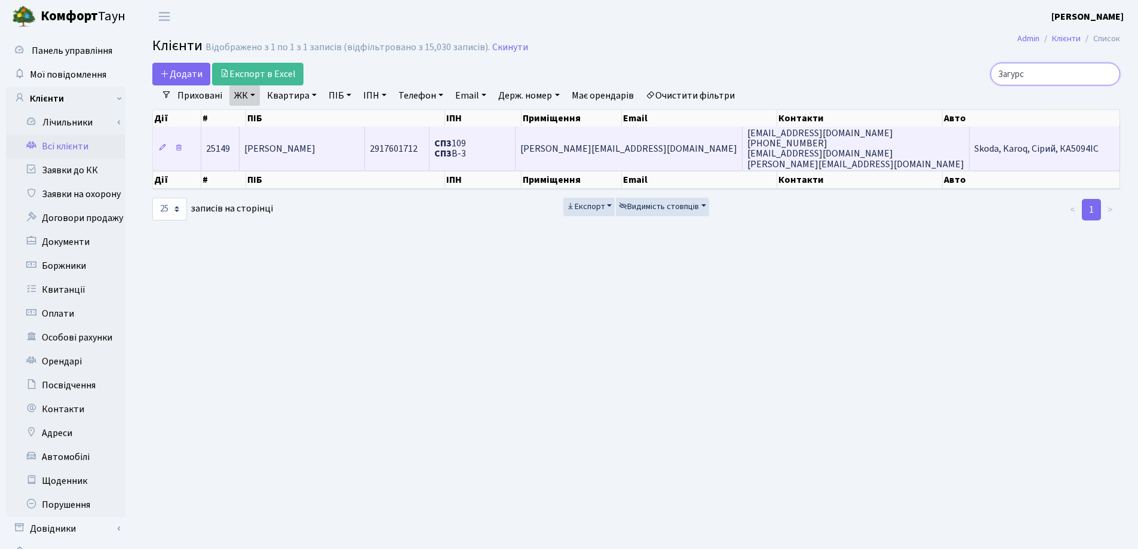
type input "Загурс"
click at [315, 149] on span "[PERSON_NAME]" at bounding box center [279, 148] width 71 height 13
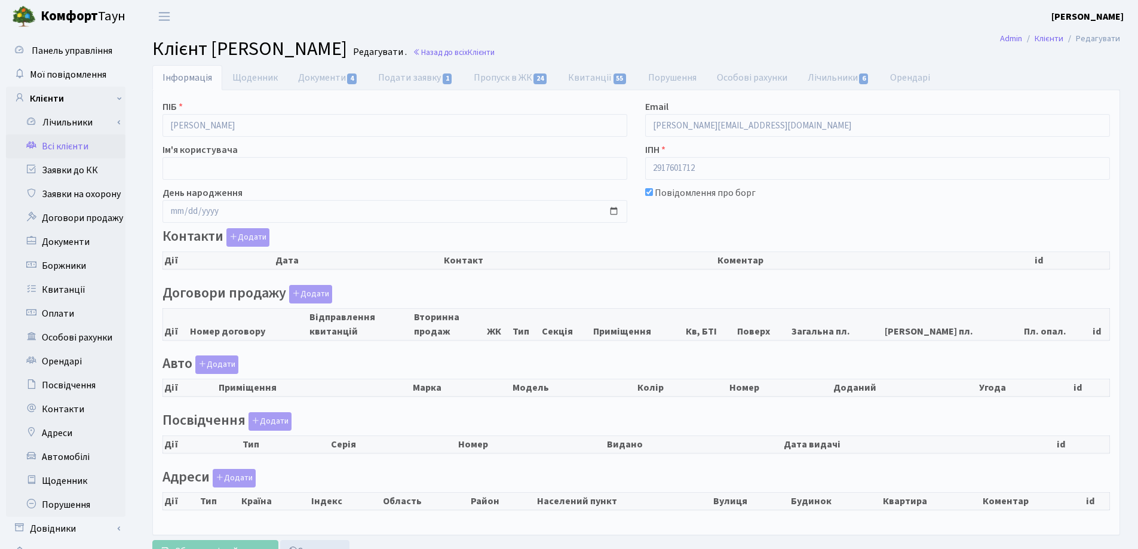
checkbox input "true"
select select "25"
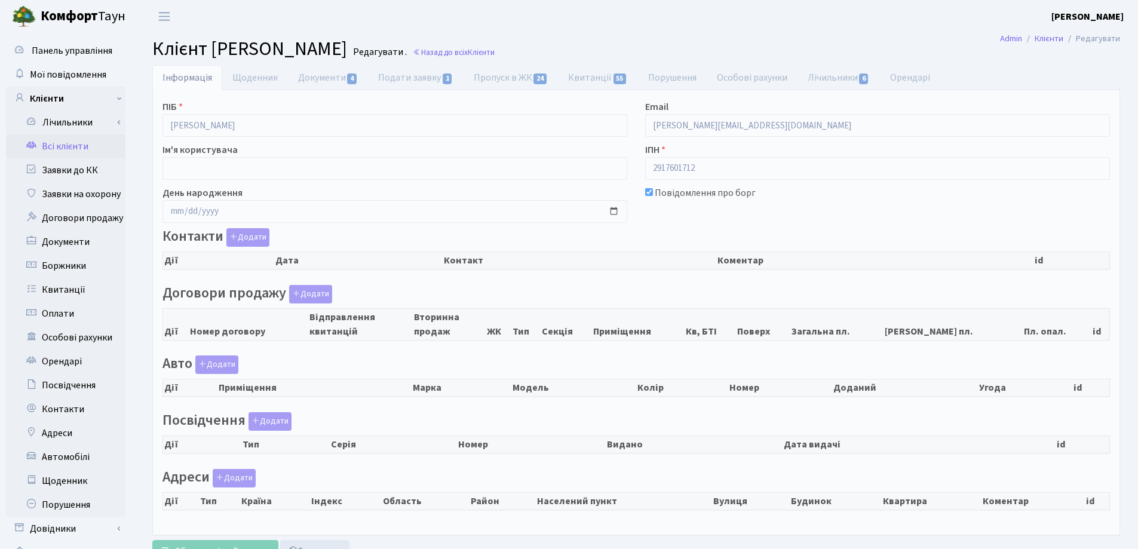
select select "25"
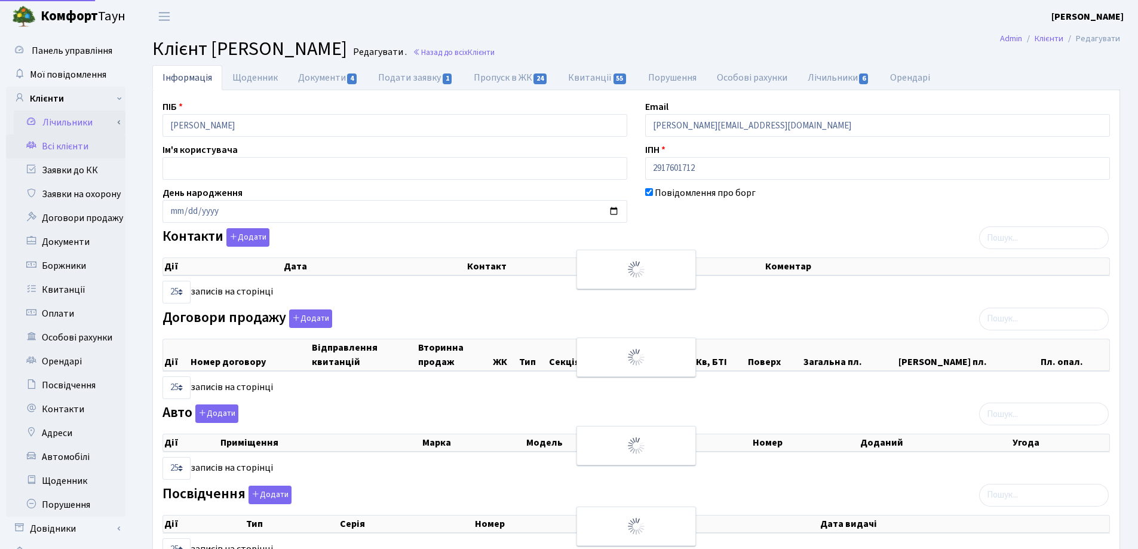
click at [116, 123] on div "Панель управління Мої повідомлення Клієнти Лічильники Показання" at bounding box center [569, 361] width 1138 height 657
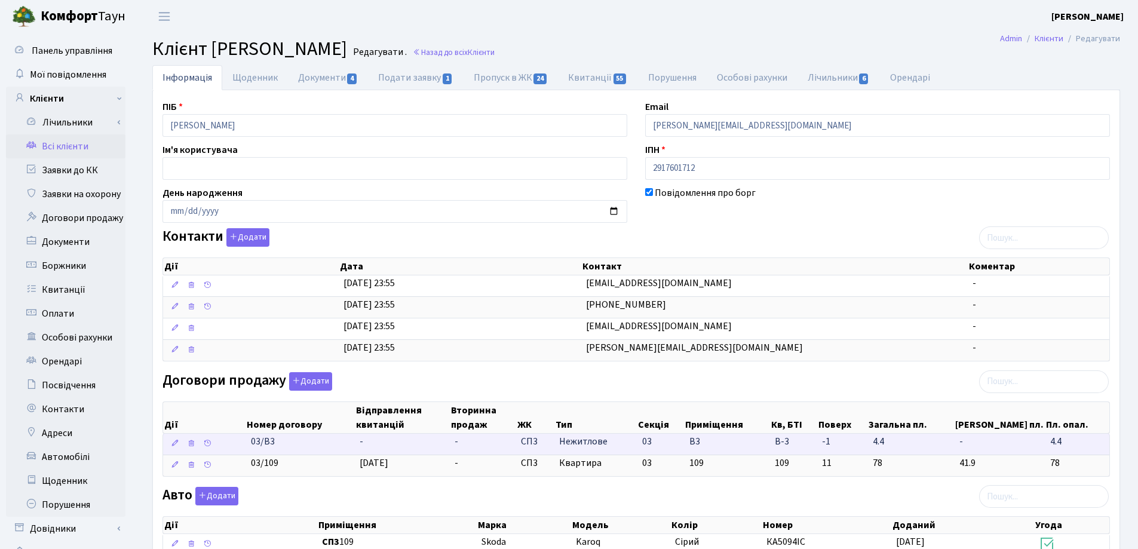
drag, startPoint x: 324, startPoint y: 441, endPoint x: 233, endPoint y: 441, distance: 91.4
click at [233, 441] on \<\/span\>\a "03/В3 - - СП3 Нежитлове 03 В3 В-3 -" at bounding box center [636, 444] width 946 height 21
copy span "03/В3"
click at [379, 444] on td "-" at bounding box center [402, 444] width 95 height 21
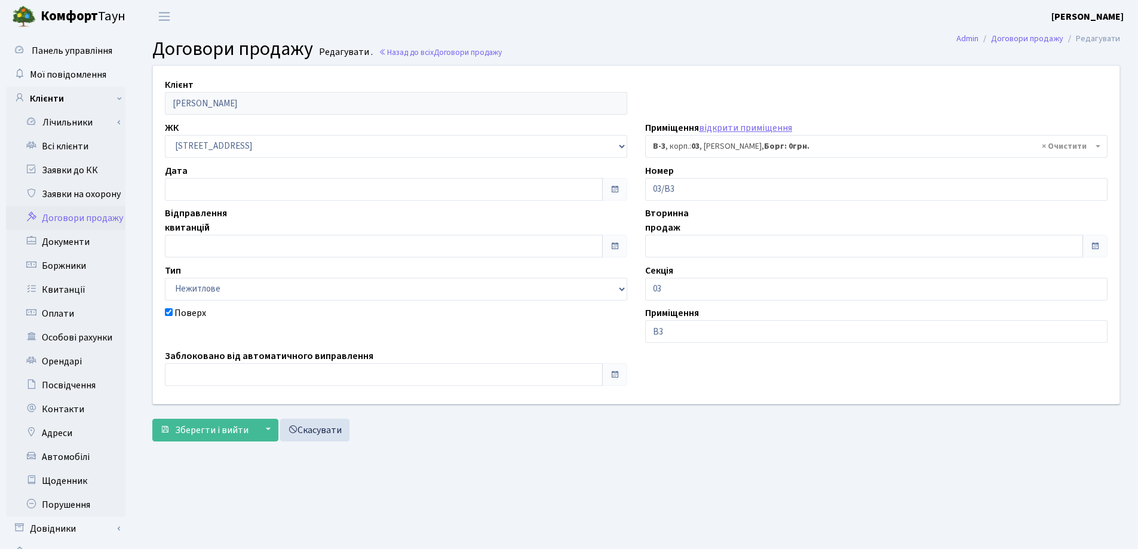
select select "20967"
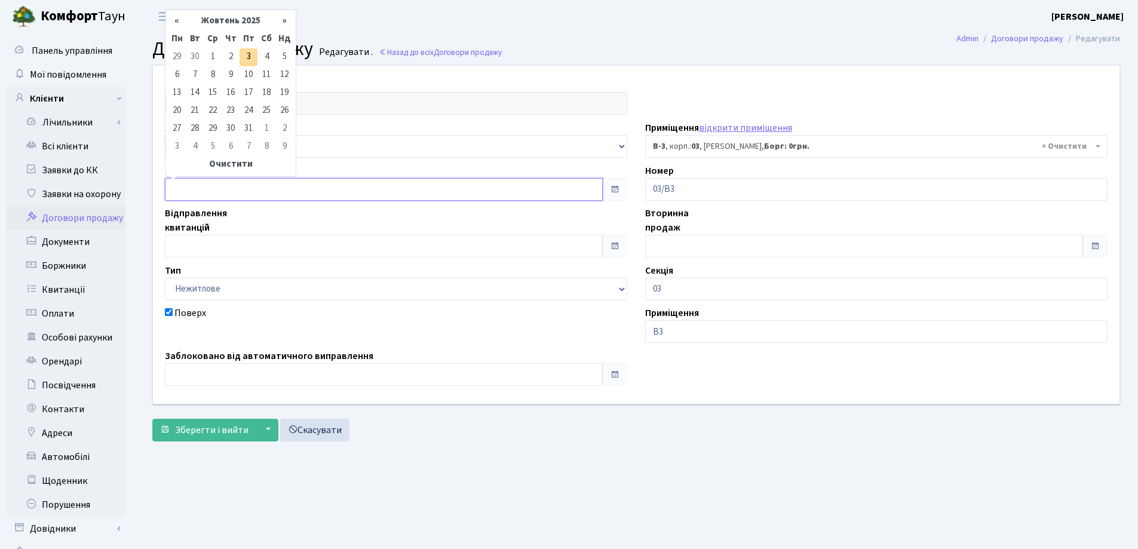
click at [192, 187] on input "text" at bounding box center [384, 189] width 438 height 23
type input "[DATE]"
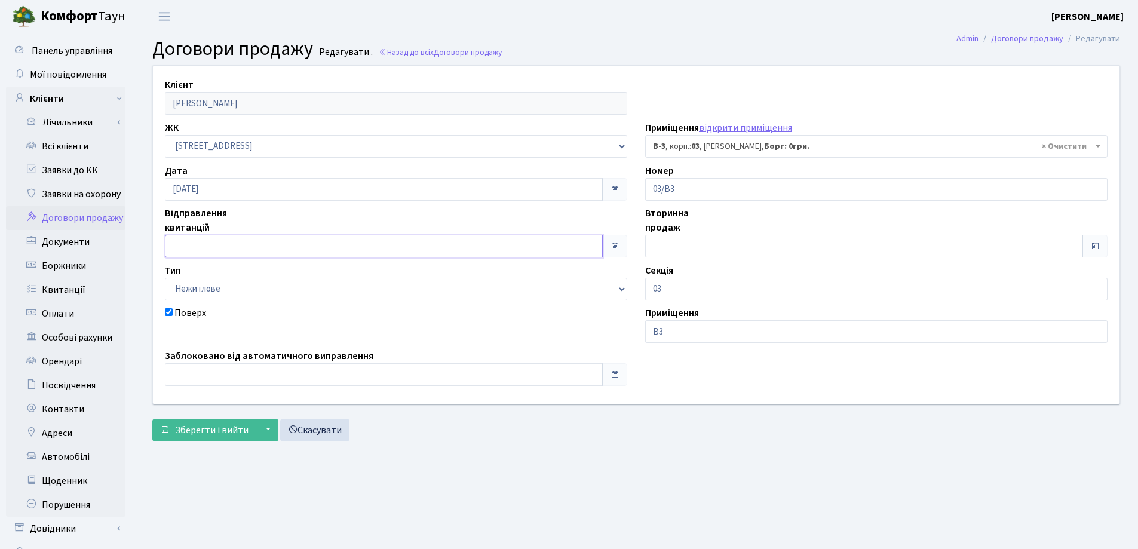
click at [204, 254] on input "text" at bounding box center [384, 246] width 438 height 23
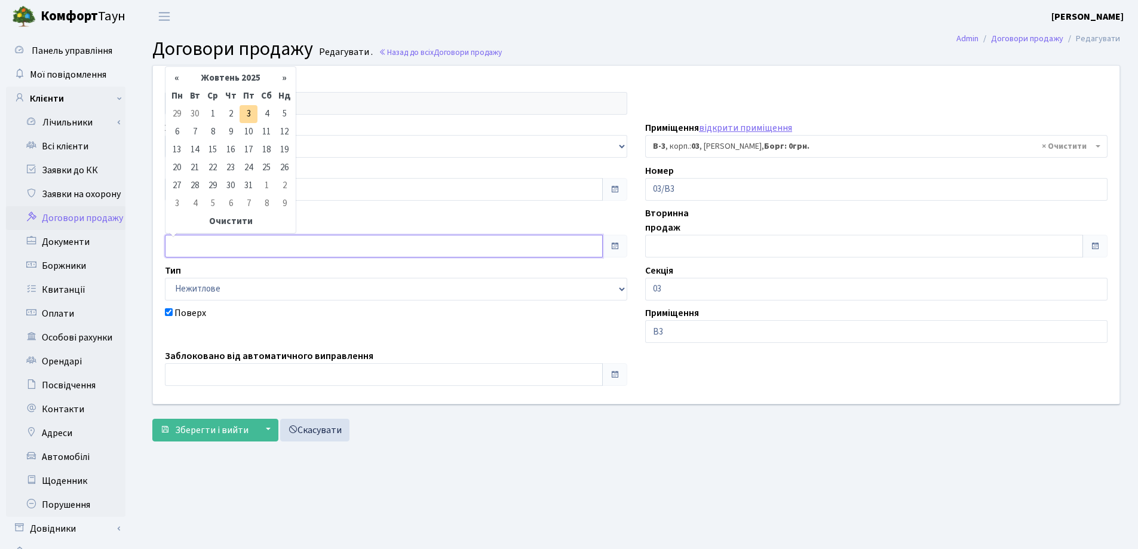
type input "[DATE]"
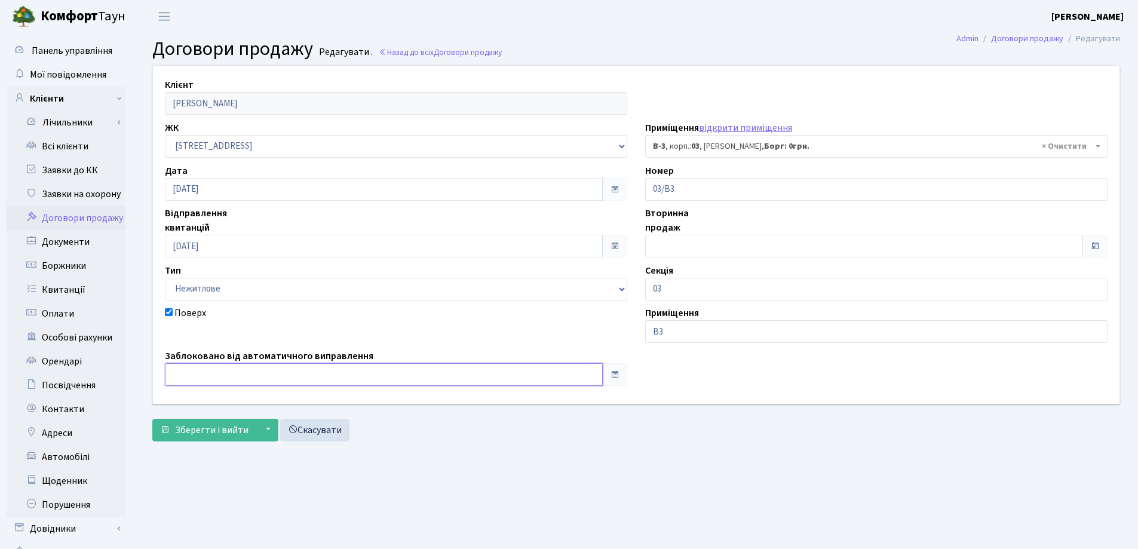
click at [202, 367] on input "text" at bounding box center [384, 374] width 438 height 23
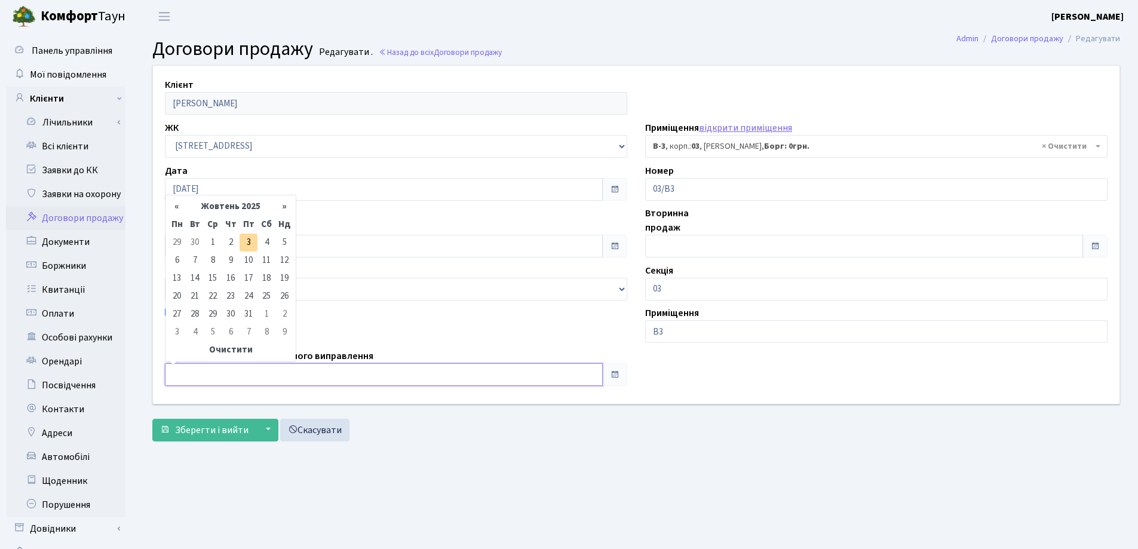
type input "[DATE]"
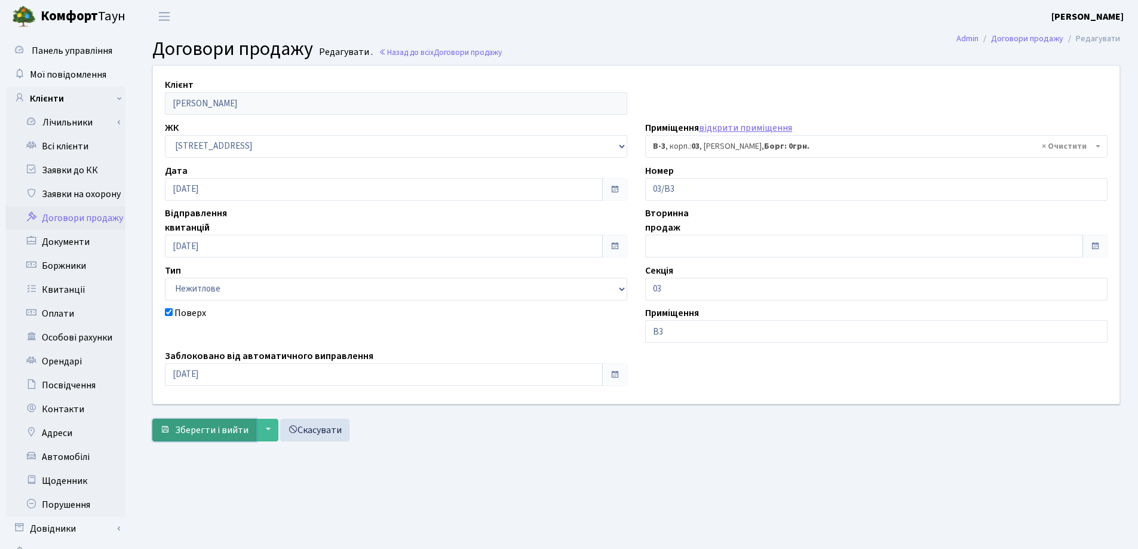
click at [193, 430] on span "Зберегти і вийти" at bounding box center [211, 429] width 73 height 13
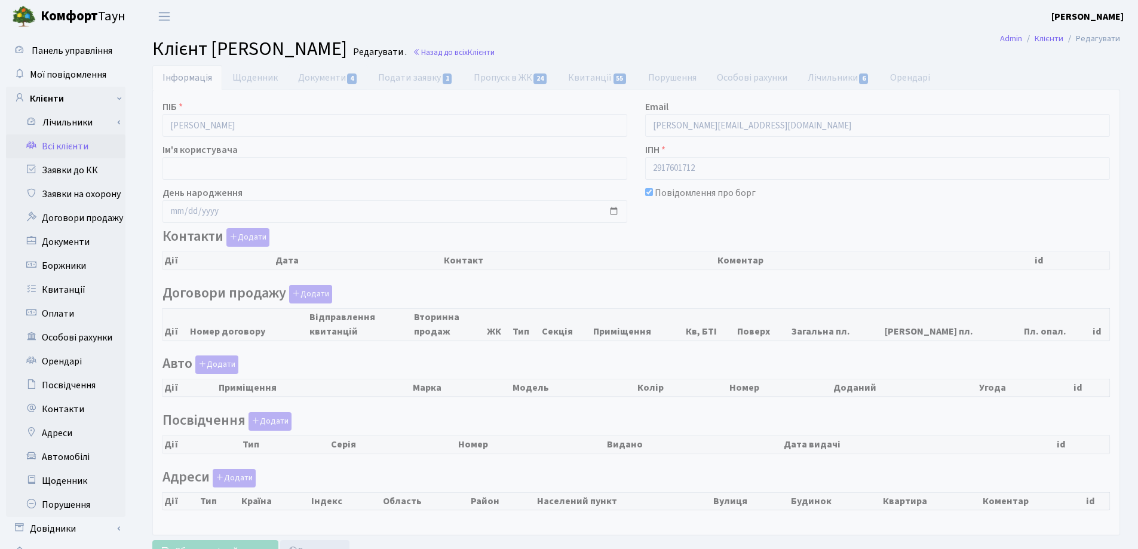
checkbox input "true"
click at [308, 78] on link "Документи 4" at bounding box center [328, 77] width 80 height 25
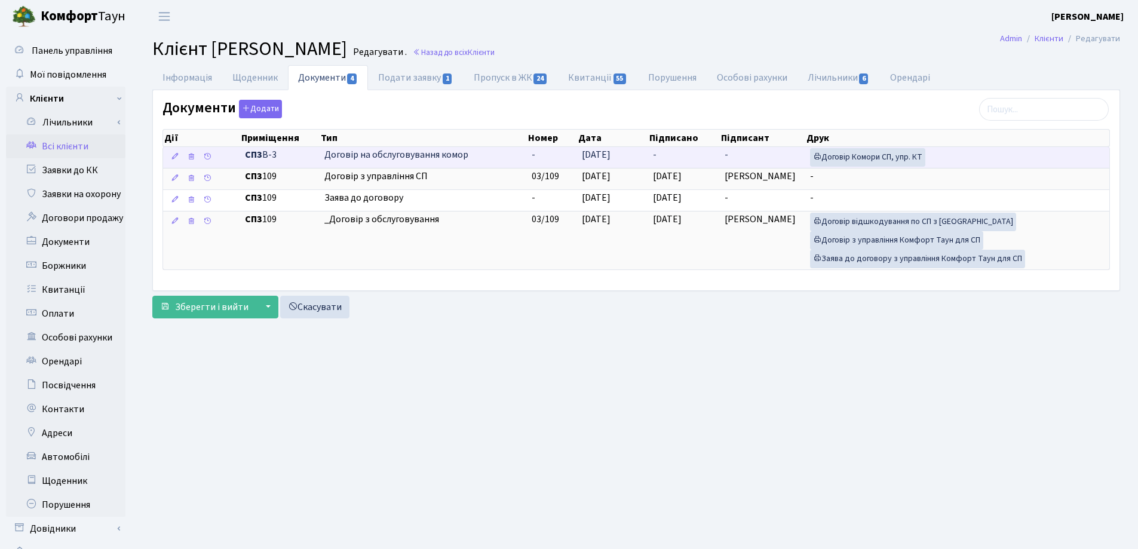
click at [677, 162] on td "-" at bounding box center [684, 157] width 72 height 21
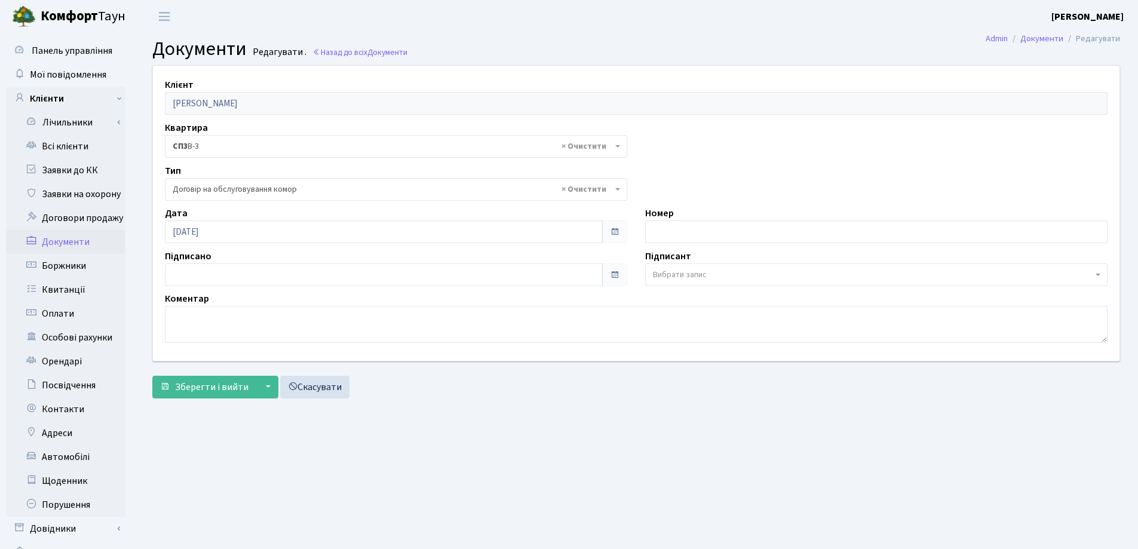
select select "309"
type input "[DATE]"
click at [254, 274] on input "[DATE]" at bounding box center [384, 274] width 438 height 23
click at [233, 384] on span "Зберегти і вийти" at bounding box center [211, 386] width 73 height 13
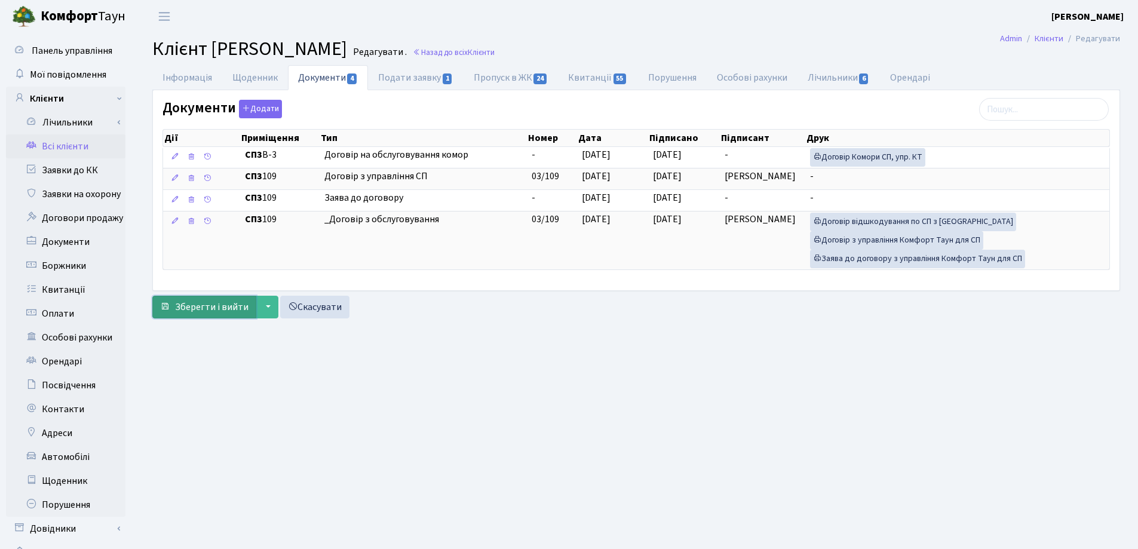
click at [186, 299] on button "Зберегти і вийти" at bounding box center [204, 307] width 104 height 23
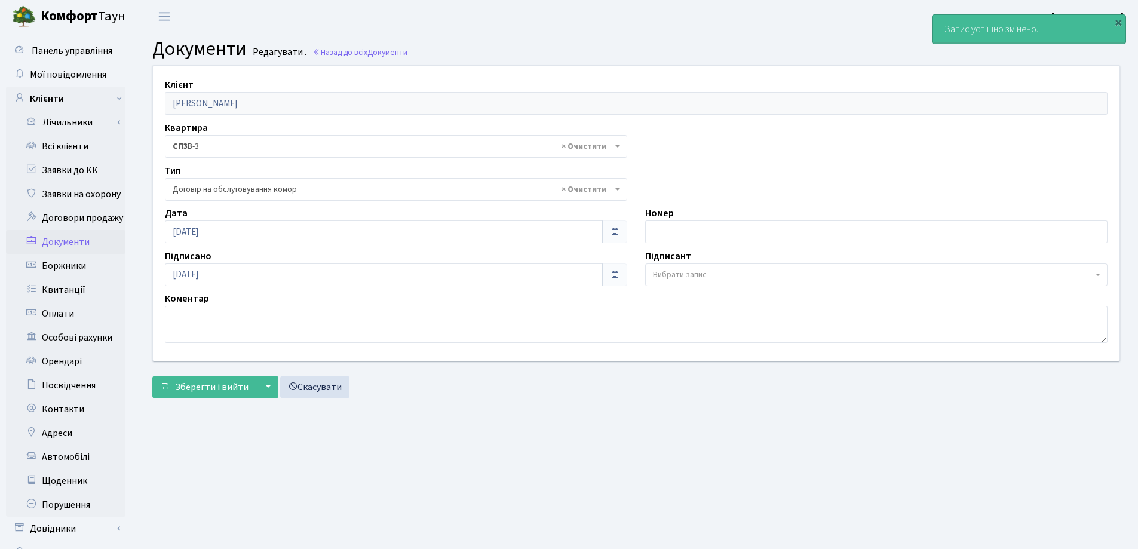
select select "309"
click at [45, 149] on link "Всі клієнти" at bounding box center [65, 146] width 119 height 24
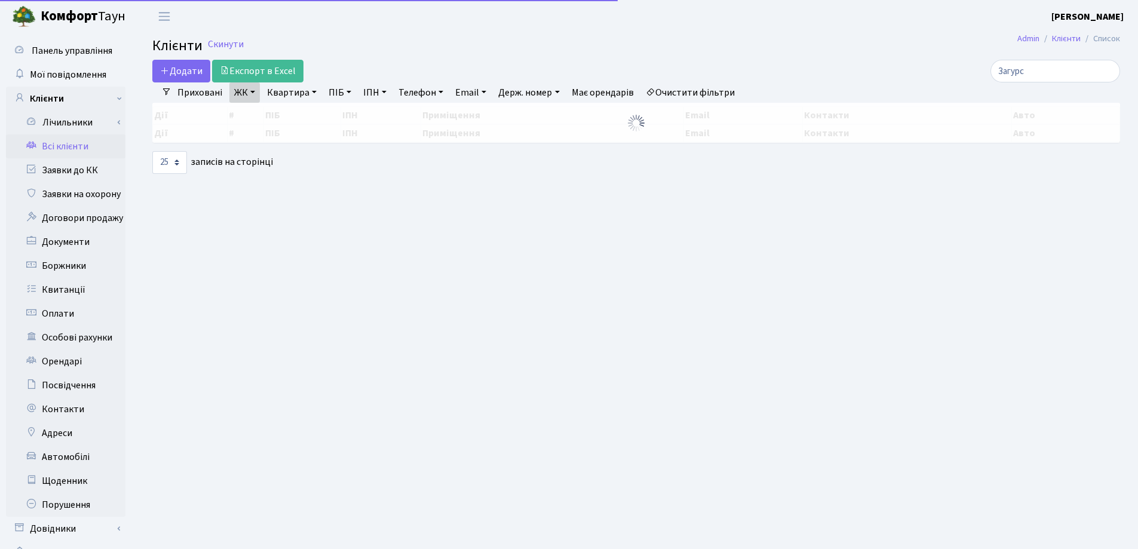
select select "25"
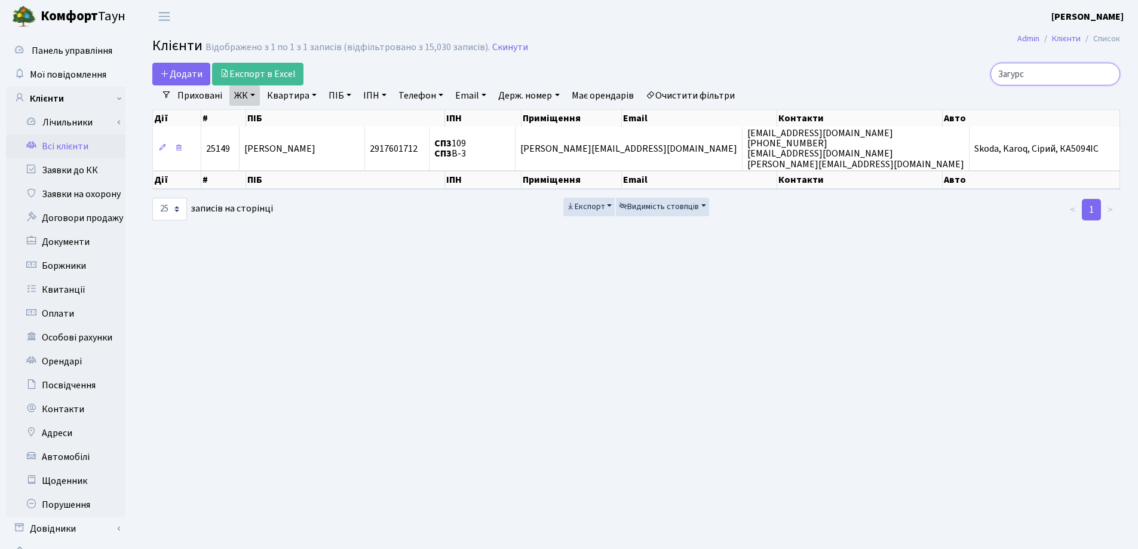
click at [1107, 76] on input "Загурс" at bounding box center [1055, 74] width 130 height 23
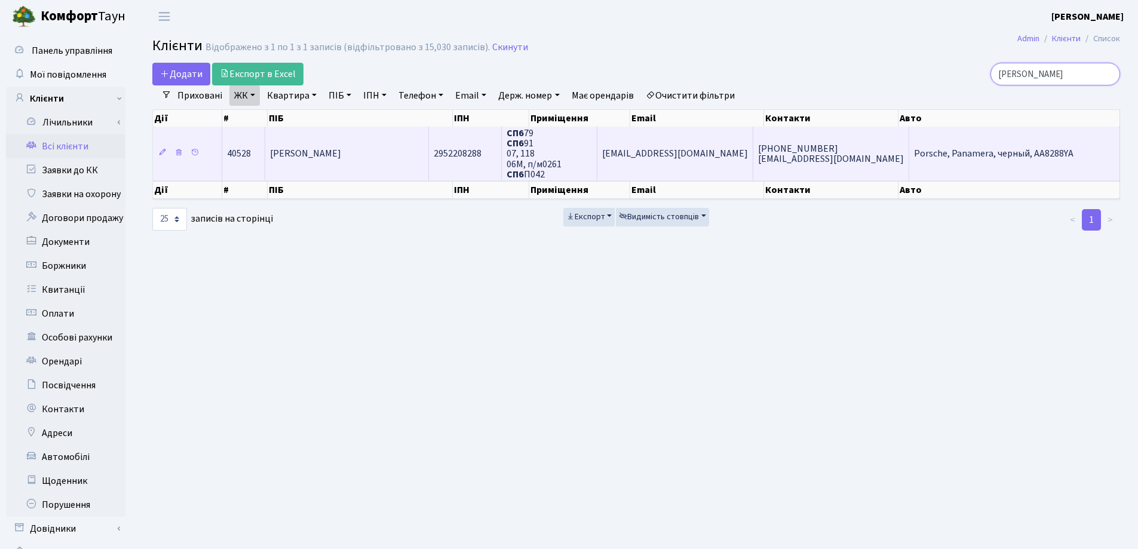
type input "Павлова"
click at [341, 149] on span "Павлова Олена Олександрівна" at bounding box center [305, 153] width 71 height 13
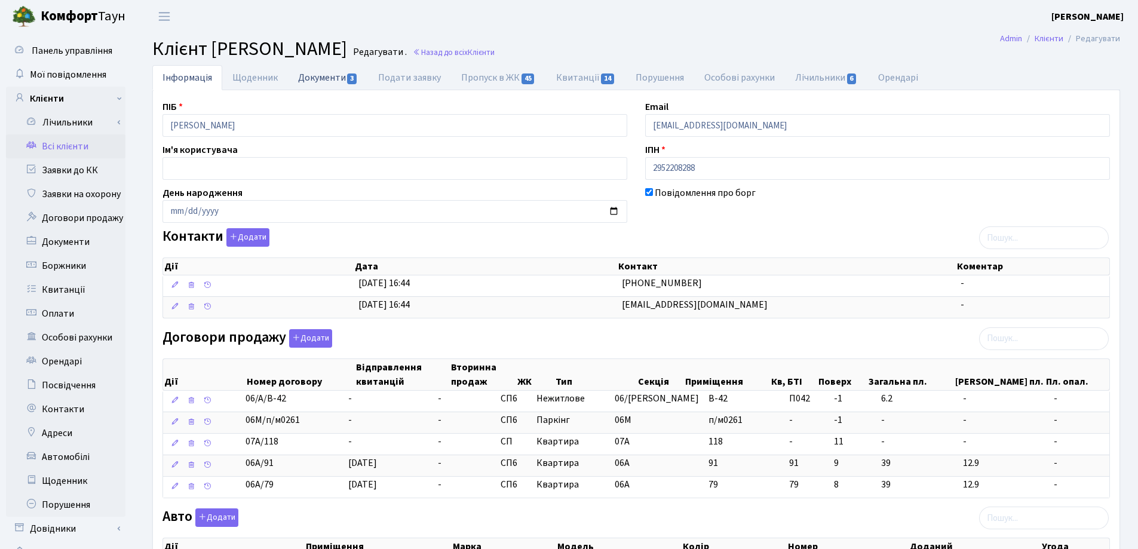
click at [327, 77] on link "Документи 3" at bounding box center [328, 77] width 80 height 24
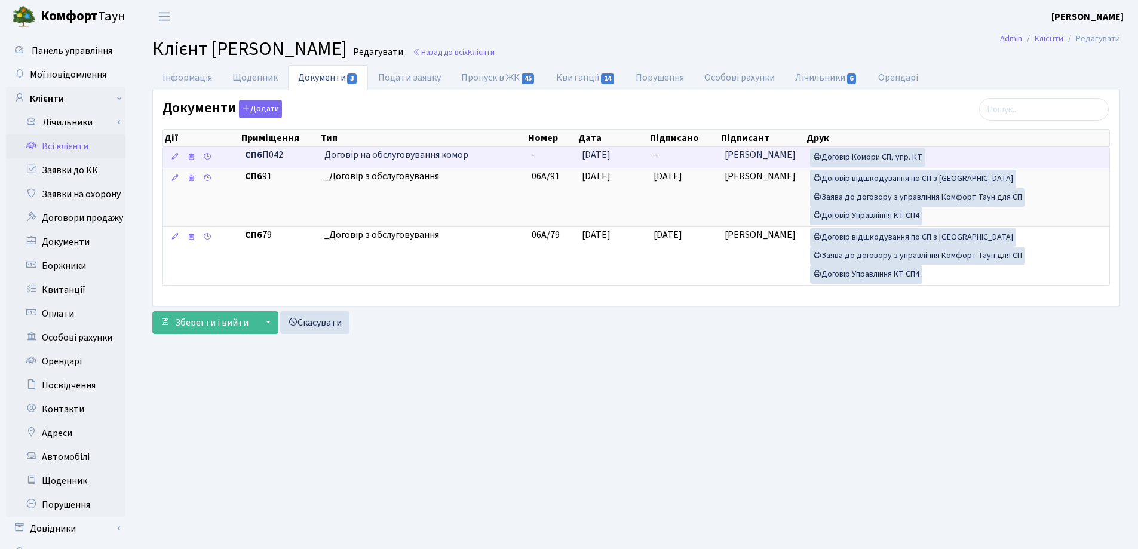
click at [682, 153] on td "-" at bounding box center [683, 157] width 71 height 21
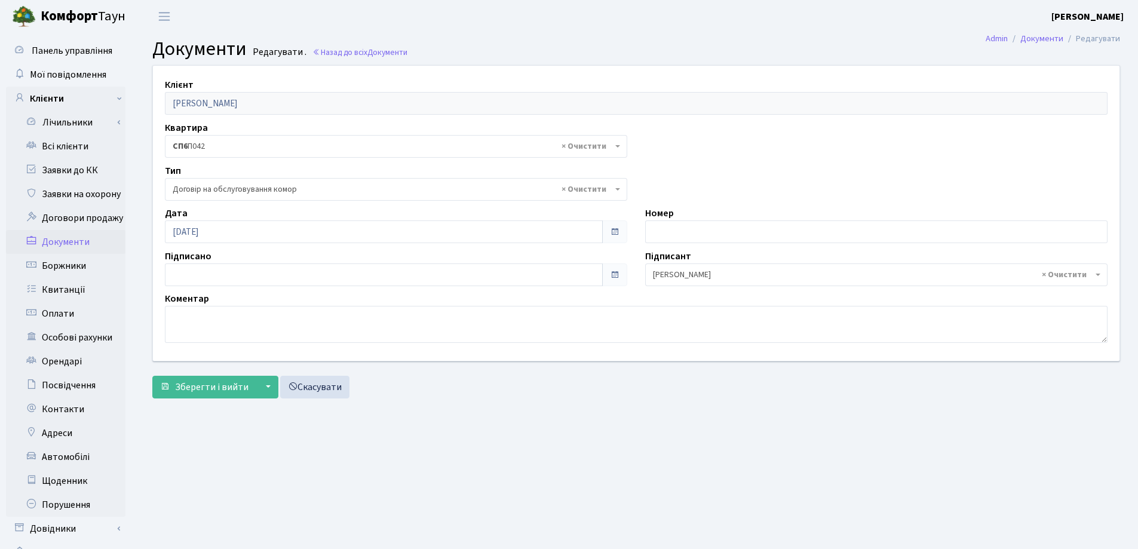
select select "309"
type input "[DATE]"
click at [268, 281] on input "[DATE]" at bounding box center [384, 274] width 438 height 23
click at [215, 382] on span "Зберегти і вийти" at bounding box center [211, 386] width 73 height 13
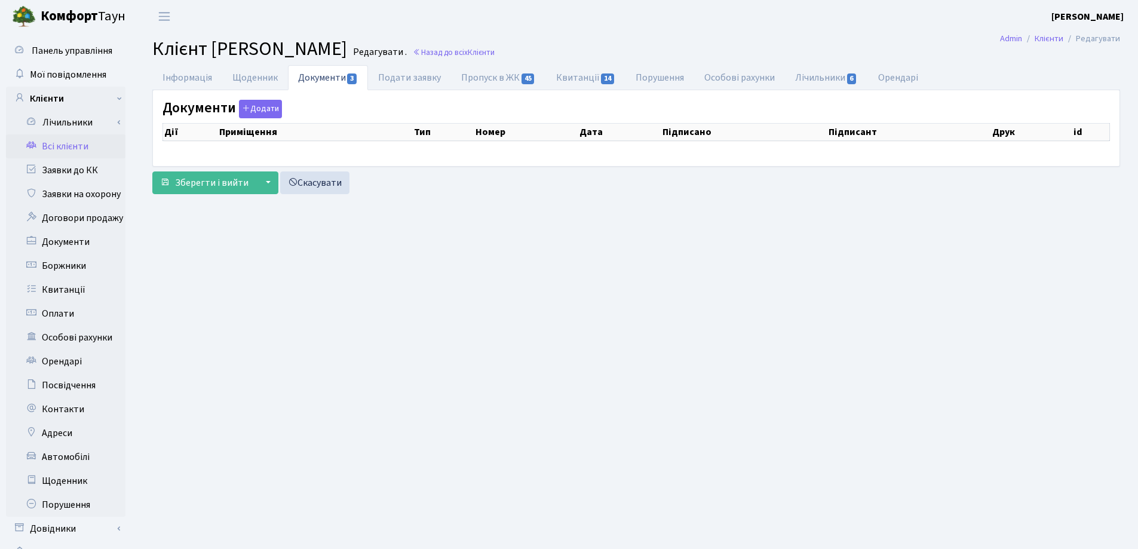
checkbox input "true"
select select "25"
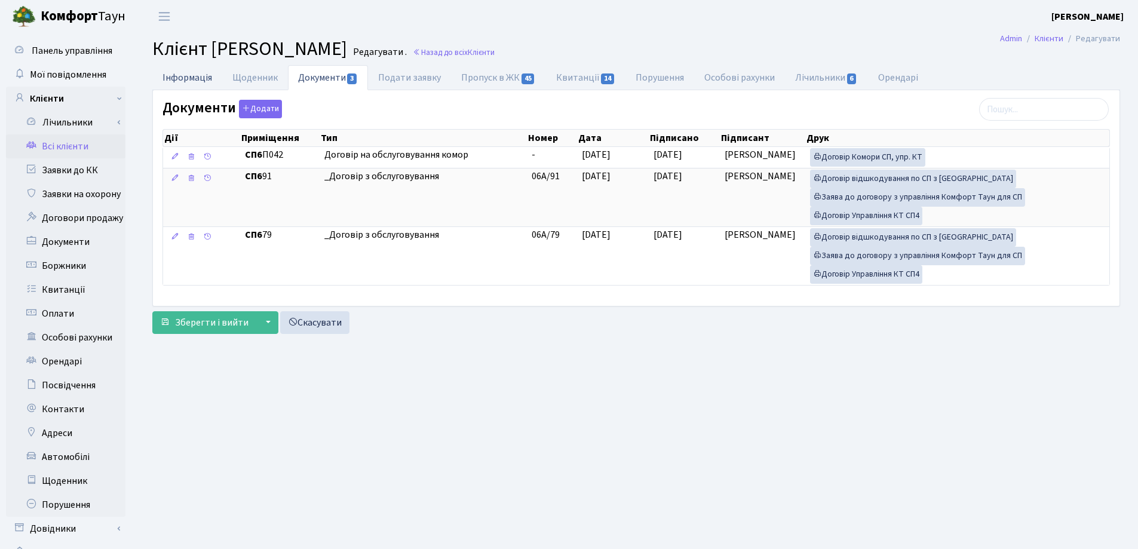
click at [173, 76] on link "Інформація" at bounding box center [187, 77] width 70 height 24
select select "25"
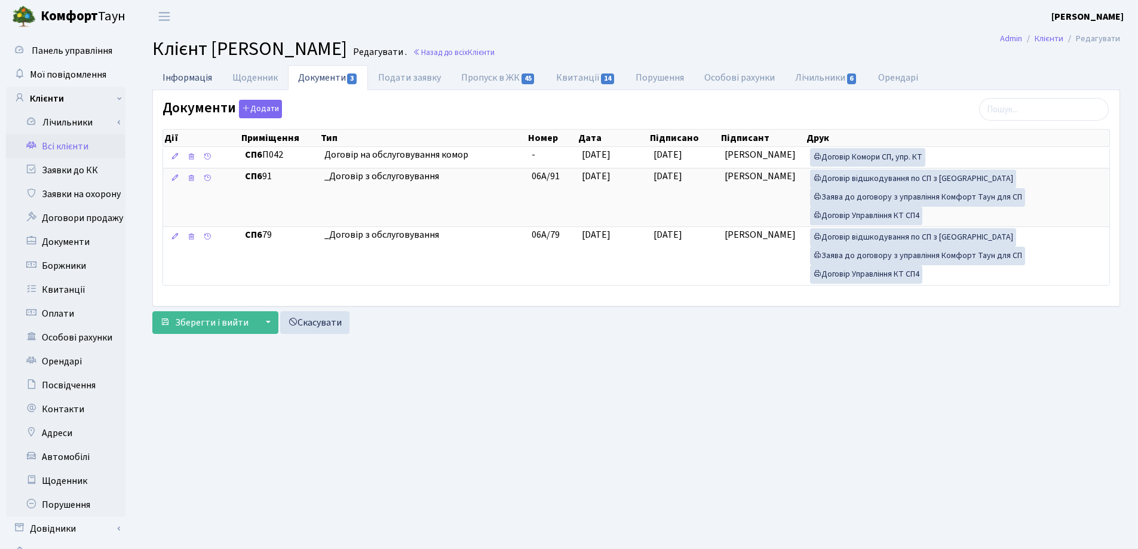
select select "25"
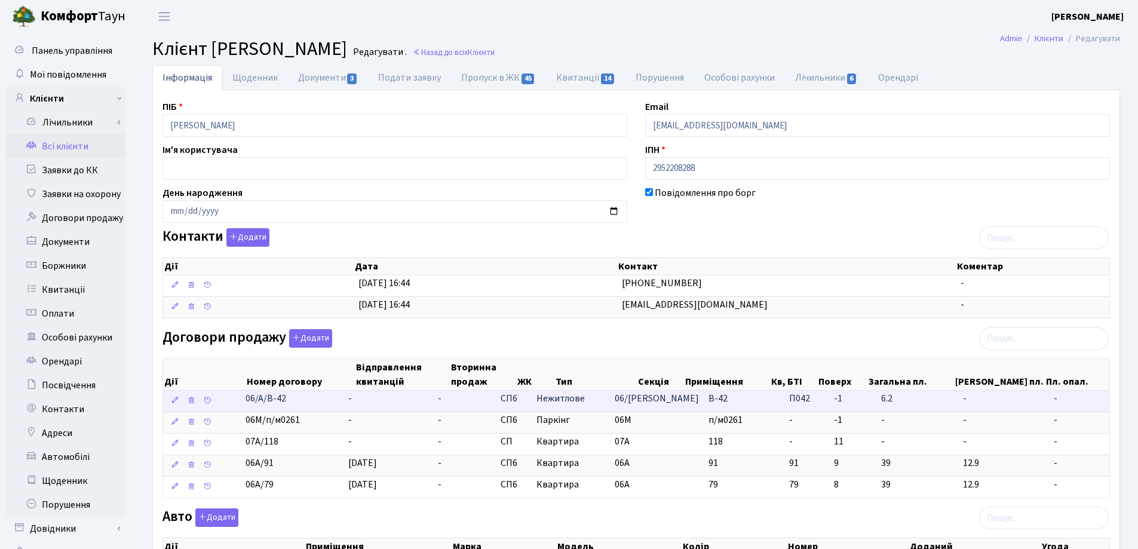
click at [385, 405] on td "-" at bounding box center [388, 401] width 90 height 21
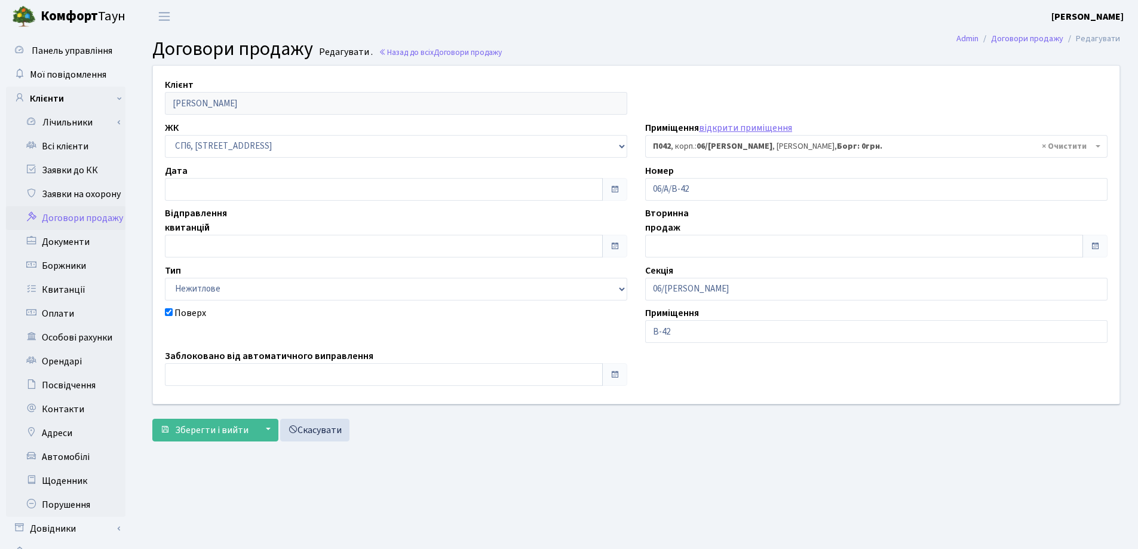
select select "22070"
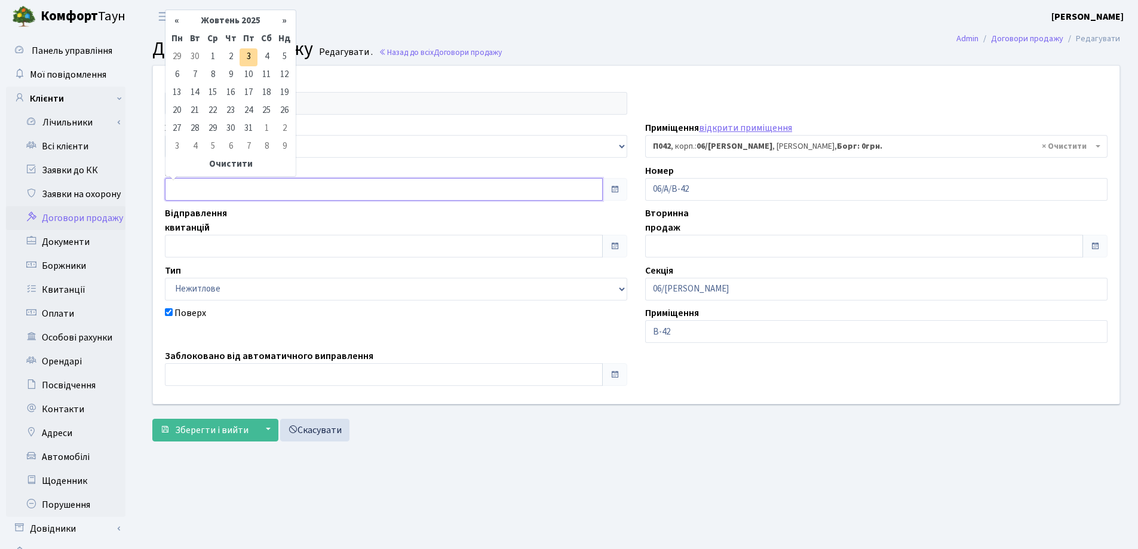
click at [201, 197] on input "text" at bounding box center [384, 189] width 438 height 23
type input "[DATE]"
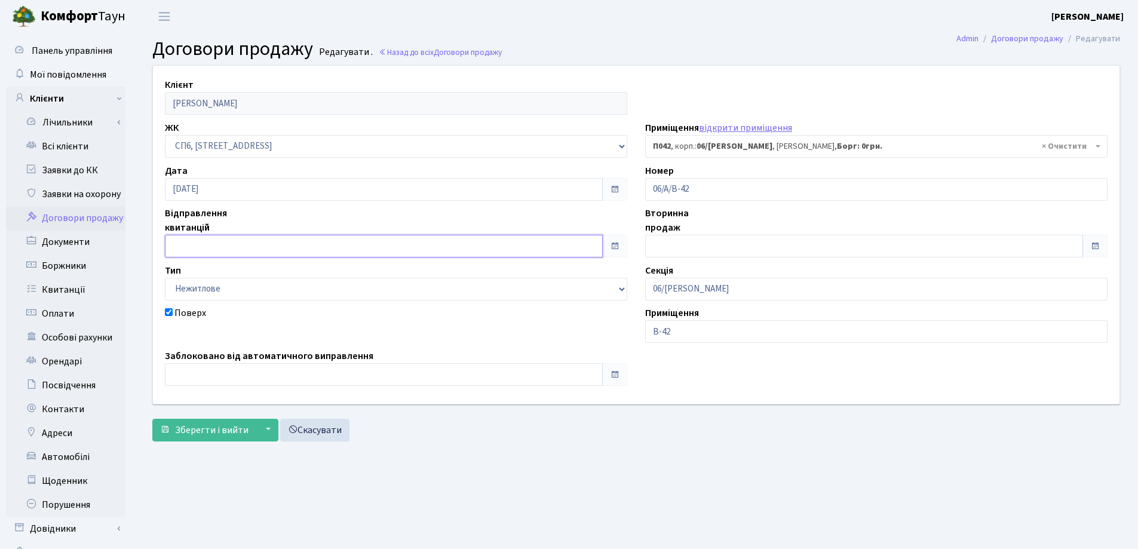
click at [217, 250] on input "text" at bounding box center [384, 246] width 438 height 23
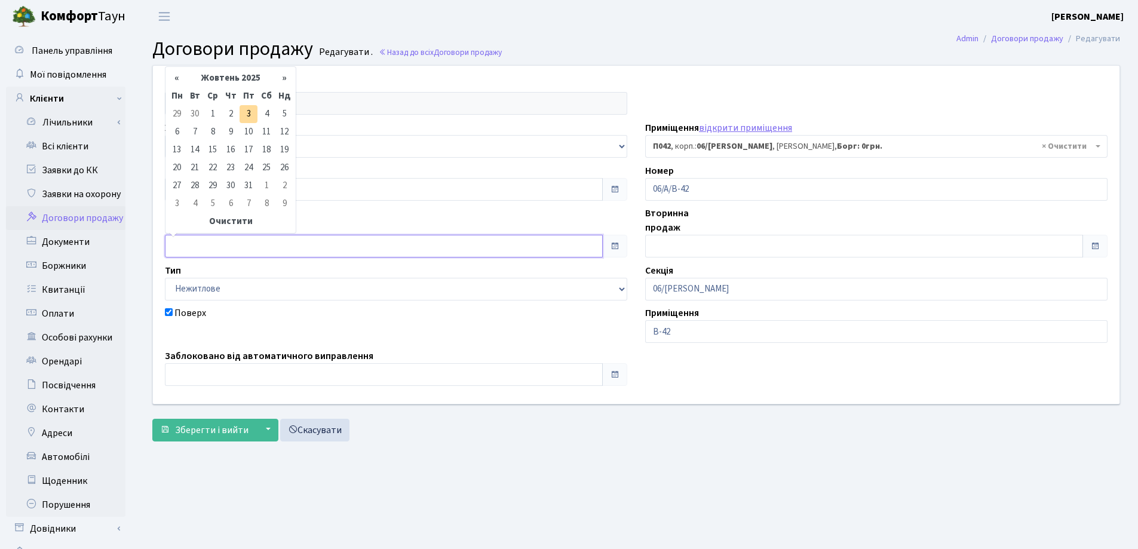
type input "[DATE]"
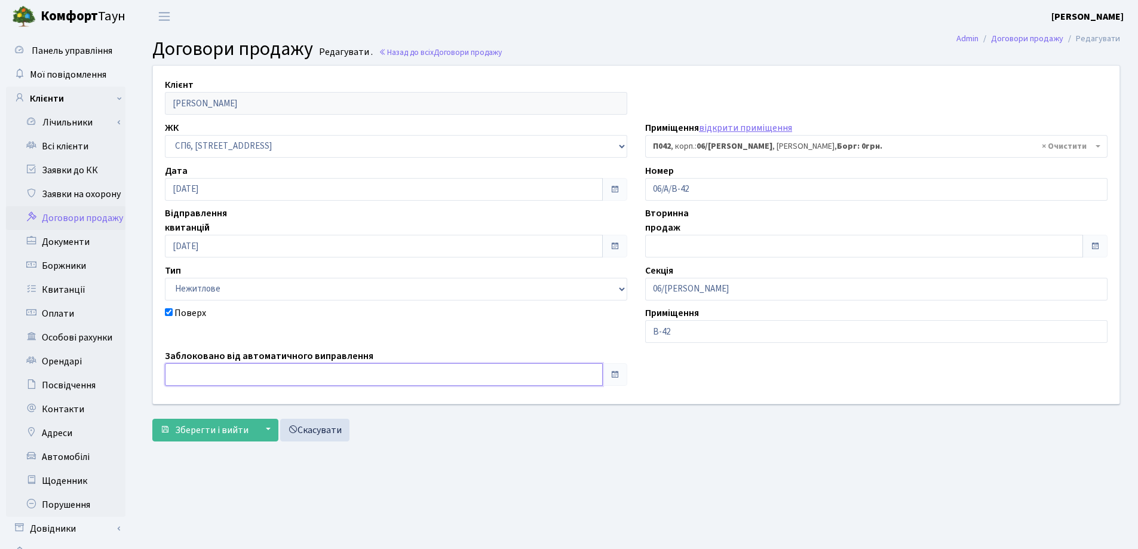
click at [211, 365] on input "text" at bounding box center [384, 374] width 438 height 23
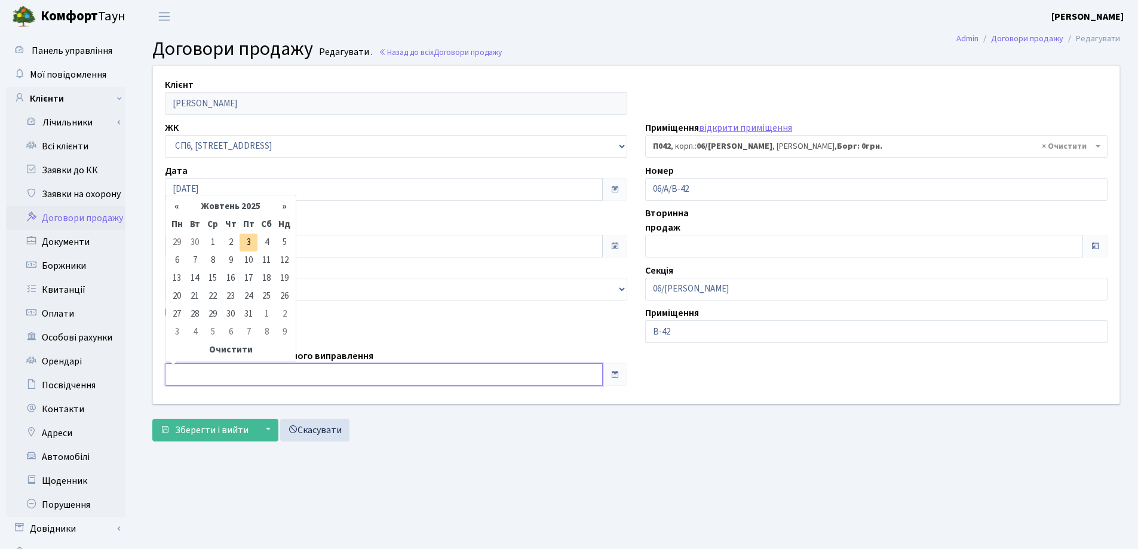
type input "[DATE]"
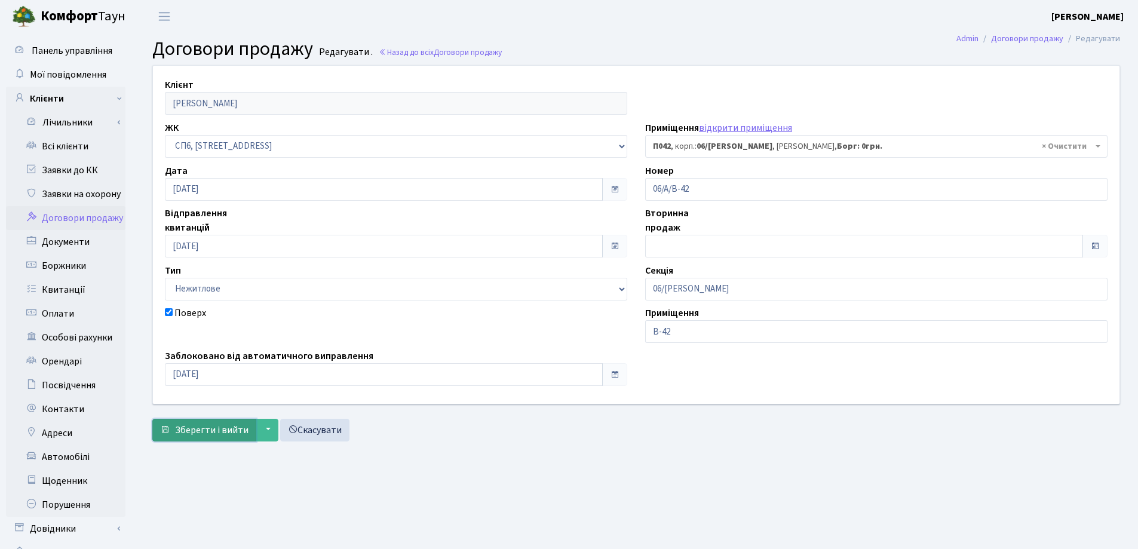
click at [204, 424] on span "Зберегти і вийти" at bounding box center [211, 429] width 73 height 13
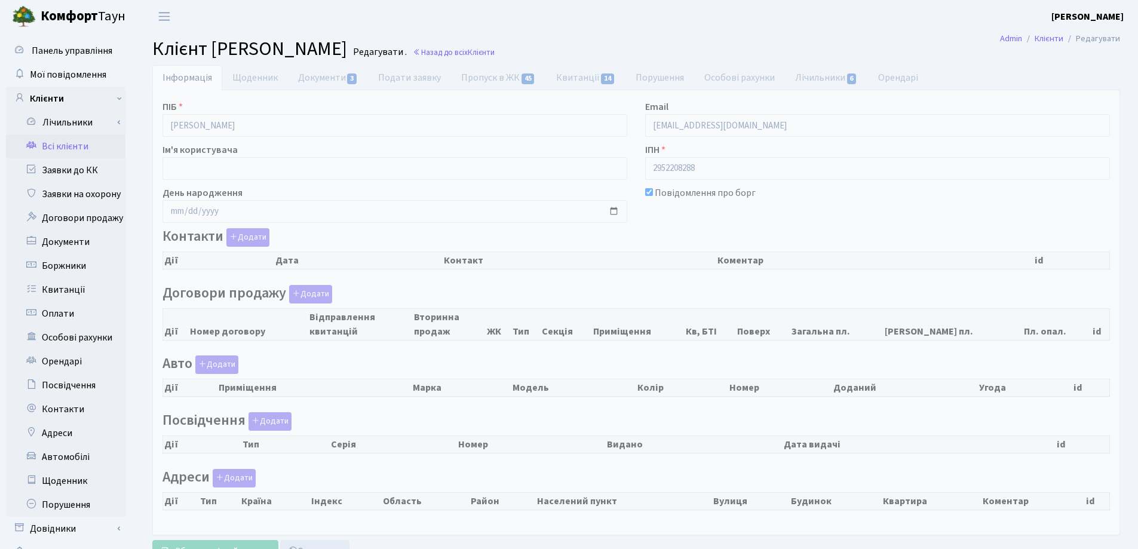
checkbox input "true"
select select "25"
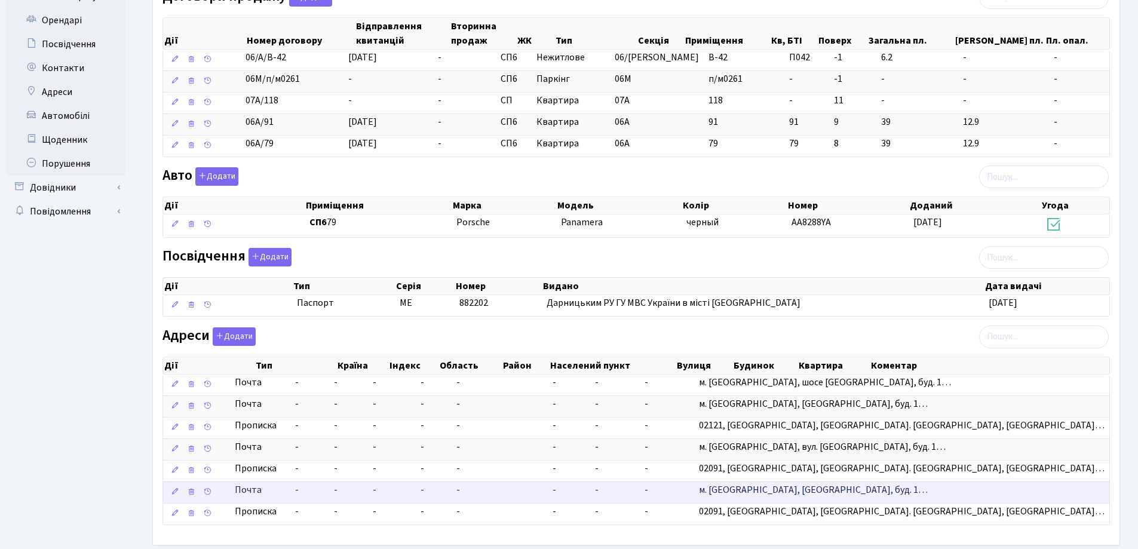
scroll to position [401, 0]
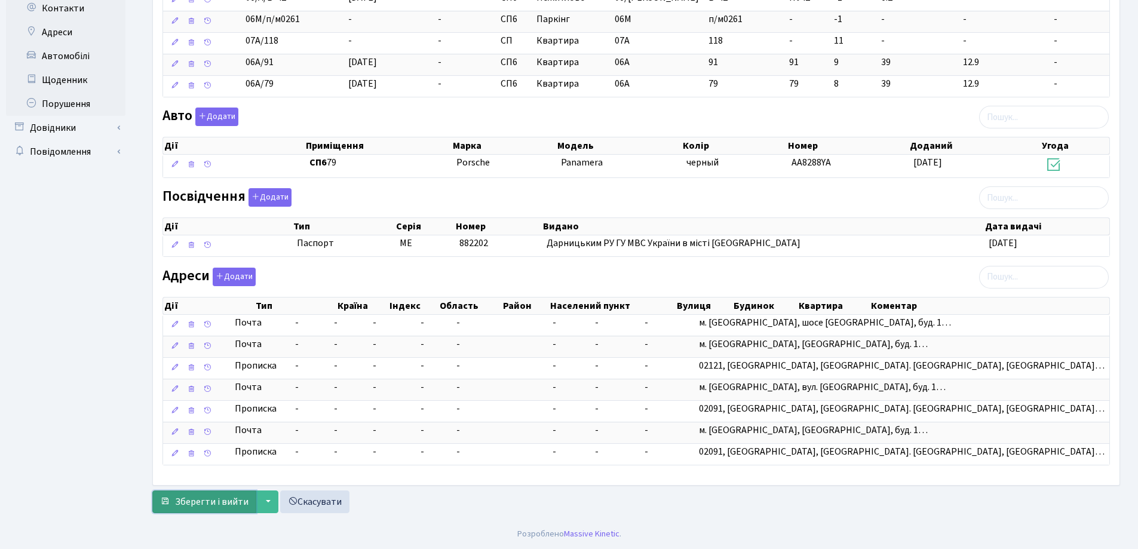
click at [220, 497] on span "Зберегти і вийти" at bounding box center [211, 501] width 73 height 13
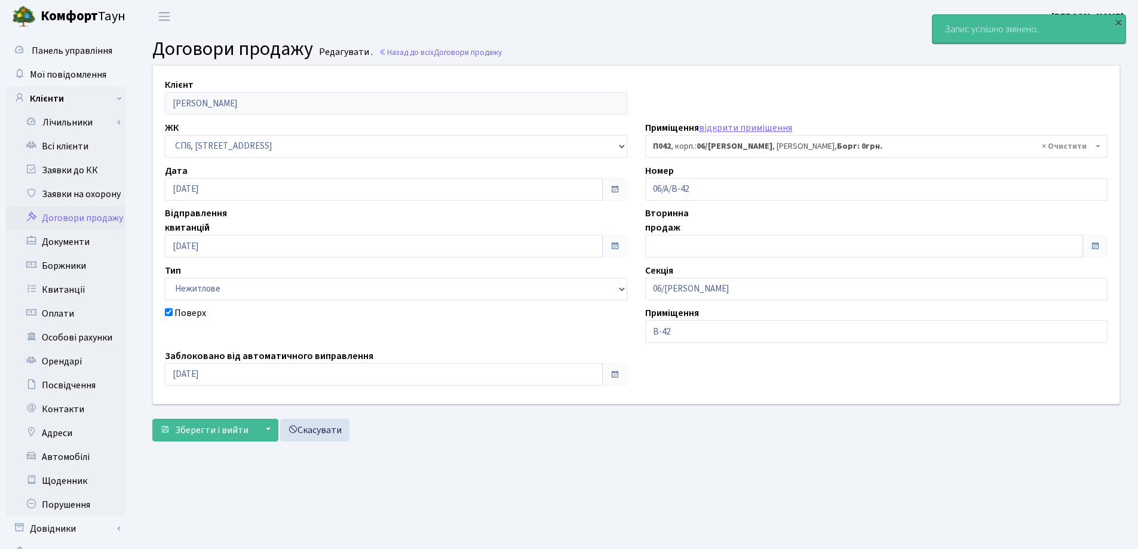
select select "22070"
click at [65, 144] on link "Всі клієнти" at bounding box center [65, 146] width 119 height 24
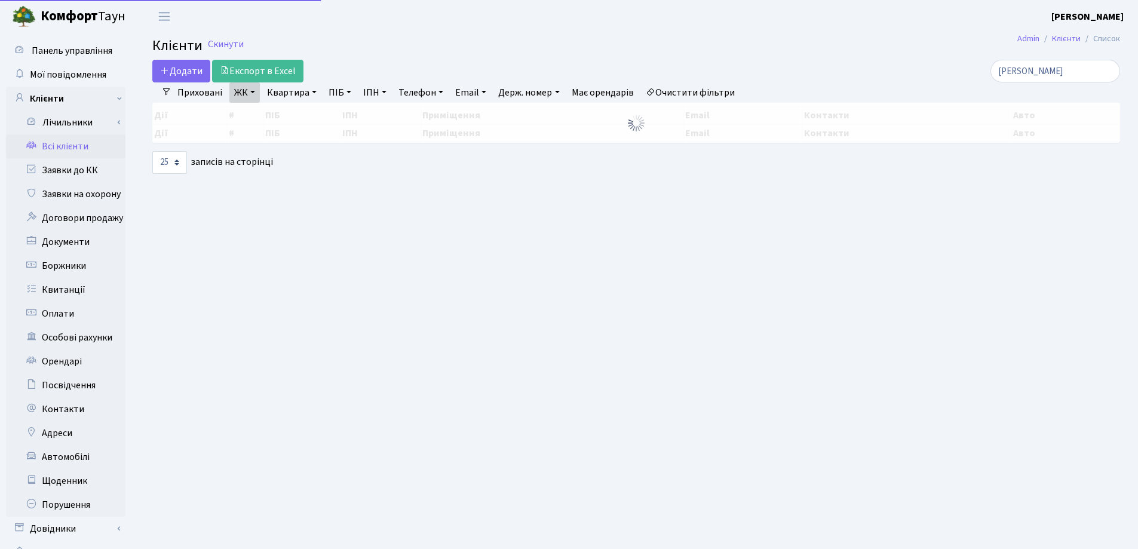
select select "25"
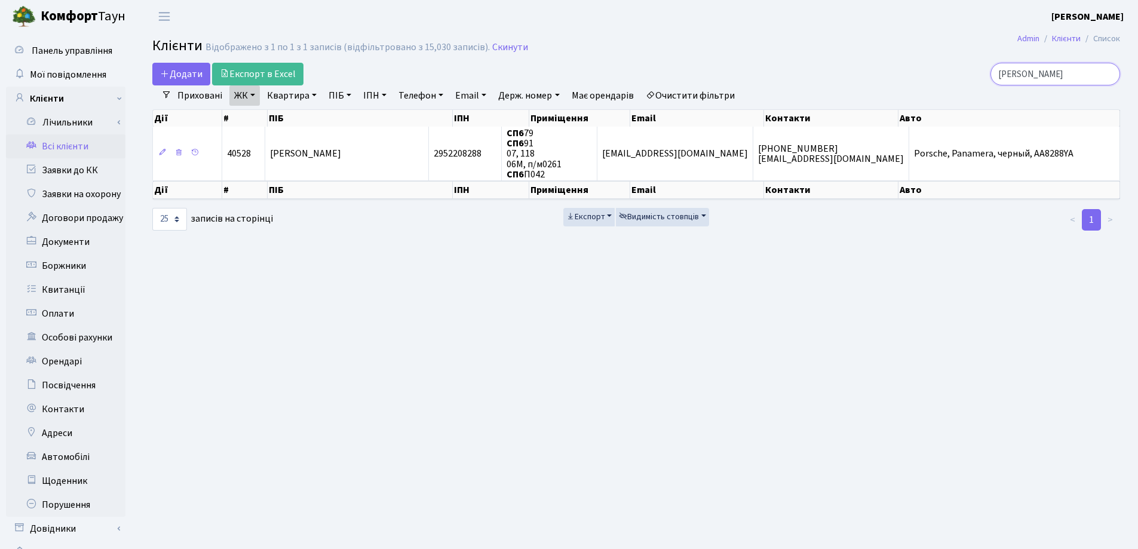
click at [1109, 74] on input "[PERSON_NAME]" at bounding box center [1055, 74] width 130 height 23
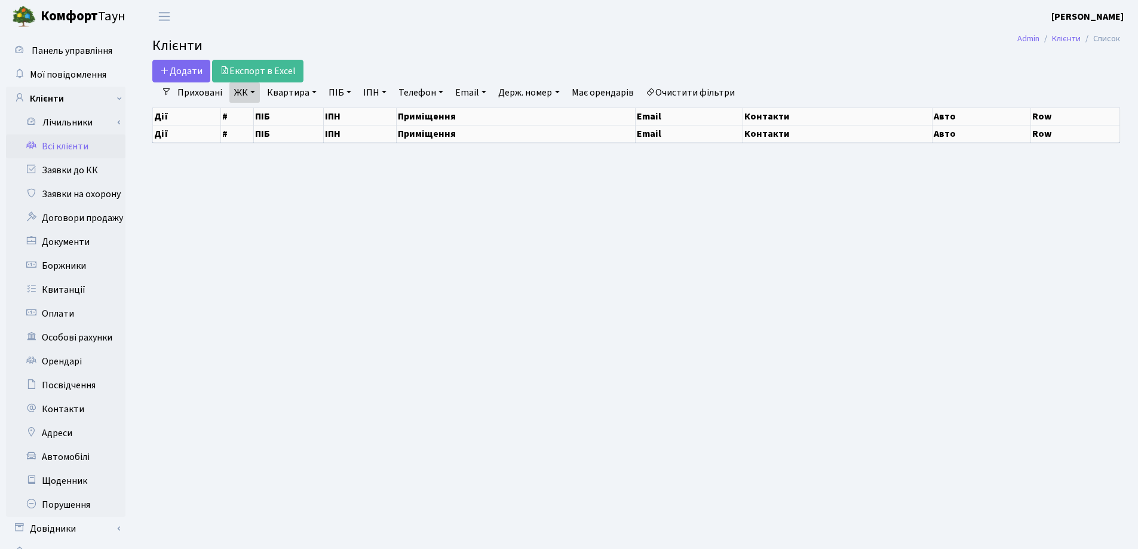
select select "25"
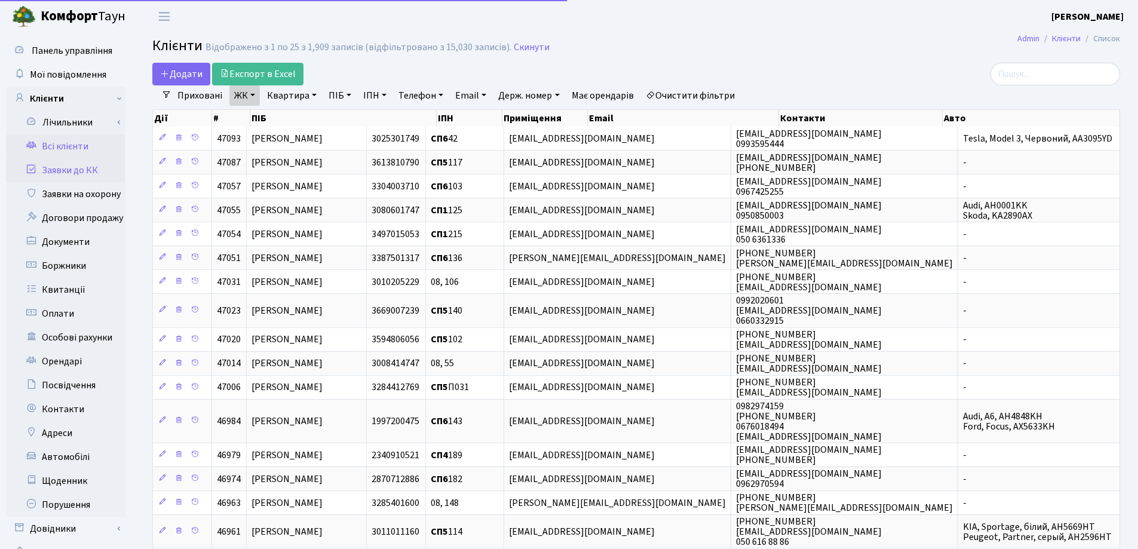
click at [42, 174] on link "Заявки до КК" at bounding box center [65, 170] width 119 height 24
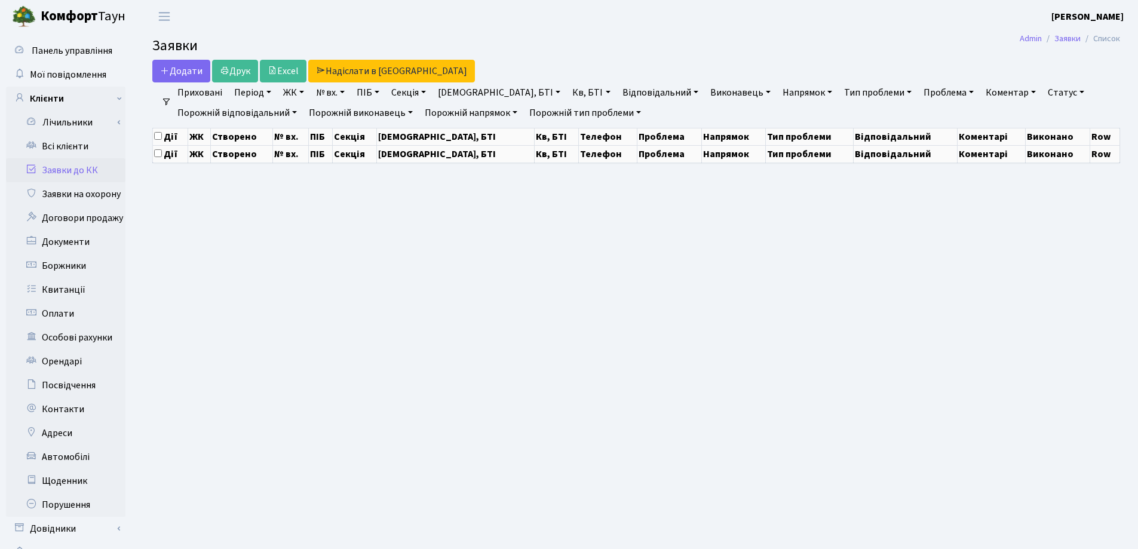
select select "25"
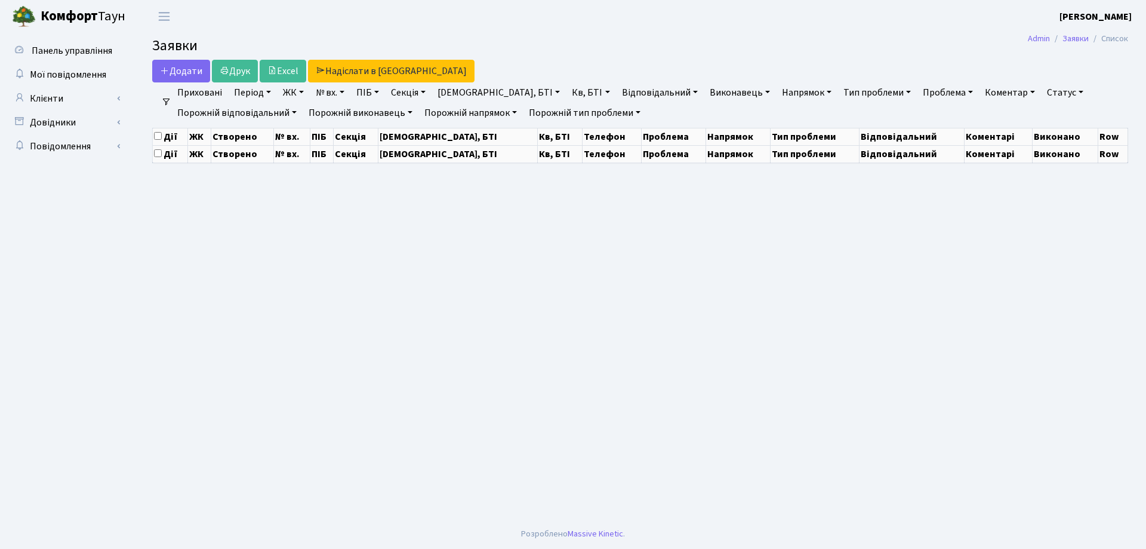
select select "25"
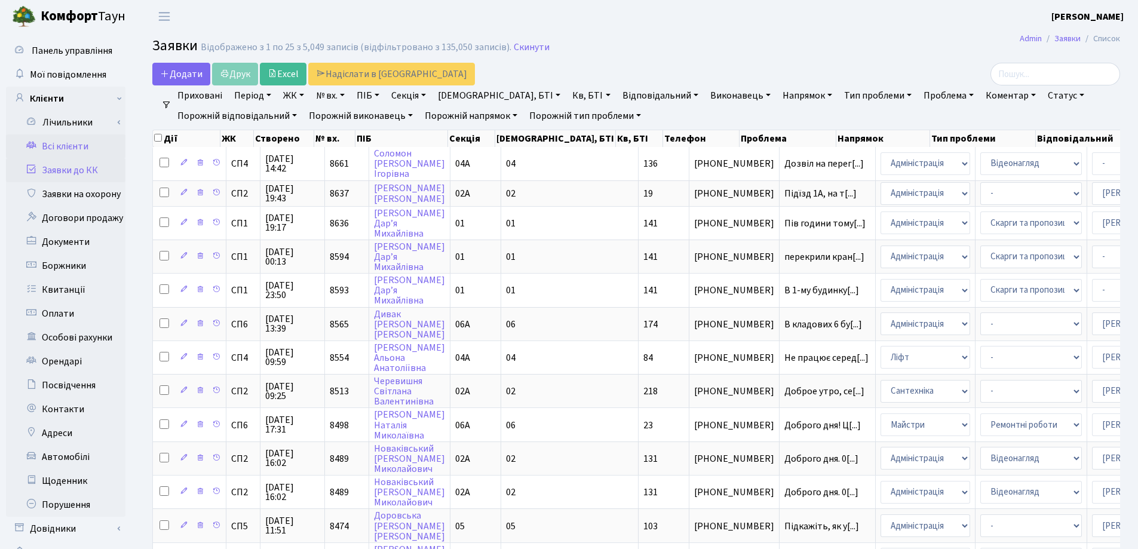
click at [53, 148] on link "Всі клієнти" at bounding box center [65, 146] width 119 height 24
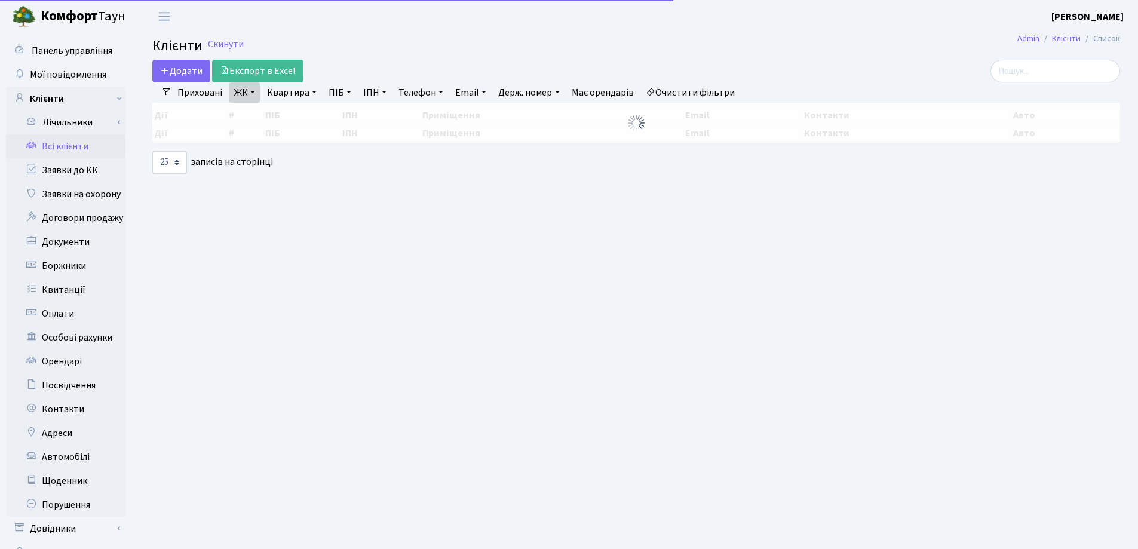
select select "25"
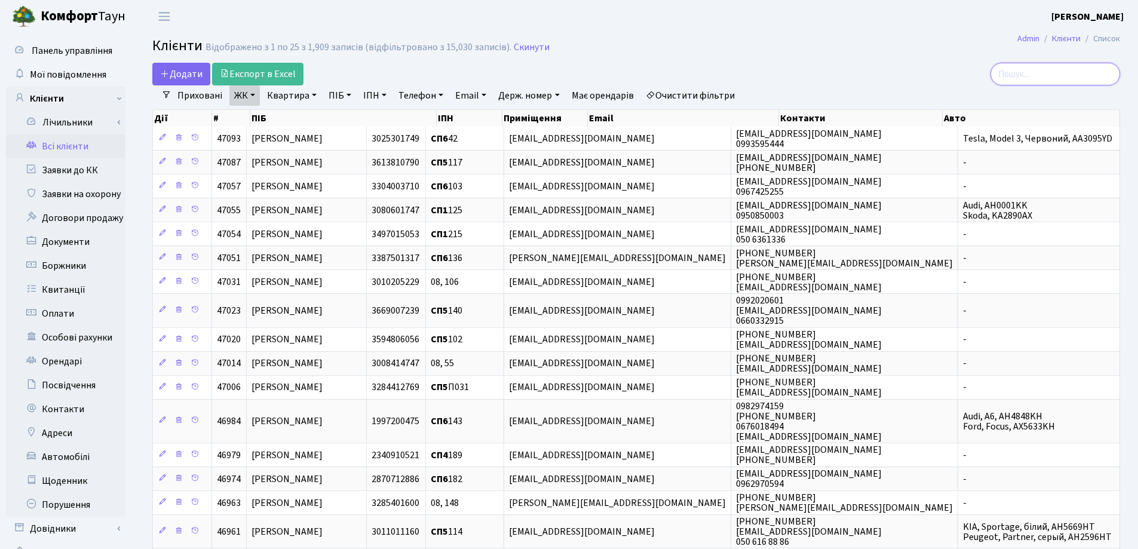
click at [1025, 70] on input "search" at bounding box center [1055, 74] width 130 height 23
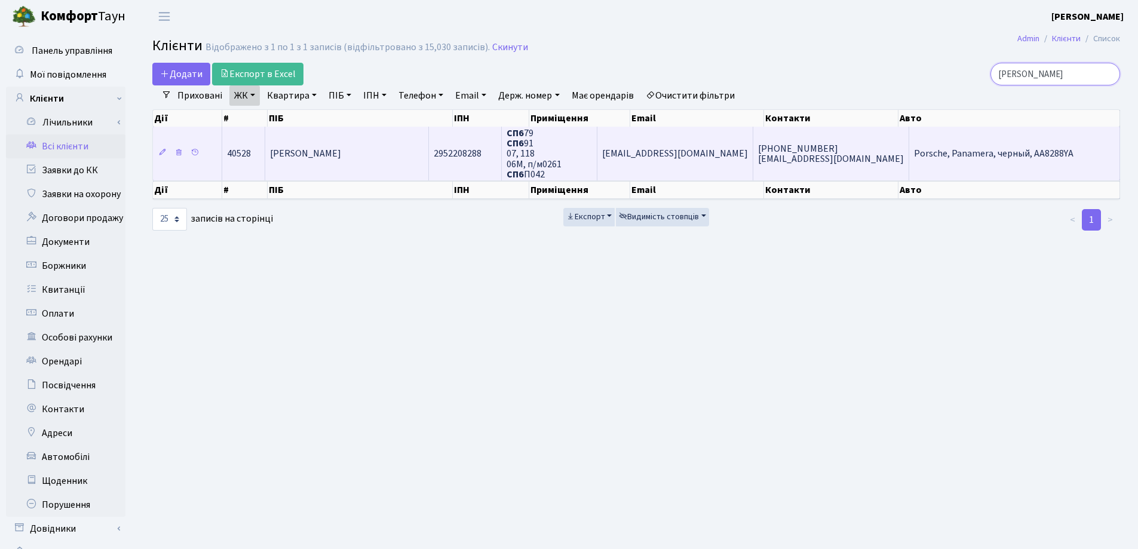
type input "[PERSON_NAME]"
click at [341, 155] on span "[PERSON_NAME]" at bounding box center [305, 153] width 71 height 13
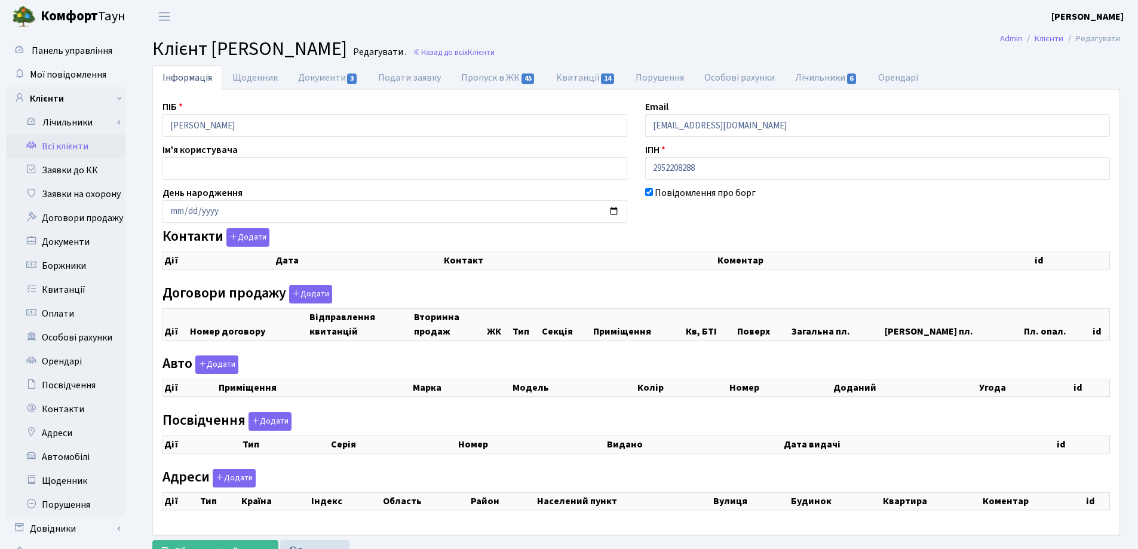
checkbox input "true"
select select "25"
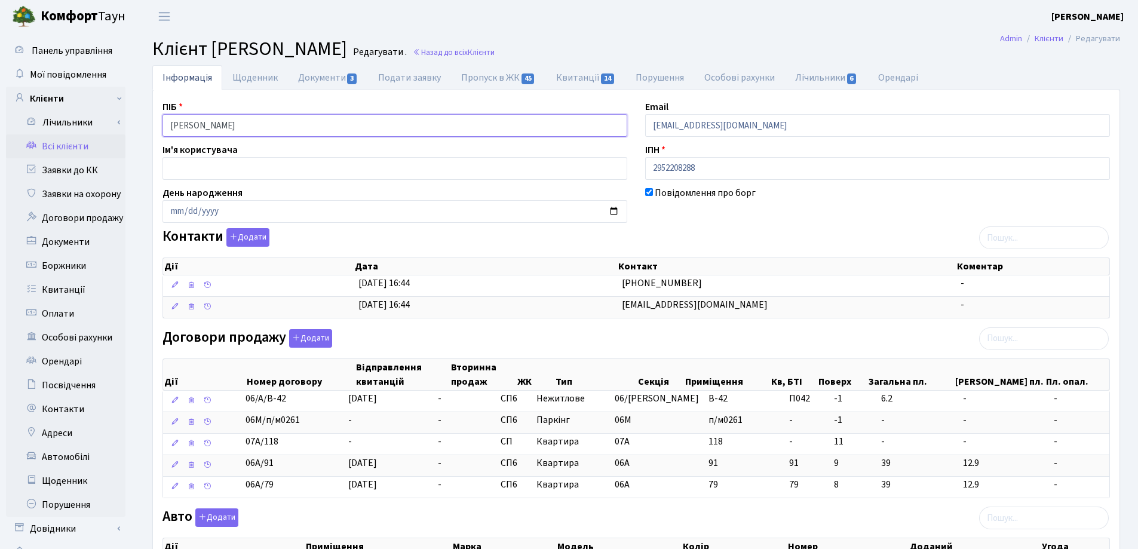
drag, startPoint x: 342, startPoint y: 124, endPoint x: 136, endPoint y: 124, distance: 205.4
click at [131, 124] on div "Панель управління Мої повідомлення Клієнти Лічильники Показання" at bounding box center [569, 476] width 1138 height 887
click at [723, 339] on div "Договори продажу Додати Дії Номер договору Відправлення квитанцій Вторинна прод…" at bounding box center [635, 416] width 965 height 174
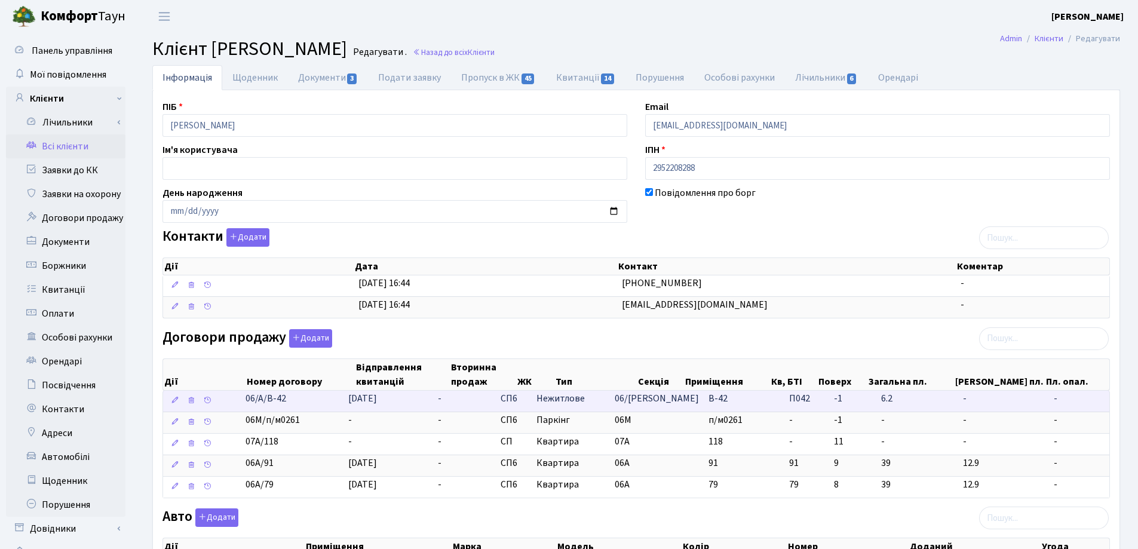
drag, startPoint x: 313, startPoint y: 397, endPoint x: 233, endPoint y: 393, distance: 80.1
click at [233, 393] on \<\/span\>\a "06/А/В-42 03.10.2025 - СП6 Нежитлове 06/А В-42 П042 - -" at bounding box center [636, 401] width 946 height 21
copy span "06/А/В-42"
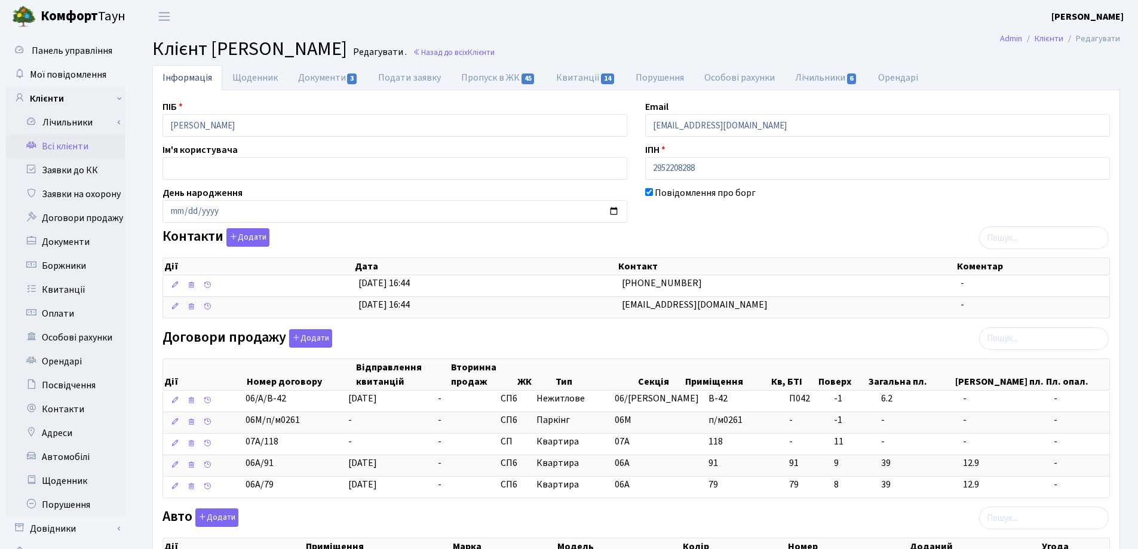
click at [591, 16] on header "Комфорт Таун Лоскутова В. С. Мій обліковий запис Вийти" at bounding box center [569, 16] width 1138 height 33
click at [494, 53] on link "Назад до всіх Клієнти" at bounding box center [454, 52] width 82 height 11
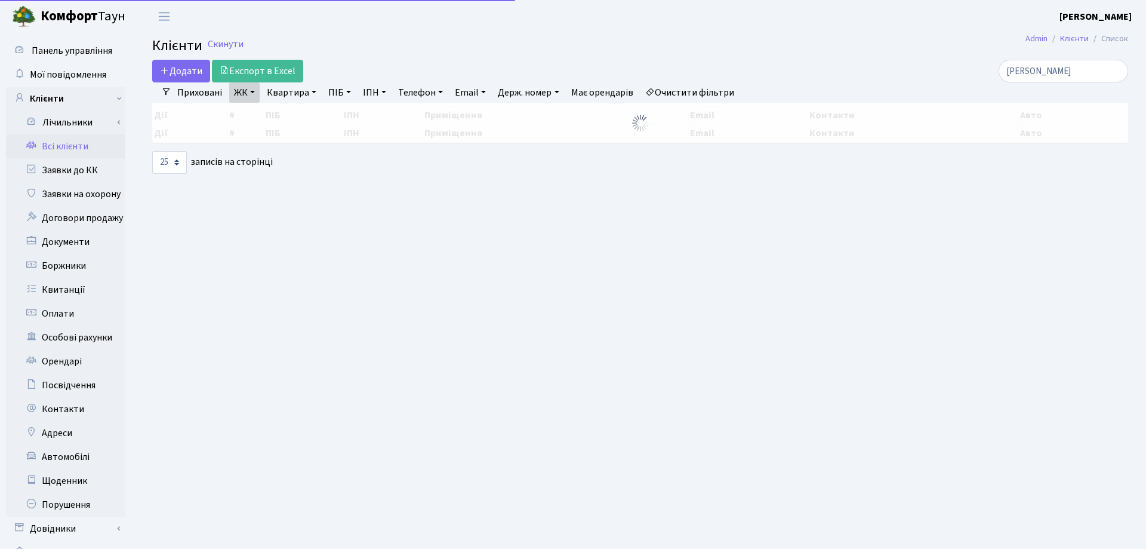
select select "25"
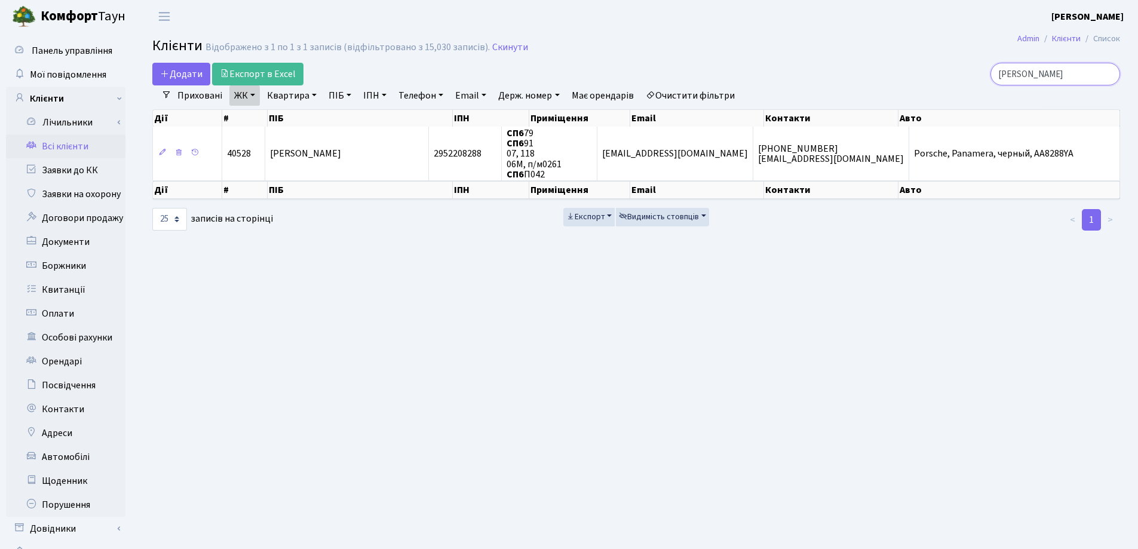
click at [1105, 72] on input "[PERSON_NAME]" at bounding box center [1055, 74] width 130 height 23
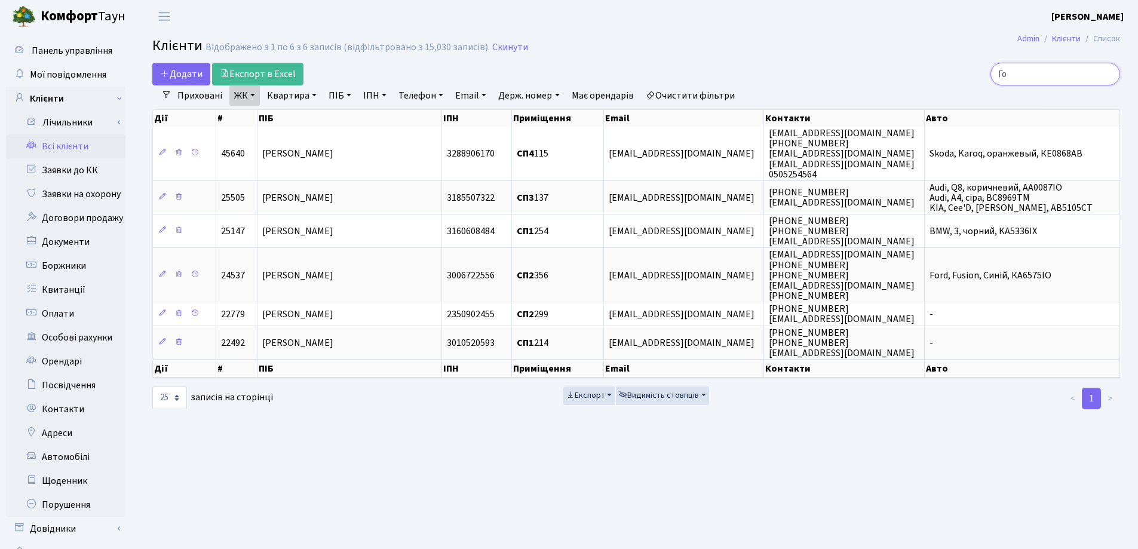
type input "Г"
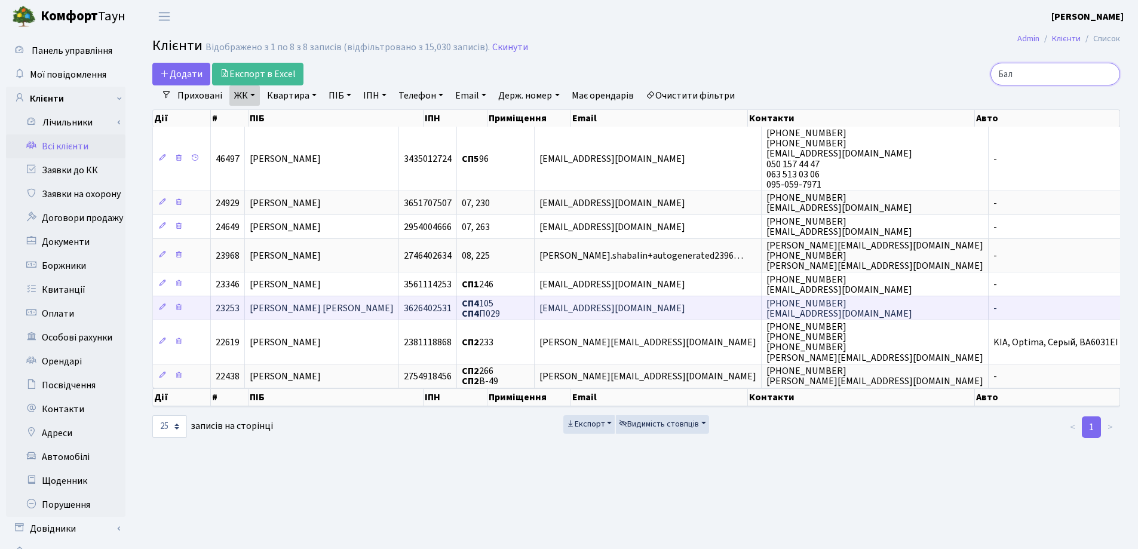
type input "Бал"
click at [346, 303] on span "[PERSON_NAME] [PERSON_NAME]" at bounding box center [322, 308] width 144 height 13
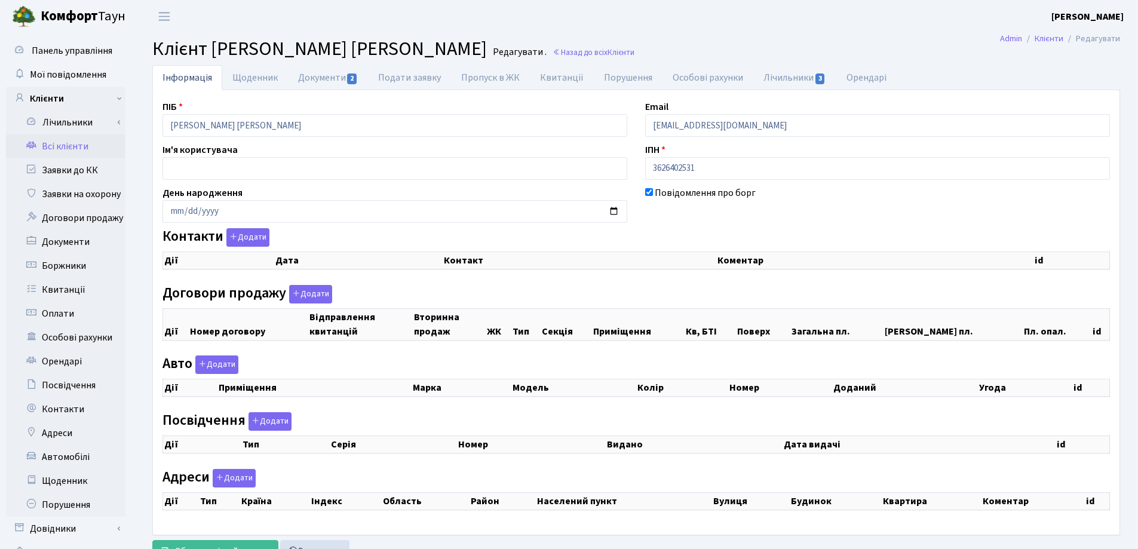
checkbox input "true"
click at [121, 128] on div "Панель управління Мої повідомлення Клієнти Лічильники Показання" at bounding box center [569, 301] width 1138 height 537
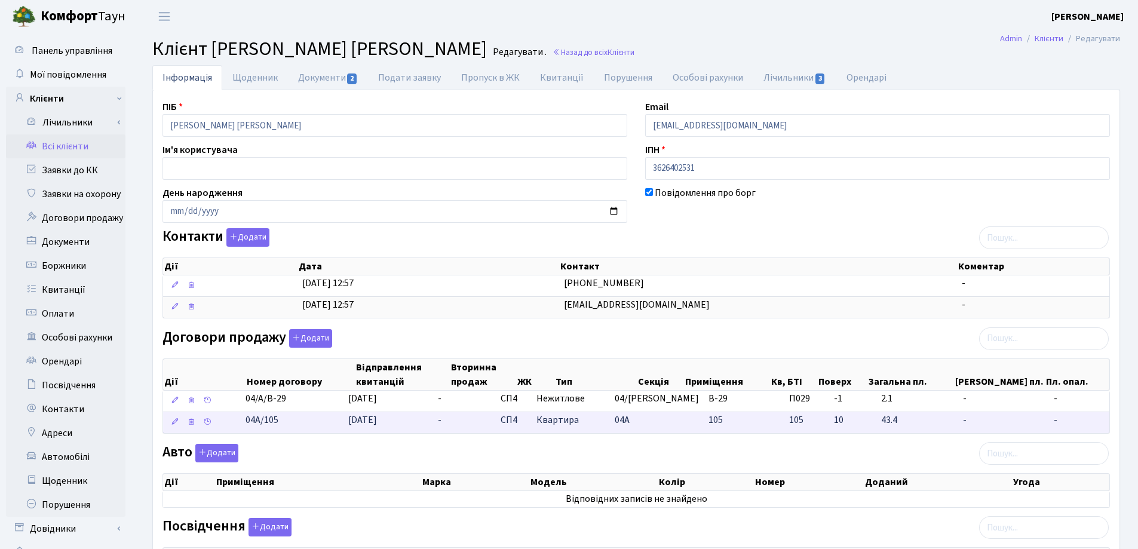
drag, startPoint x: 309, startPoint y: 431, endPoint x: 243, endPoint y: 432, distance: 66.3
click at [243, 432] on \<\/span\>\a "04А/105 [DATE] - СП4 Квартира 04А 105 105 - -" at bounding box center [636, 421] width 946 height 21
copy span "04А/105"
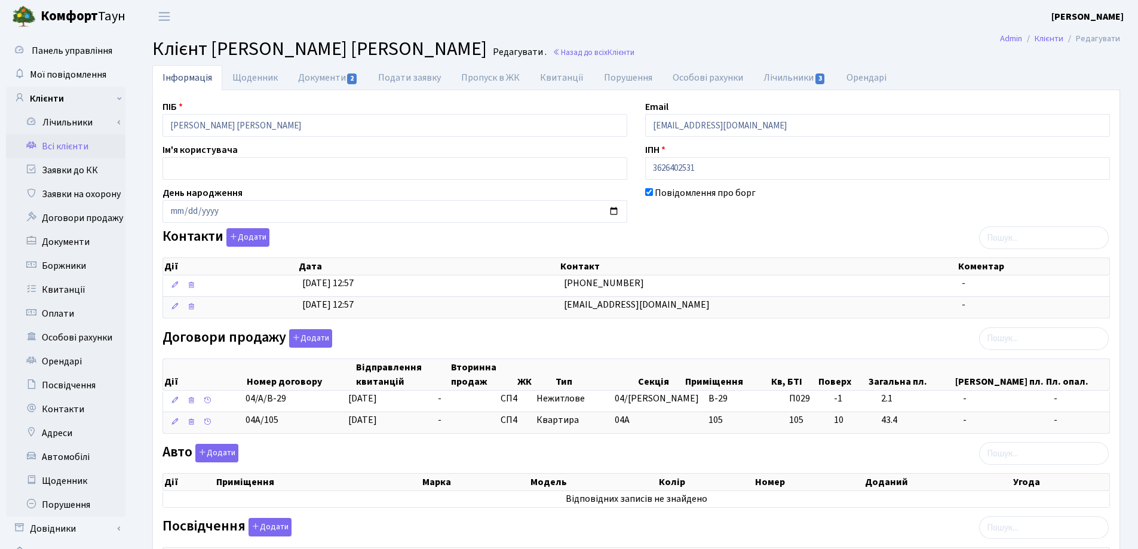
click at [671, 43] on h2 "Клієнт [PERSON_NAME] [PERSON_NAME] . Назад до всіх Клієнти" at bounding box center [635, 49] width 967 height 23
click at [322, 82] on link "Документи 2" at bounding box center [328, 77] width 80 height 24
select select "25"
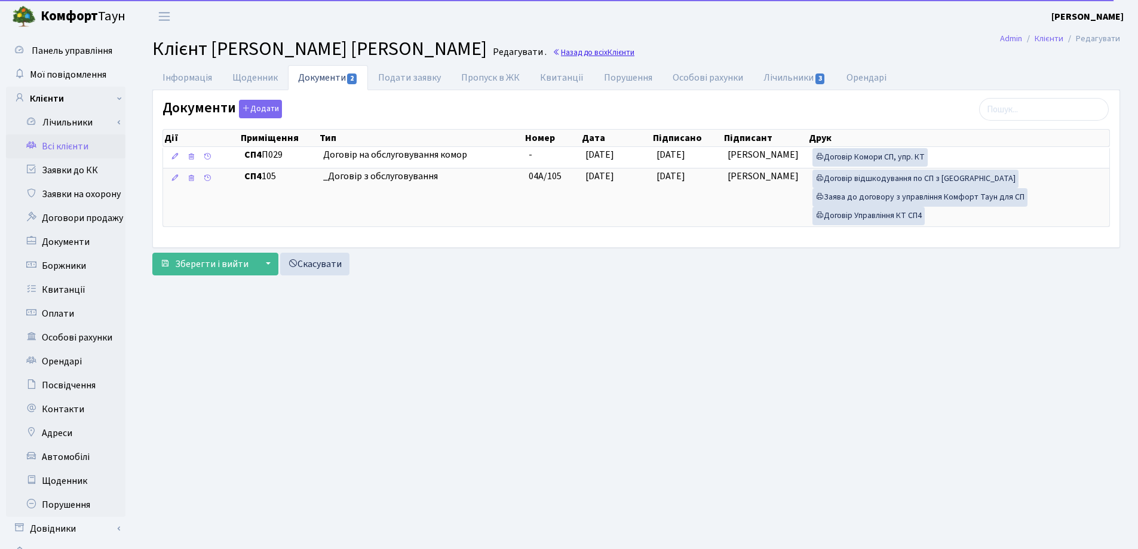
click at [575, 50] on link "Назад до всіх Клієнти" at bounding box center [593, 52] width 82 height 11
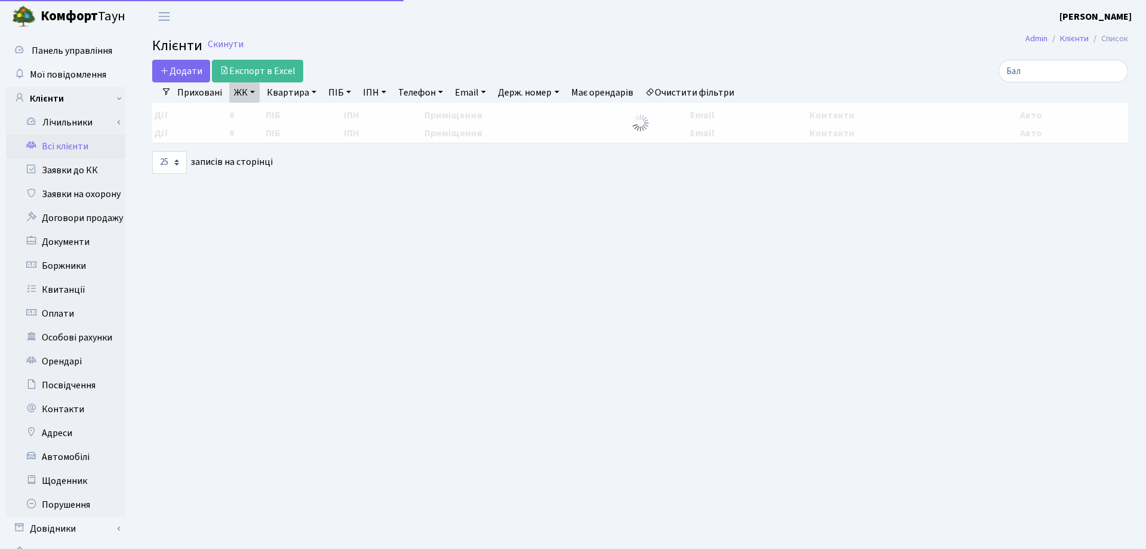
select select "25"
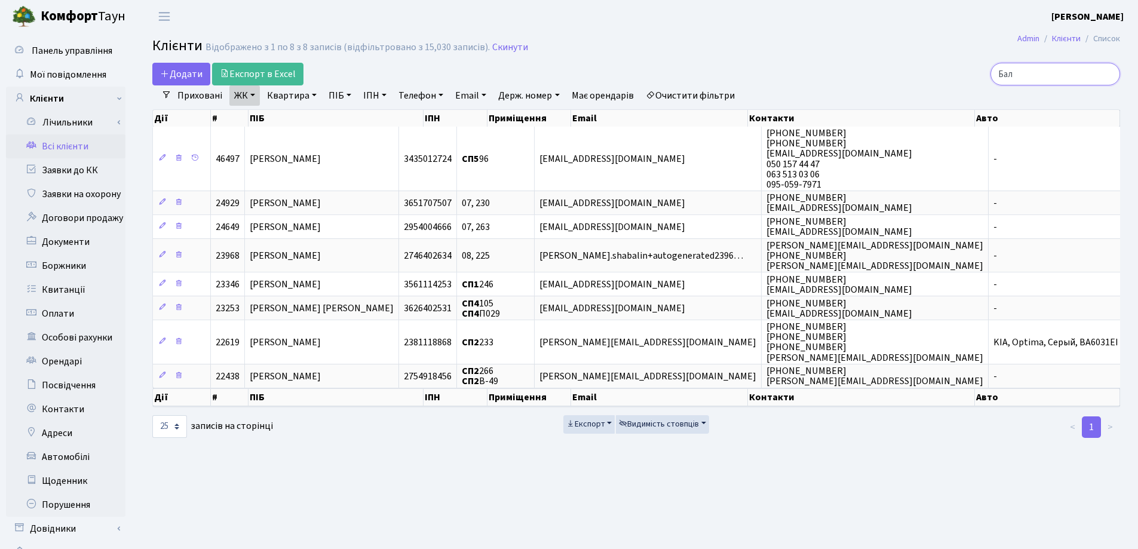
click at [1105, 74] on input "Бал" at bounding box center [1055, 74] width 130 height 23
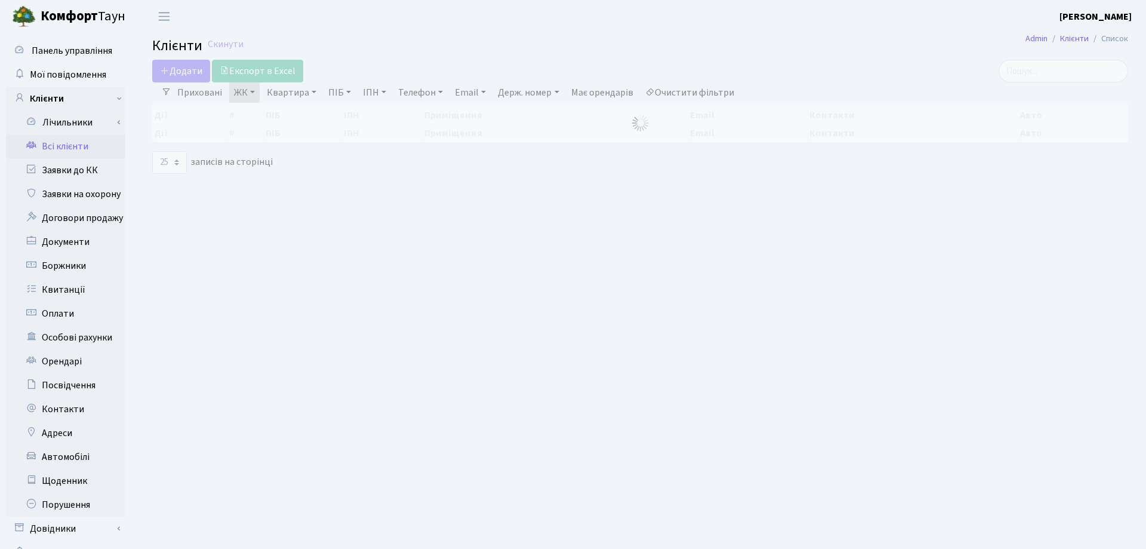
select select "25"
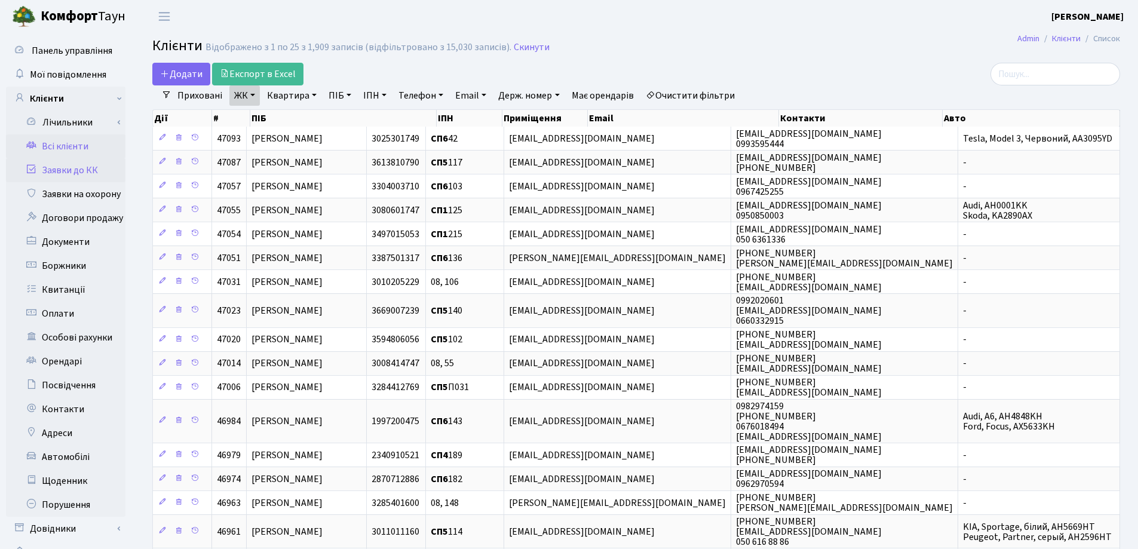
click at [87, 172] on link "Заявки до КК" at bounding box center [65, 170] width 119 height 24
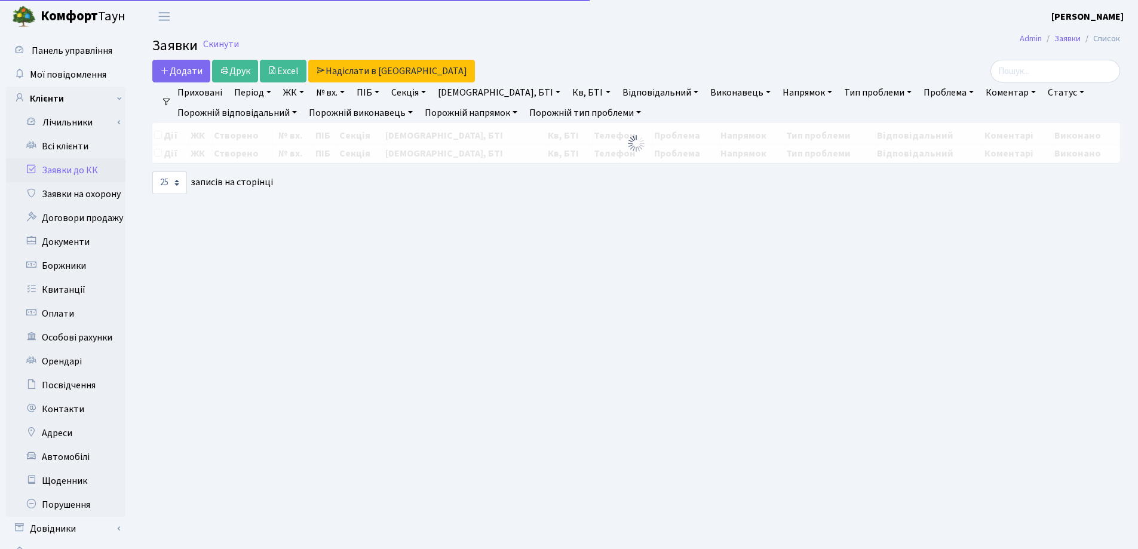
select select "25"
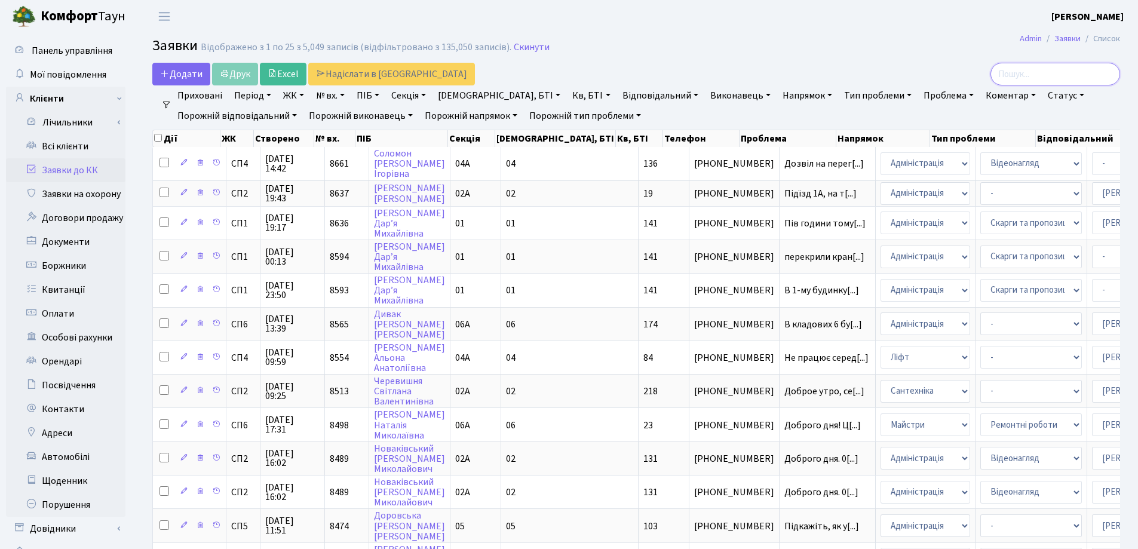
click at [1026, 78] on input "search" at bounding box center [1055, 74] width 130 height 23
click at [75, 143] on link "Всі клієнти" at bounding box center [65, 146] width 119 height 24
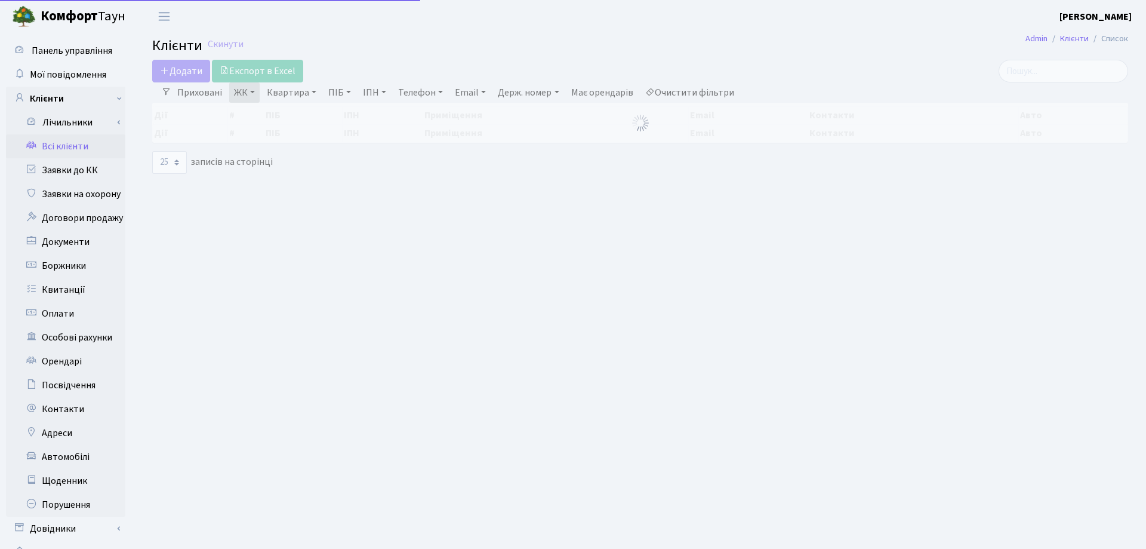
select select "25"
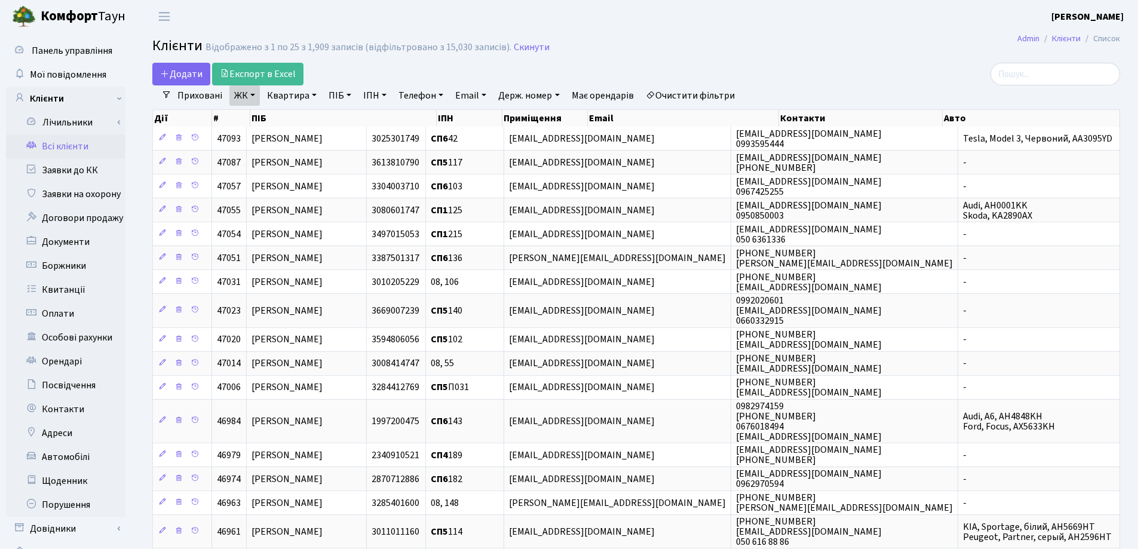
click at [315, 95] on link "Квартира" at bounding box center [291, 95] width 59 height 20
type input "44"
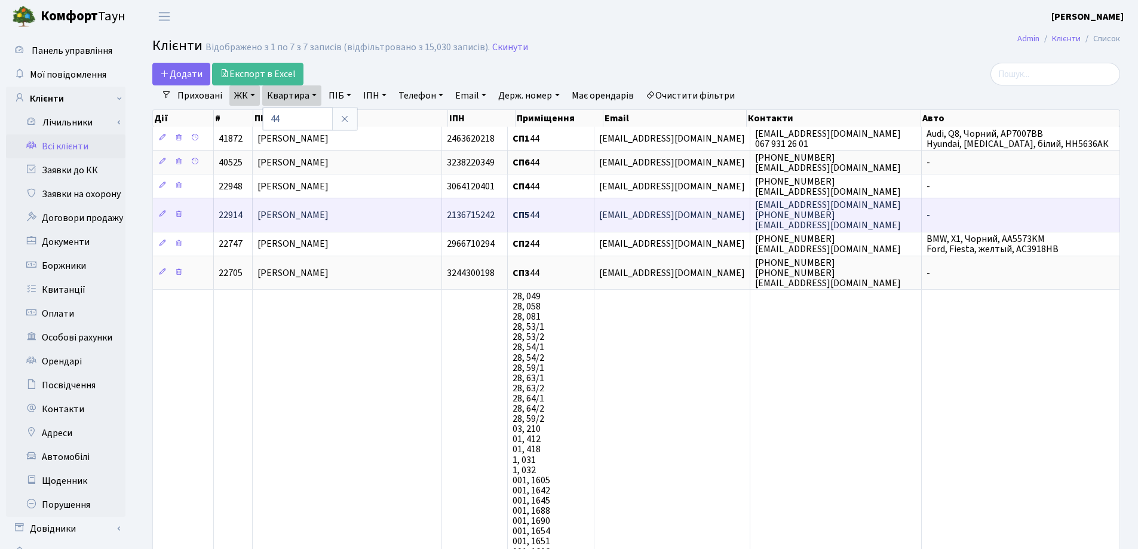
click at [328, 215] on span "Тимофєєва Галина Миколаівна" at bounding box center [292, 214] width 71 height 13
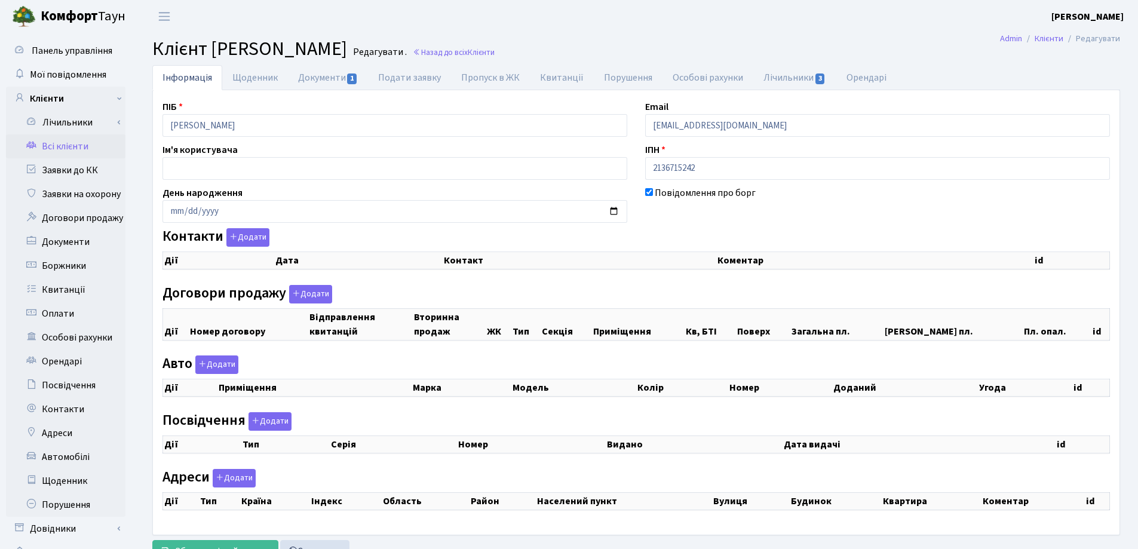
scroll to position [51, 0]
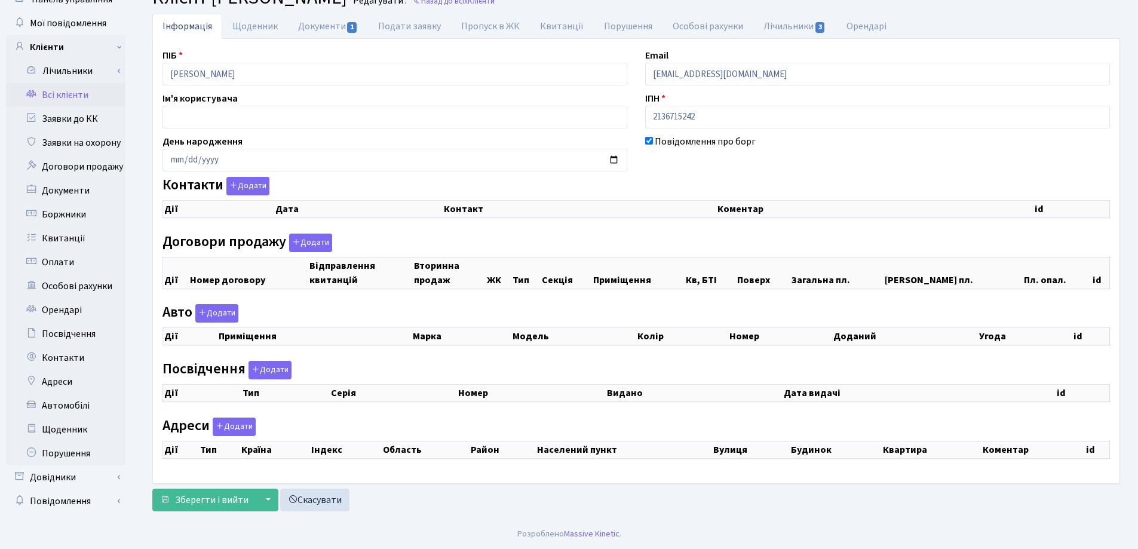
select select "25"
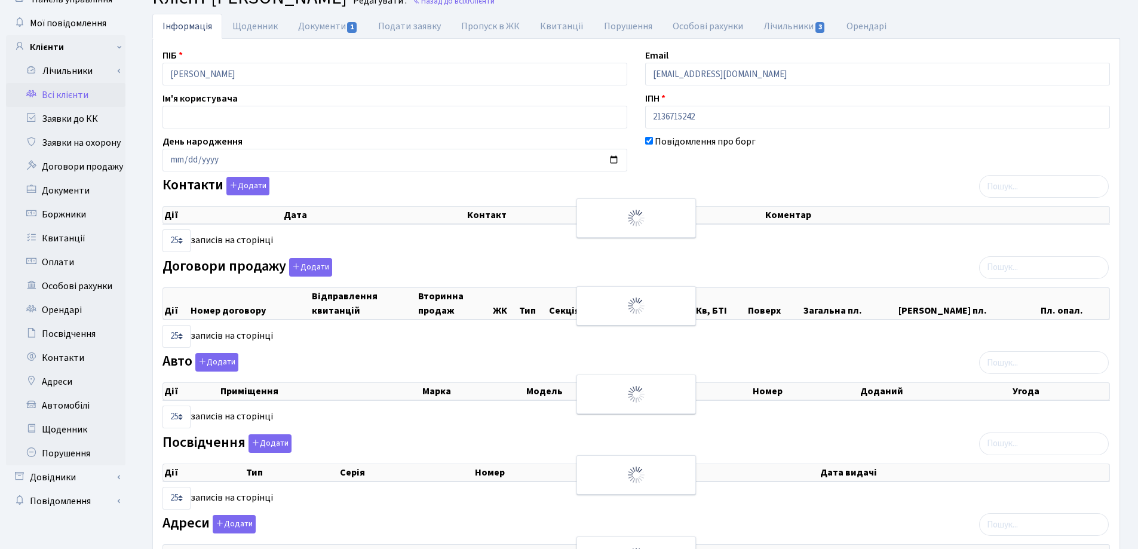
checkbox input "true"
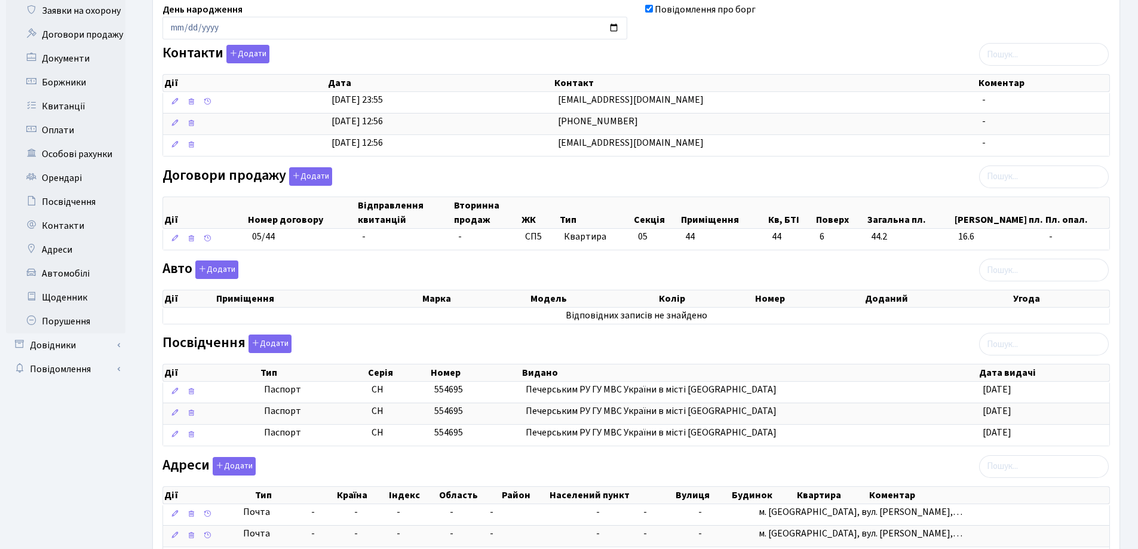
scroll to position [0, 0]
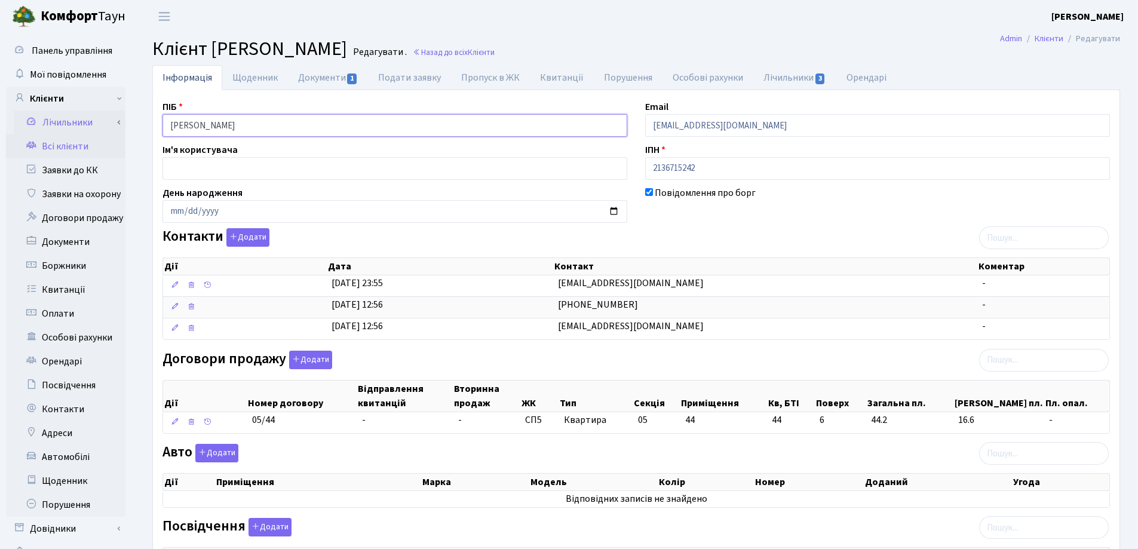
drag, startPoint x: 362, startPoint y: 125, endPoint x: 112, endPoint y: 126, distance: 249.6
click at [112, 126] on div "Панель управління Мої повідомлення Клієнти Лічильники Показання" at bounding box center [569, 419] width 1138 height 773
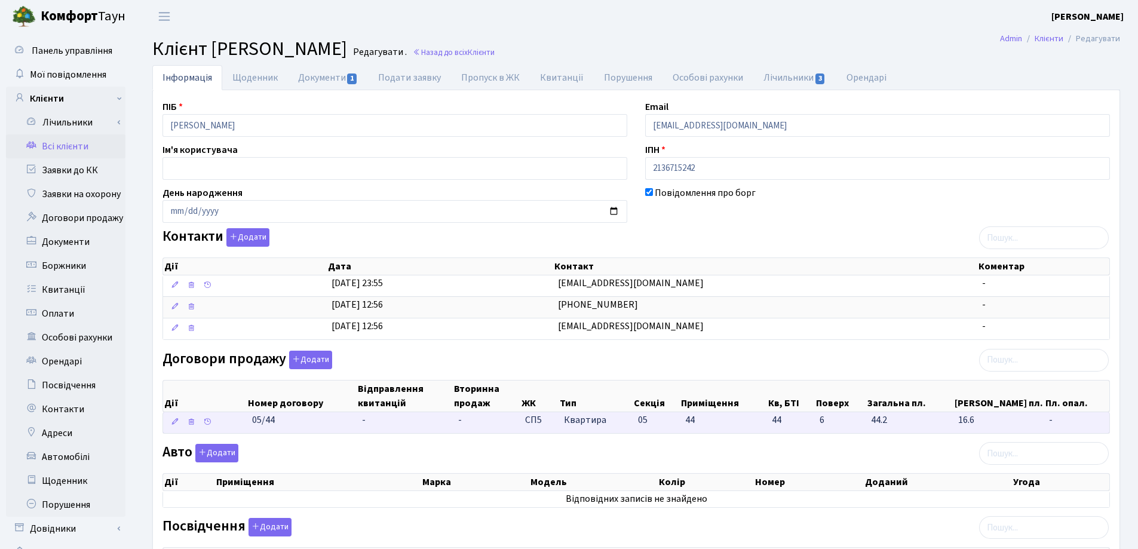
drag, startPoint x: 318, startPoint y: 426, endPoint x: 227, endPoint y: 424, distance: 90.8
click at [227, 424] on \<\/span\>\a "05/44 - - СП5 Квартира 05 44 44 -" at bounding box center [636, 422] width 946 height 21
copy span "05/44"
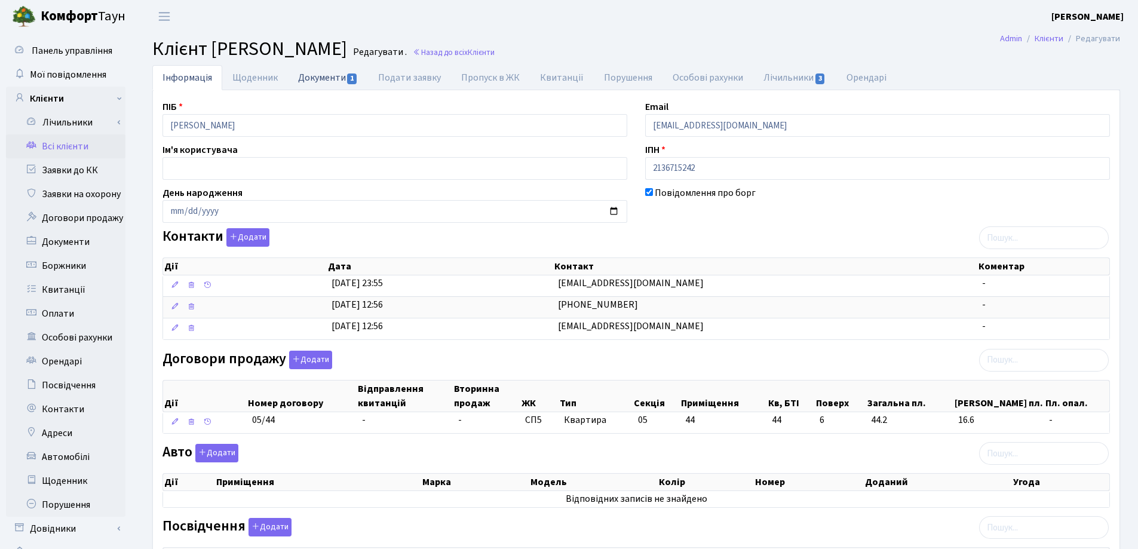
click at [325, 81] on link "Документи 1" at bounding box center [328, 77] width 80 height 24
select select "25"
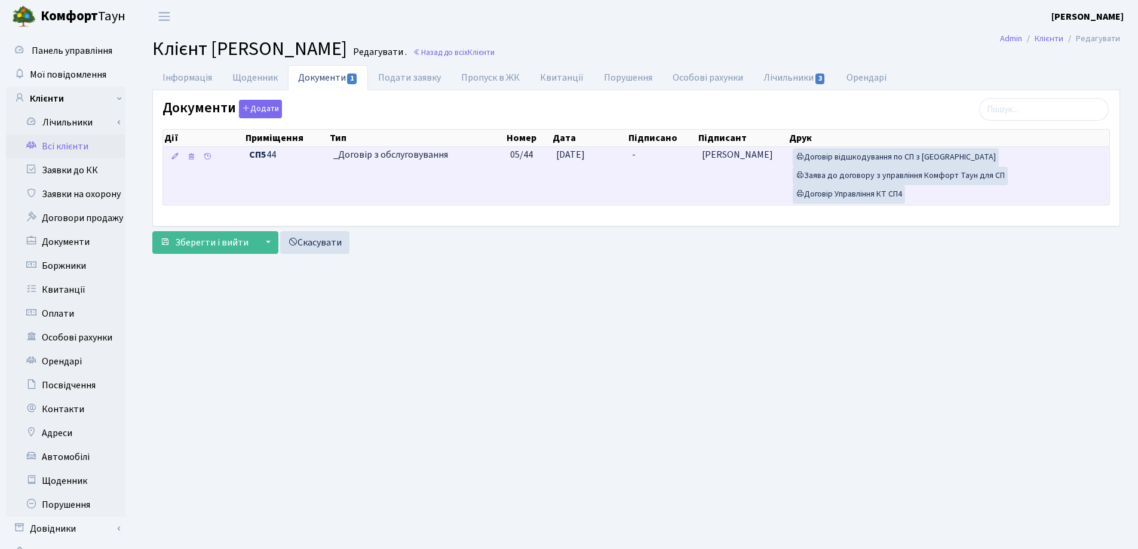
click at [646, 158] on td "-" at bounding box center [662, 176] width 70 height 58
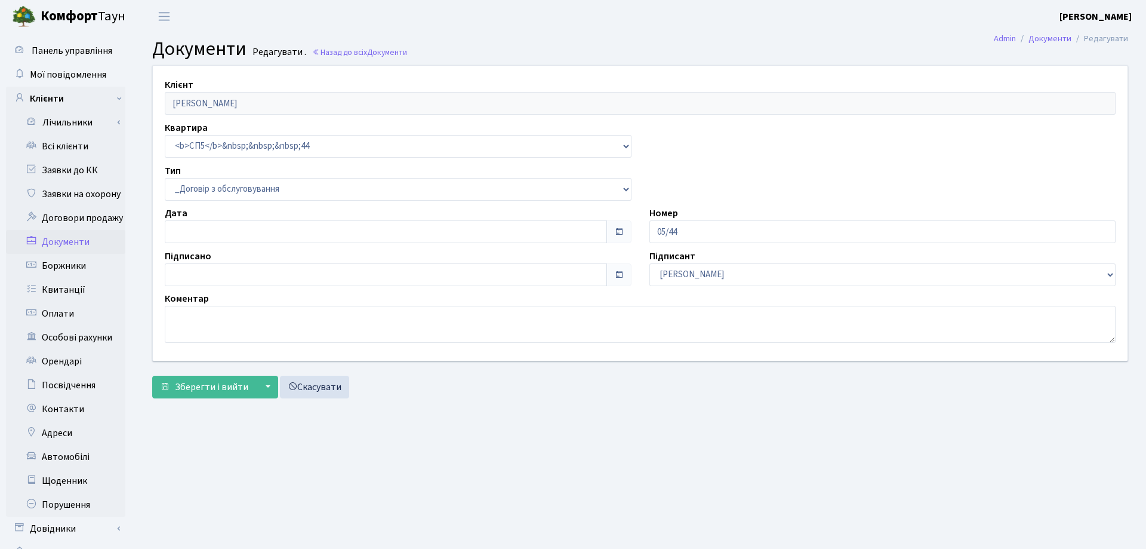
select select "289"
type input "[DATE]"
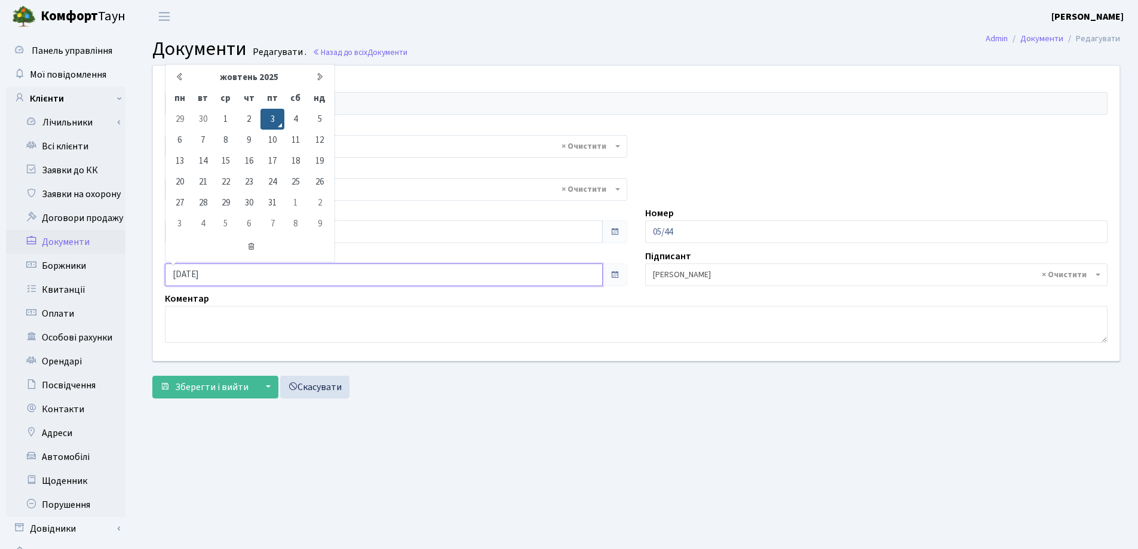
click at [399, 263] on input "[DATE]" at bounding box center [384, 274] width 438 height 23
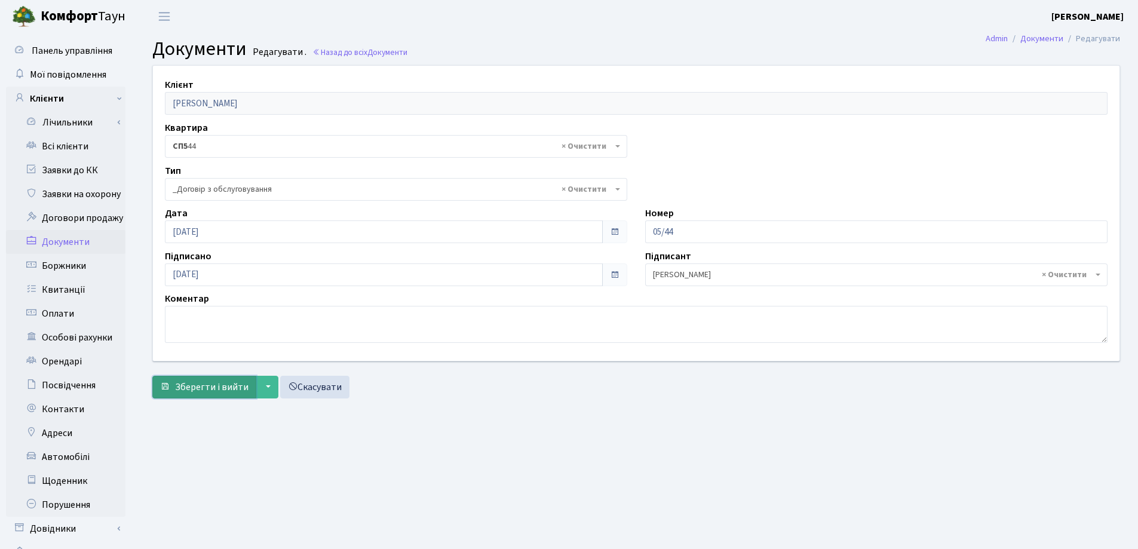
click at [224, 380] on span "Зберегти і вийти" at bounding box center [211, 386] width 73 height 13
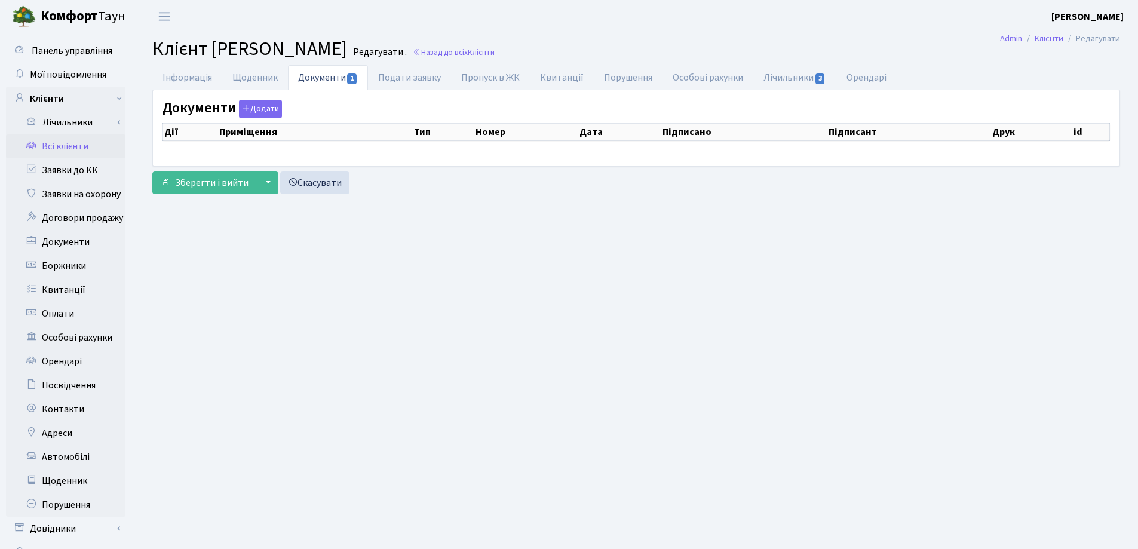
checkbox input "true"
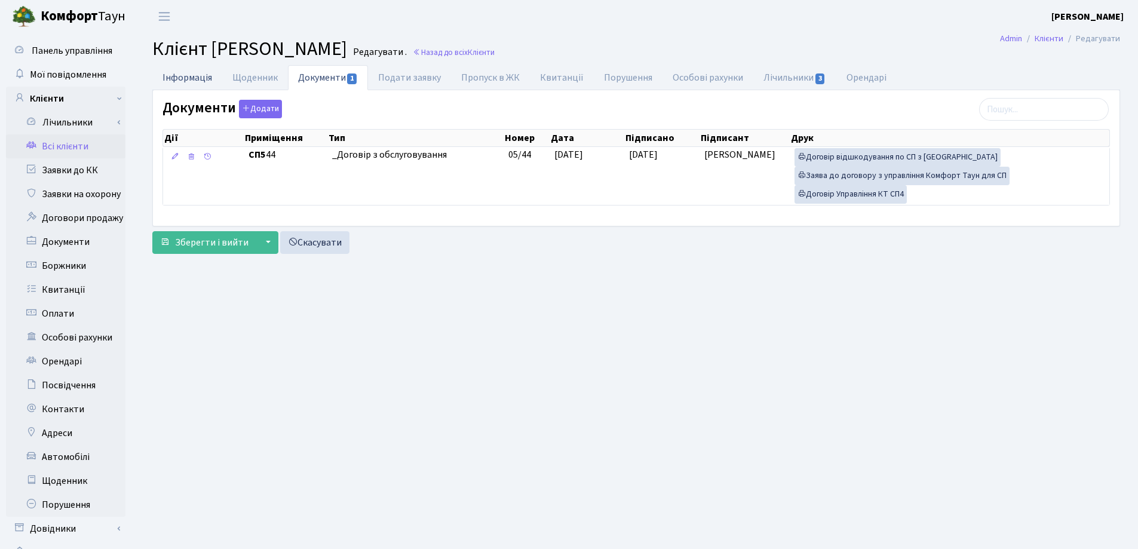
click at [173, 82] on link "Інформація" at bounding box center [187, 77] width 70 height 24
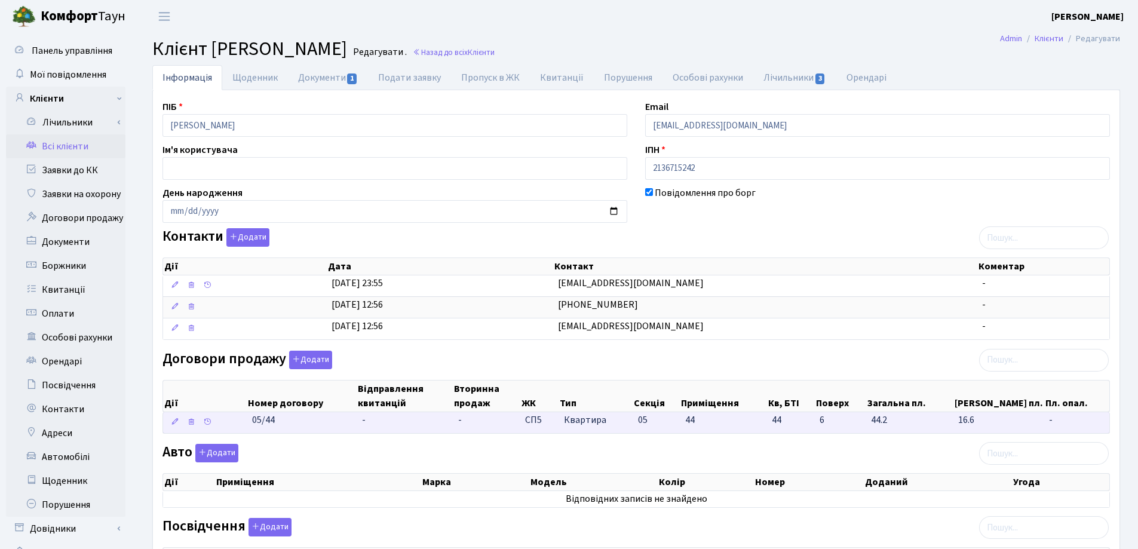
click at [369, 420] on td "-" at bounding box center [405, 422] width 96 height 21
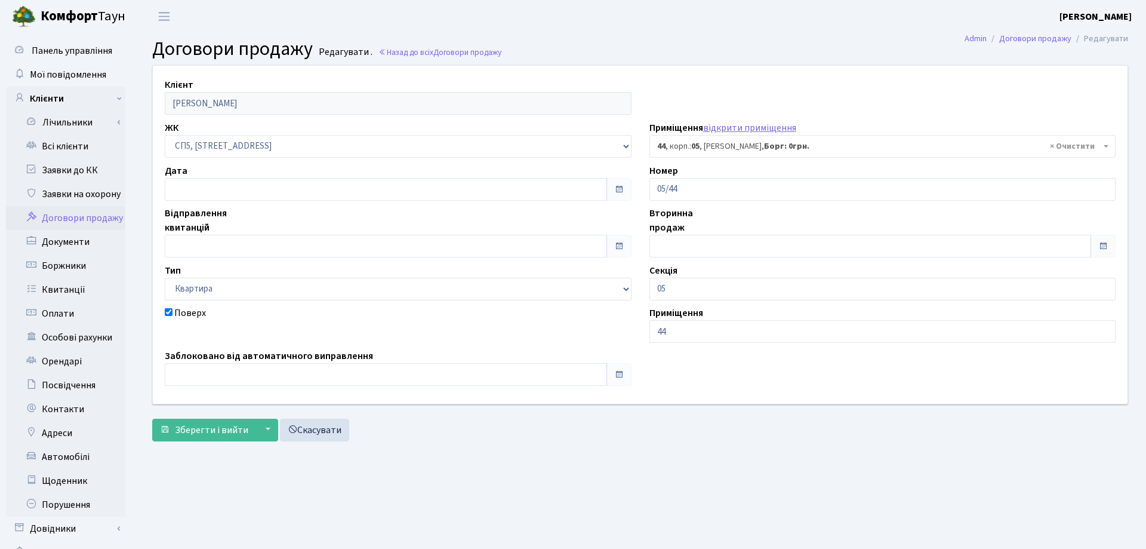
select select "21453"
click at [293, 190] on input "text" at bounding box center [384, 189] width 438 height 23
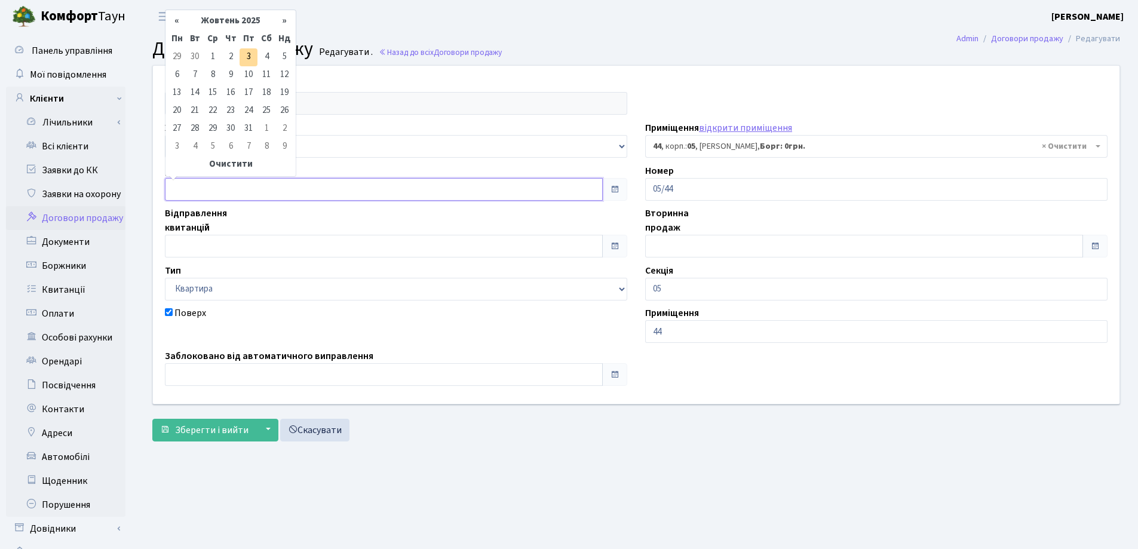
type input "[DATE]"
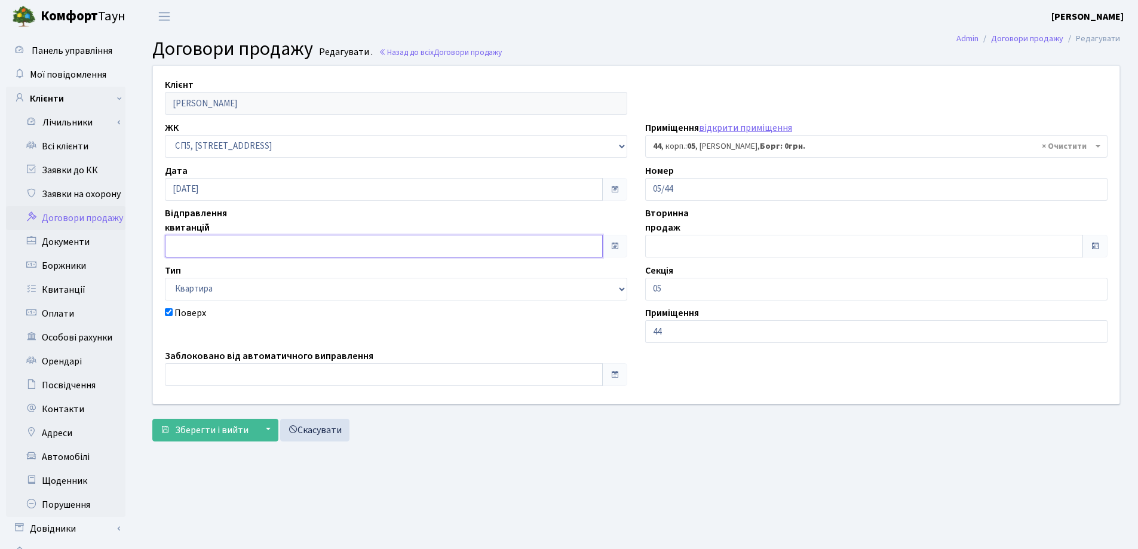
click at [313, 240] on input "text" at bounding box center [384, 246] width 438 height 23
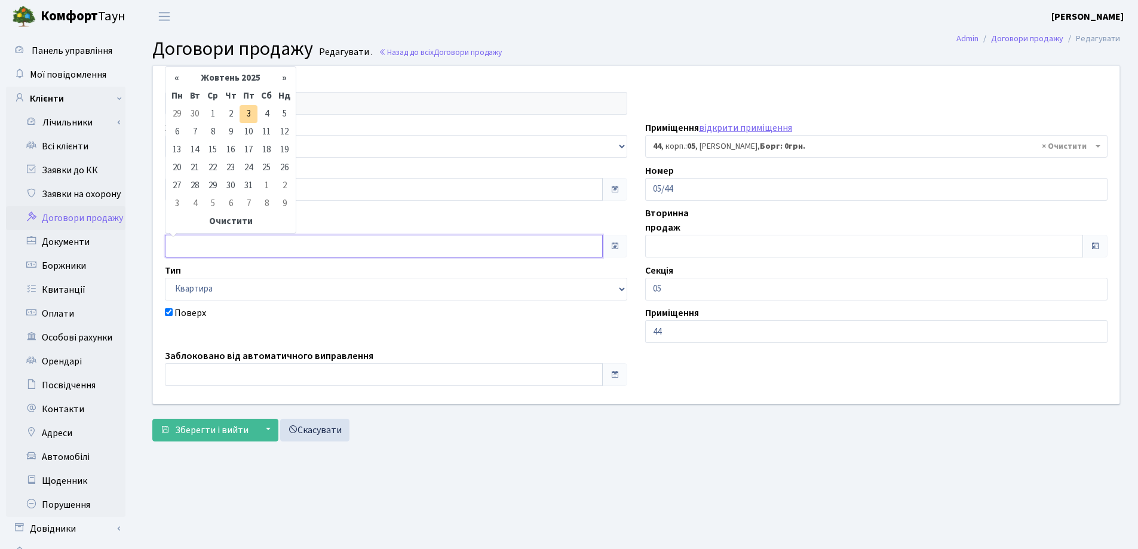
type input "[DATE]"
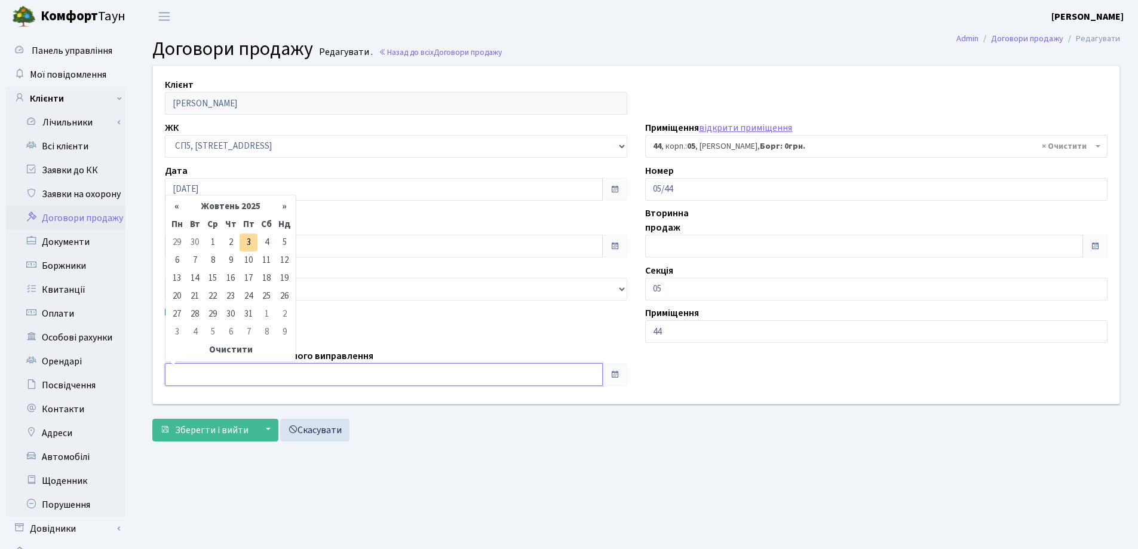
click at [270, 373] on input "text" at bounding box center [384, 374] width 438 height 23
type input "[DATE]"
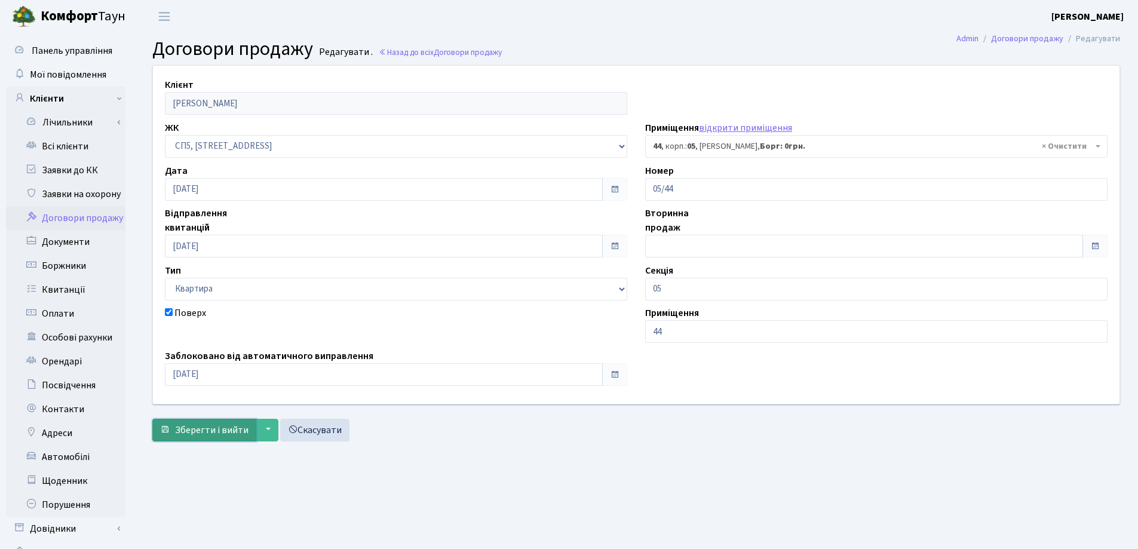
click at [213, 426] on span "Зберегти і вийти" at bounding box center [211, 429] width 73 height 13
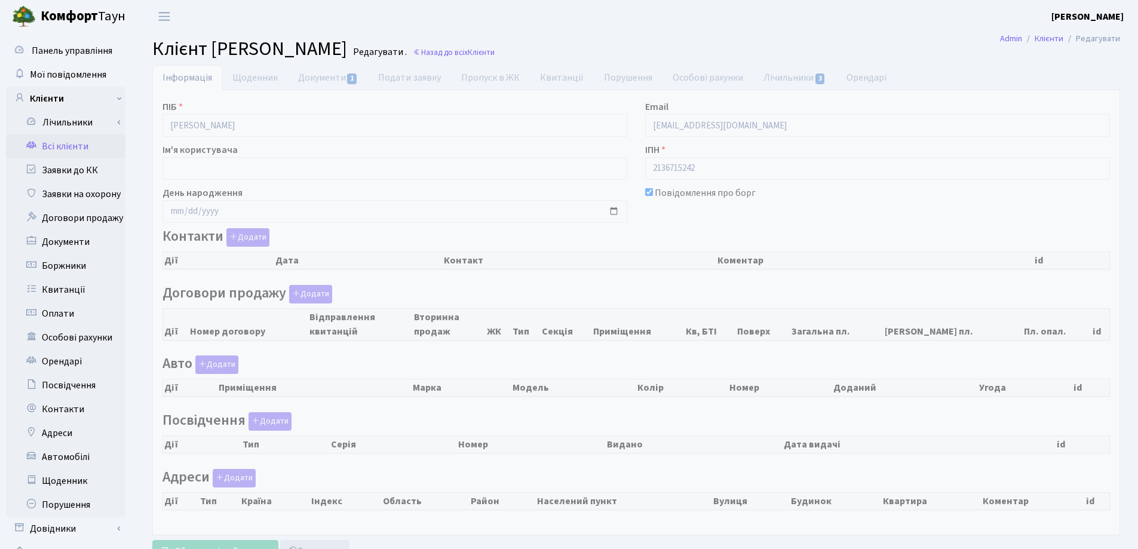
select select "25"
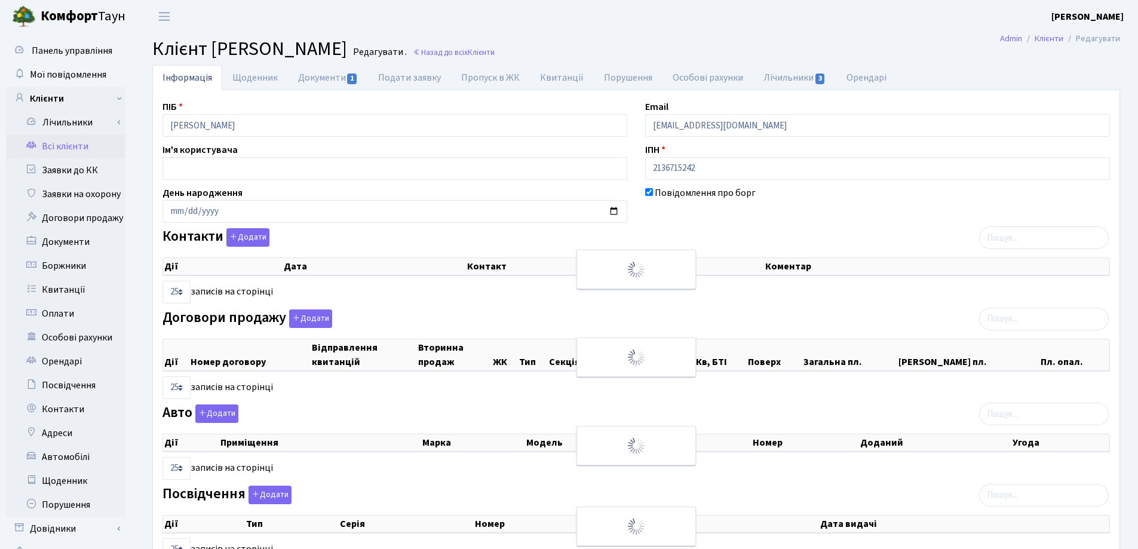
checkbox input "true"
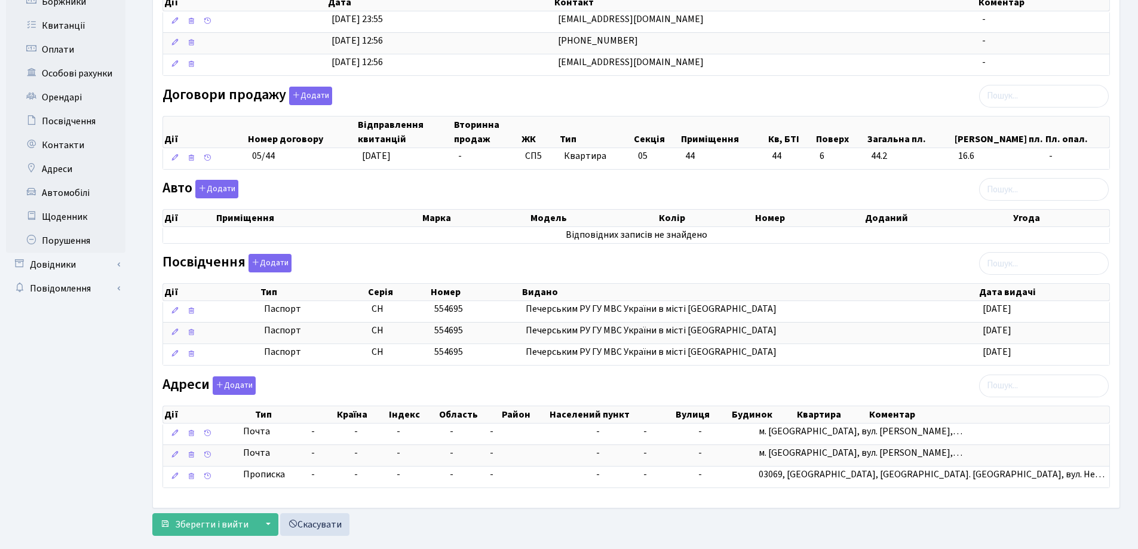
scroll to position [287, 0]
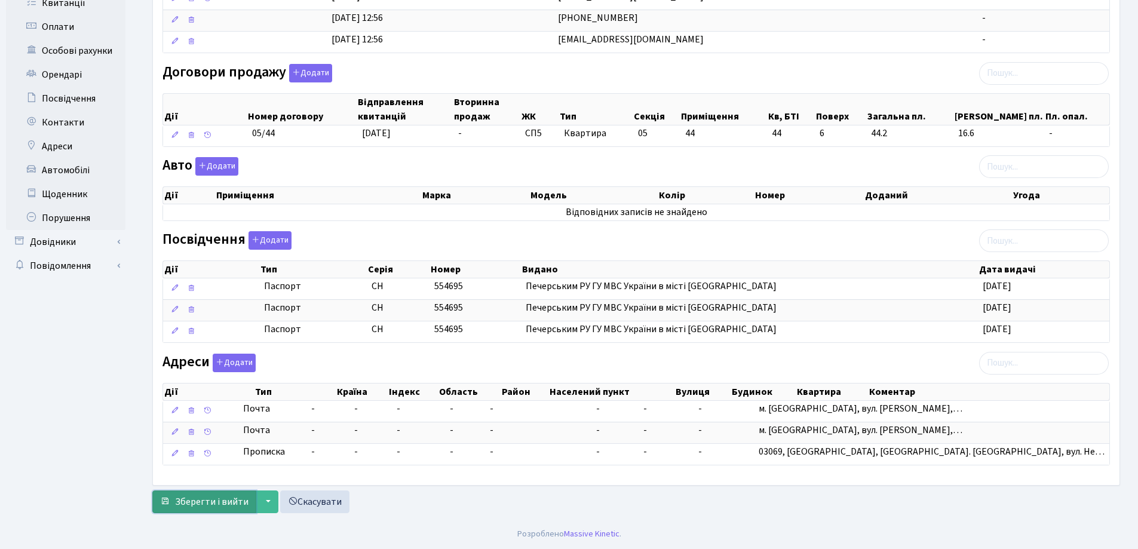
click at [201, 502] on span "Зберегти і вийти" at bounding box center [211, 501] width 73 height 13
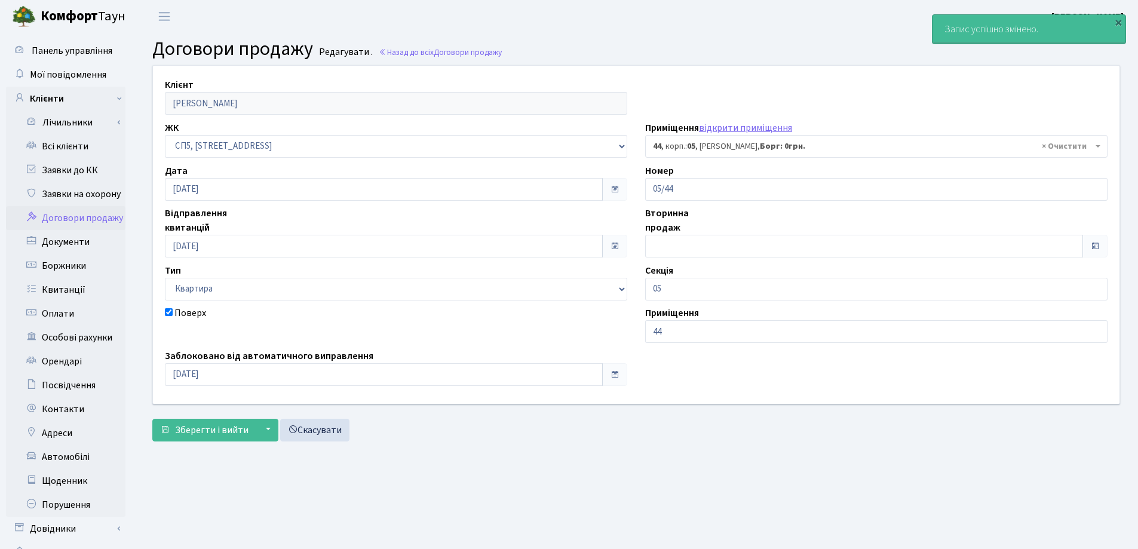
select select "21453"
click at [69, 146] on link "Всі клієнти" at bounding box center [65, 146] width 119 height 24
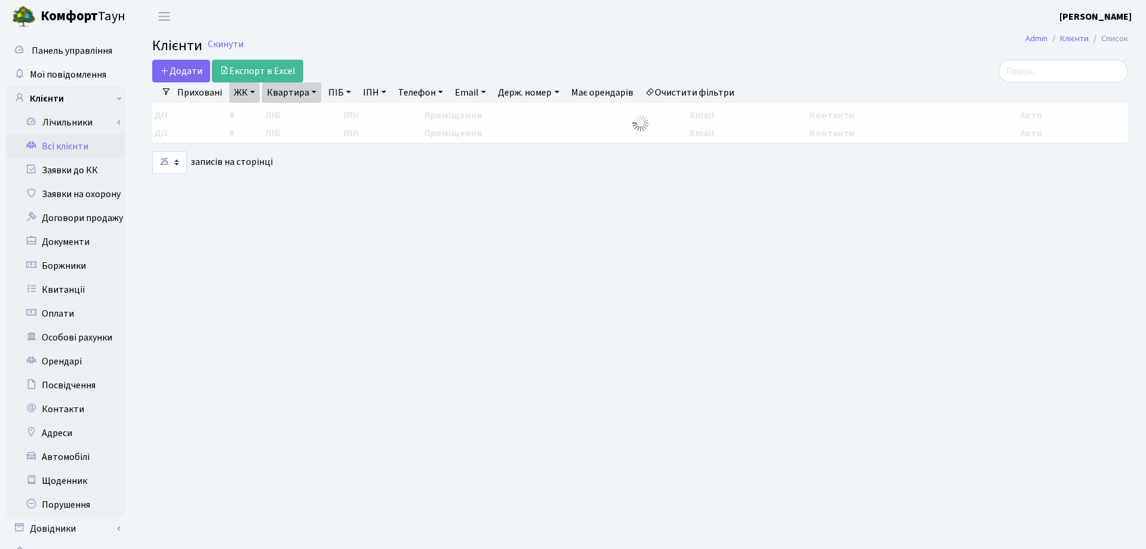
select select "25"
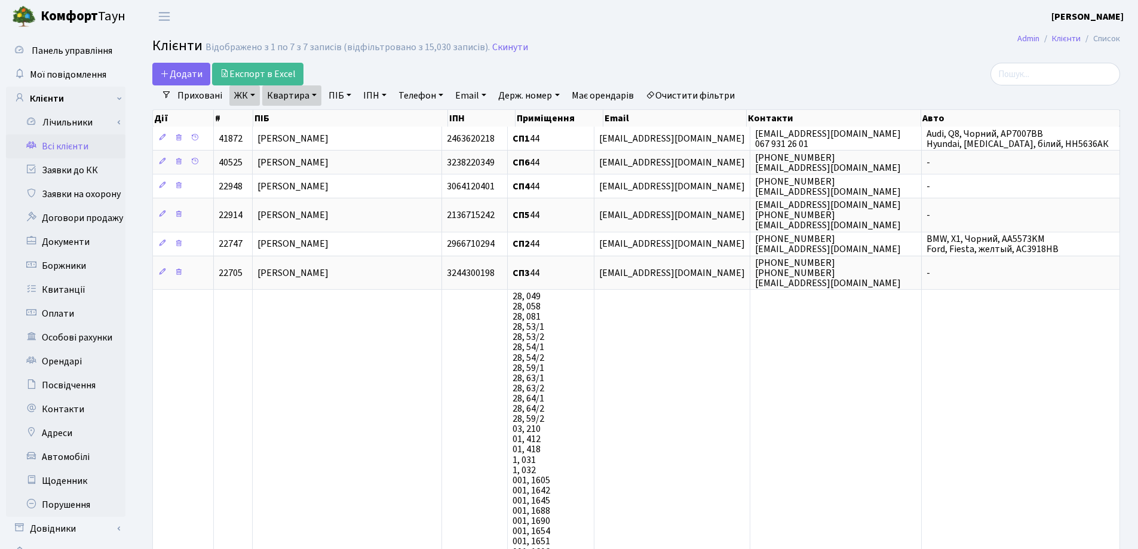
click at [315, 99] on link "Квартира" at bounding box center [291, 95] width 59 height 20
click at [348, 124] on icon at bounding box center [345, 119] width 10 height 10
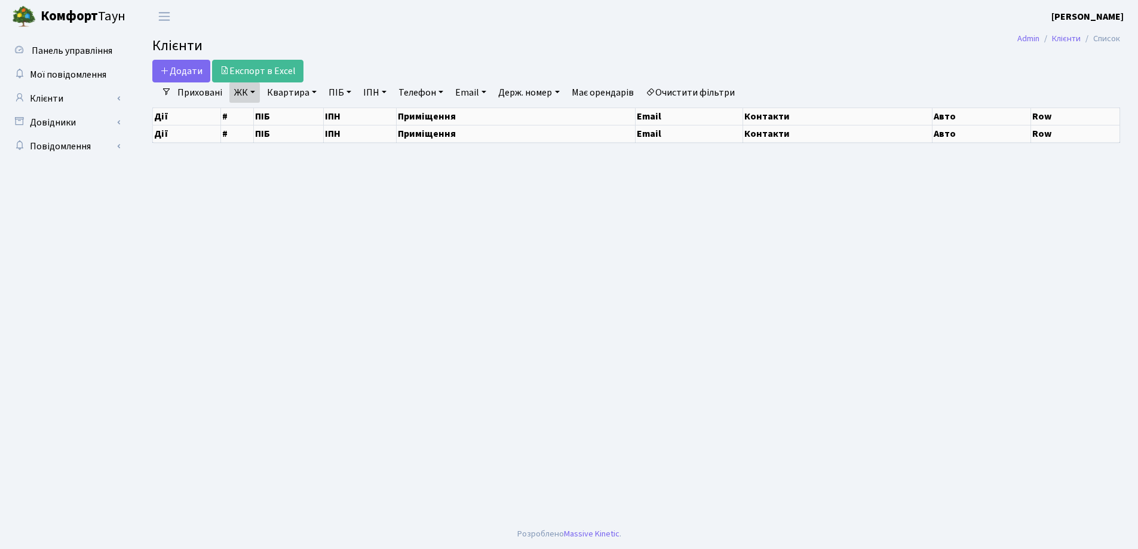
select select "25"
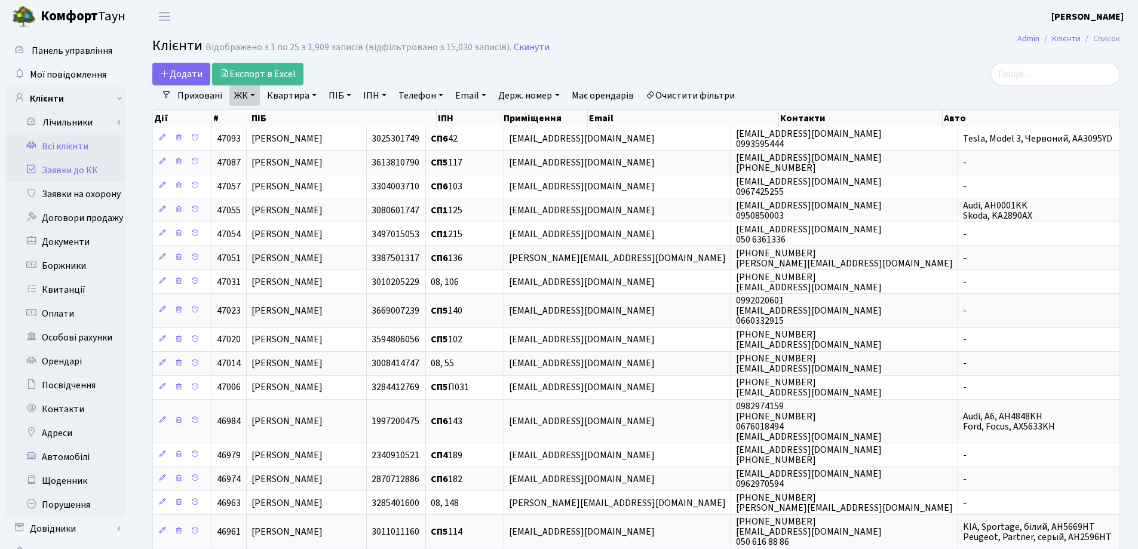
click at [69, 173] on link "Заявки до КК" at bounding box center [65, 170] width 119 height 24
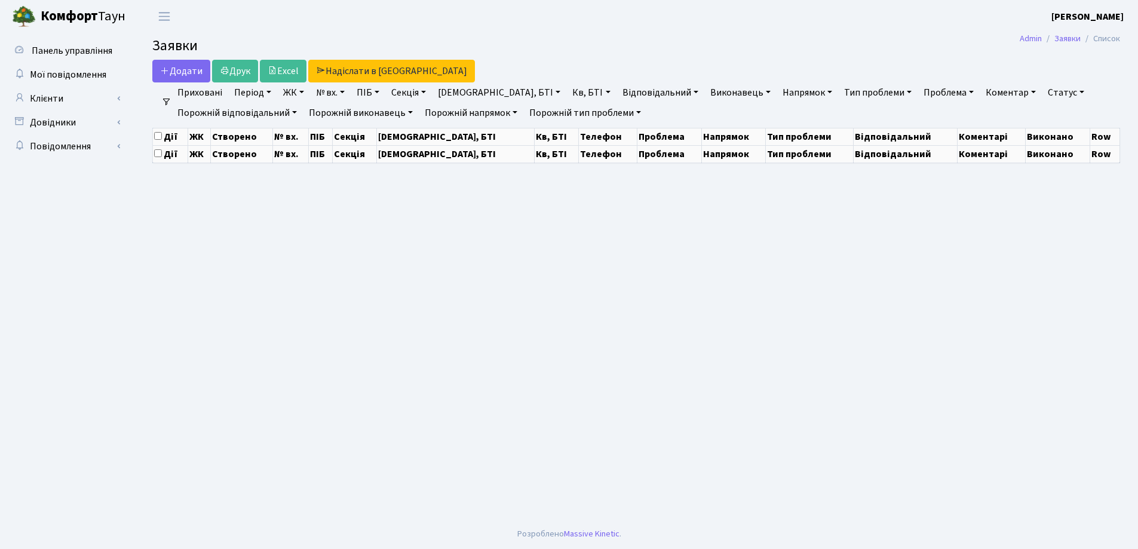
select select "25"
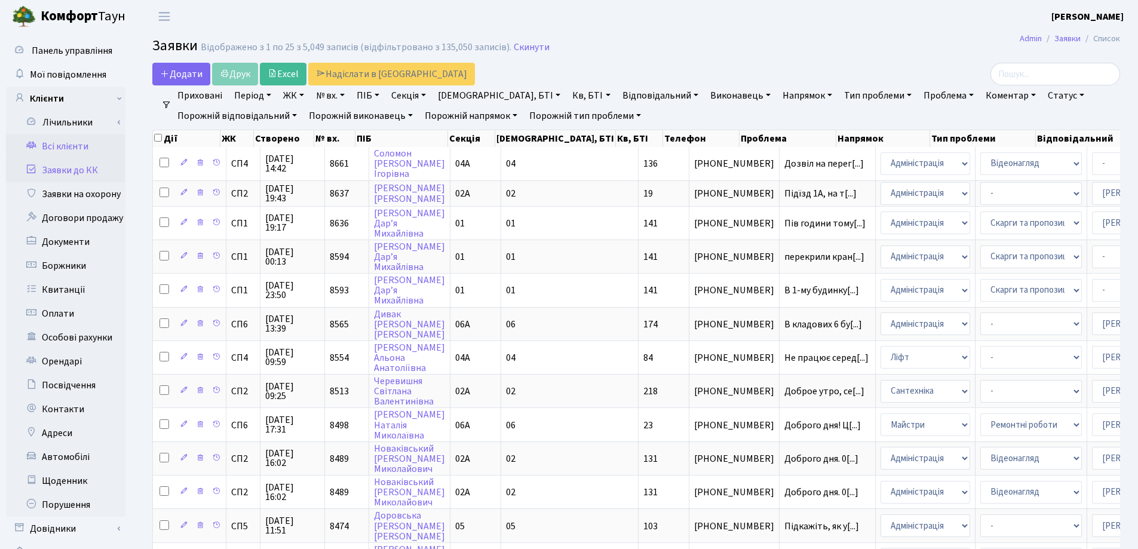
click at [69, 145] on link "Всі клієнти" at bounding box center [65, 146] width 119 height 24
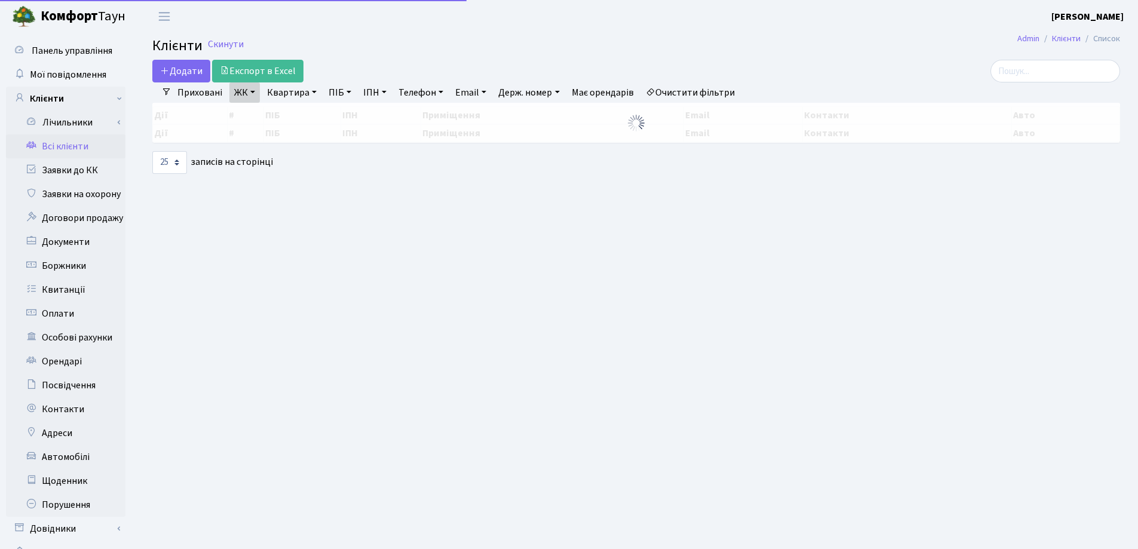
select select "25"
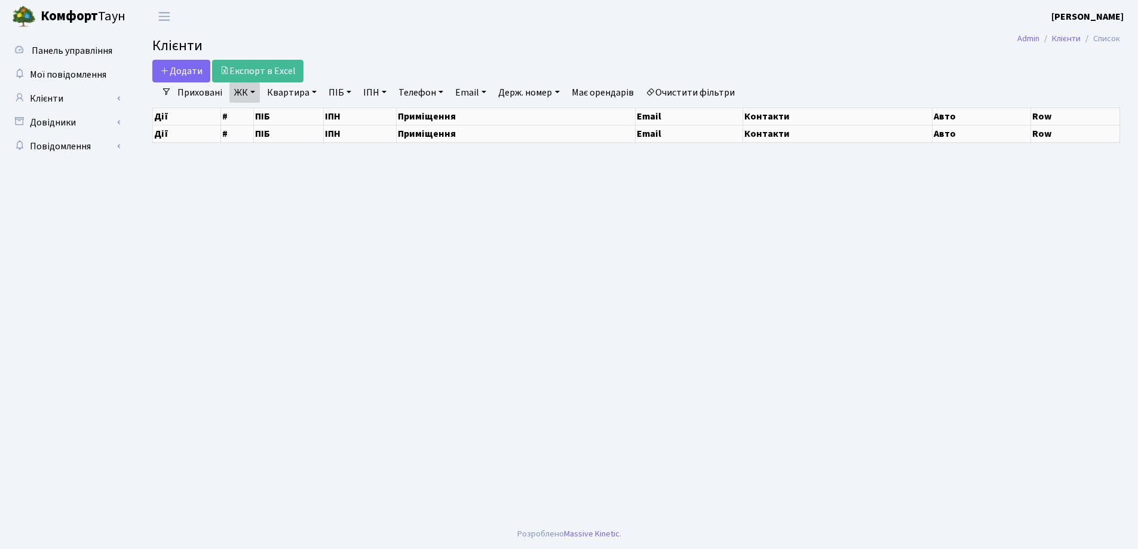
select select "25"
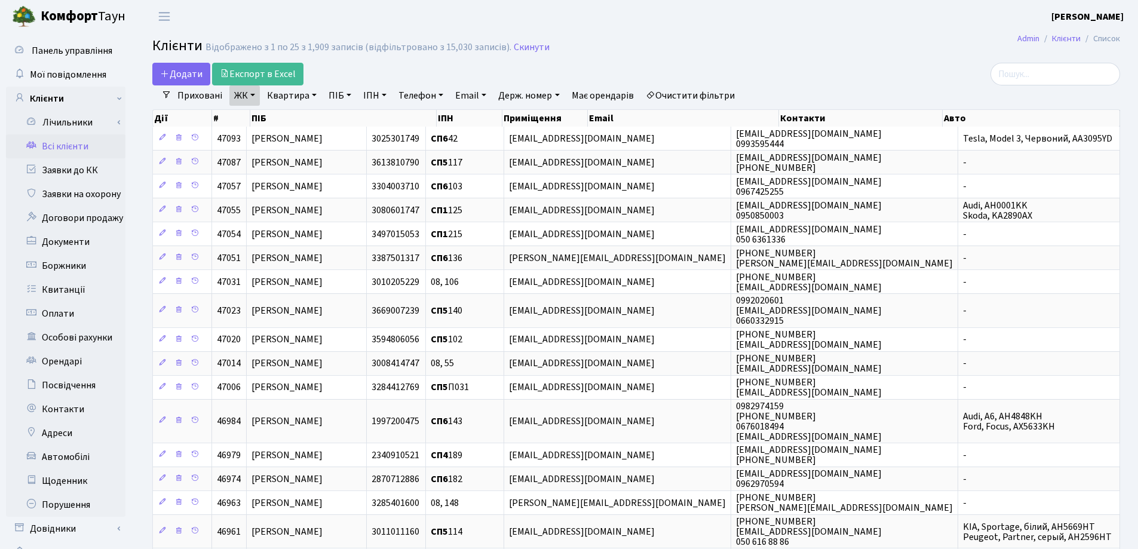
click at [312, 97] on link "Квартира" at bounding box center [291, 95] width 59 height 20
type input "44"
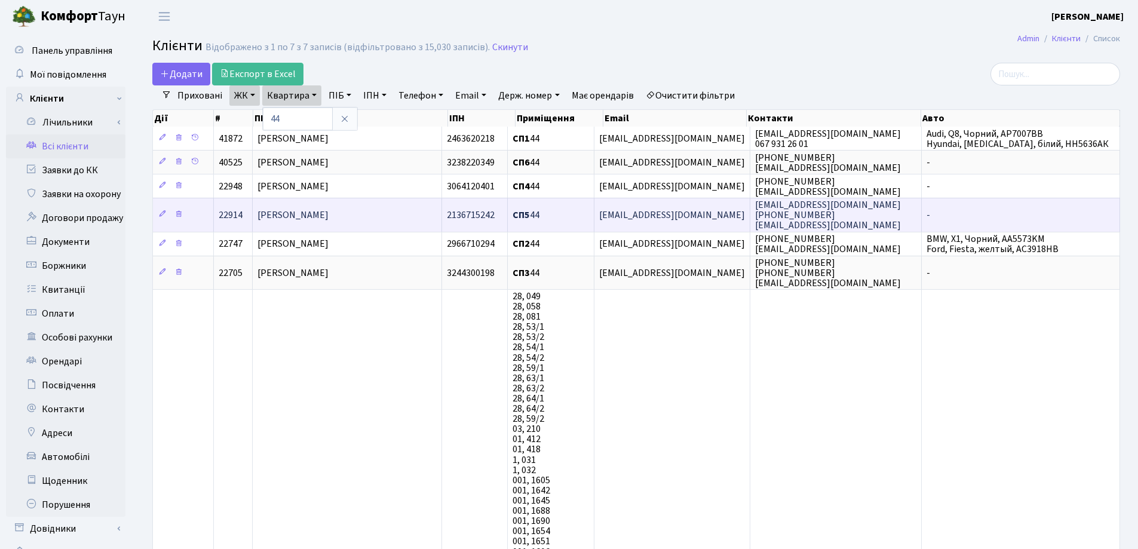
click at [313, 210] on span "[PERSON_NAME]" at bounding box center [292, 214] width 71 height 13
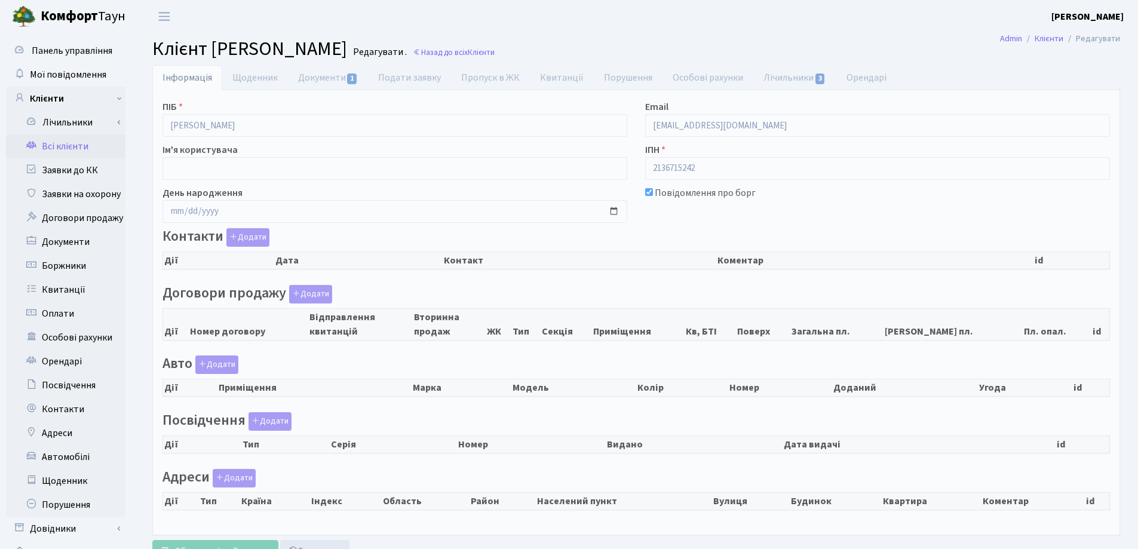
checkbox input "true"
select select "25"
